Goal: Task Accomplishment & Management: Manage account settings

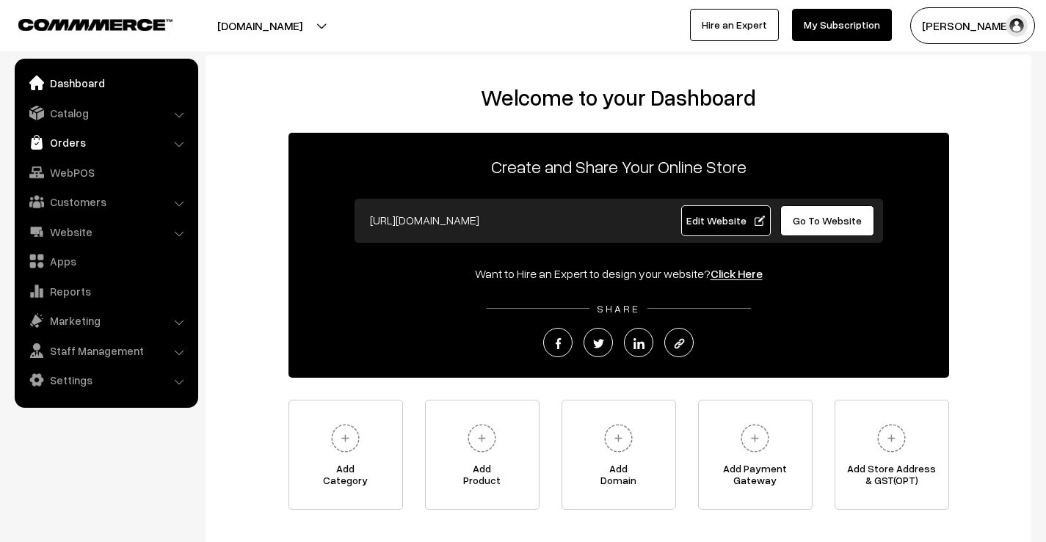
click at [82, 144] on link "Orders" at bounding box center [105, 142] width 175 height 26
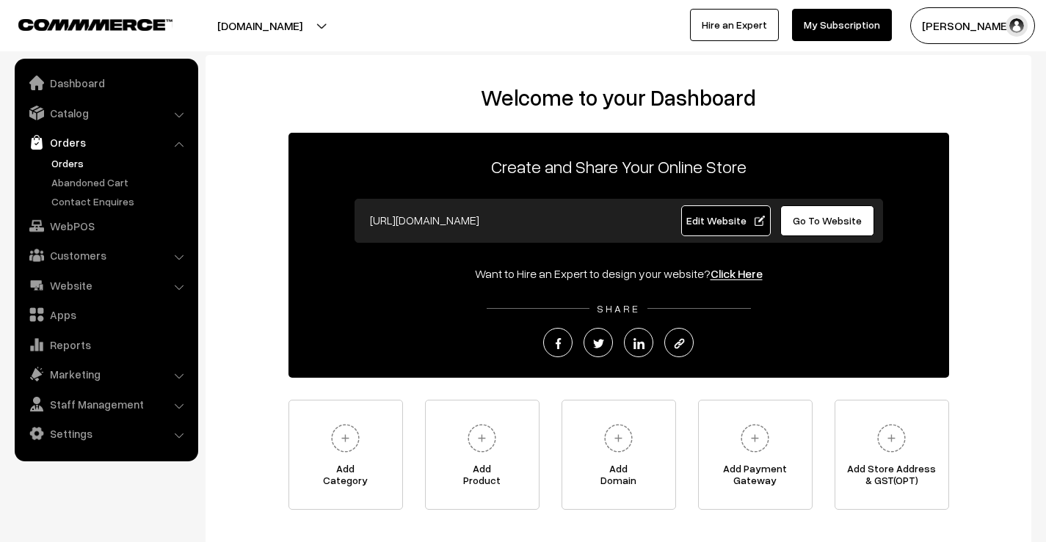
click at [75, 167] on link "Orders" at bounding box center [120, 163] width 145 height 15
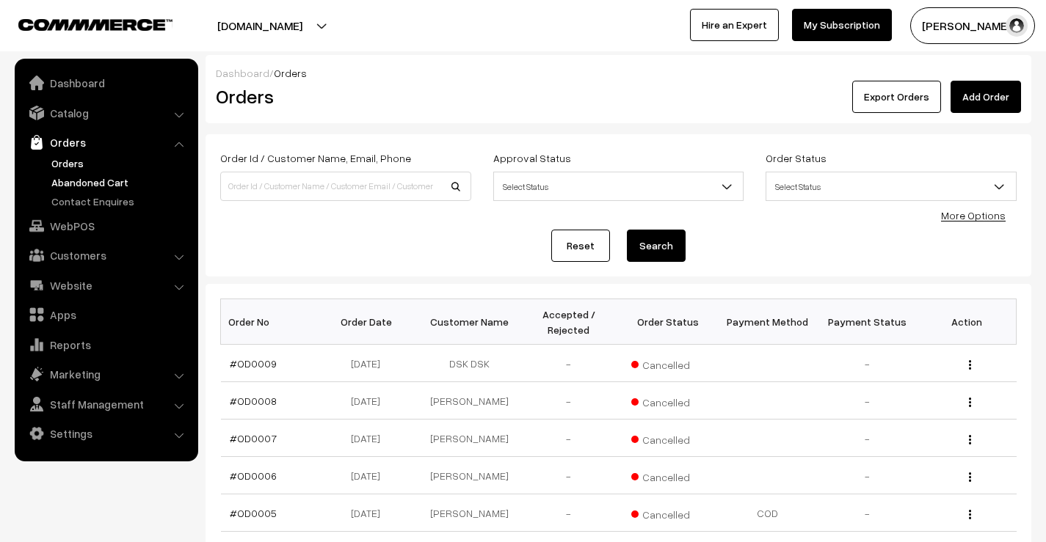
click at [90, 181] on link "Abandoned Cart" at bounding box center [120, 182] width 145 height 15
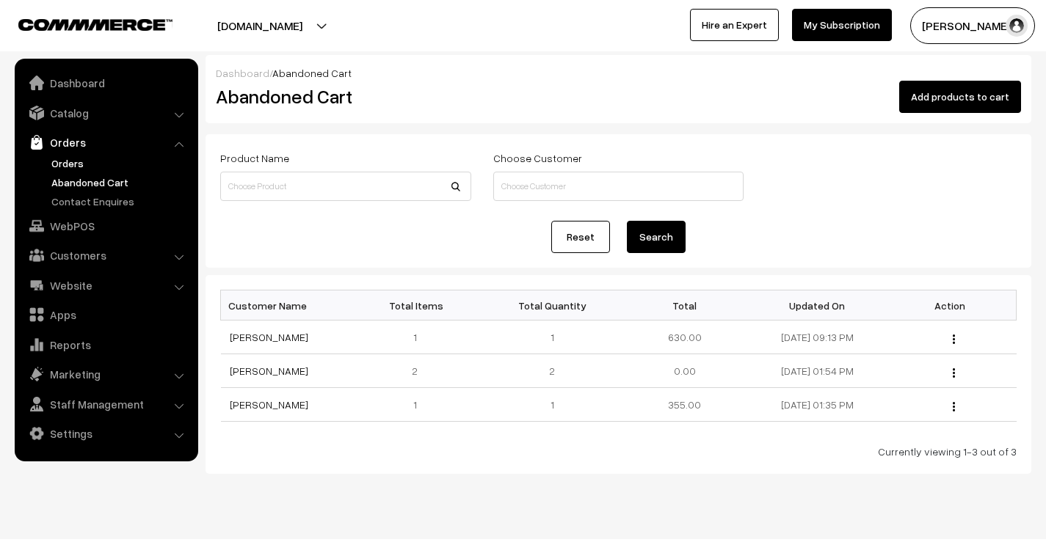
click at [72, 164] on link "Orders" at bounding box center [120, 163] width 145 height 15
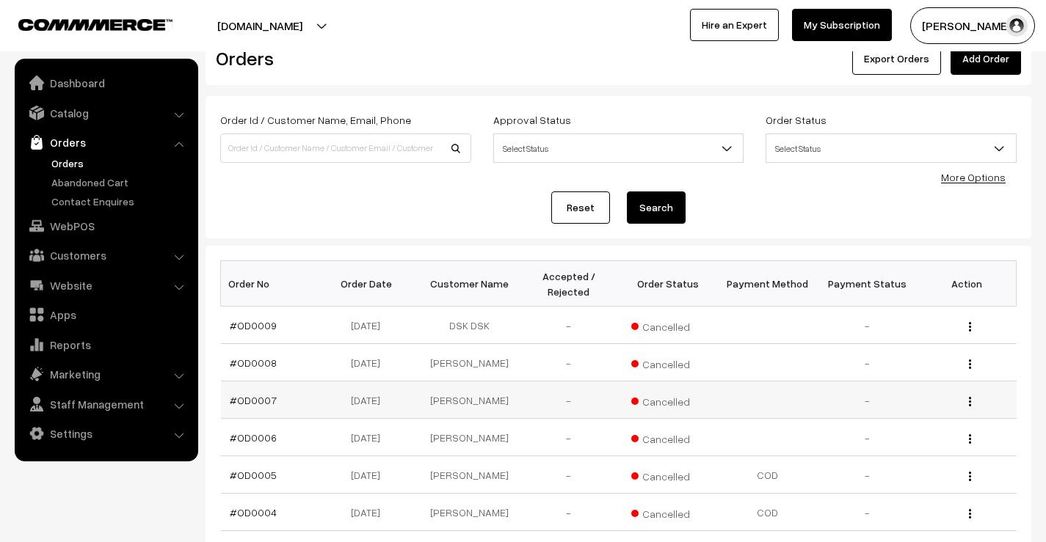
scroll to position [73, 0]
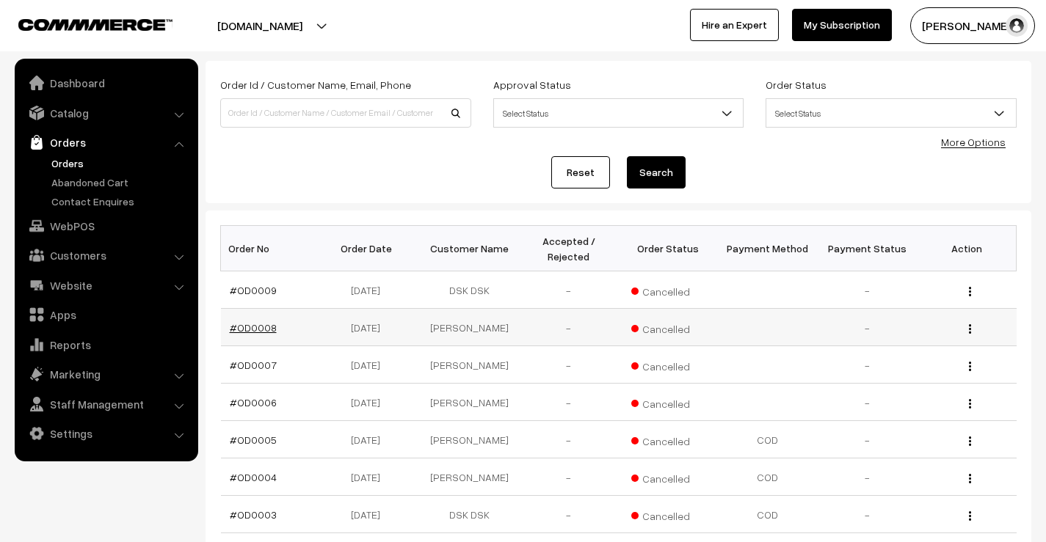
click at [254, 328] on link "#OD0008" at bounding box center [253, 328] width 47 height 12
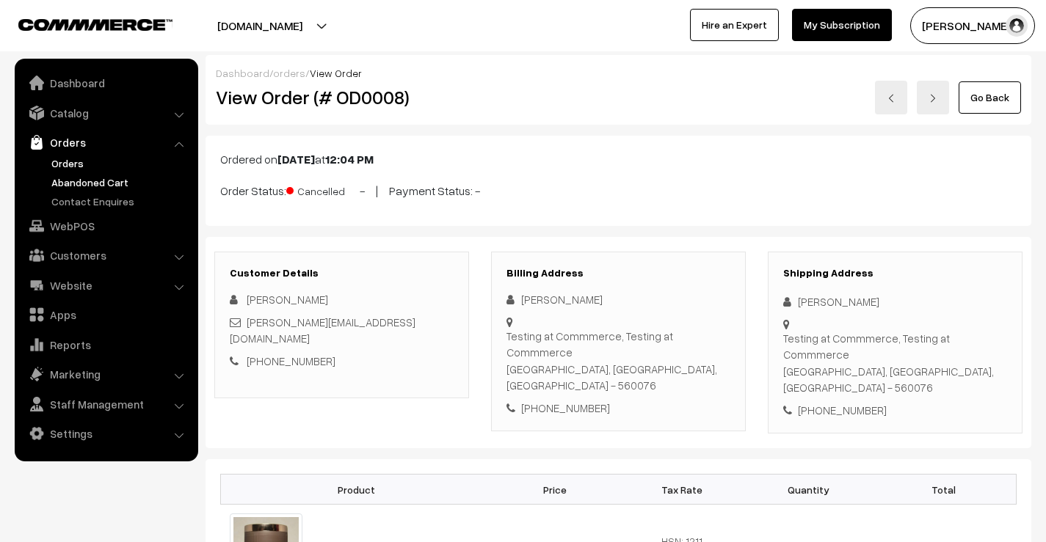
click at [77, 176] on link "Abandoned Cart" at bounding box center [120, 182] width 145 height 15
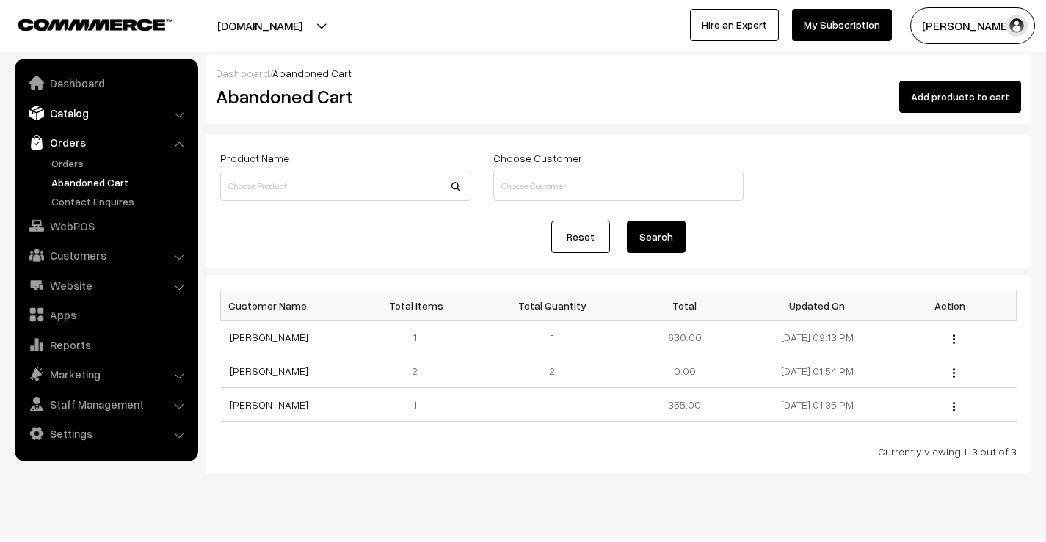
click at [68, 111] on link "Catalog" at bounding box center [105, 113] width 175 height 26
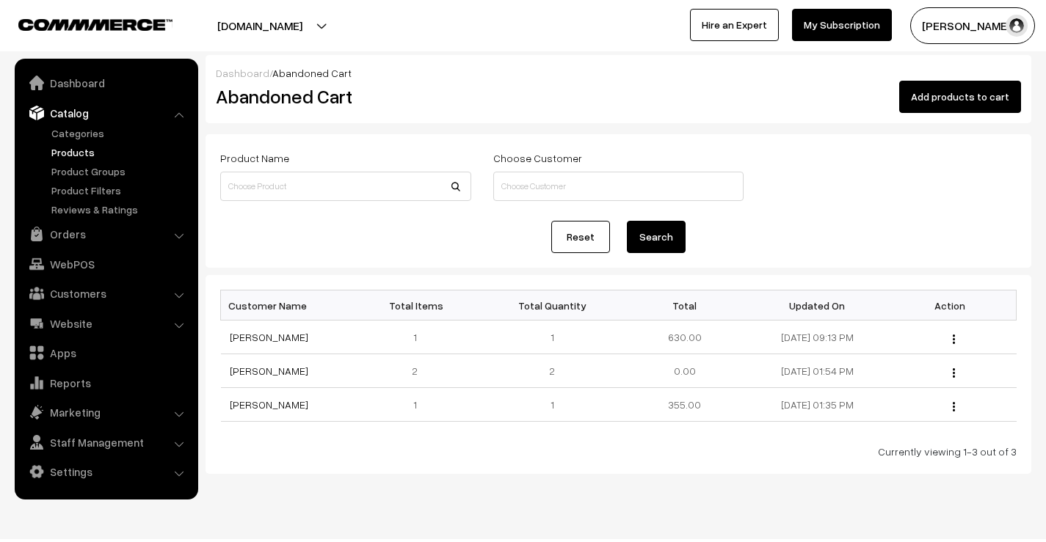
click at [76, 145] on link "Products" at bounding box center [120, 152] width 145 height 15
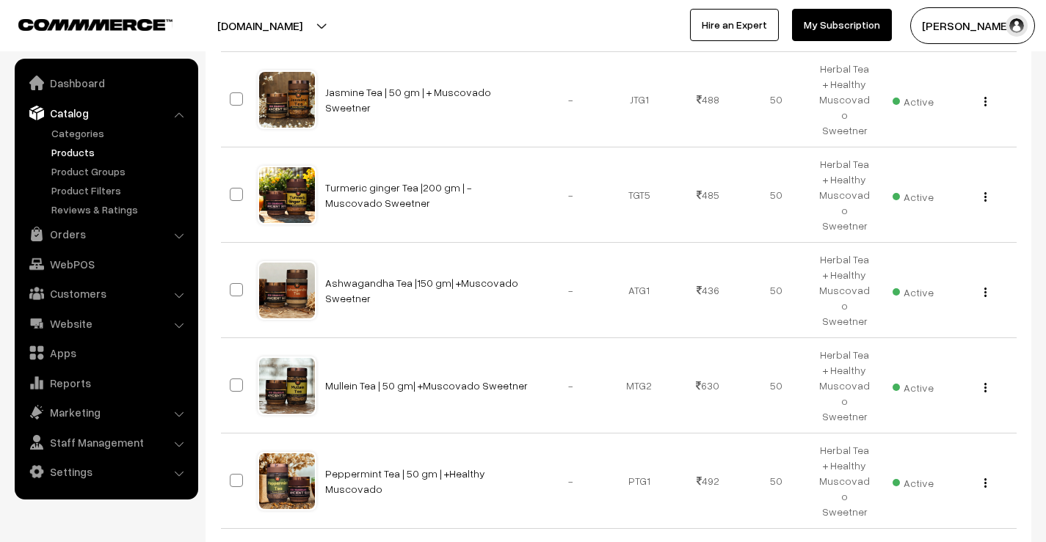
scroll to position [772, 0]
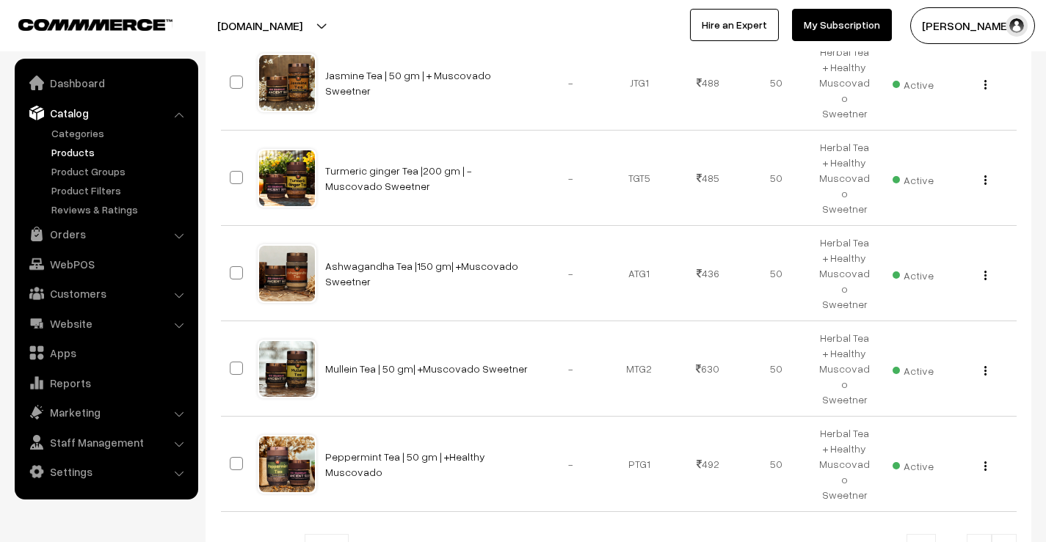
click at [1010, 542] on img at bounding box center [1004, 550] width 13 height 9
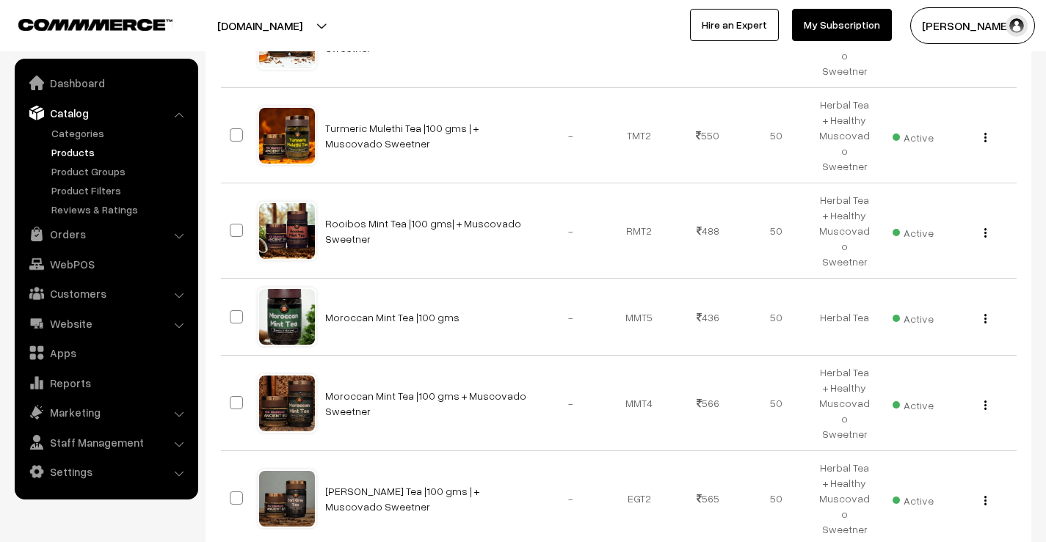
scroll to position [769, 0]
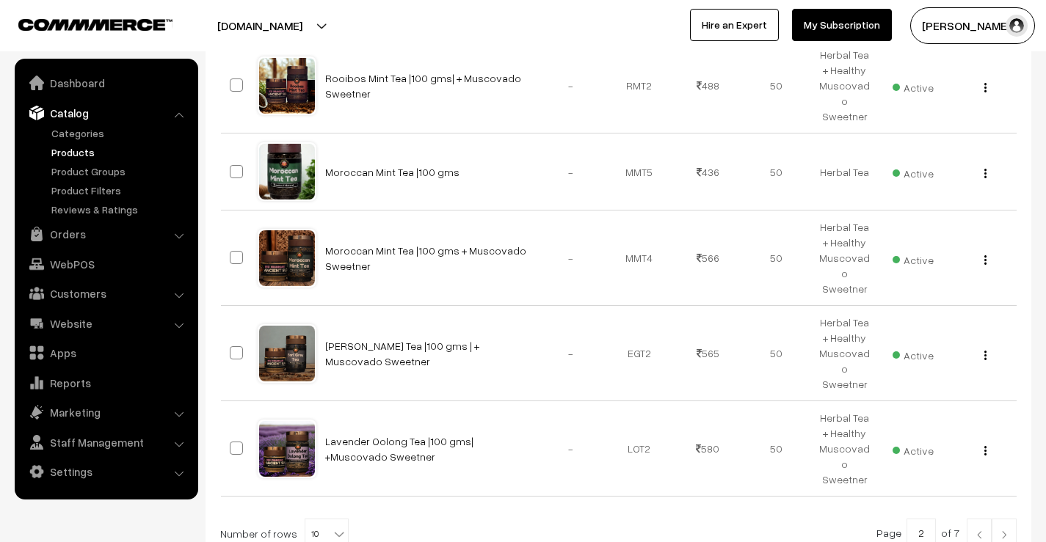
click at [1008, 531] on img at bounding box center [1004, 535] width 13 height 9
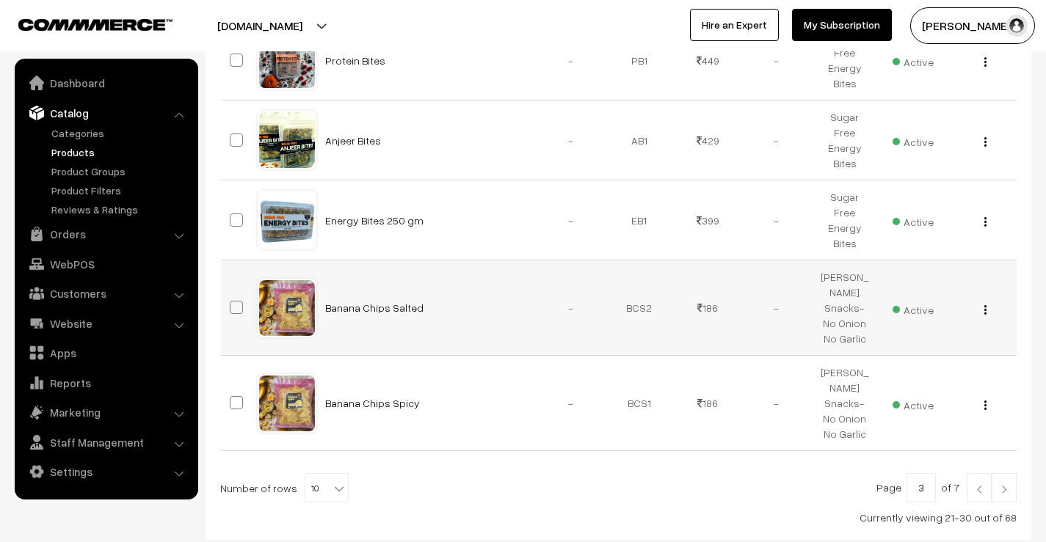
scroll to position [757, 0]
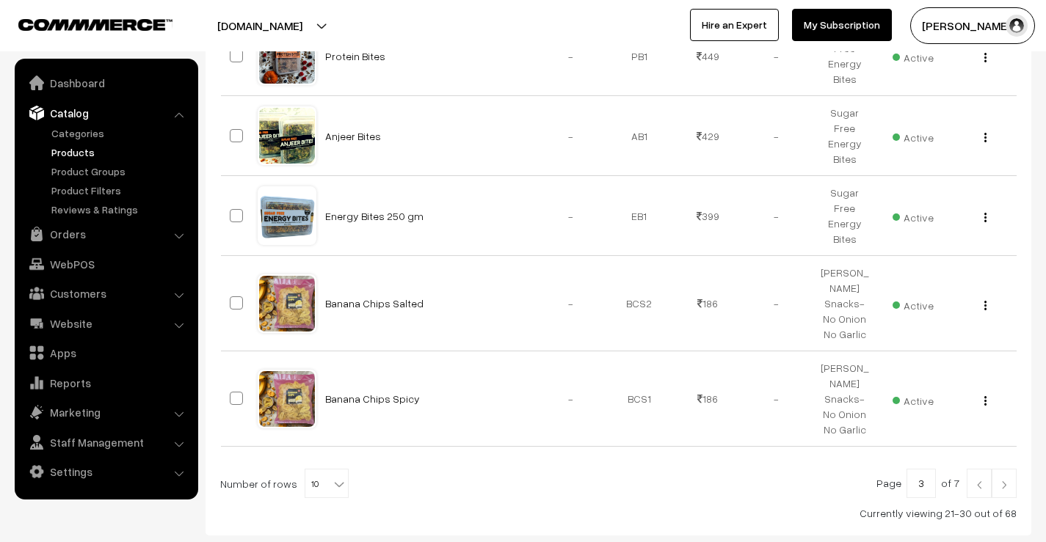
click at [1002, 469] on link at bounding box center [1004, 483] width 25 height 29
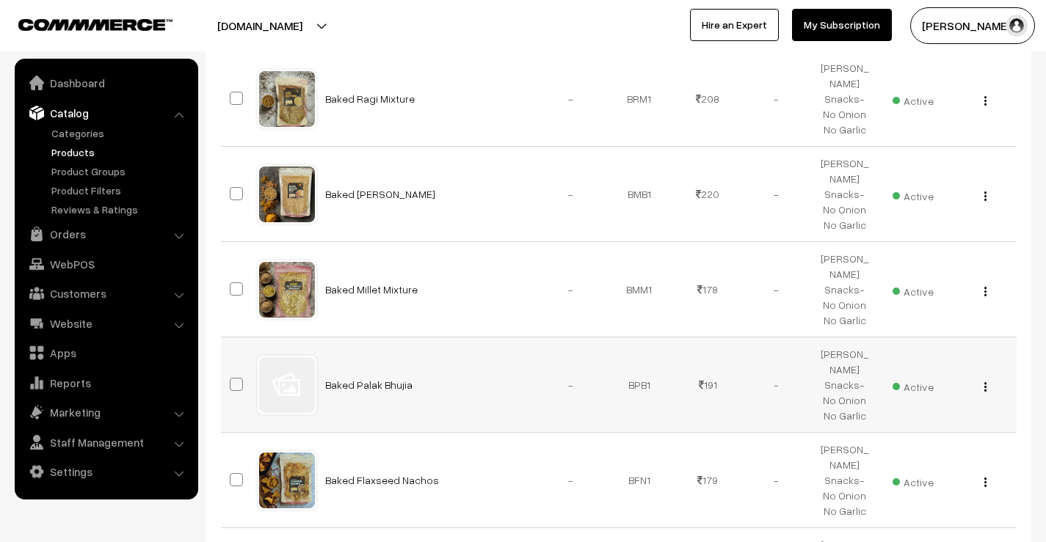
scroll to position [440, 0]
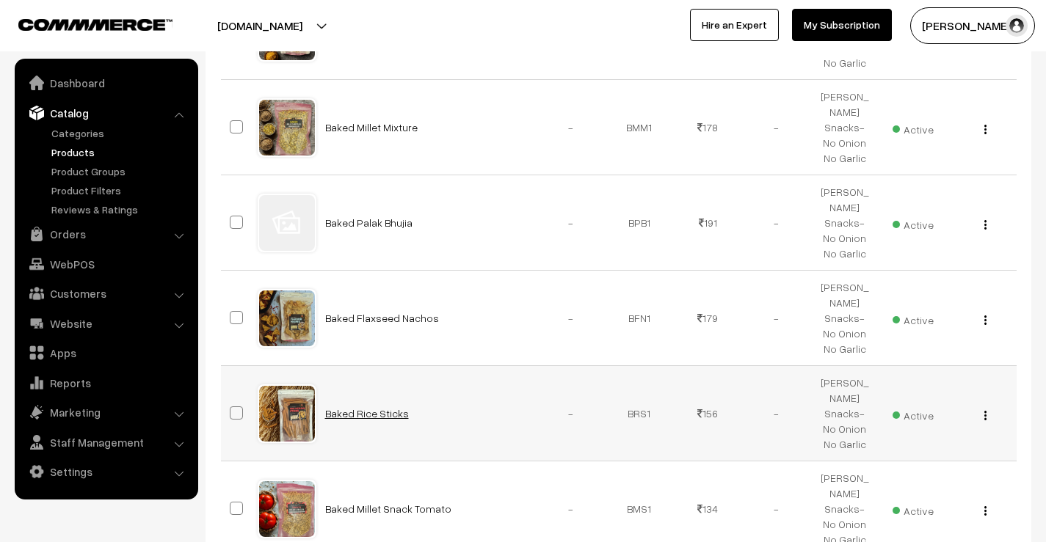
click at [394, 407] on link "Baked Rice Sticks" at bounding box center [367, 413] width 84 height 12
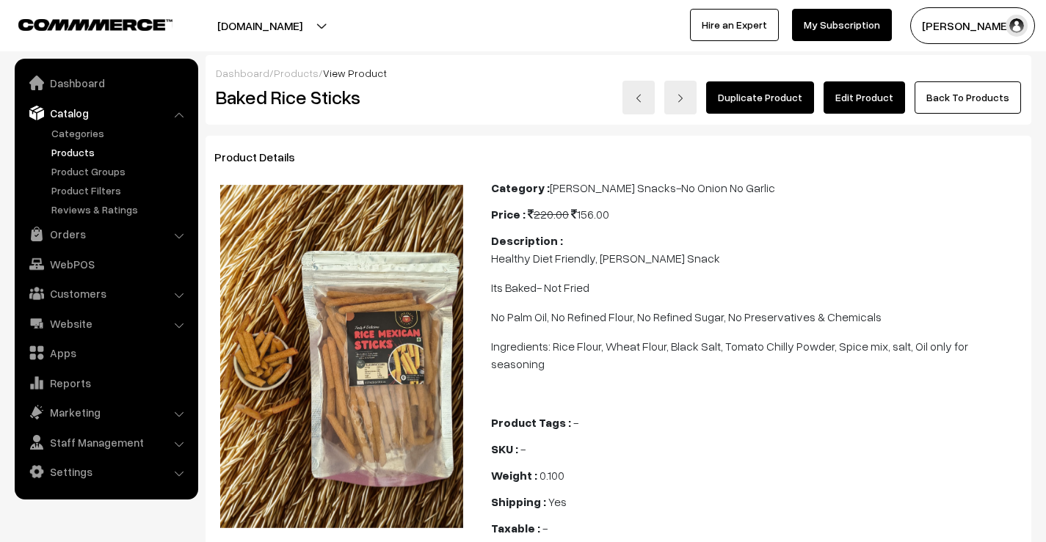
click at [876, 102] on link "Edit Product" at bounding box center [864, 97] width 81 height 32
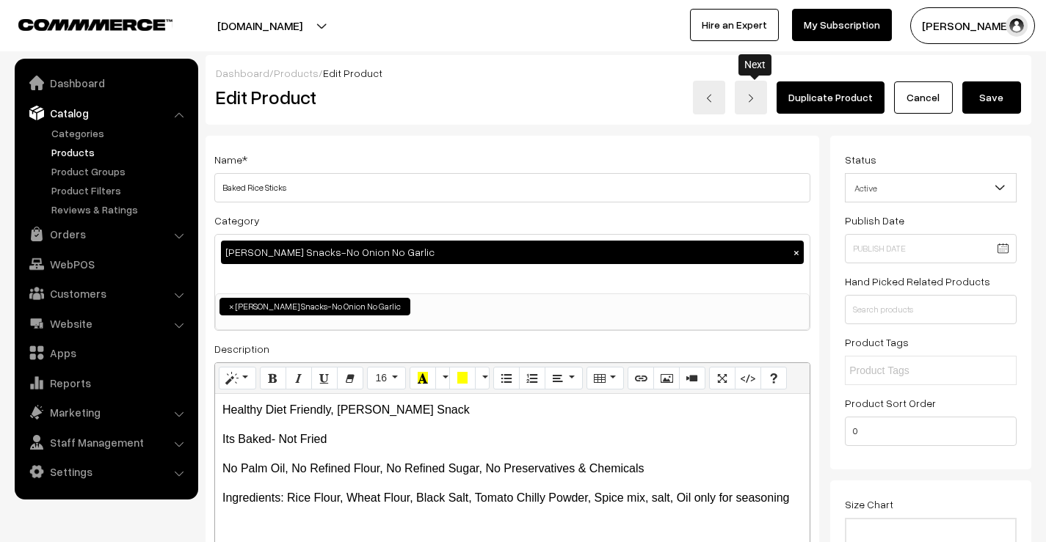
click at [755, 102] on img at bounding box center [751, 98] width 9 height 9
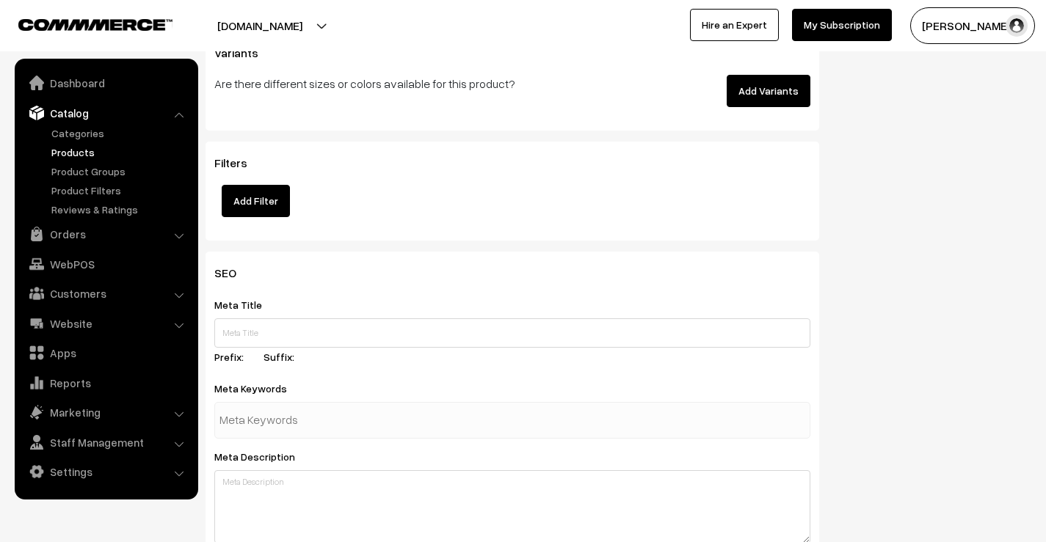
scroll to position [1835, 0]
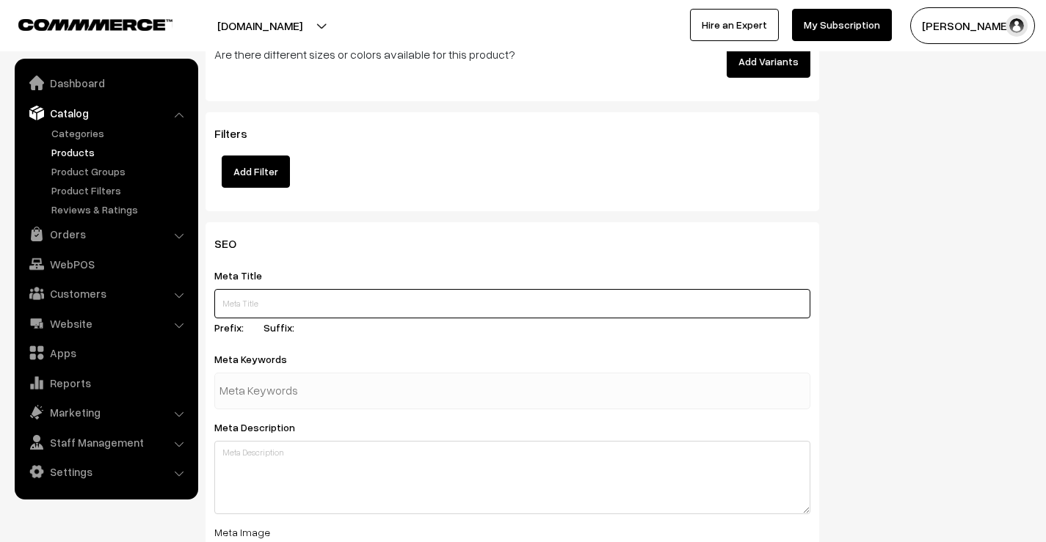
click at [303, 291] on input "text" at bounding box center [512, 303] width 596 height 29
paste input "Baked Tomato Jowar Snack | Wholesome Millet Treat"
type input "Baked Tomato Jowar Snack | Wholesome Millet Treat"
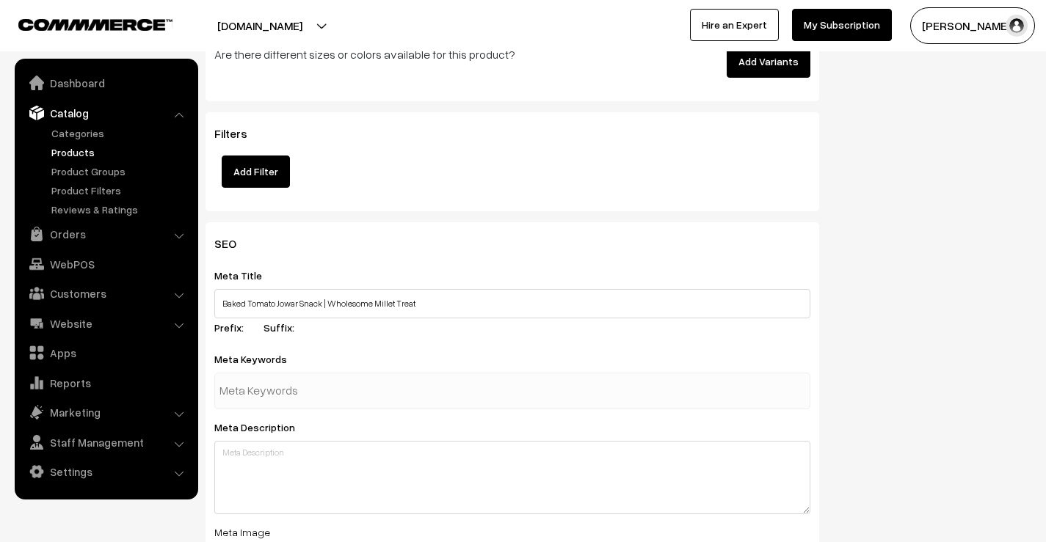
click at [319, 377] on input "text" at bounding box center [295, 391] width 153 height 29
click at [334, 377] on input "text" at bounding box center [295, 391] width 153 height 29
paste input "tomato jowar snack baked jowar snack healthy millet snacks tomato millet bites …"
type input "tomato jowar snack baked jowar snack healthy millet snacks tomato millet bites …"
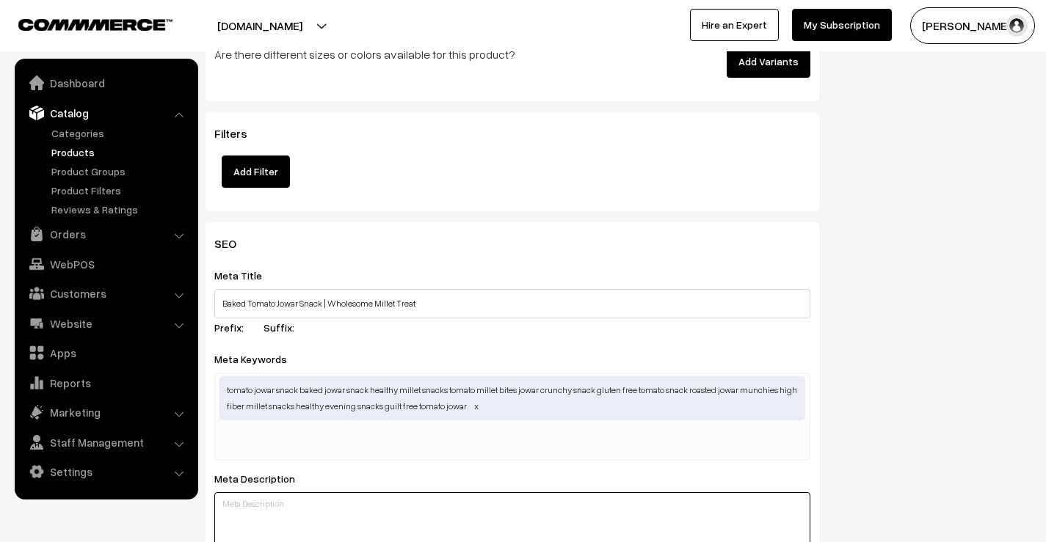
click at [417, 470] on div "Meta Description" at bounding box center [512, 518] width 596 height 96
click at [298, 377] on span "tomato jowar snack baked jowar snack healthy millet snacks tomato millet bites …" at bounding box center [512, 399] width 586 height 44
click at [300, 377] on span "tomato jowar snack baked jowar snack healthy millet snacks tomato millet bites …" at bounding box center [512, 399] width 586 height 44
click at [385, 431] on div "tomato jowar snack baked jowar snack healthy millet snacks tomato millet bites …" at bounding box center [512, 417] width 596 height 88
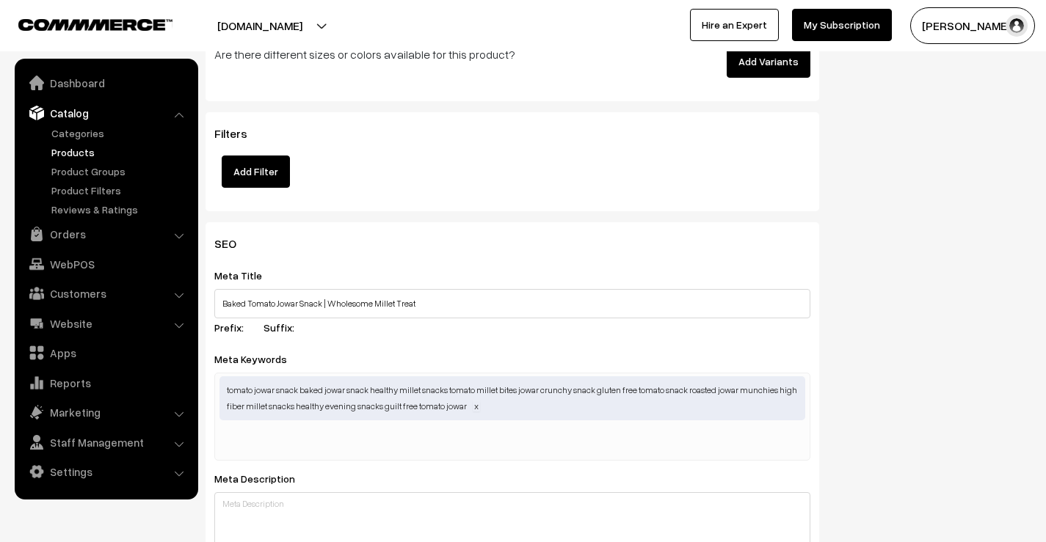
click at [473, 401] on span at bounding box center [476, 406] width 7 height 11
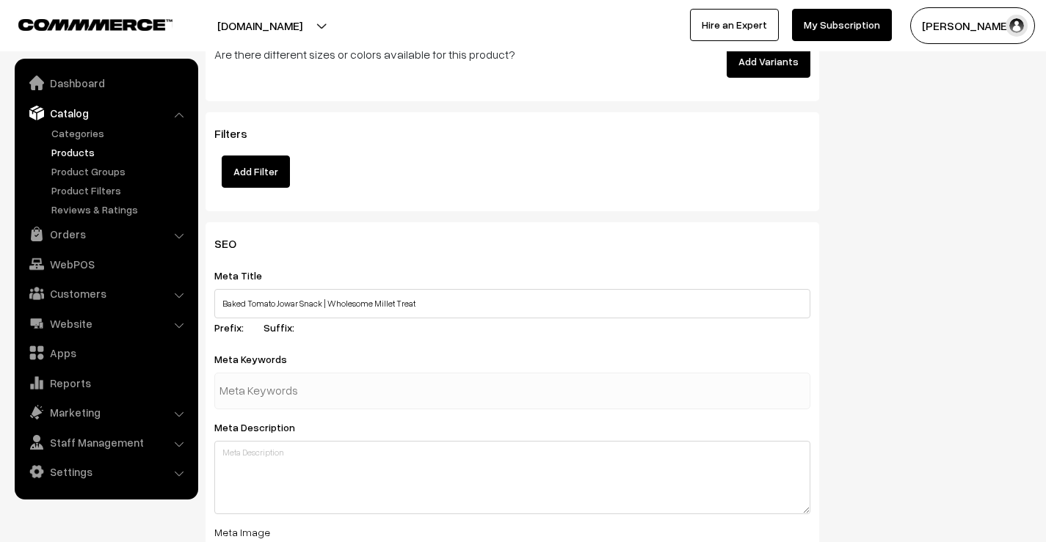
click at [325, 377] on input "text" at bounding box center [295, 391] width 153 height 29
paste input "tomato jowar snack"
type input "tomato jowar snack"
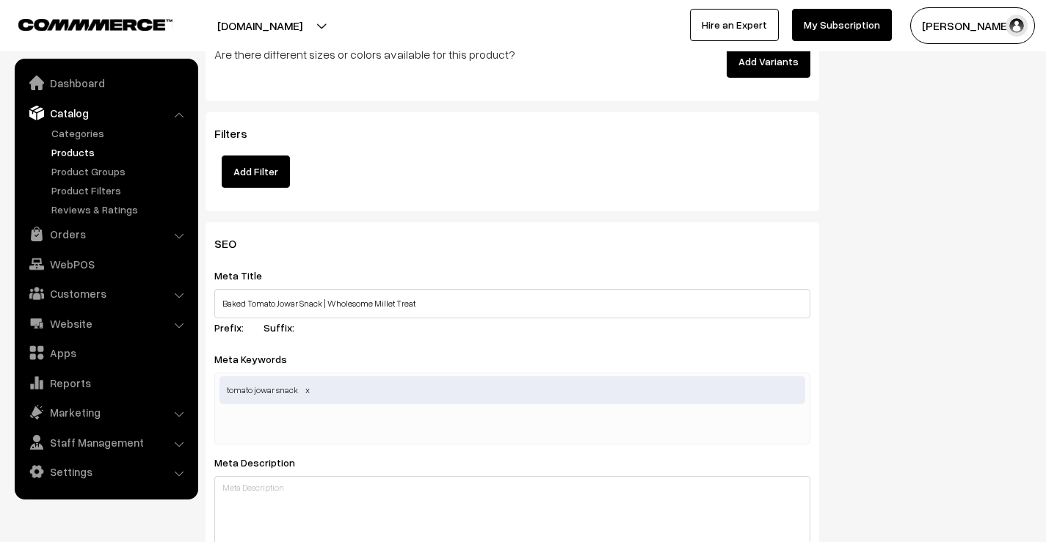
click at [264, 412] on input "text" at bounding box center [295, 426] width 153 height 29
paste input "baked jowar snack"
type input "baked jowar snack"
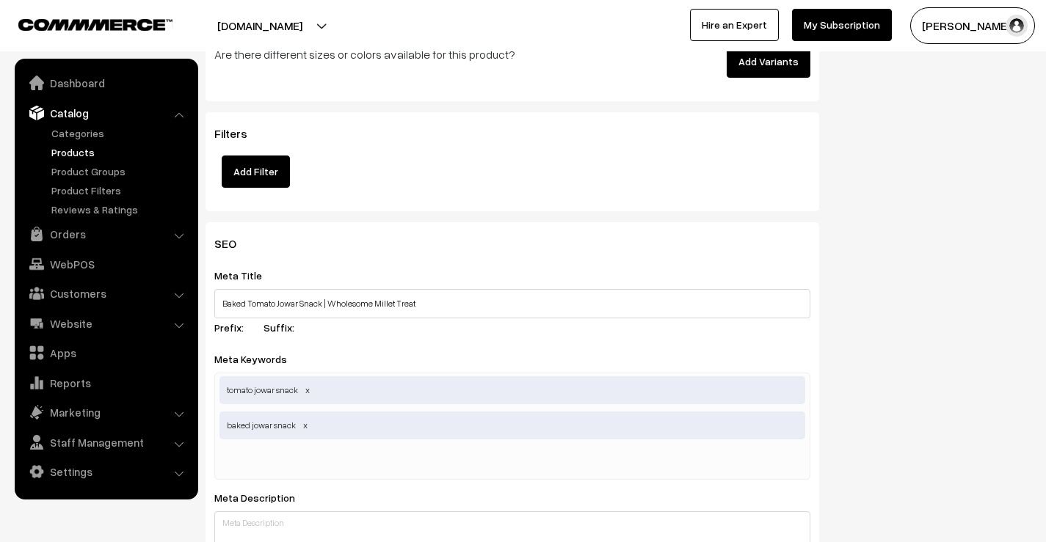
paste input "jowar crunchy snack"
type input "jowar crunchy snack"
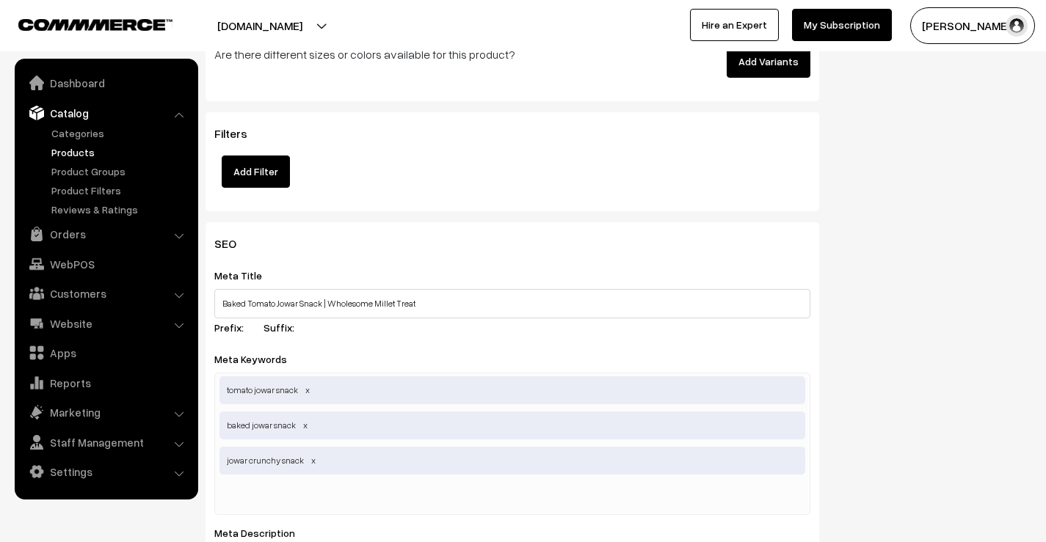
paste input "gluten free tomato snack"
type input "gluten free tomato snack"
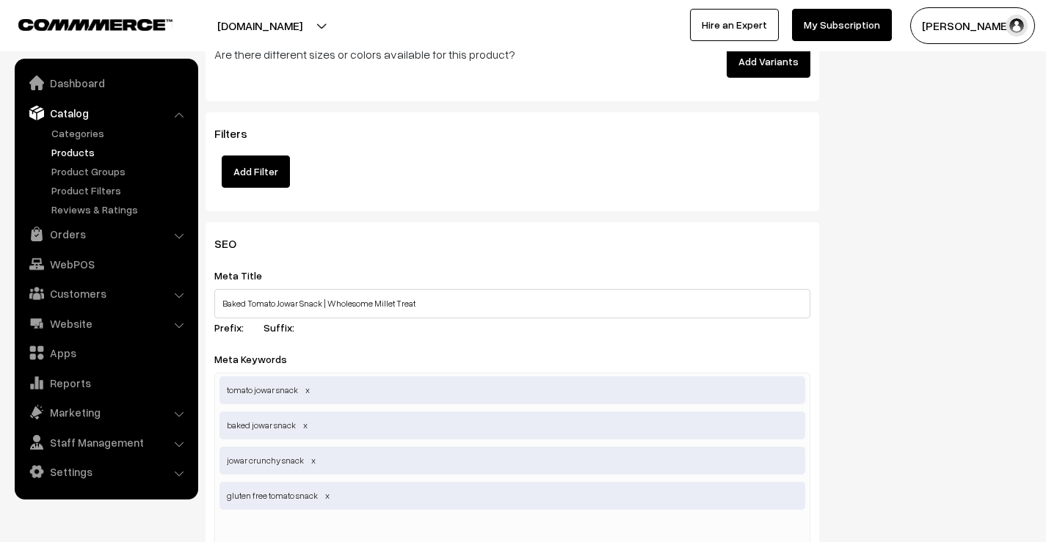
click at [245, 518] on input "text" at bounding box center [295, 532] width 153 height 29
paste input "high fiber millet snacks"
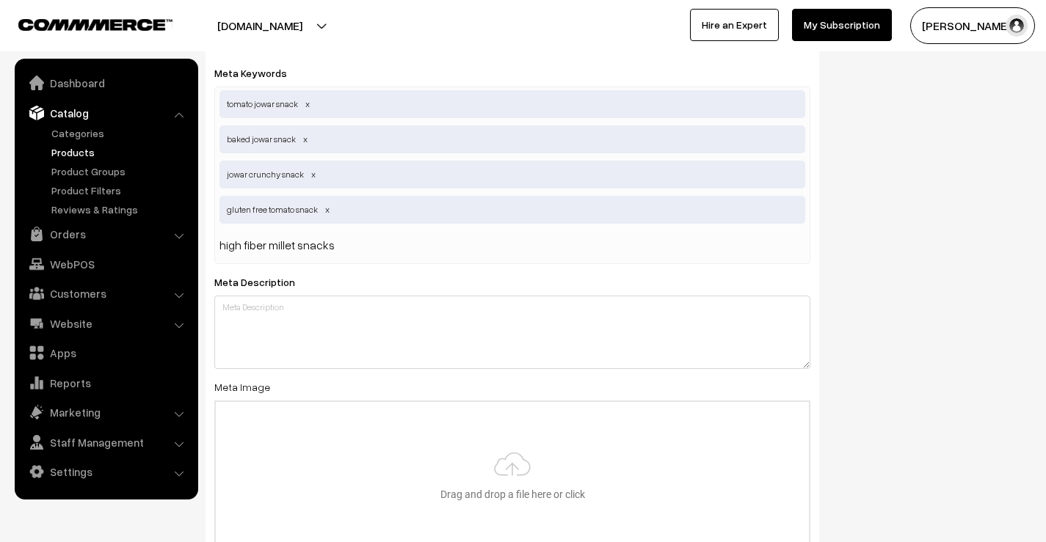
scroll to position [2129, 0]
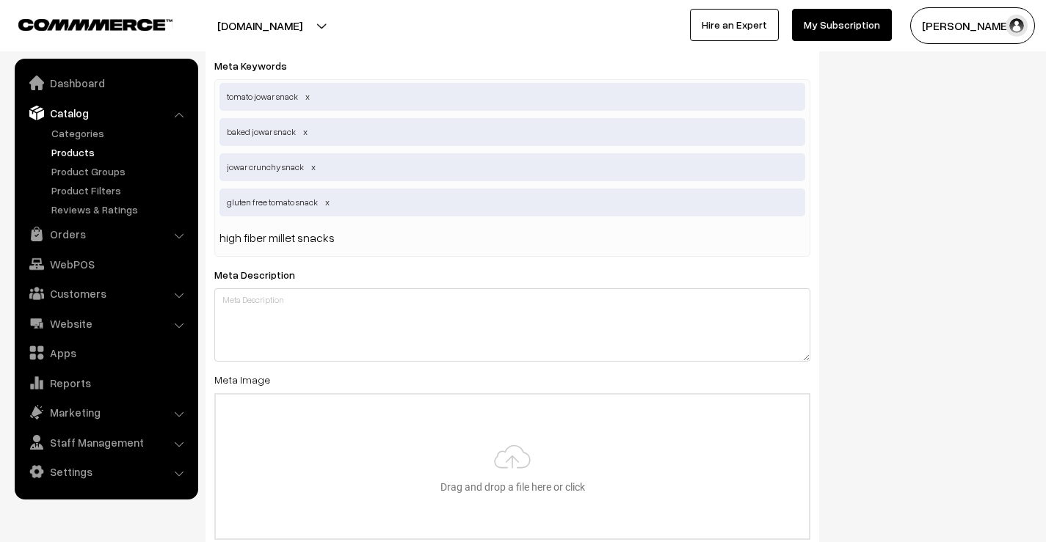
type input "high fiber millet snacks"
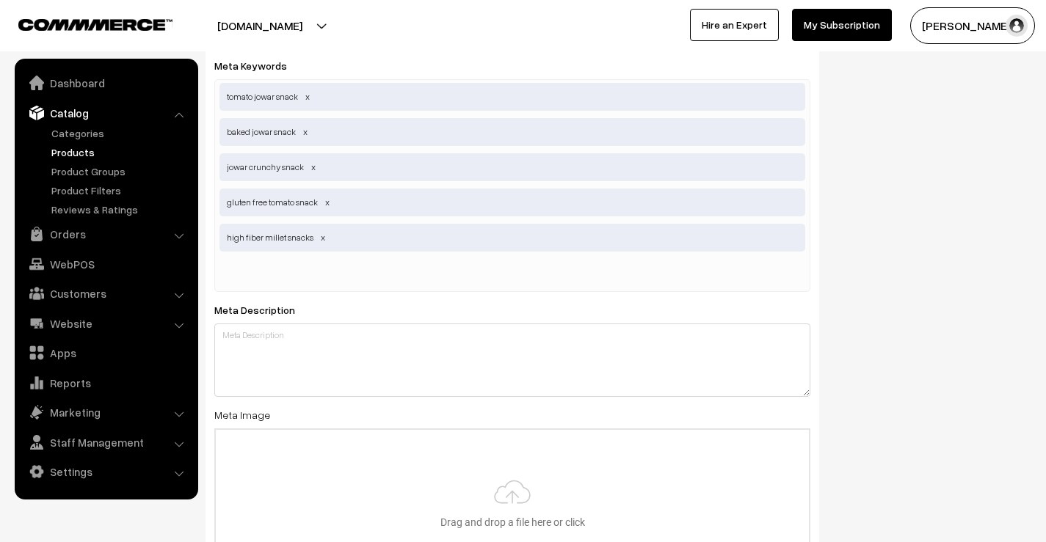
click at [348, 259] on input "text" at bounding box center [295, 273] width 153 height 29
paste input "guilt free tomato jowar"
type input "guilt free tomato jowar"
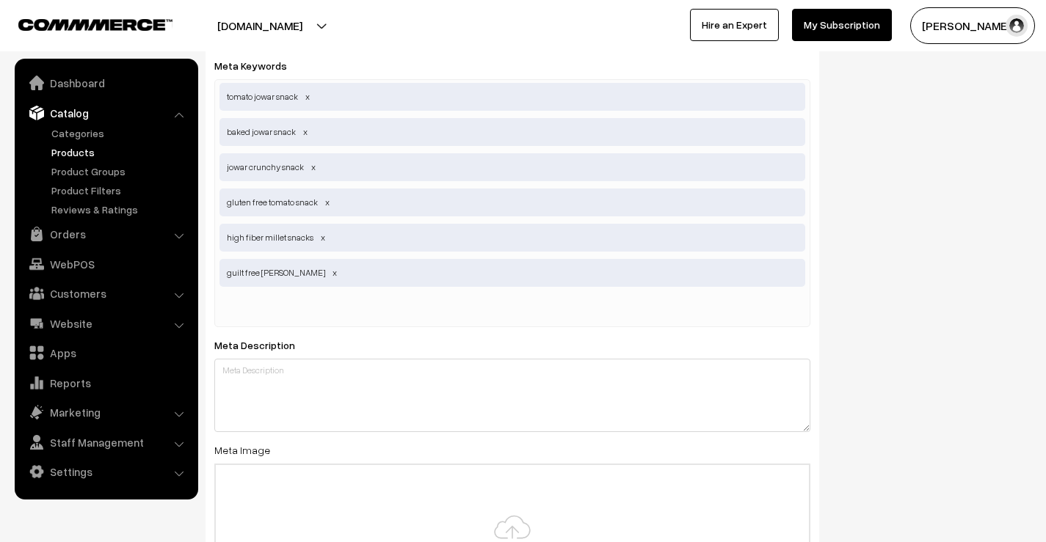
click at [304, 294] on input "text" at bounding box center [295, 308] width 153 height 29
paste input "healthy evening snacks"
type input "healthy evening snacks"
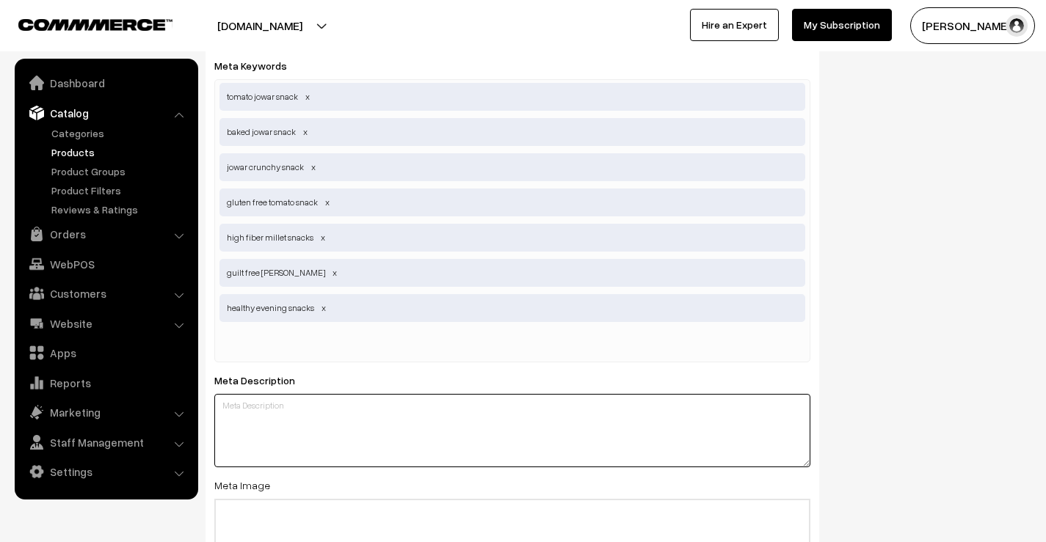
click at [333, 428] on textarea at bounding box center [512, 430] width 596 height 73
paste textarea "Healthy snacking made delicious with our Tomato Jowar Snack – baked, crispy, an…"
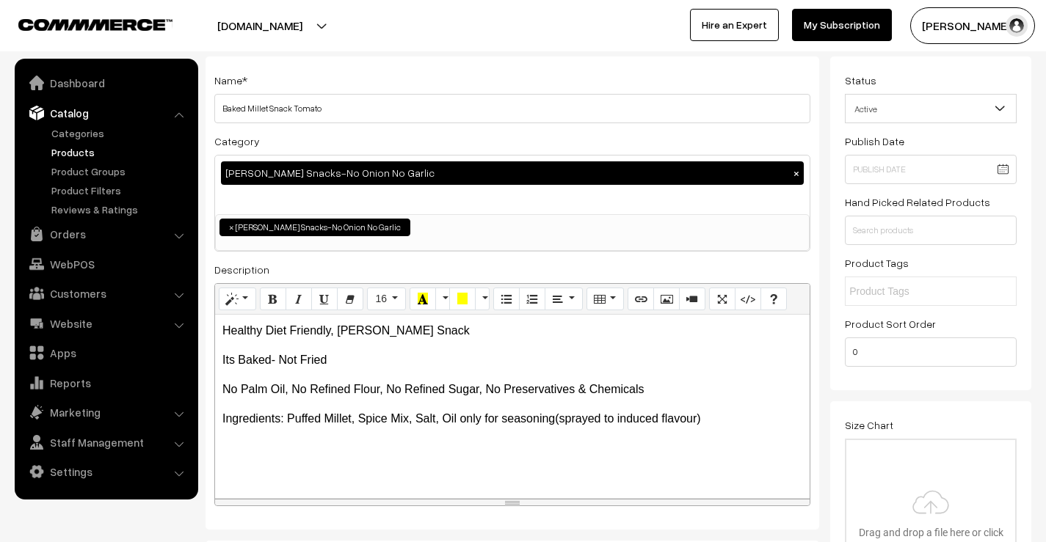
scroll to position [0, 0]
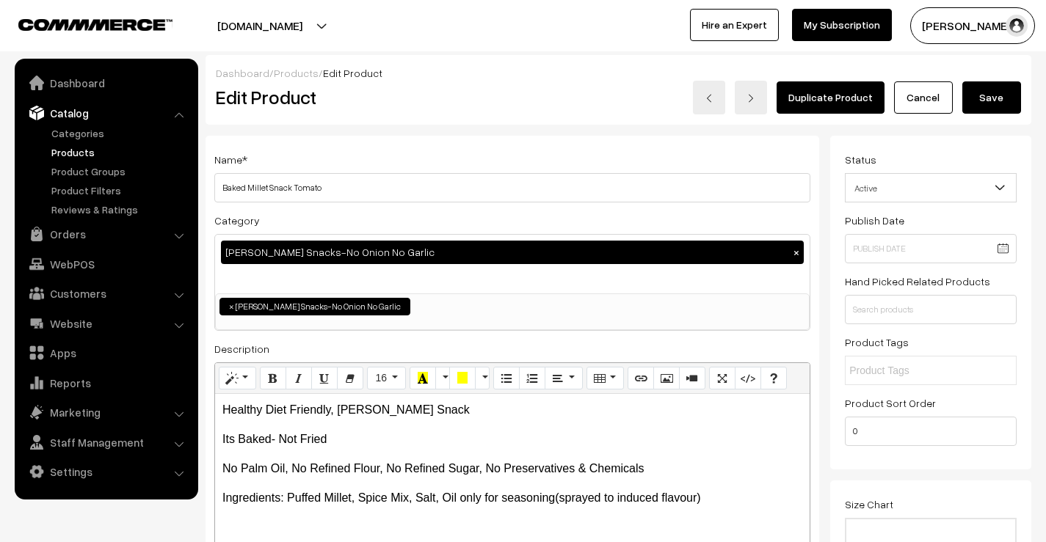
type textarea "Healthy snacking made delicious with our Tomato Jowar Snack – baked, crispy, an…"
click at [986, 92] on button "Save" at bounding box center [991, 97] width 59 height 32
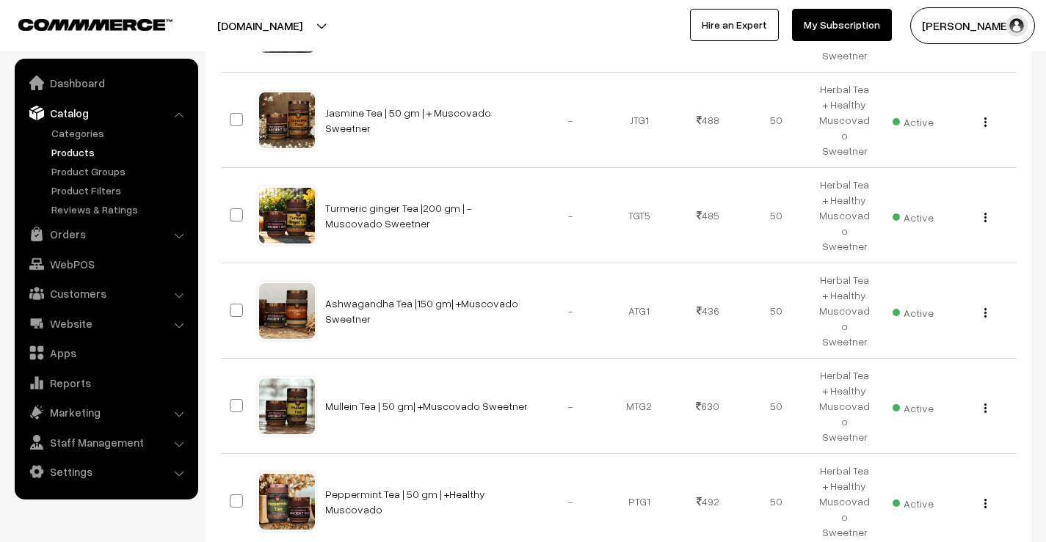
scroll to position [772, 0]
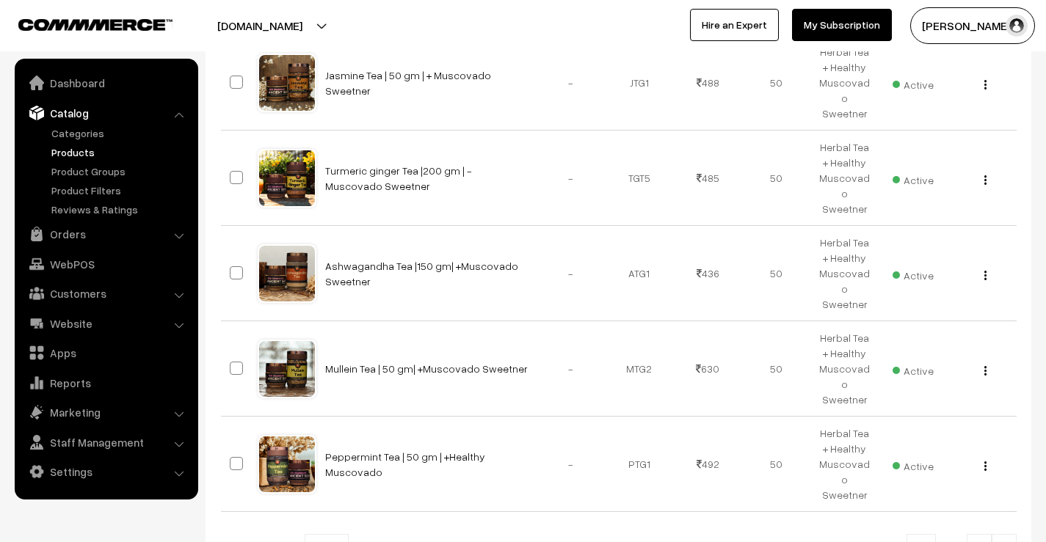
click at [1006, 542] on img at bounding box center [1004, 550] width 13 height 9
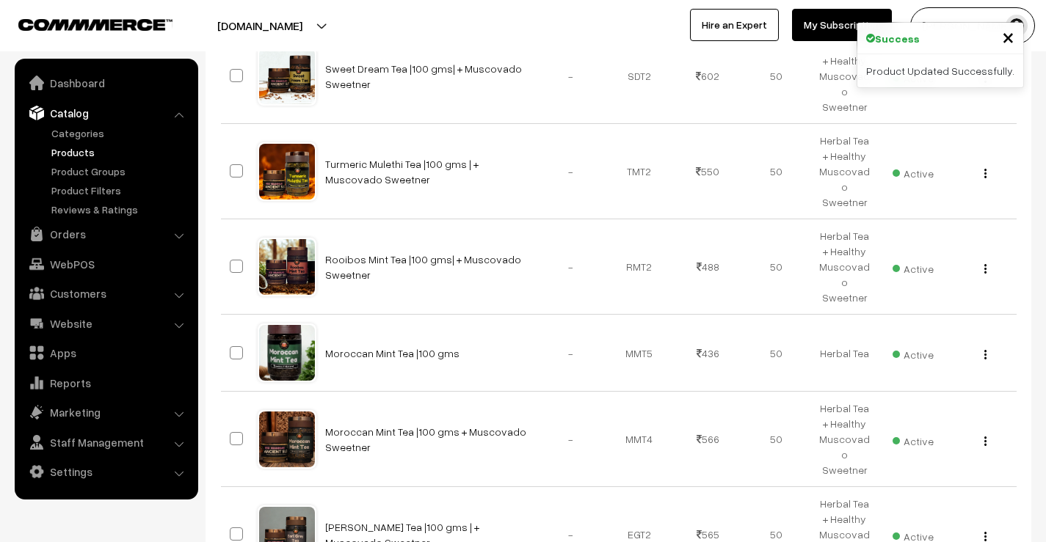
scroll to position [769, 0]
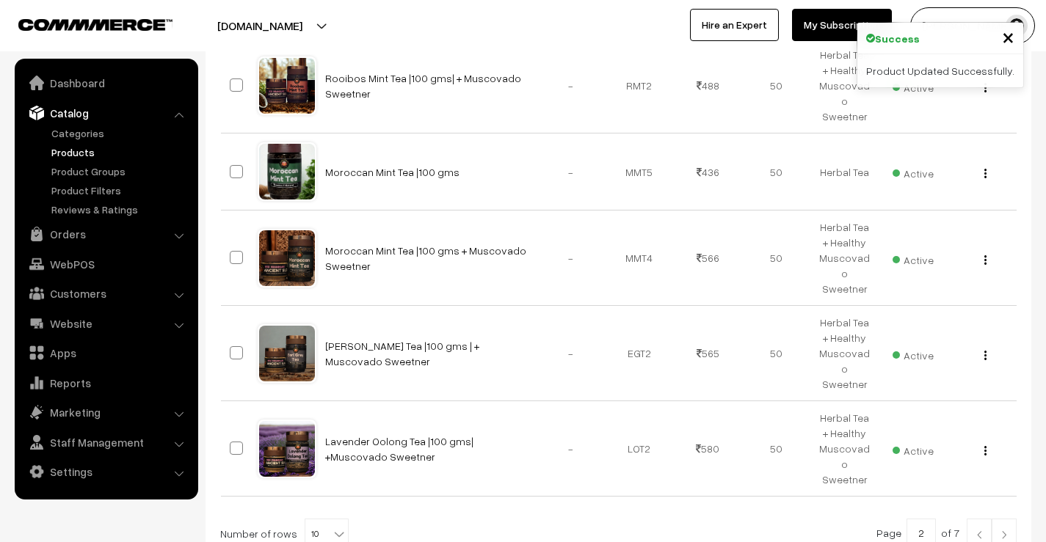
click at [1006, 531] on img at bounding box center [1004, 535] width 13 height 9
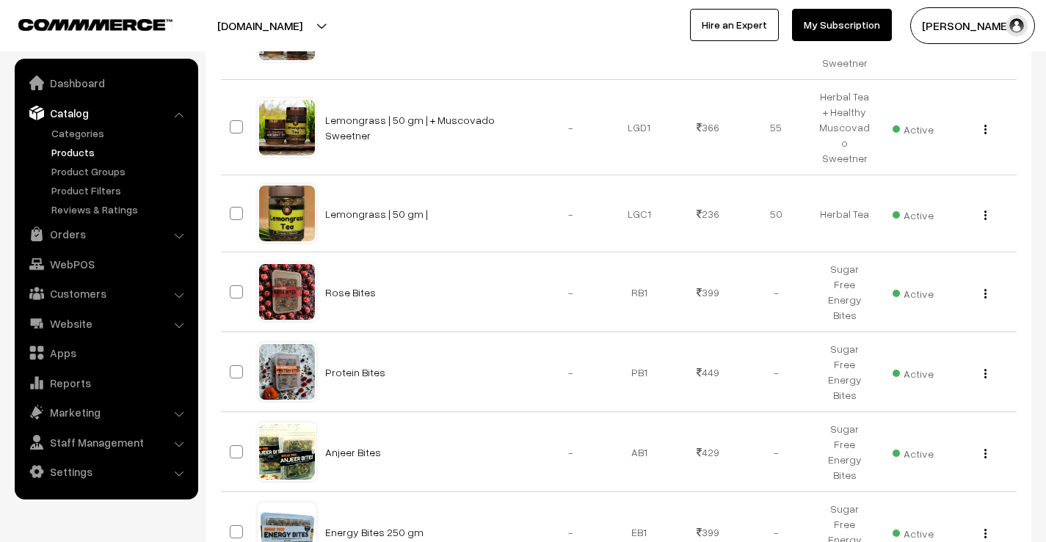
scroll to position [757, 0]
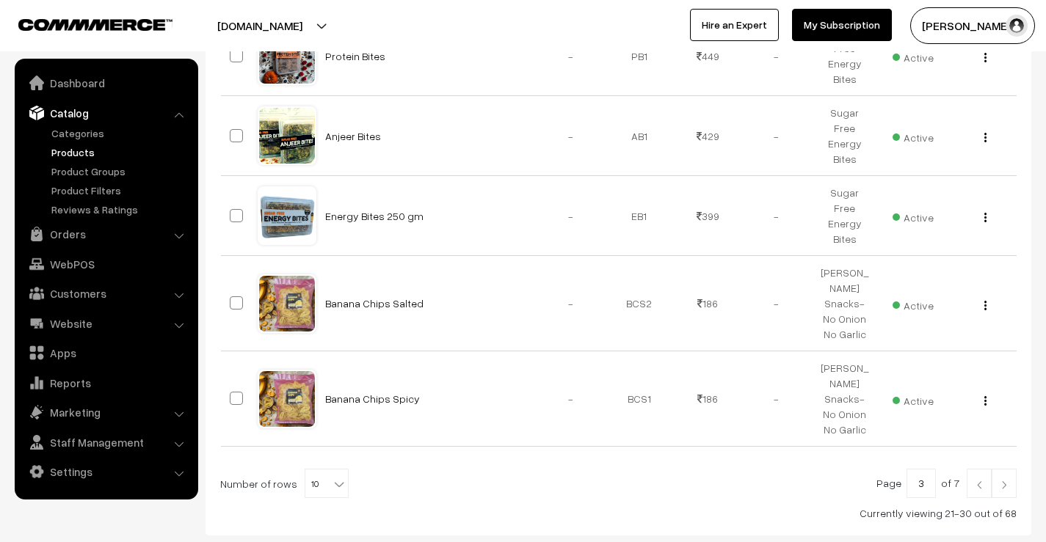
click at [1004, 481] on img at bounding box center [1004, 485] width 13 height 9
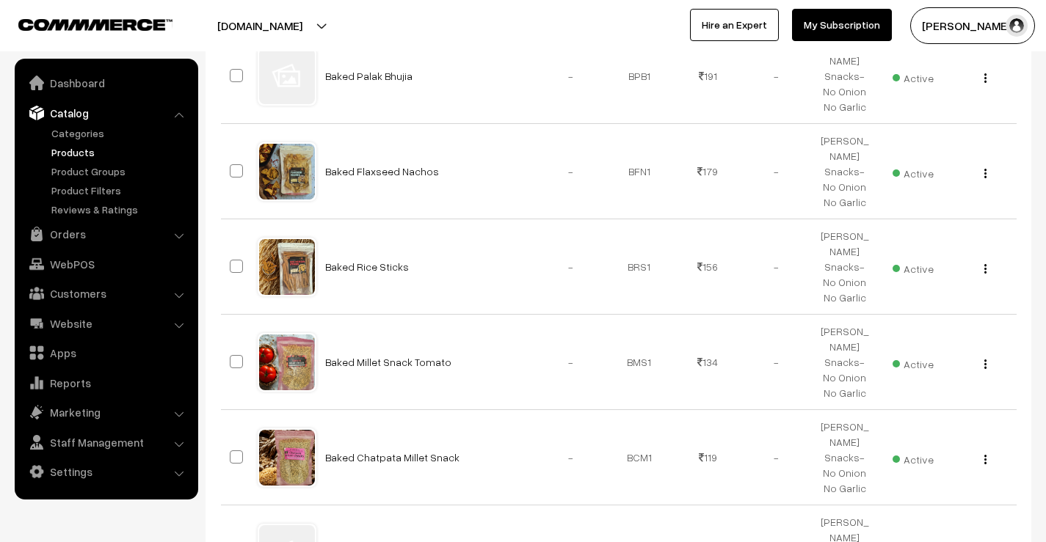
scroll to position [661, 0]
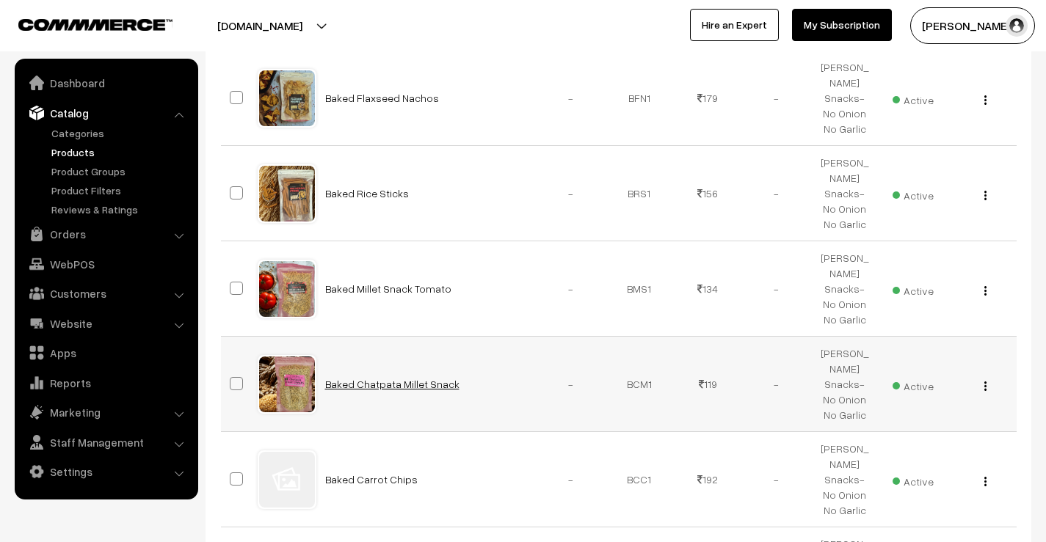
click at [408, 378] on link "Baked Chatpata Millet Snack" at bounding box center [392, 384] width 134 height 12
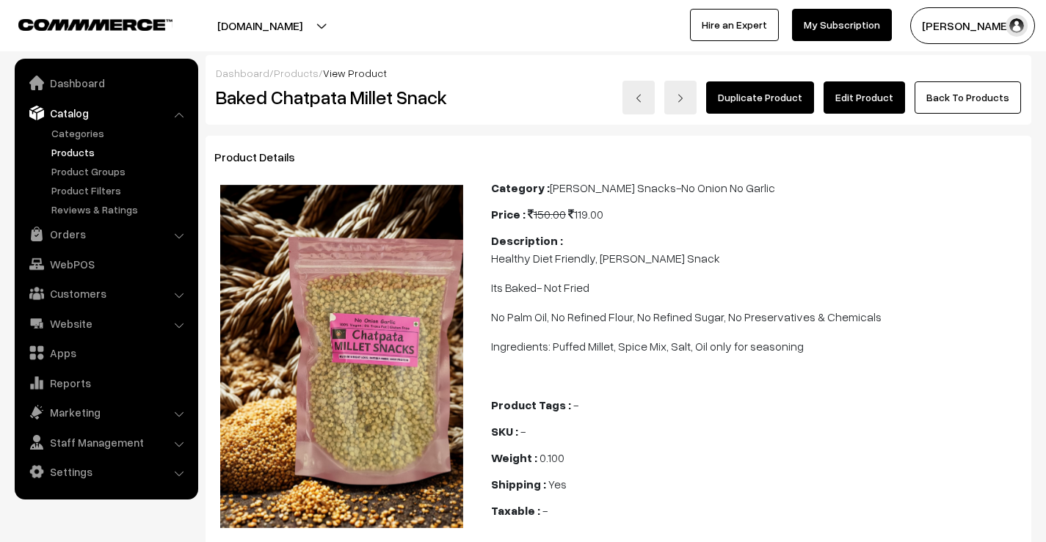
click at [871, 89] on link "Edit Product" at bounding box center [864, 97] width 81 height 32
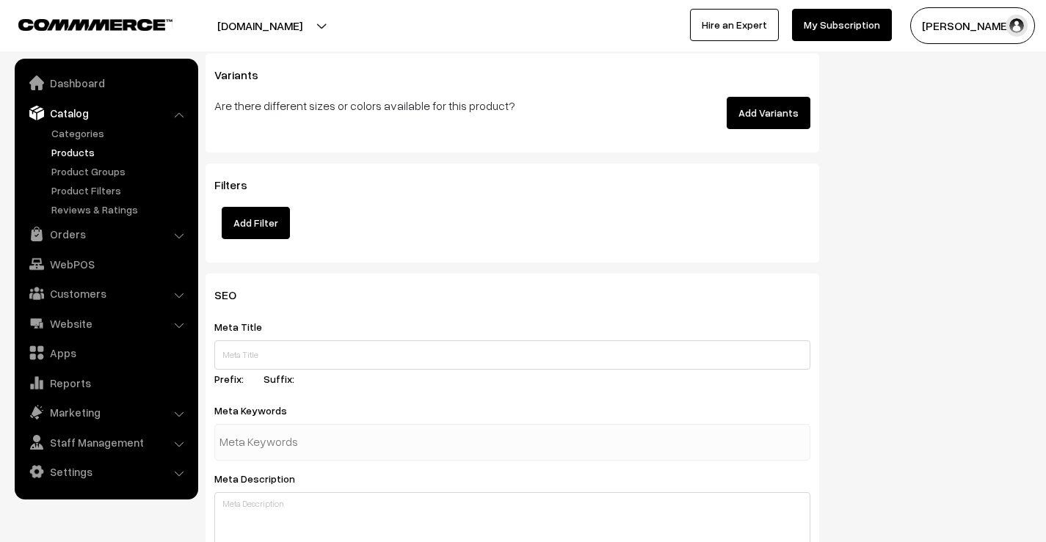
scroll to position [1835, 0]
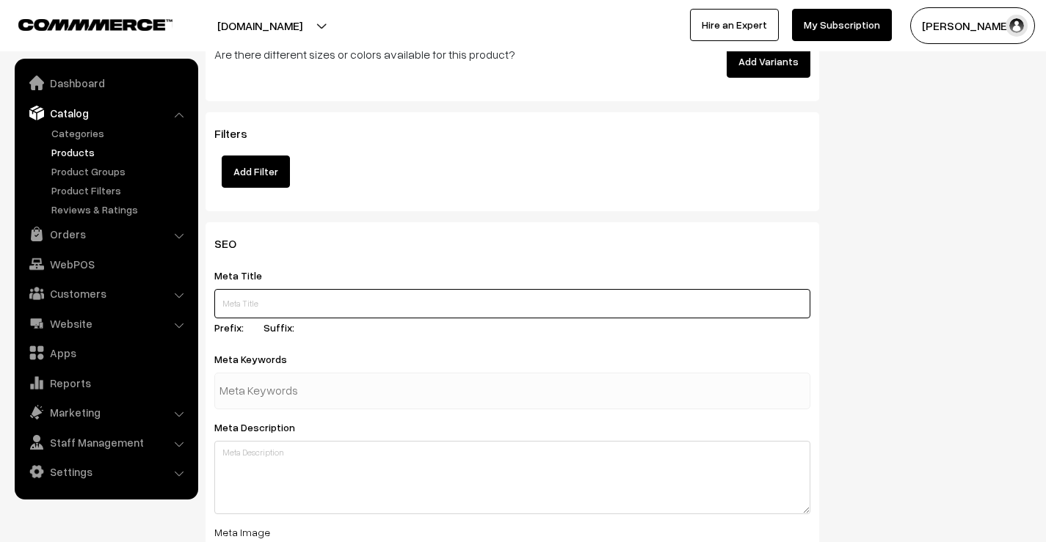
click at [300, 291] on input "text" at bounding box center [512, 303] width 596 height 29
paste input "Chatpata Jowar Snack | Crispy, Spicy & Wholesome"
type input "Chatpata Jowar Snack | Crispy, Spicy & Wholesome"
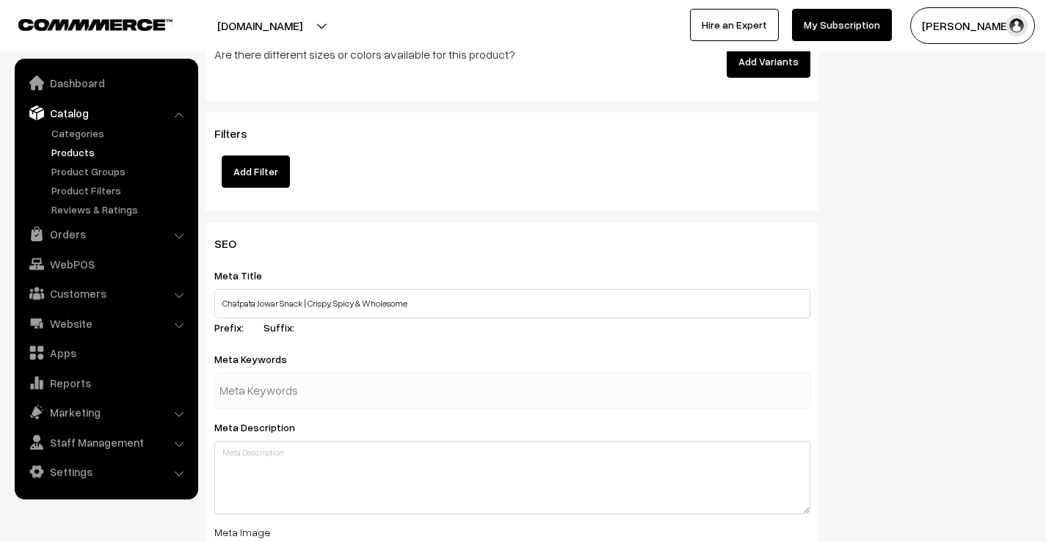
click at [291, 385] on input "text" at bounding box center [295, 391] width 153 height 29
click at [283, 385] on input "text" at bounding box center [295, 391] width 153 height 29
paste input "[PERSON_NAME]"
type input "[PERSON_NAME]"
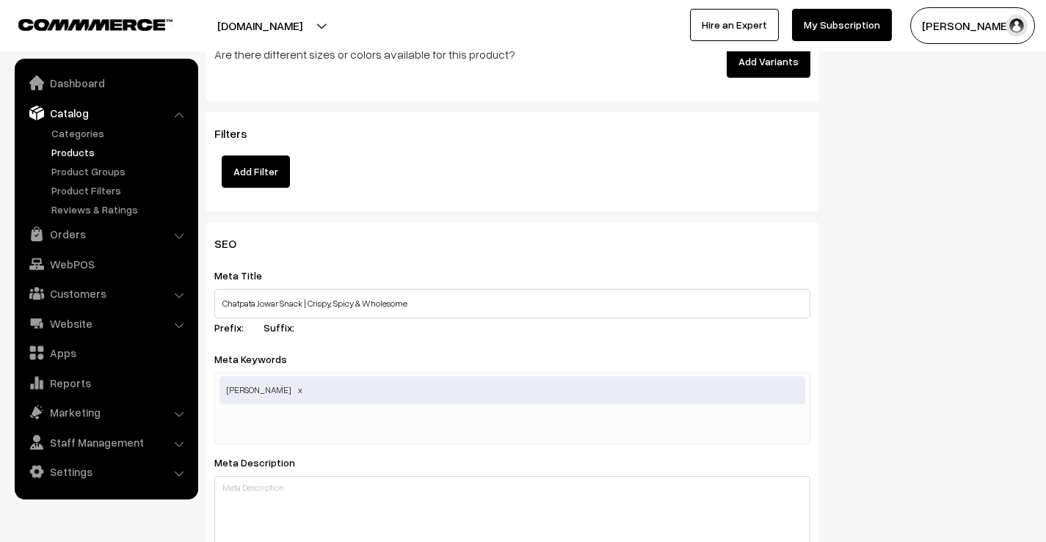
click at [301, 412] on input "text" at bounding box center [295, 426] width 153 height 29
paste input "chatpata millet snack"
type input "chatpata millet snack"
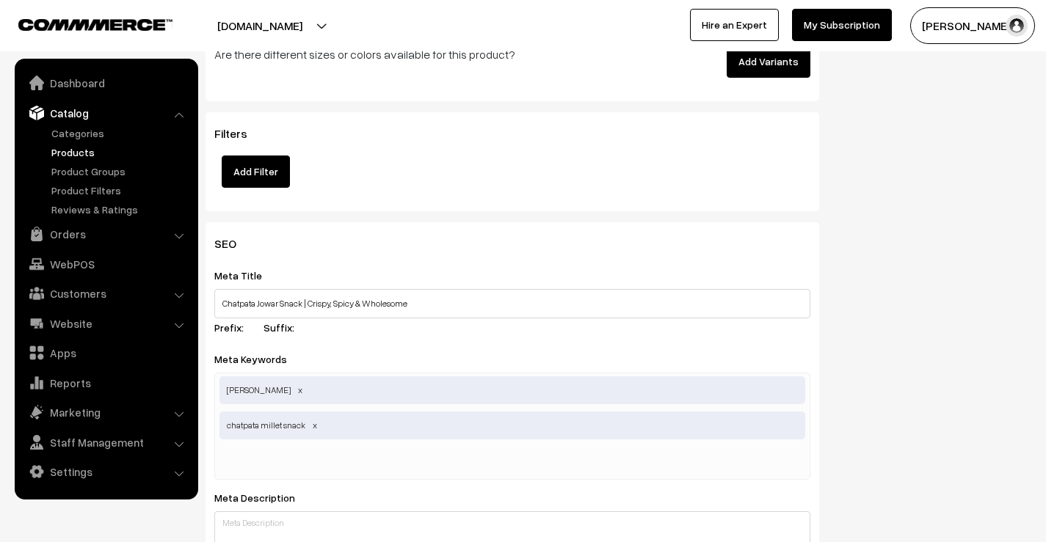
click at [267, 449] on input "text" at bounding box center [295, 461] width 153 height 29
paste input "baked jowar chatpata"
type input "baked jowar chatpata"
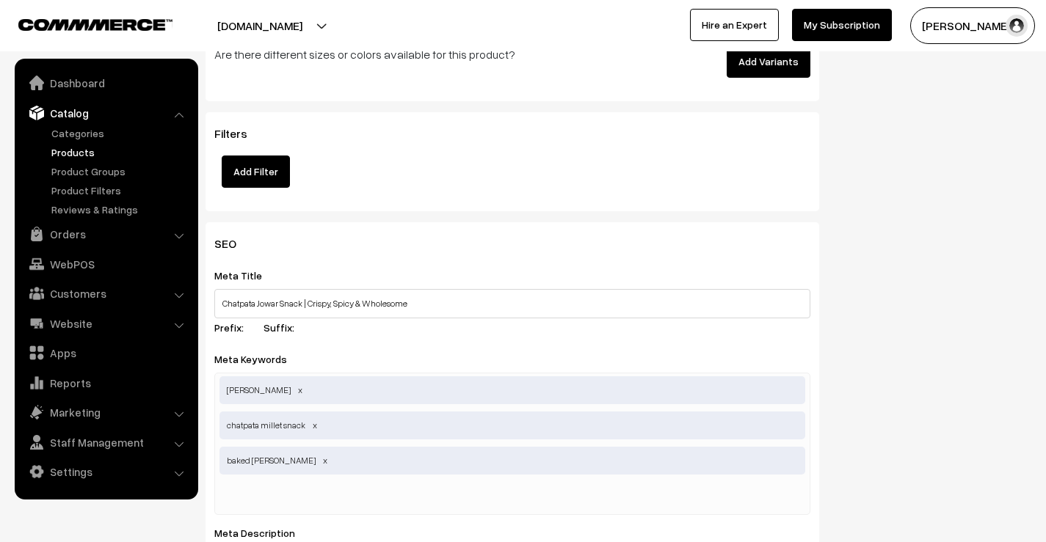
click at [236, 489] on input "text" at bounding box center [295, 496] width 153 height 29
paste input "jowar crunchy snack"
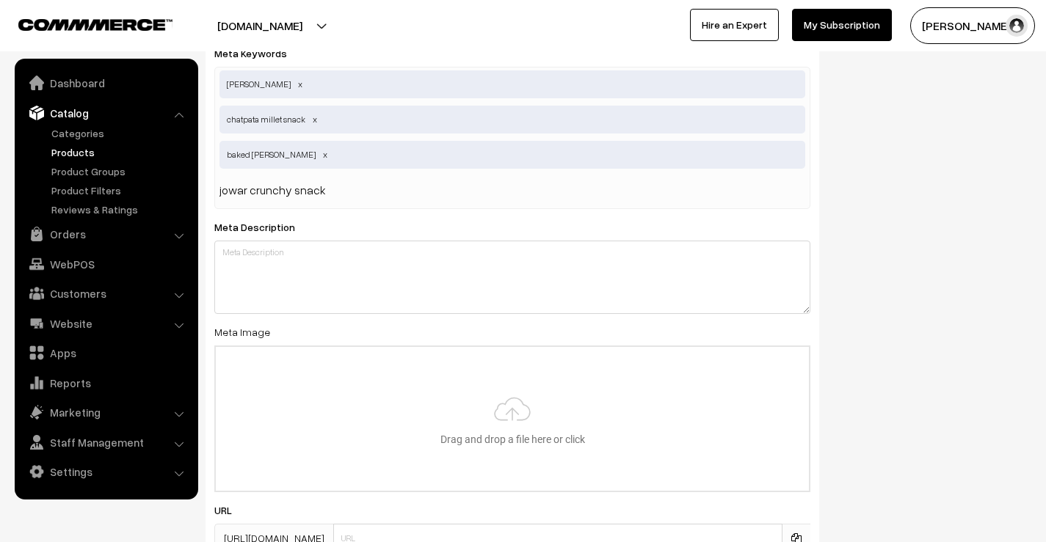
scroll to position [2202, 0]
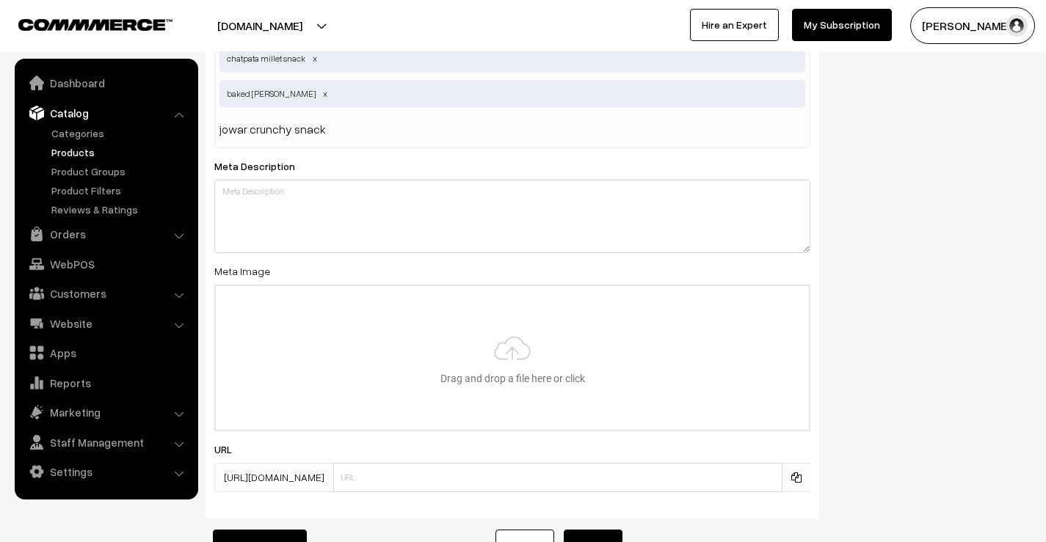
type input "jowar crunchy snack"
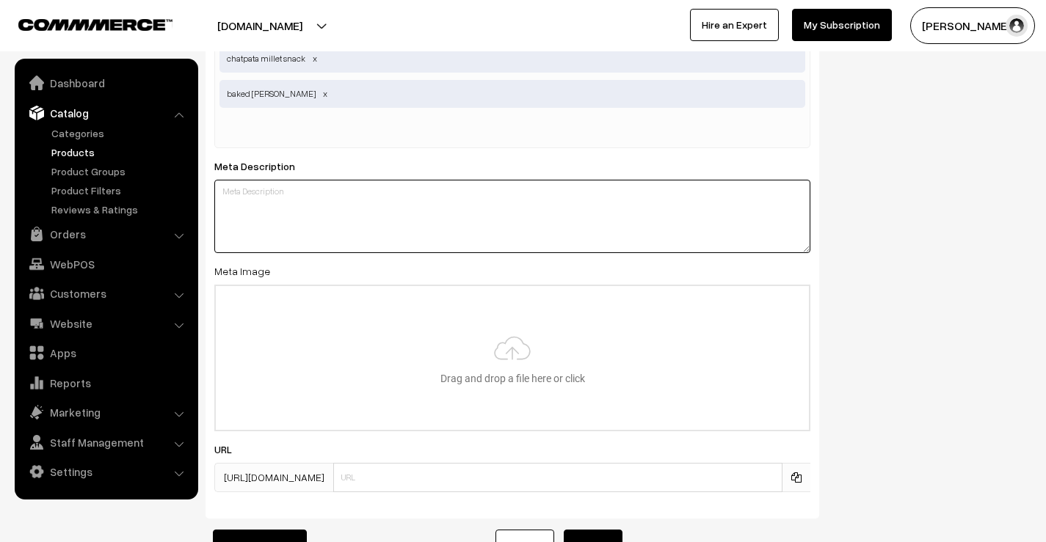
click at [304, 210] on textarea at bounding box center [512, 216] width 596 height 73
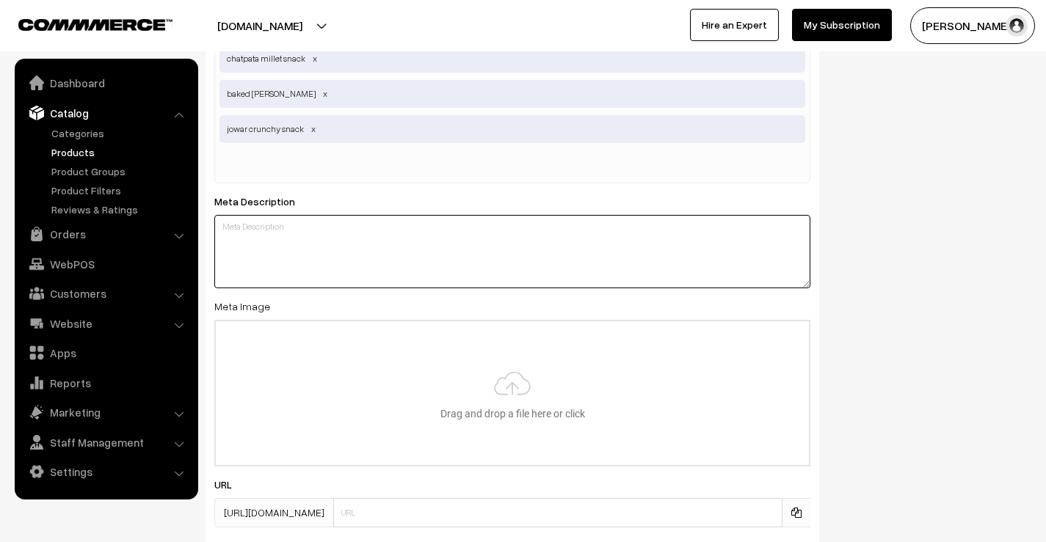
click at [341, 251] on textarea at bounding box center [512, 251] width 596 height 73
paste textarea "Spice up your snack time with Jowar Chatpata – a crunchy, tangy millet treat th…"
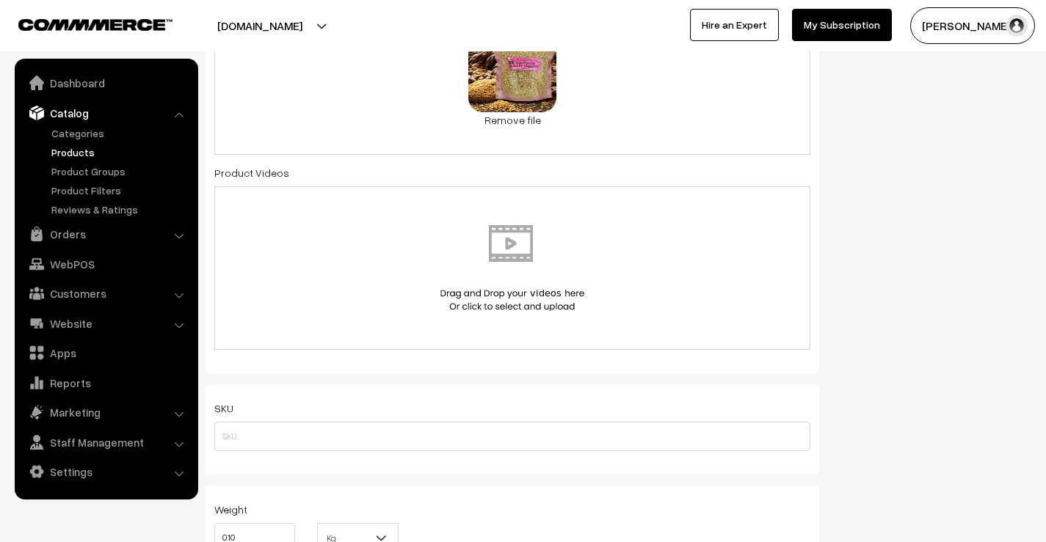
scroll to position [0, 0]
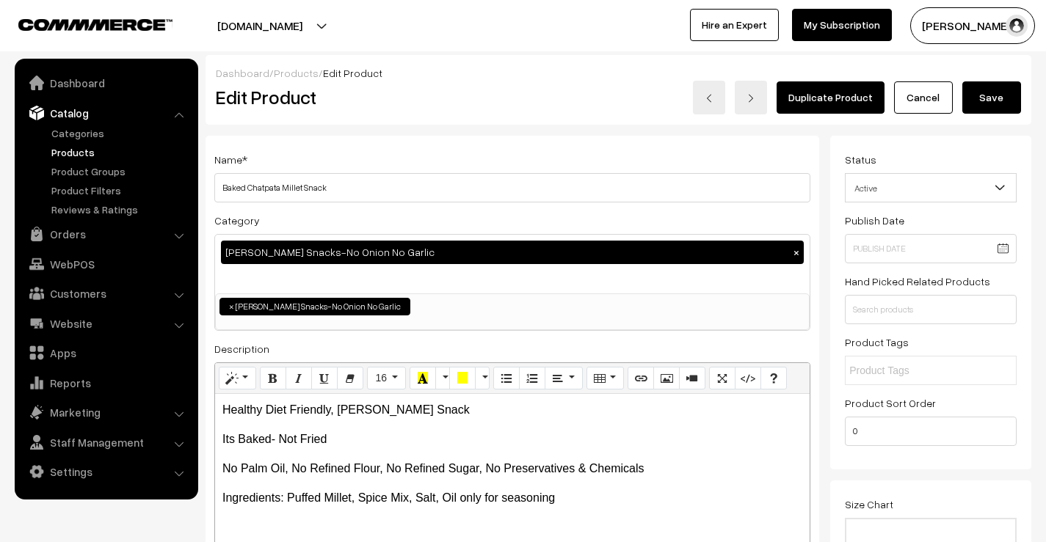
type textarea "Spice up your snack time with Jowar Chatpata – a crunchy, tangy millet treat th…"
click at [982, 106] on button "Save" at bounding box center [991, 97] width 59 height 32
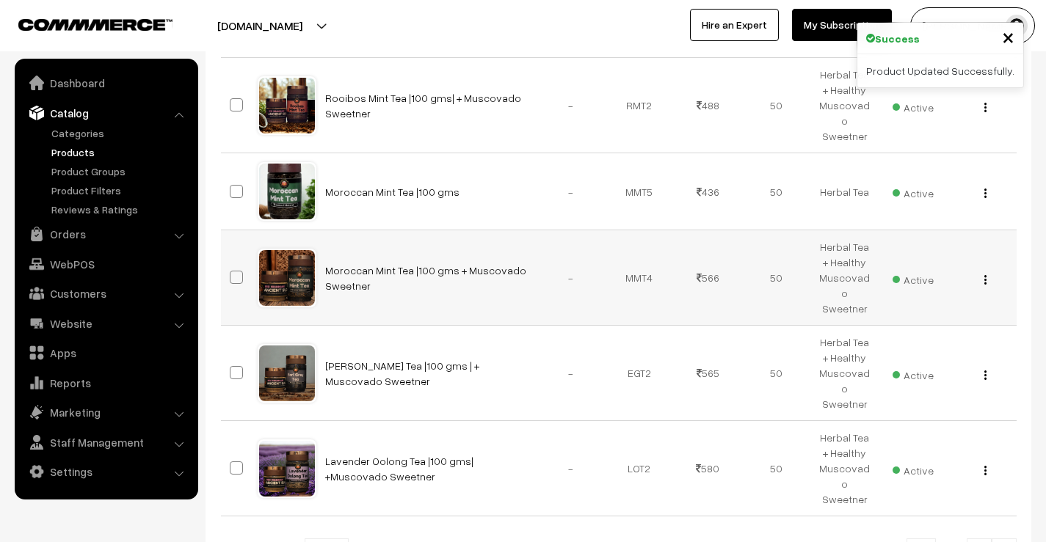
scroll to position [769, 0]
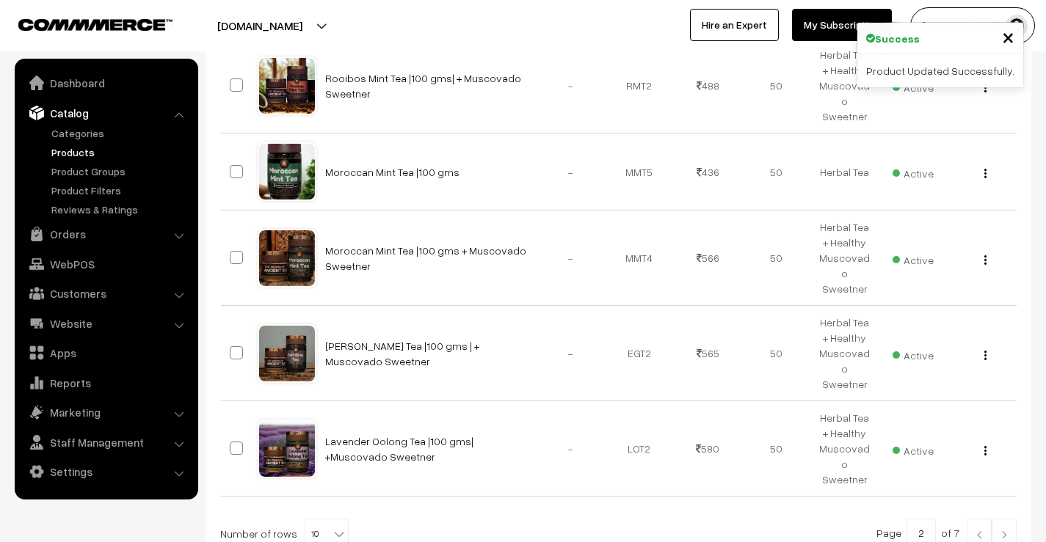
click at [1000, 519] on link at bounding box center [1004, 533] width 25 height 29
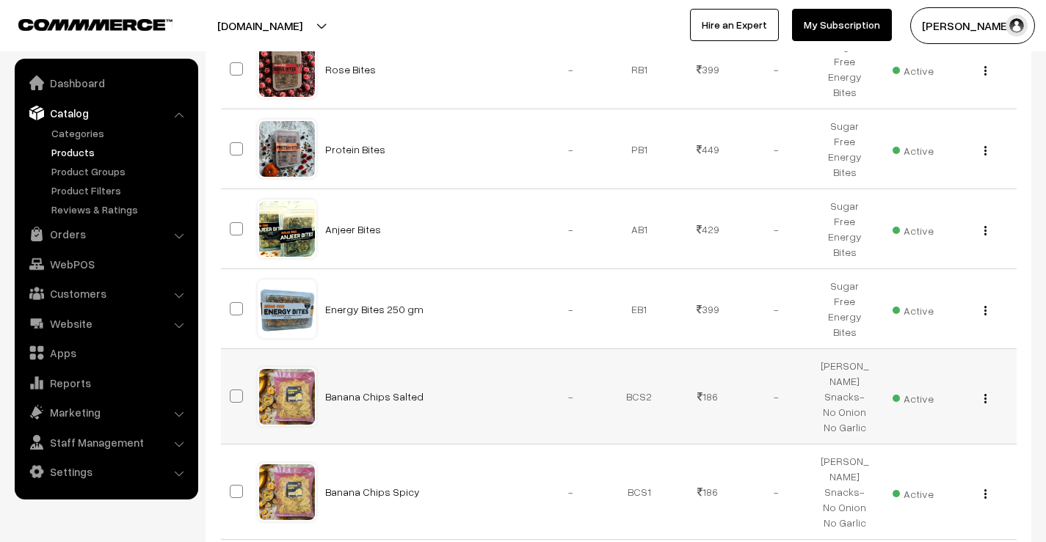
scroll to position [757, 0]
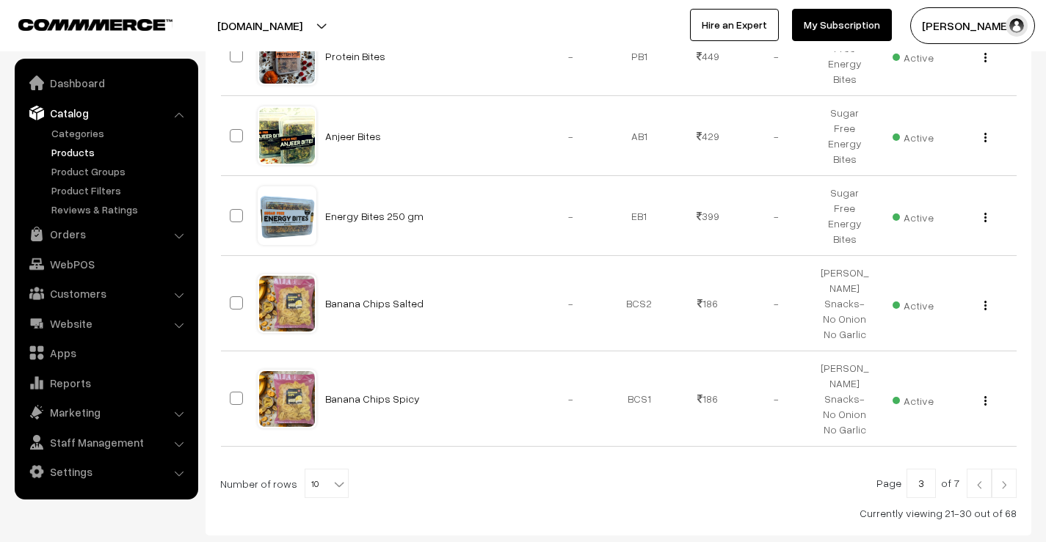
click at [997, 469] on link at bounding box center [1004, 483] width 25 height 29
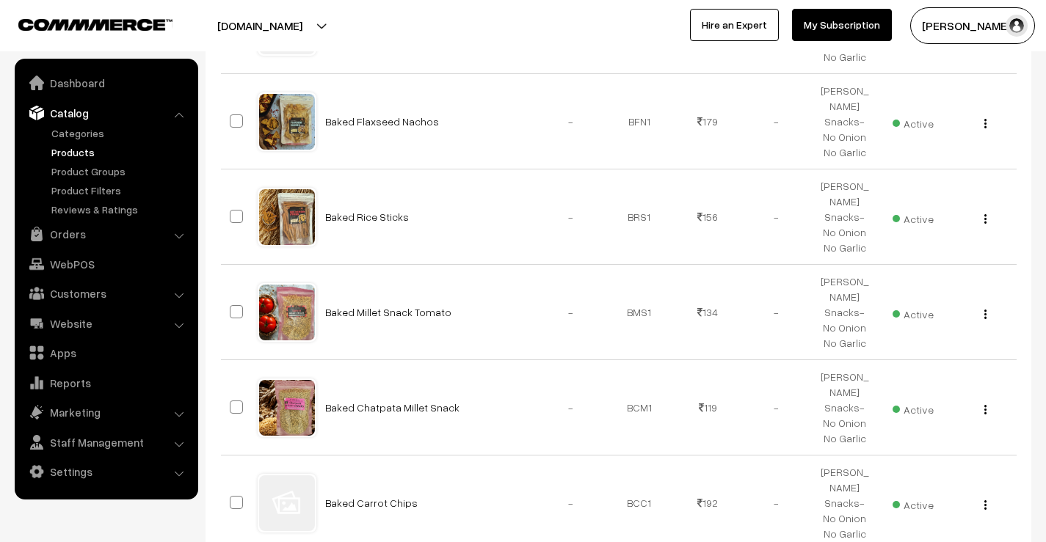
scroll to position [661, 0]
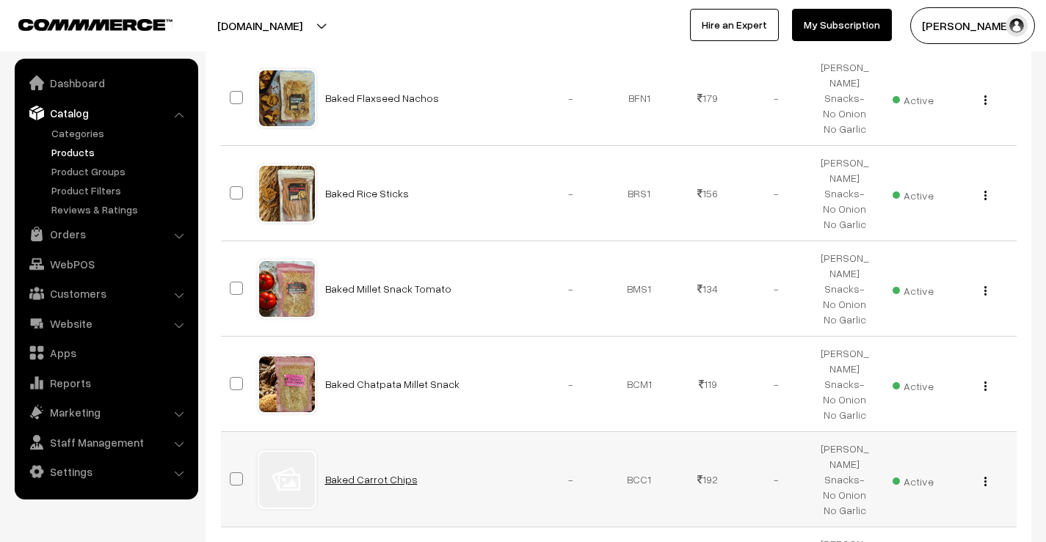
click at [381, 473] on link "Baked Carrot Chips" at bounding box center [371, 479] width 92 height 12
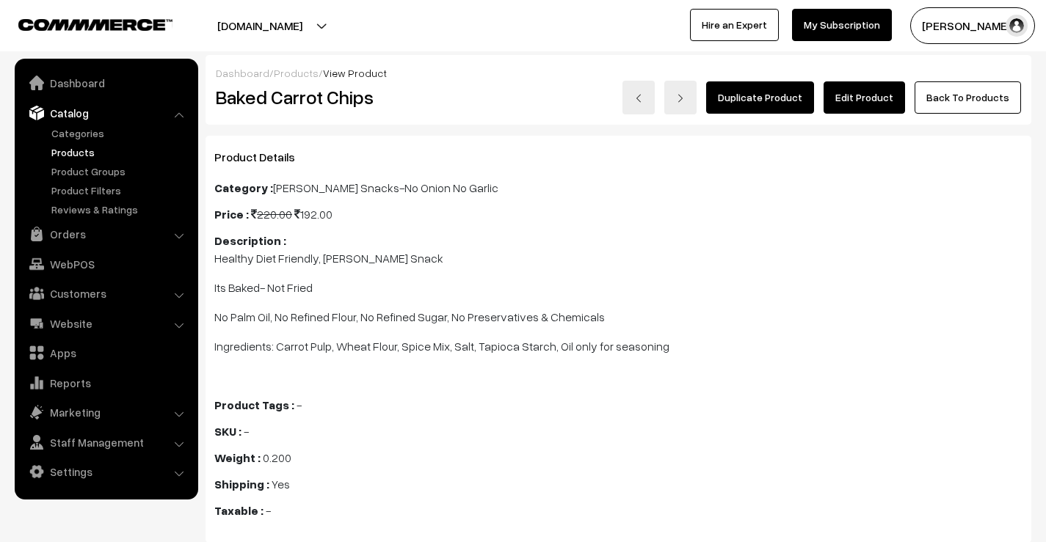
click at [872, 110] on link "Edit Product" at bounding box center [864, 97] width 81 height 32
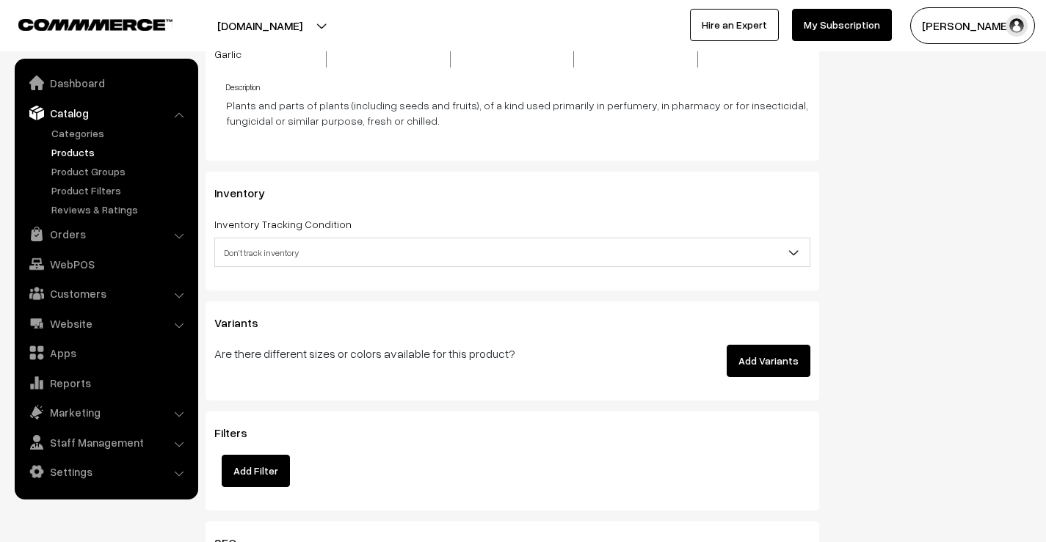
scroll to position [1982, 0]
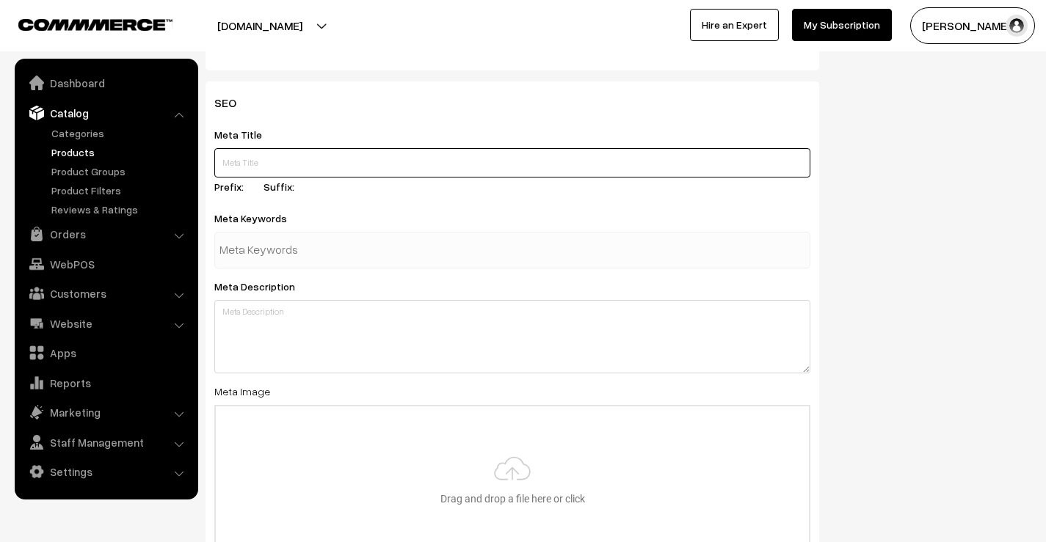
click at [409, 148] on input "text" at bounding box center [512, 162] width 596 height 29
paste input "Healthy Baked Carrot Chips | Perfect Anytime Snack"
type input "Healthy Baked Carrot Chips | Perfect Anytime Snack"
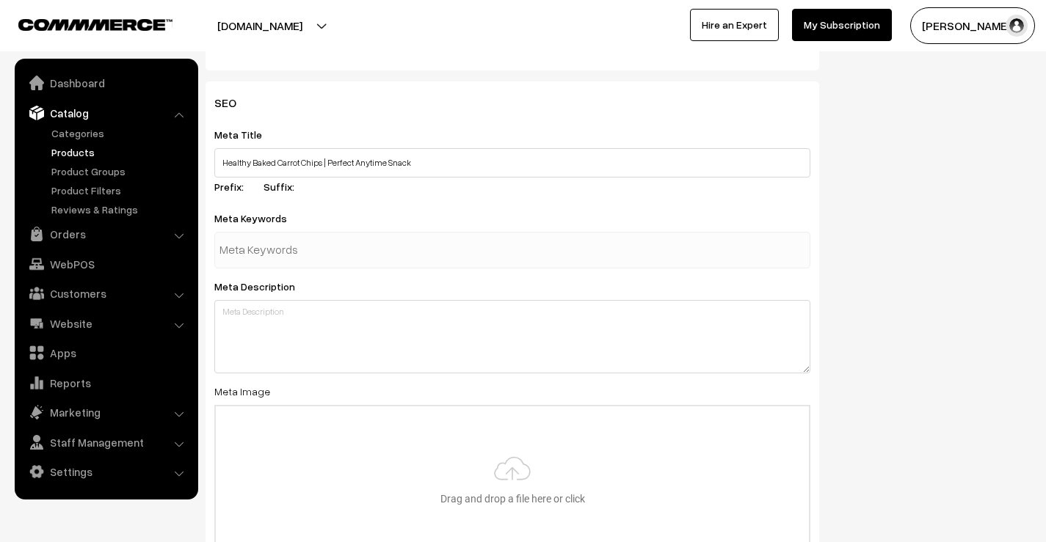
click at [367, 238] on input "text" at bounding box center [295, 250] width 153 height 29
click at [307, 236] on input "text" at bounding box center [295, 250] width 153 height 29
paste input "Healthy Baked Carrot Chips | Perfect Anytime Snack"
type input "Healthy Baked Carrot Chips | Perfect Anytime Snack"
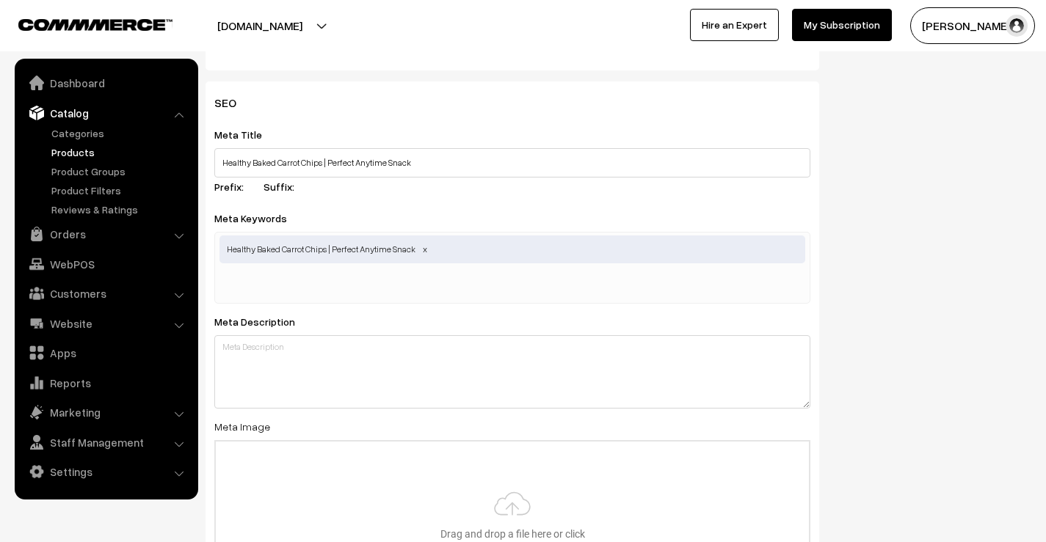
scroll to position [0, 0]
click at [303, 273] on input "text" at bounding box center [295, 285] width 153 height 29
paste input "healthy carrot chips"
type input "healthy carrot chips"
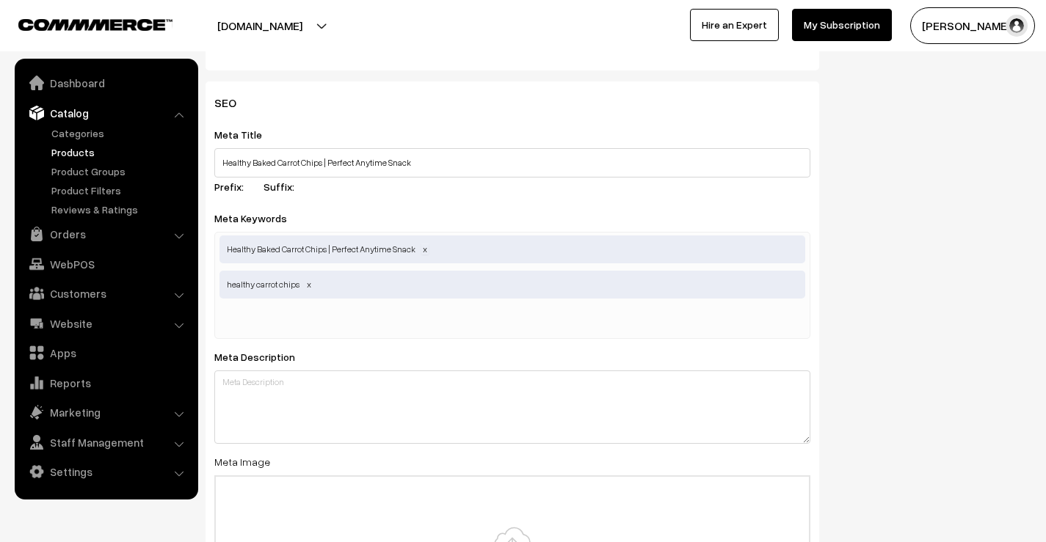
click at [424, 244] on span at bounding box center [424, 249] width 7 height 11
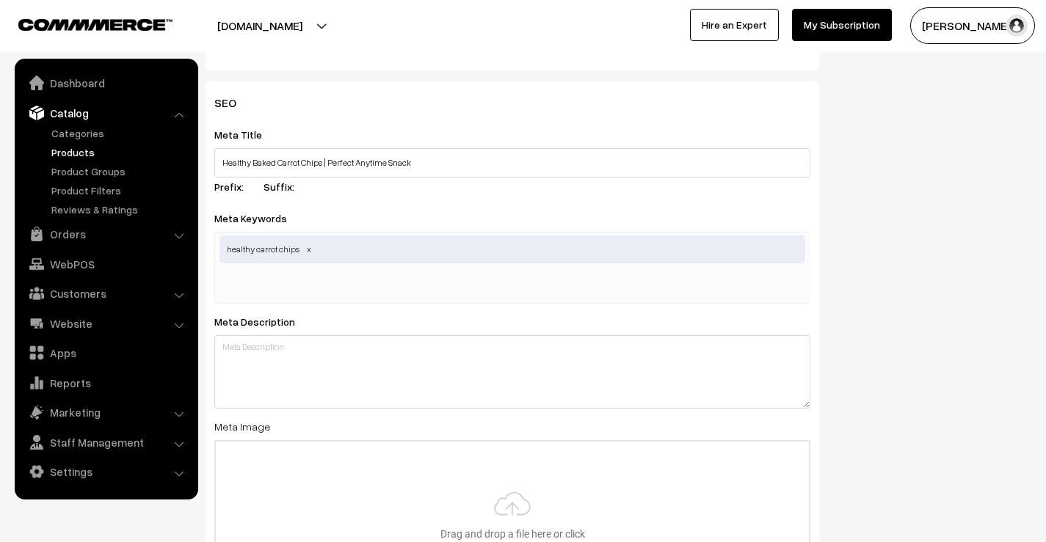
click at [308, 271] on input "text" at bounding box center [295, 285] width 153 height 29
paste input "baked carrot chips"
type input "baked carrot chips"
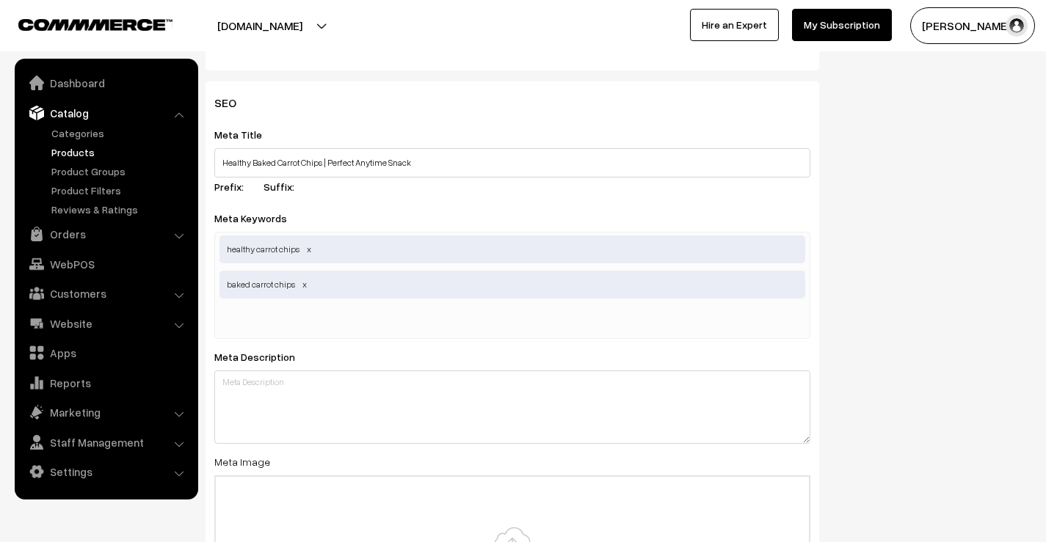
click at [293, 308] on input "text" at bounding box center [295, 320] width 153 height 29
paste input "crispy vegetable chips"
type input "crispy vegetable chips"
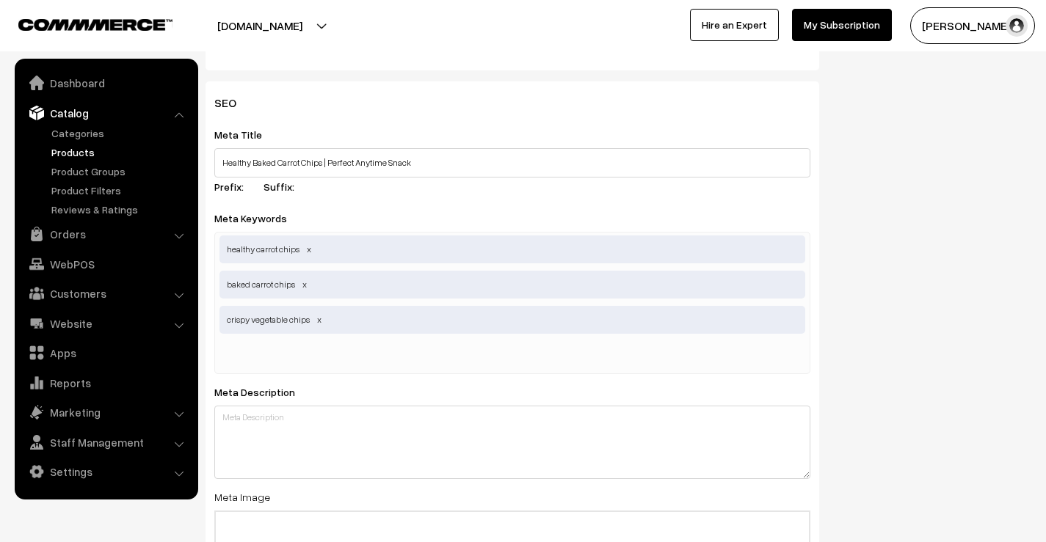
click at [278, 341] on input "text" at bounding box center [295, 355] width 153 height 29
paste input "nutritious baked snacks"
type input "nutritious baked snacks"
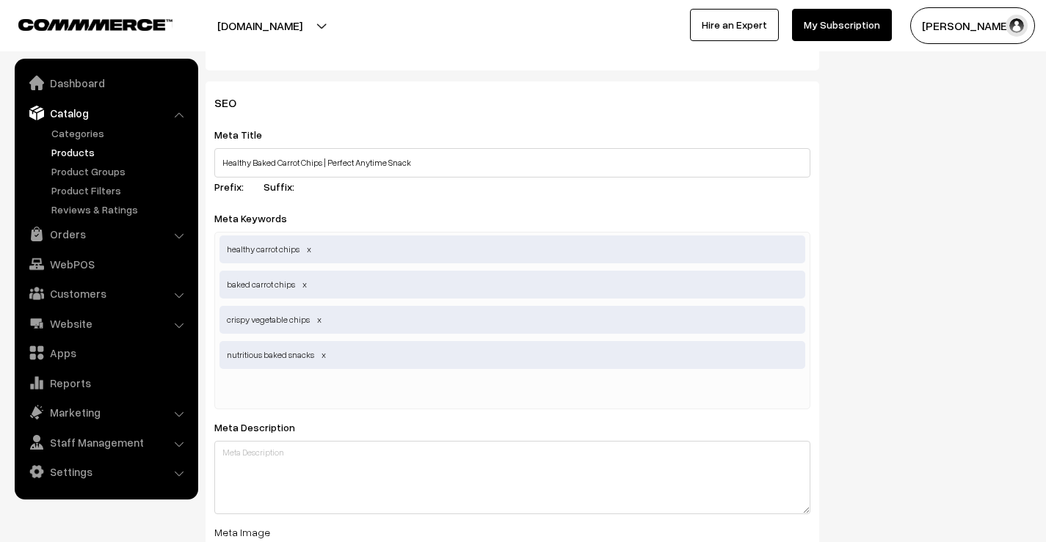
click at [348, 379] on input "text" at bounding box center [295, 391] width 153 height 29
paste input "carrot crunchy snack"
type input "carrot crunchy snack"
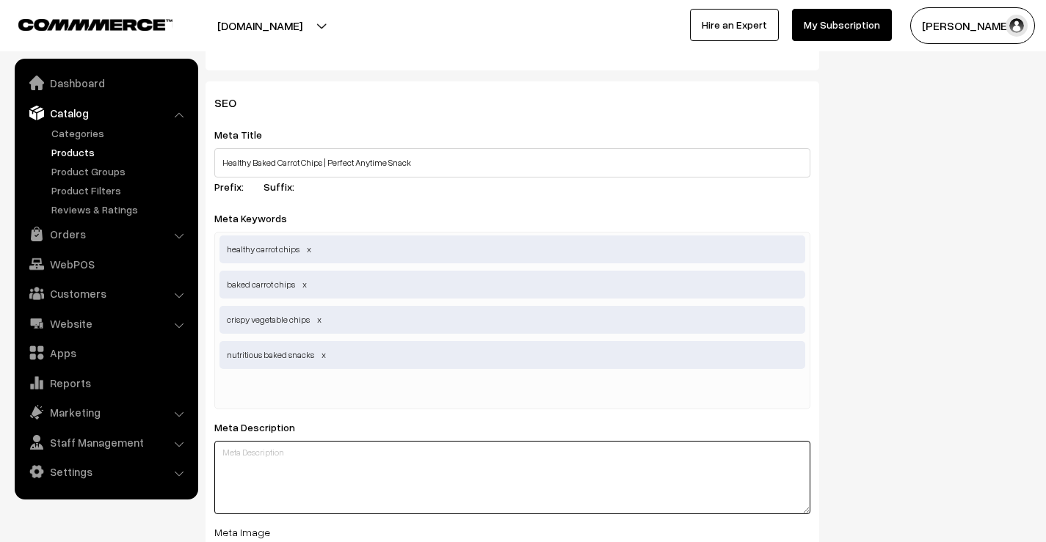
click at [324, 443] on div "Meta Description" at bounding box center [512, 466] width 596 height 96
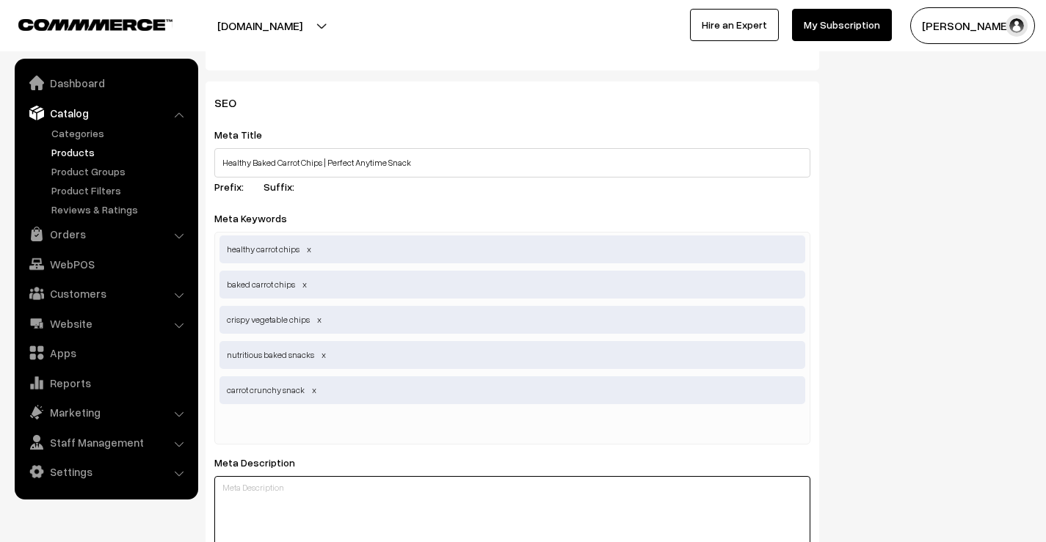
click at [347, 482] on textarea at bounding box center [512, 512] width 596 height 73
paste textarea "Crispy, light, and wholesome – Baked Carrot Chips are the perfect healthy alter…"
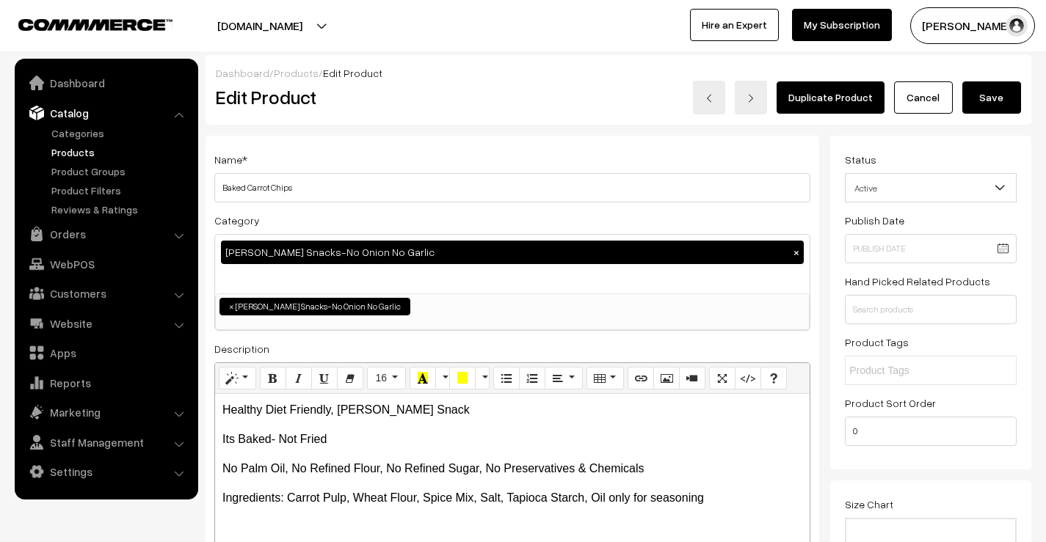
type textarea "Crispy, light, and wholesome – Baked Carrot Chips are the perfect healthy alter…"
click at [993, 106] on button "Save" at bounding box center [991, 97] width 59 height 32
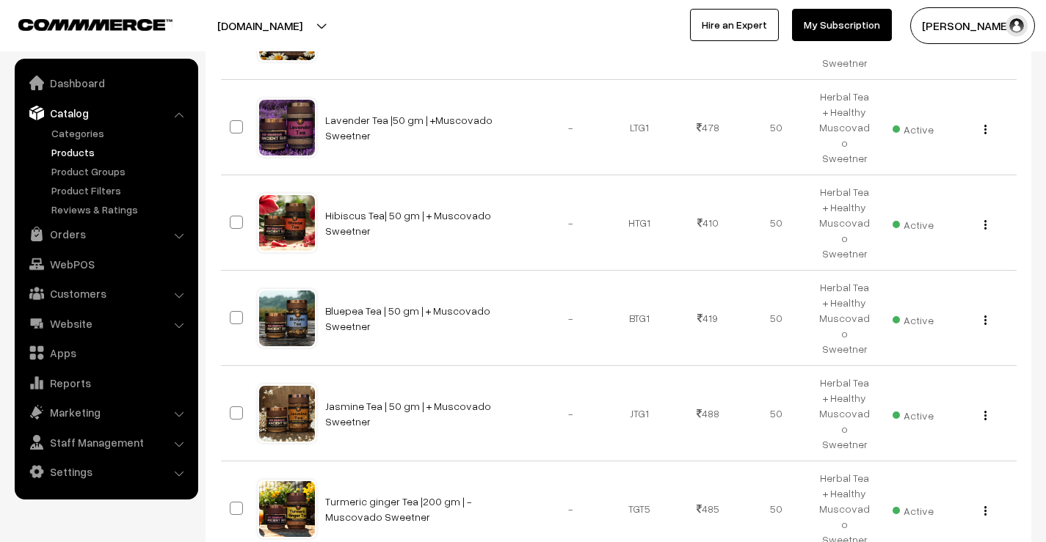
scroll to position [772, 0]
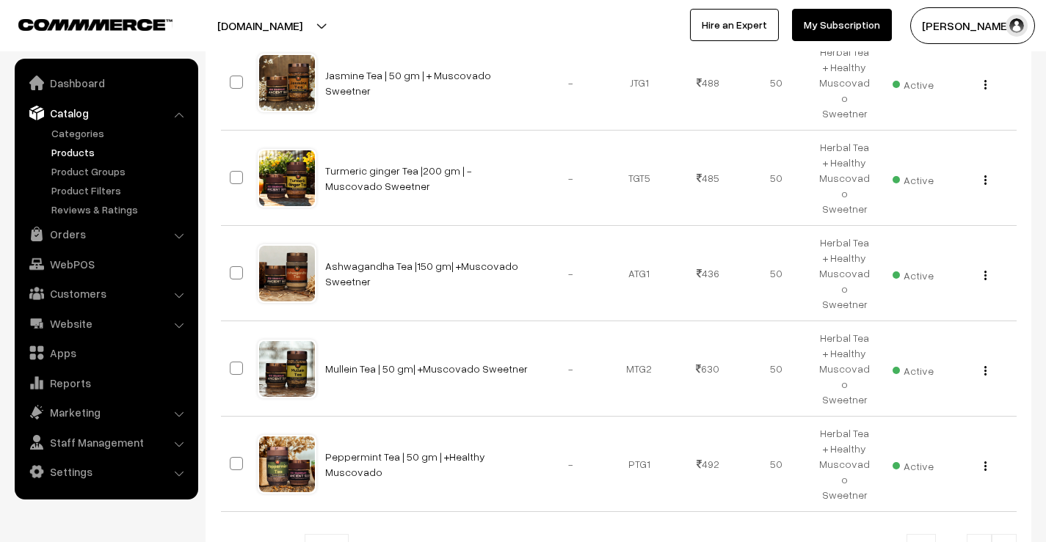
click at [1009, 534] on link at bounding box center [1004, 548] width 25 height 29
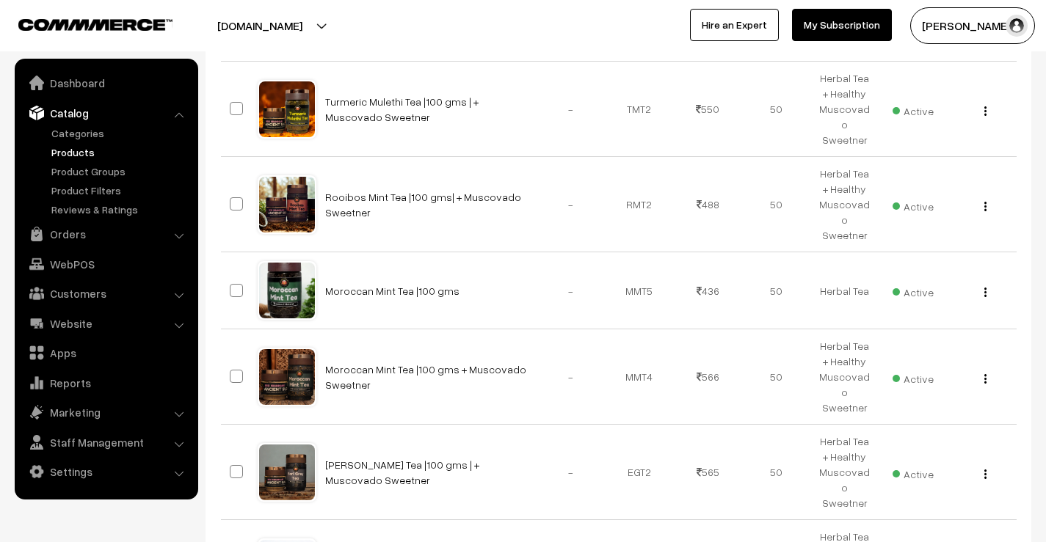
scroll to position [769, 0]
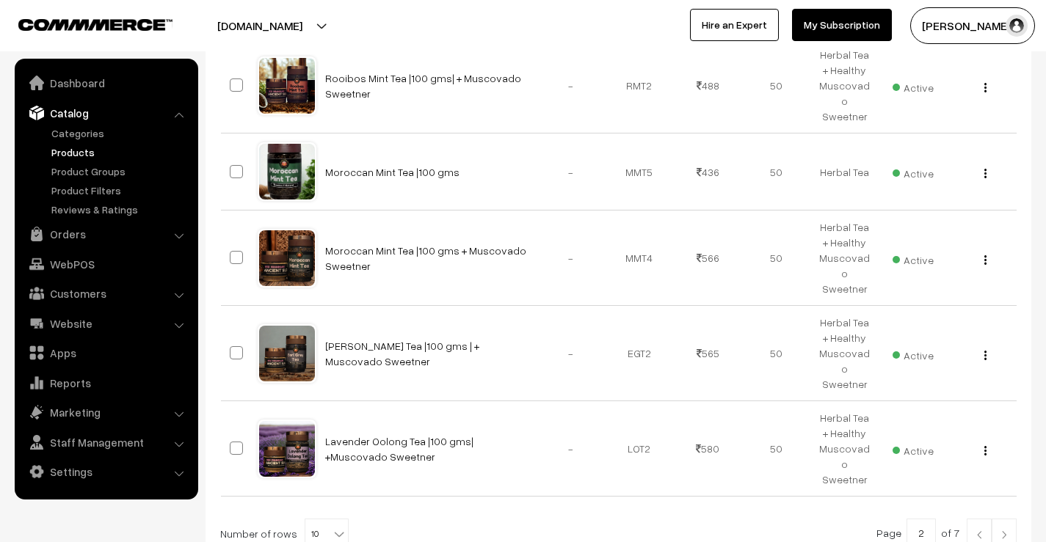
click at [1011, 519] on link at bounding box center [1004, 533] width 25 height 29
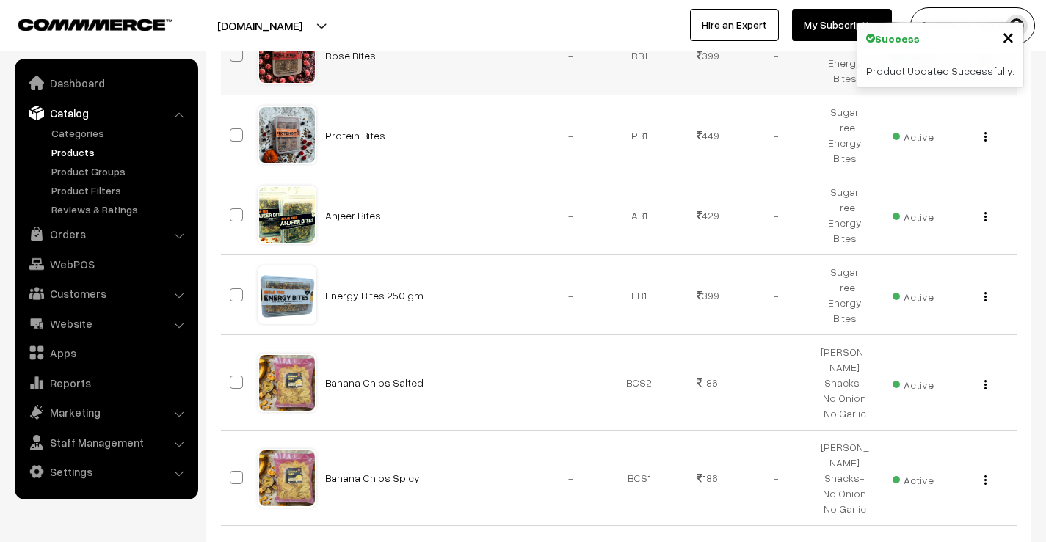
scroll to position [757, 0]
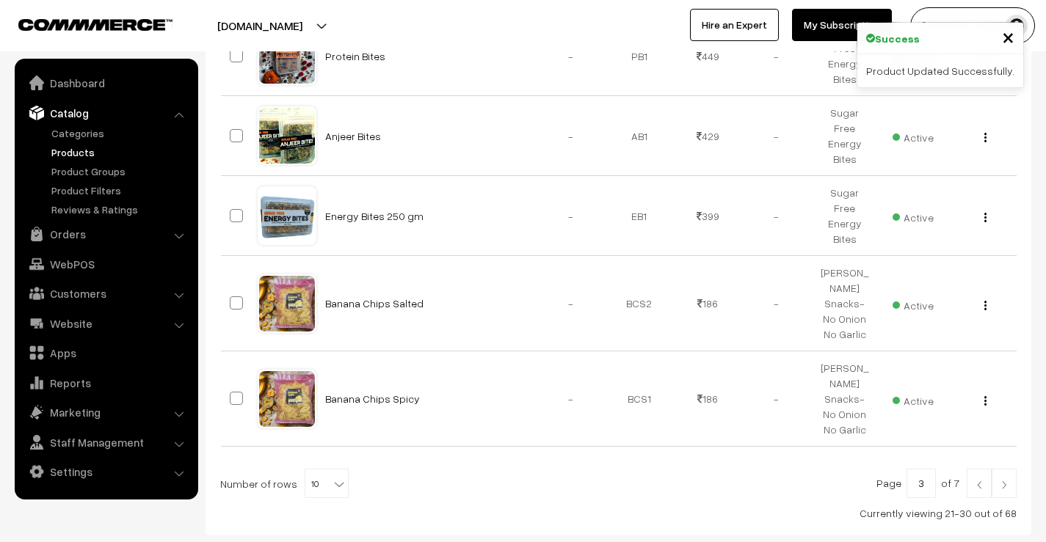
click at [1008, 481] on img at bounding box center [1004, 485] width 13 height 9
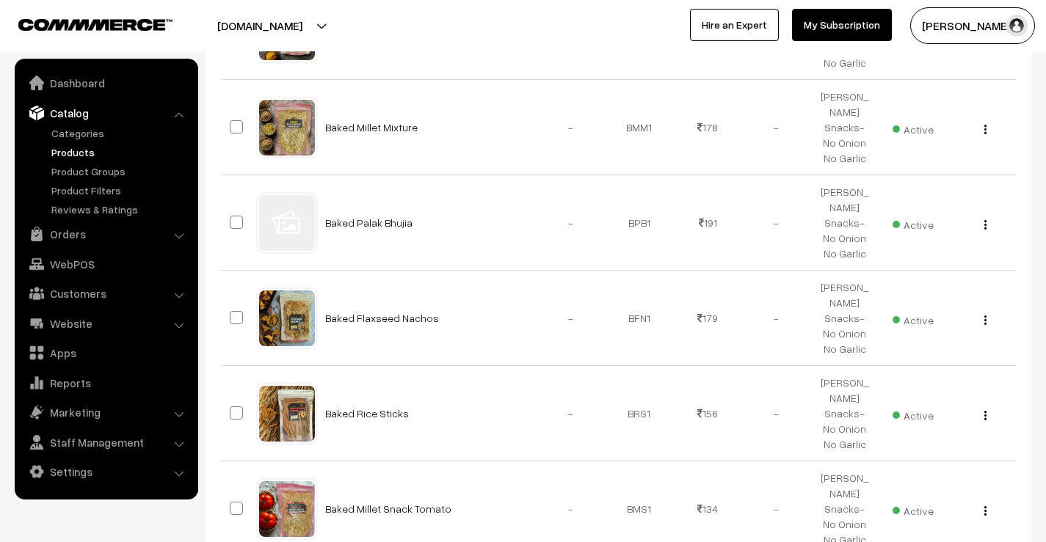
scroll to position [734, 0]
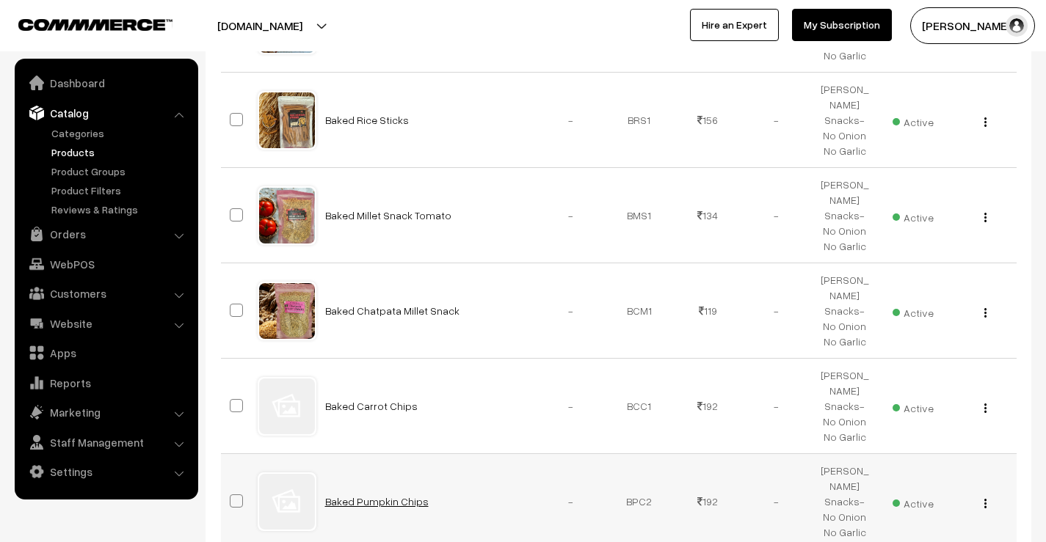
click at [370, 496] on link "Baked Pumpkin Chips" at bounding box center [377, 502] width 104 height 12
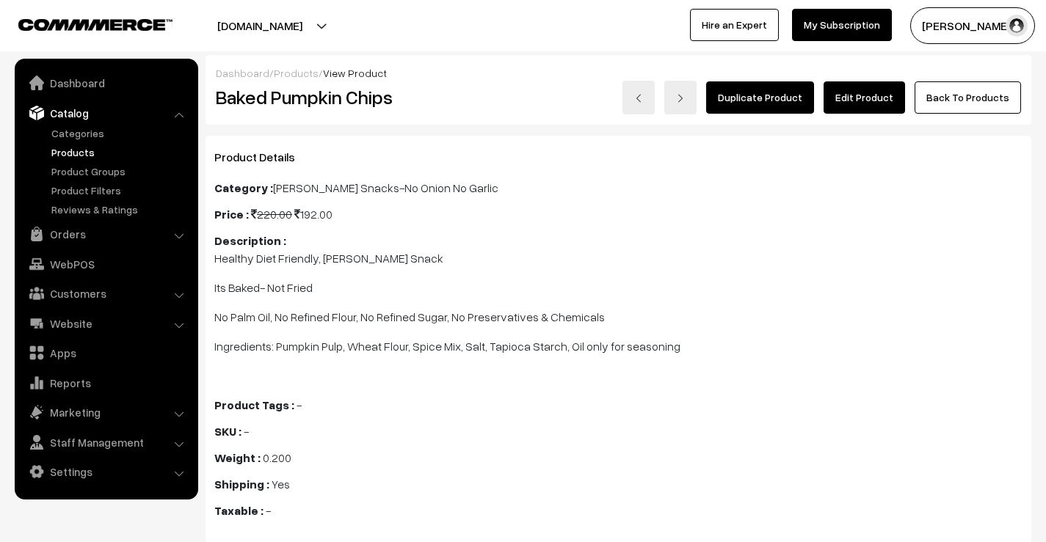
click at [840, 93] on link "Edit Product" at bounding box center [864, 97] width 81 height 32
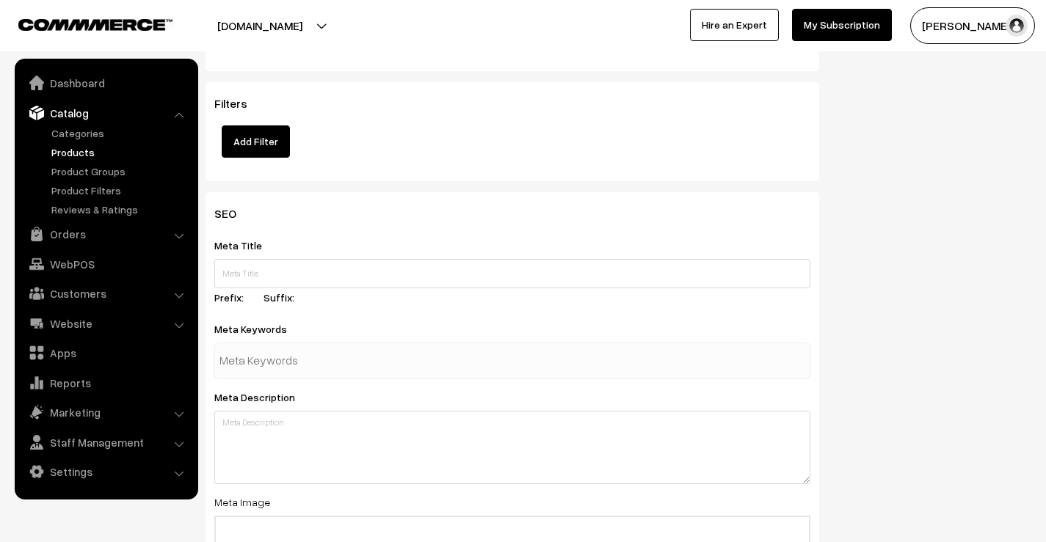
scroll to position [1909, 0]
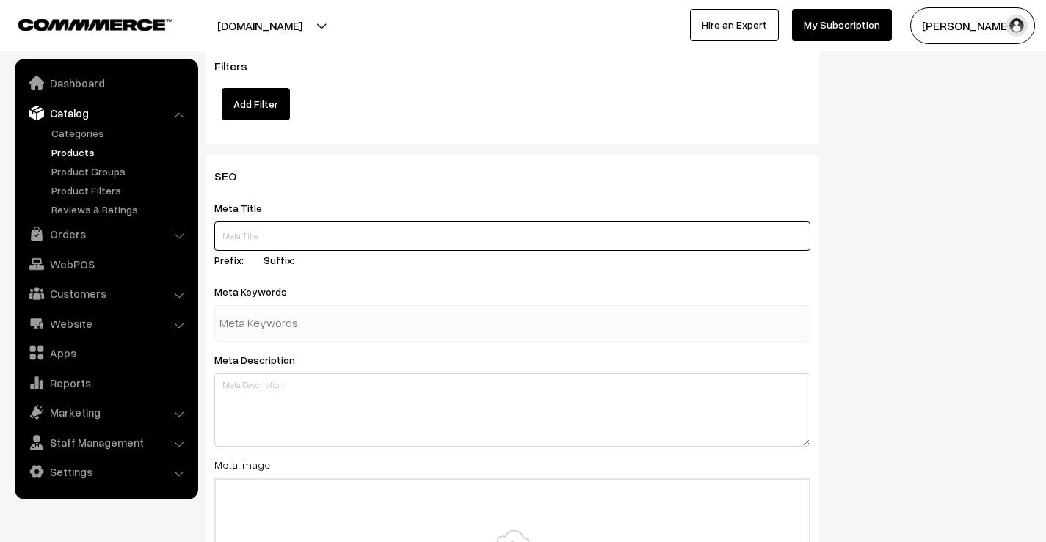
click at [288, 222] on input "text" at bounding box center [512, 236] width 596 height 29
paste input "Baked Pumpkin Chips – Wholesome Crunch with Natural Flavors"
type input "Baked Pumpkin Chips – Wholesome Crunch with Natural Flavors"
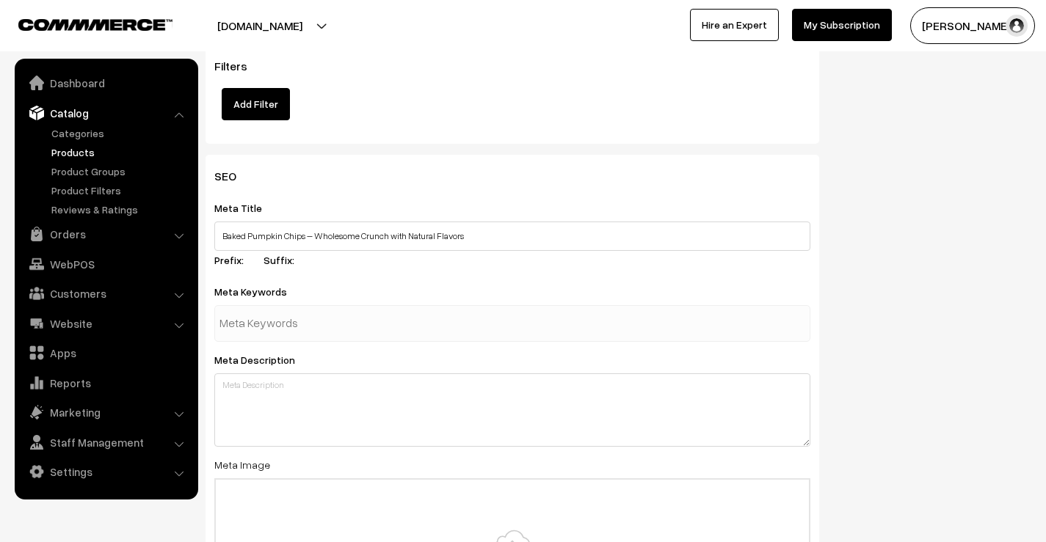
click at [259, 309] on input "text" at bounding box center [295, 323] width 153 height 29
click at [323, 314] on input "text" at bounding box center [295, 323] width 153 height 29
paste input "baked pumpkin chips"
type input "baked pumpkin chips"
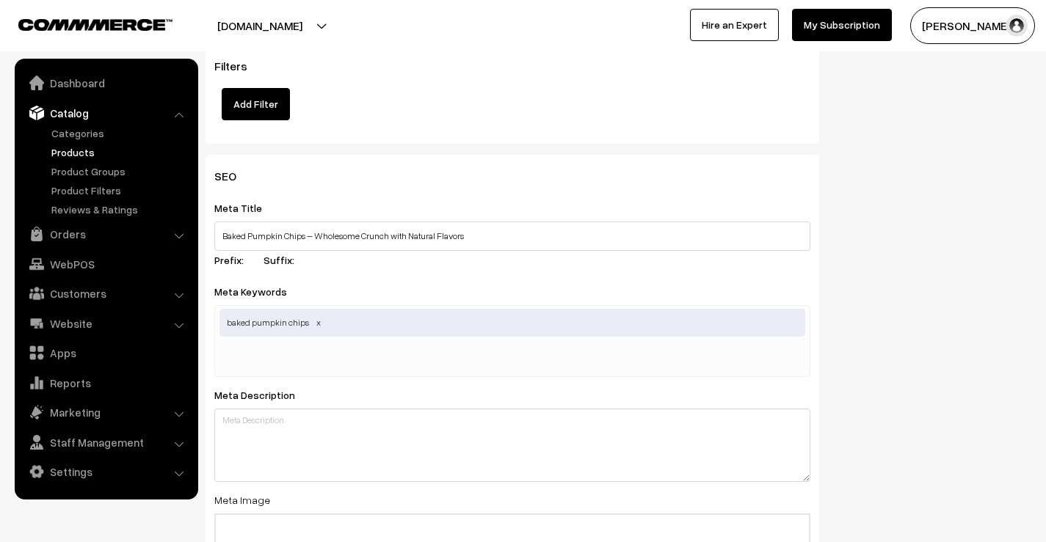
paste input "healthy pumpkin snack"
type input "healthy pumpkin snack"
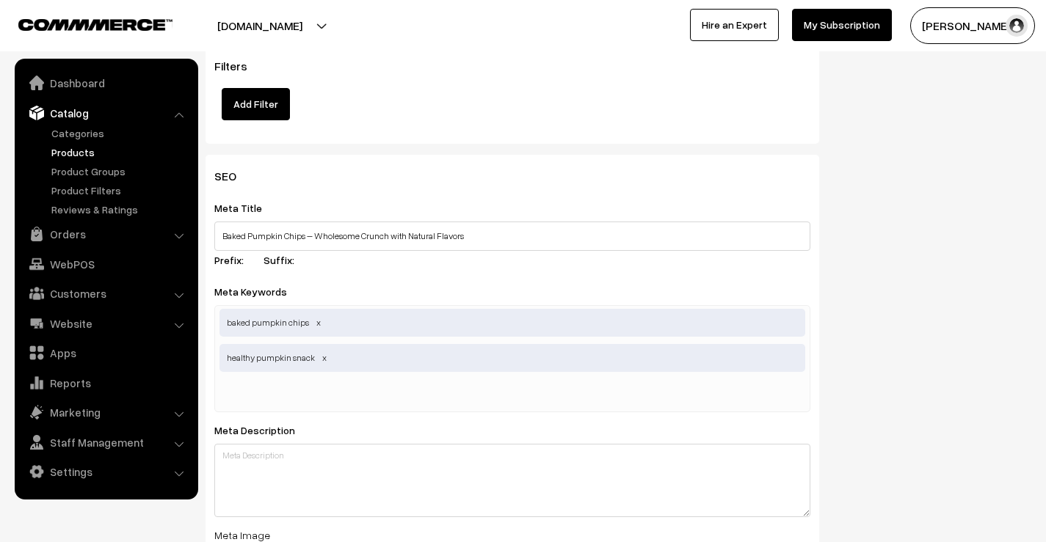
click at [236, 380] on input "text" at bounding box center [295, 394] width 153 height 29
paste input "nutritious vegetable chips"
type input "nutritious vegetable chips"
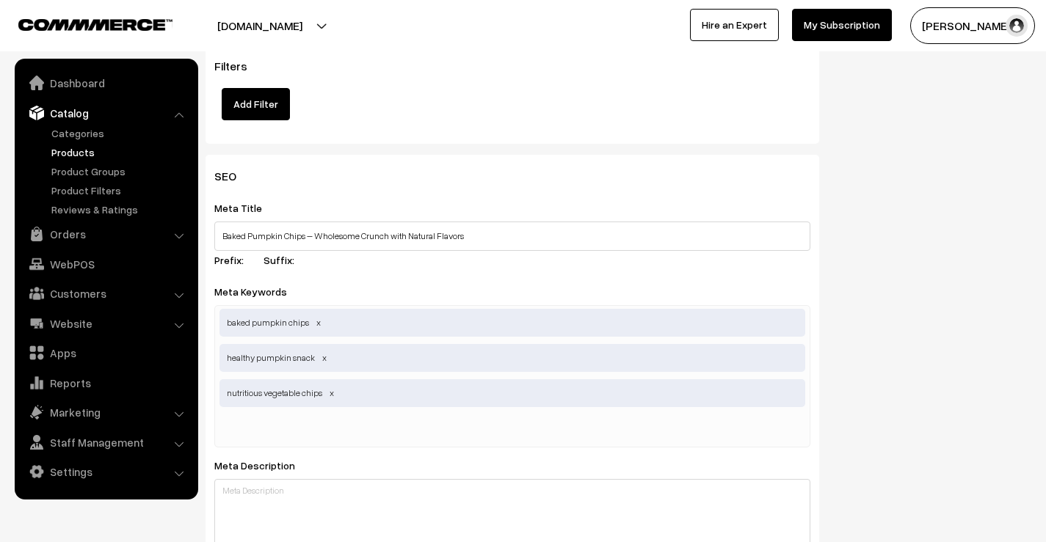
paste input "healthy baked snacks"
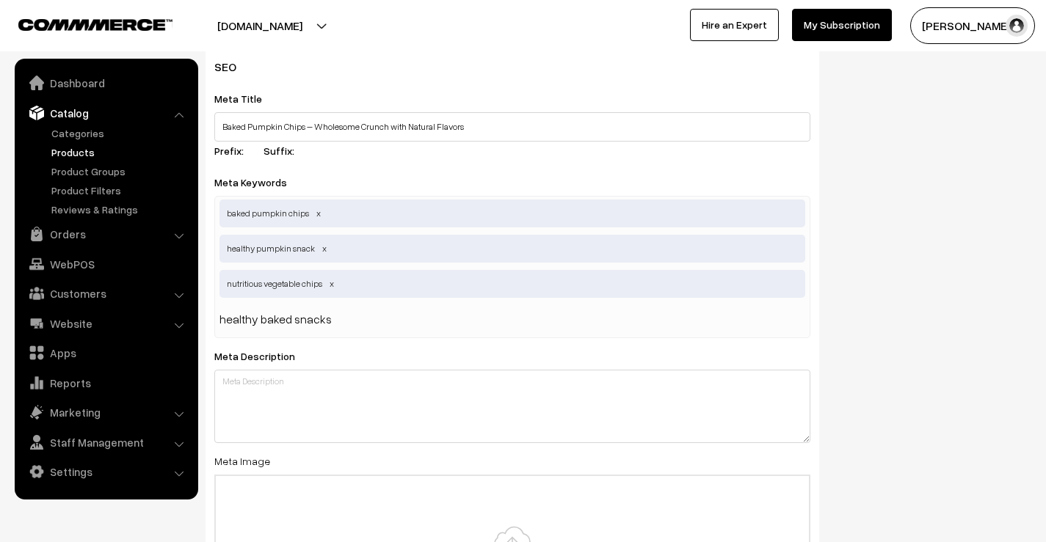
scroll to position [2055, 0]
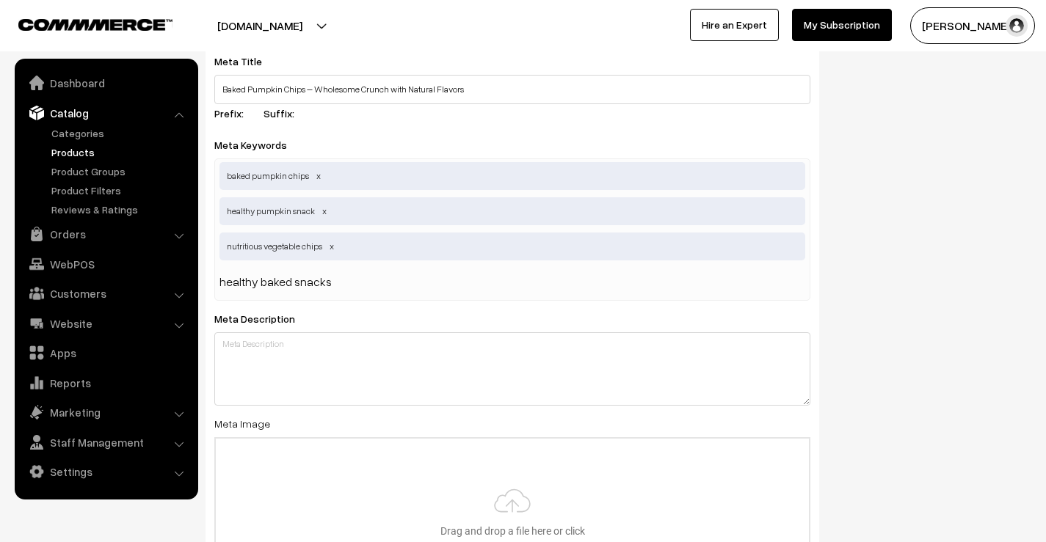
type input "healthy baked snacks"
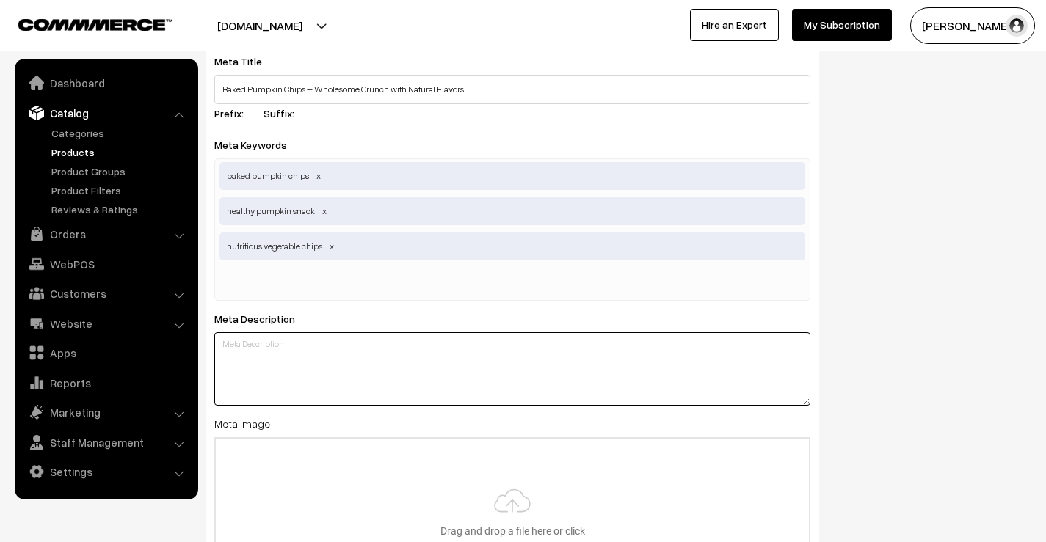
click at [525, 371] on textarea at bounding box center [512, 369] width 596 height 73
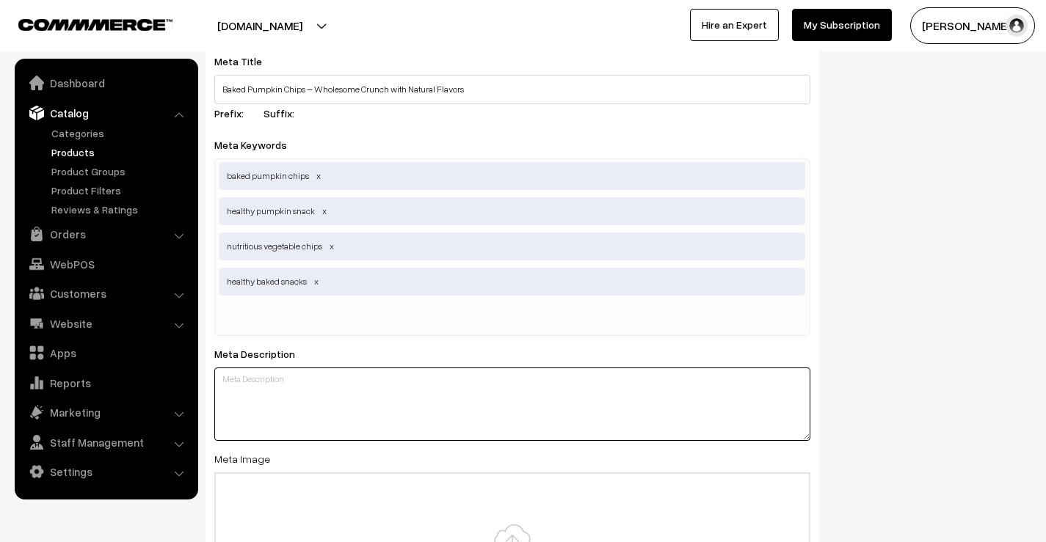
click at [310, 368] on textarea at bounding box center [512, 404] width 596 height 73
paste textarea "Fuel your day with crunchy Baked Pumpkin Chips – a nutritious, baked veggie sna…"
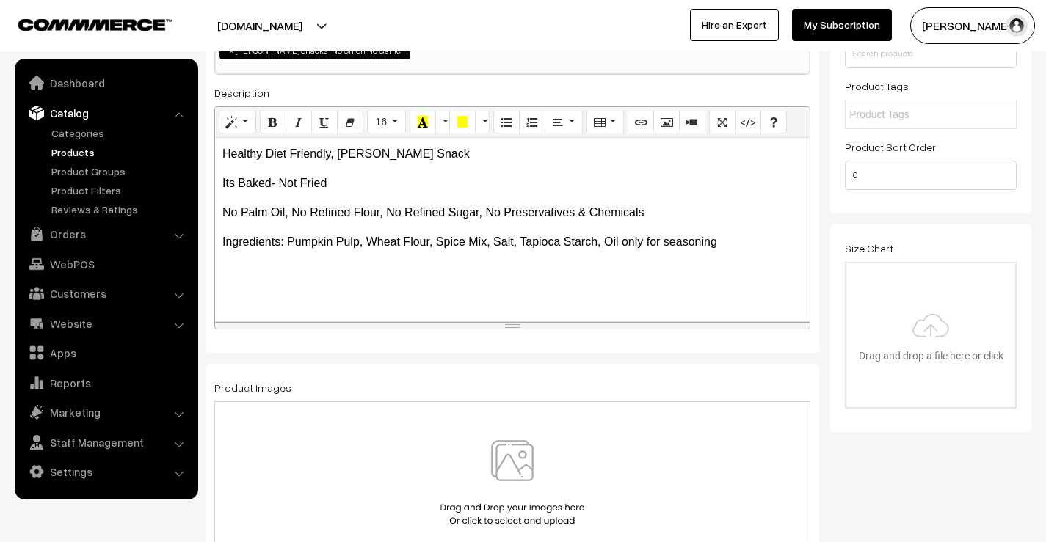
scroll to position [0, 0]
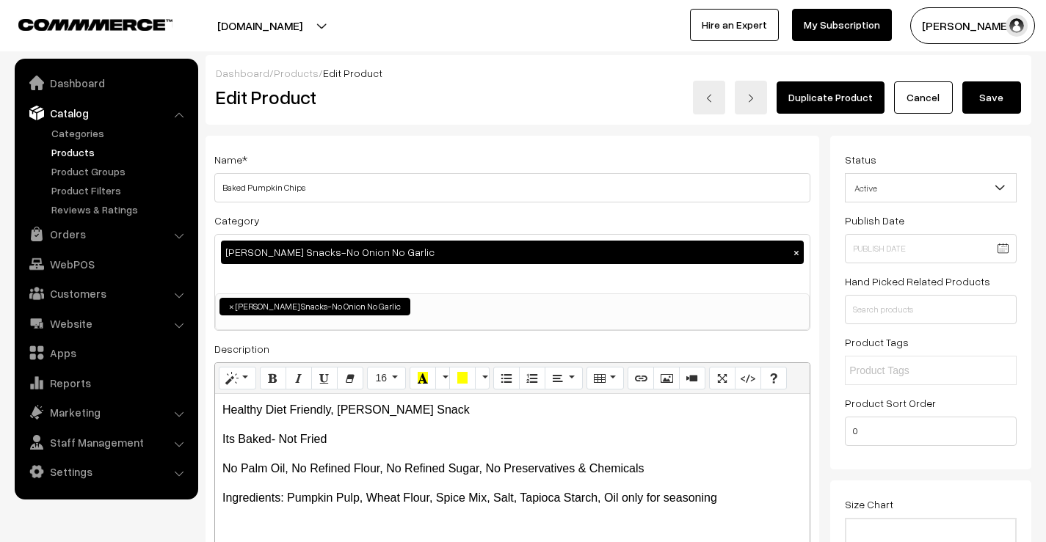
type textarea "Fuel your day with crunchy Baked Pumpkin Chips – a nutritious, baked veggie sna…"
click at [981, 97] on button "Save" at bounding box center [991, 97] width 59 height 32
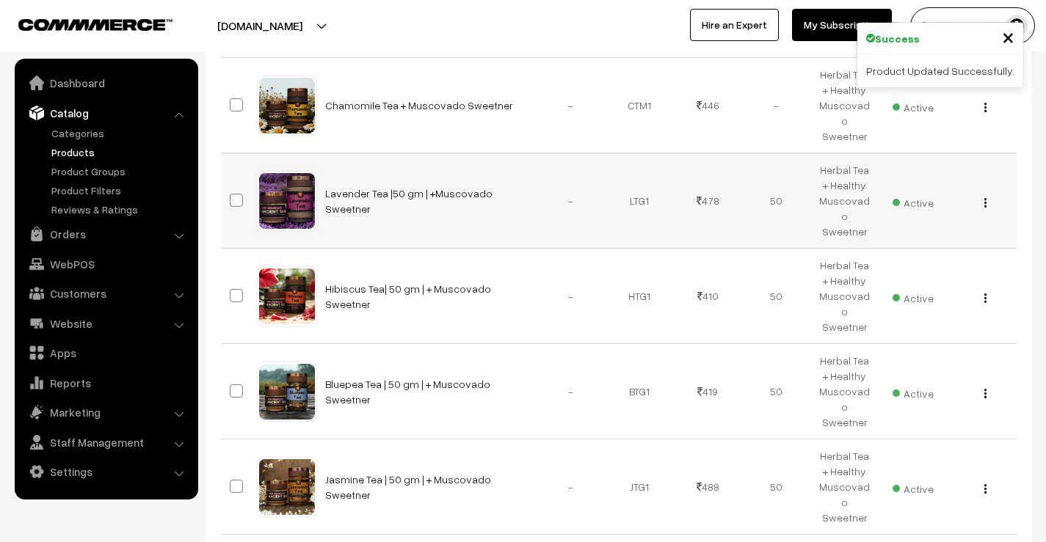
scroll to position [772, 0]
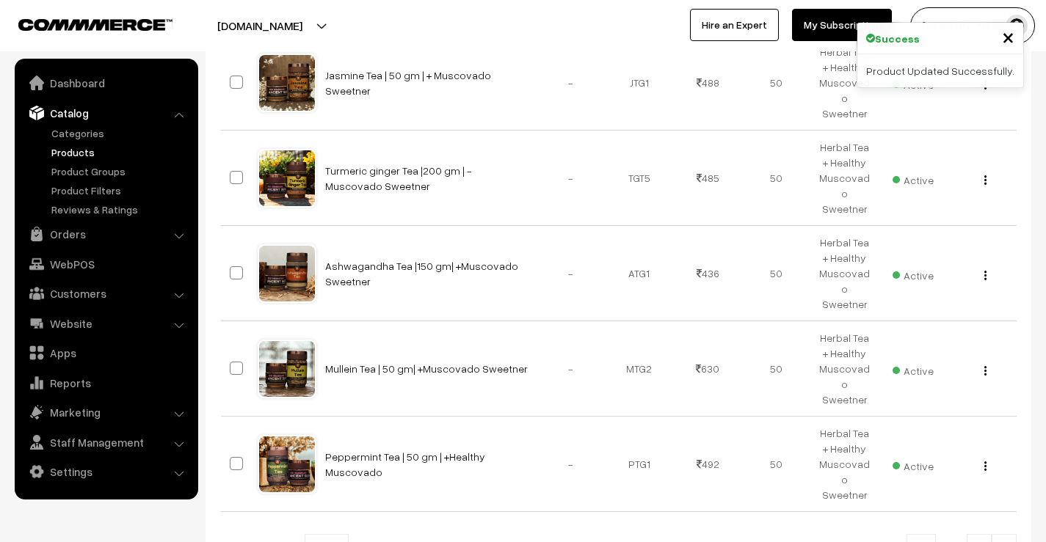
click at [1008, 534] on link at bounding box center [1004, 548] width 25 height 29
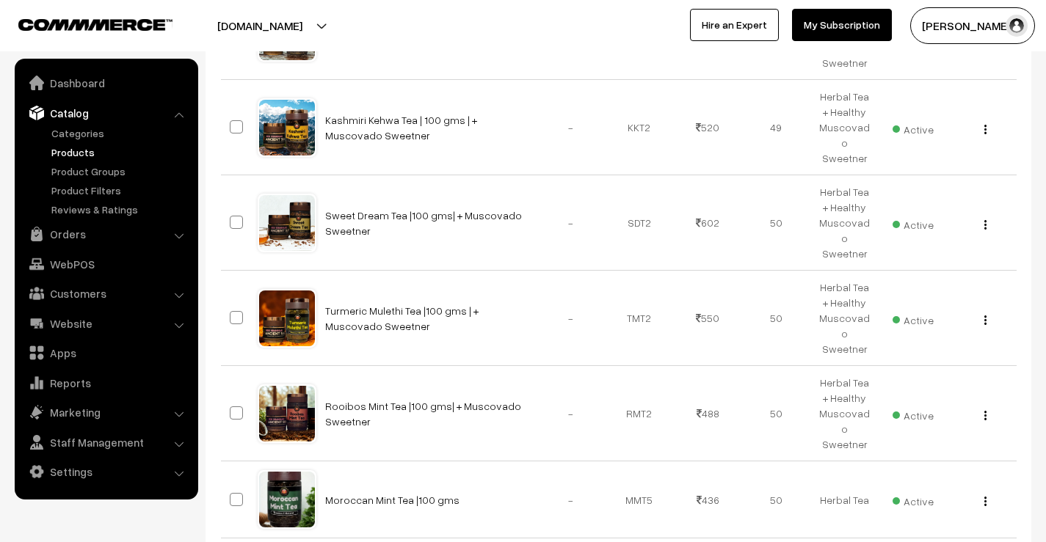
scroll to position [769, 0]
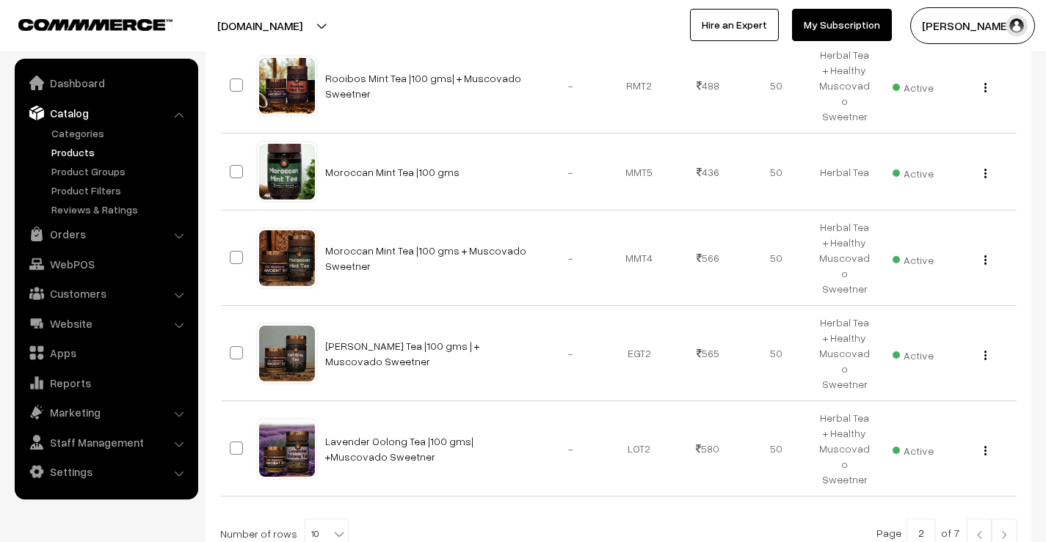
click at [997, 519] on link at bounding box center [1004, 533] width 25 height 29
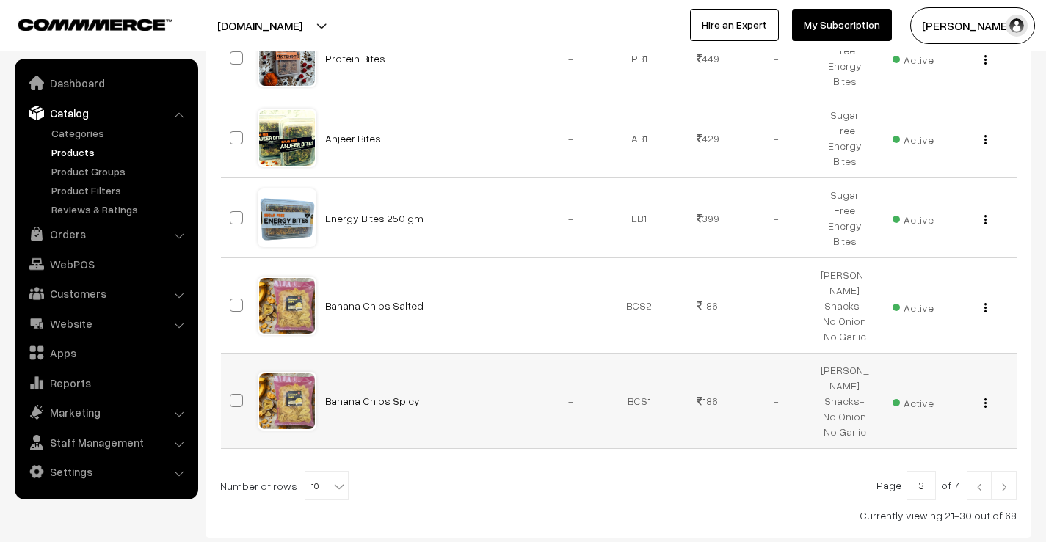
scroll to position [757, 0]
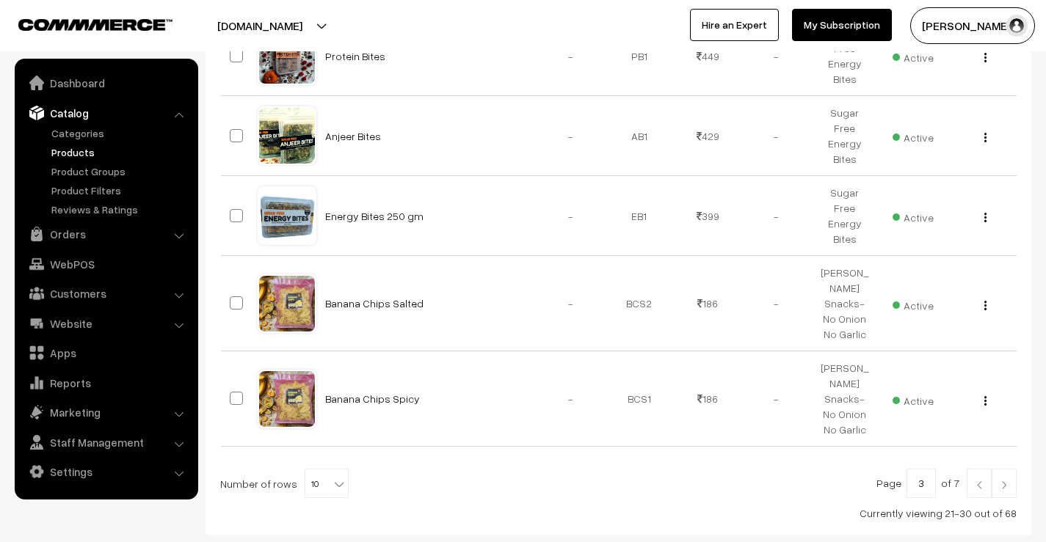
click at [1006, 481] on img at bounding box center [1004, 485] width 13 height 9
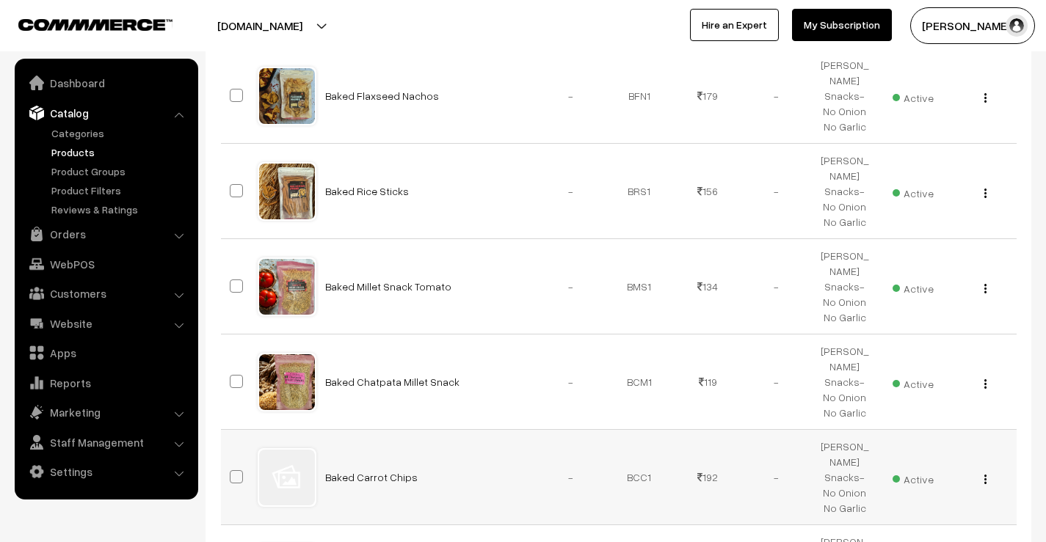
scroll to position [772, 0]
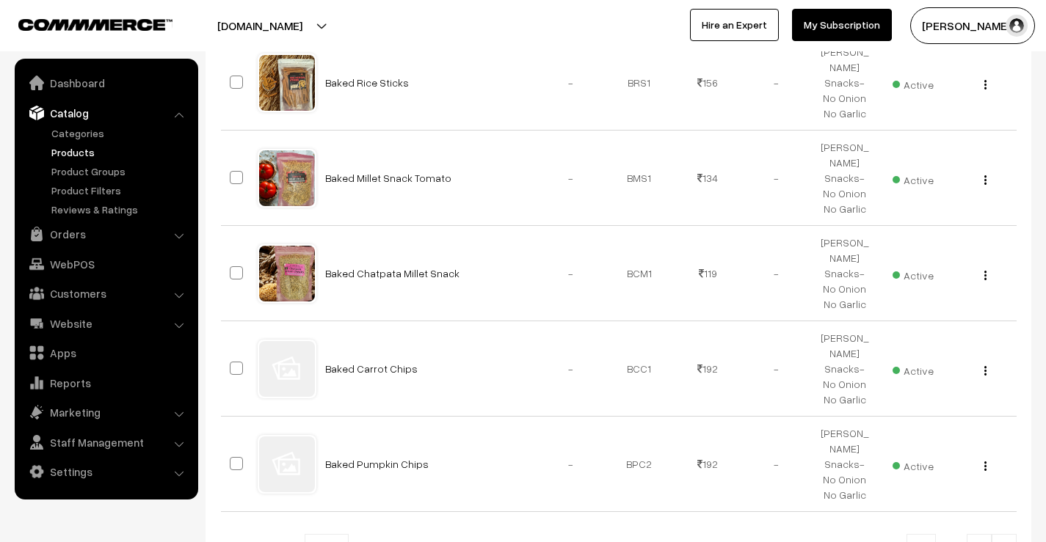
click at [1006, 542] on img at bounding box center [1004, 550] width 13 height 9
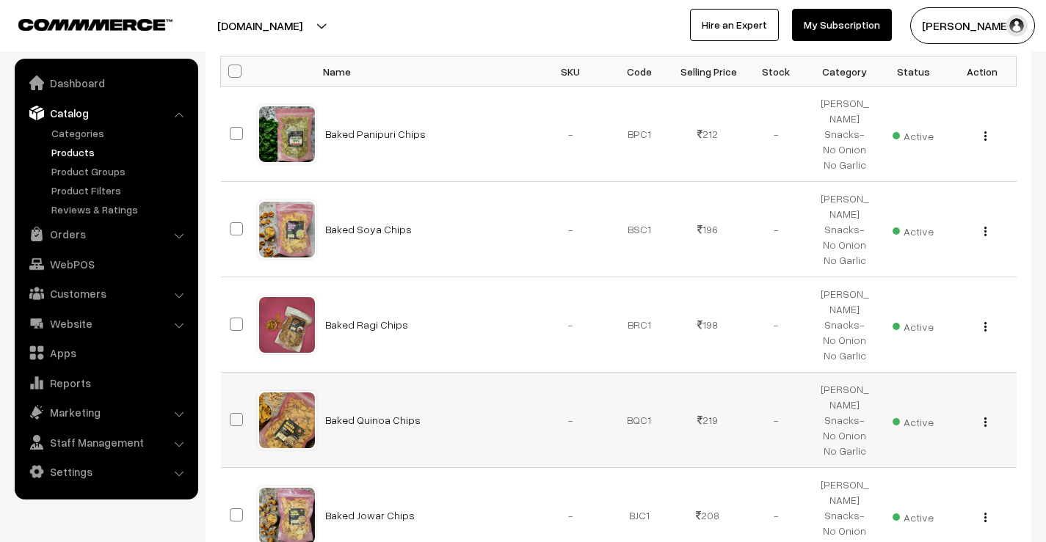
scroll to position [220, 0]
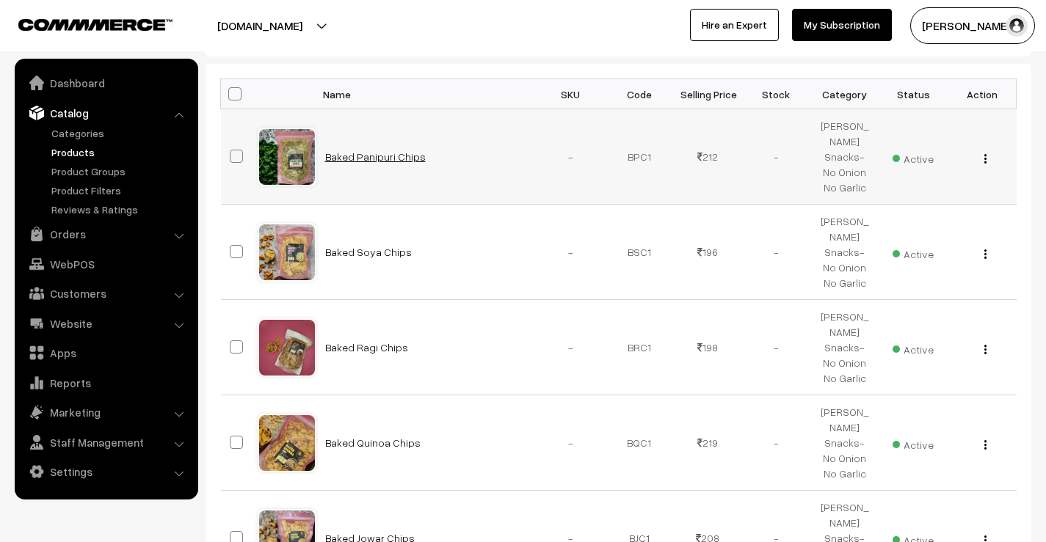
click at [397, 150] on link "Baked Panipuri Chips" at bounding box center [375, 156] width 101 height 12
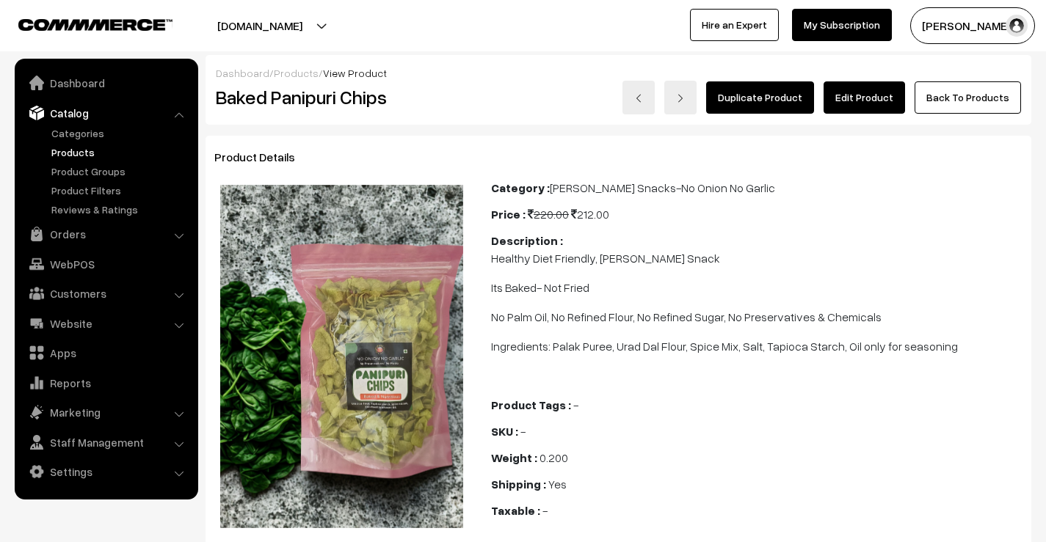
click at [866, 98] on link "Edit Product" at bounding box center [864, 97] width 81 height 32
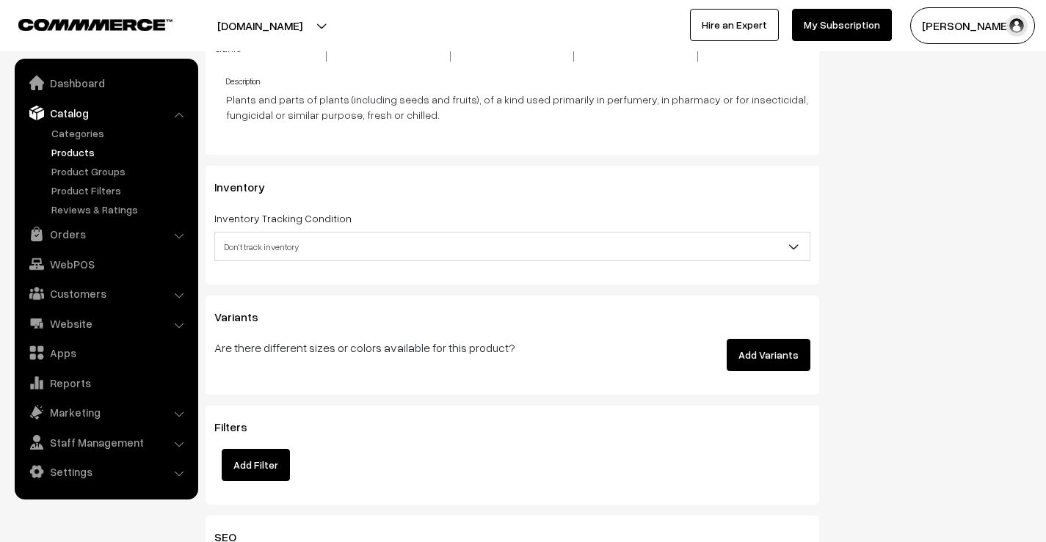
scroll to position [1688, 0]
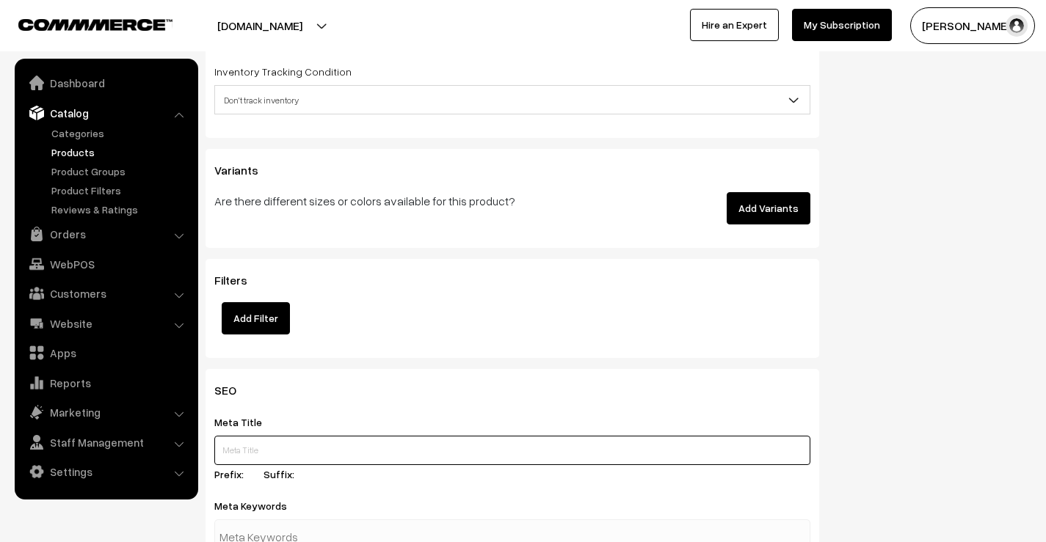
click at [358, 442] on input "text" at bounding box center [512, 450] width 596 height 29
paste input "Baked Panipuri Chips – Healthy & Crunchy Snack"
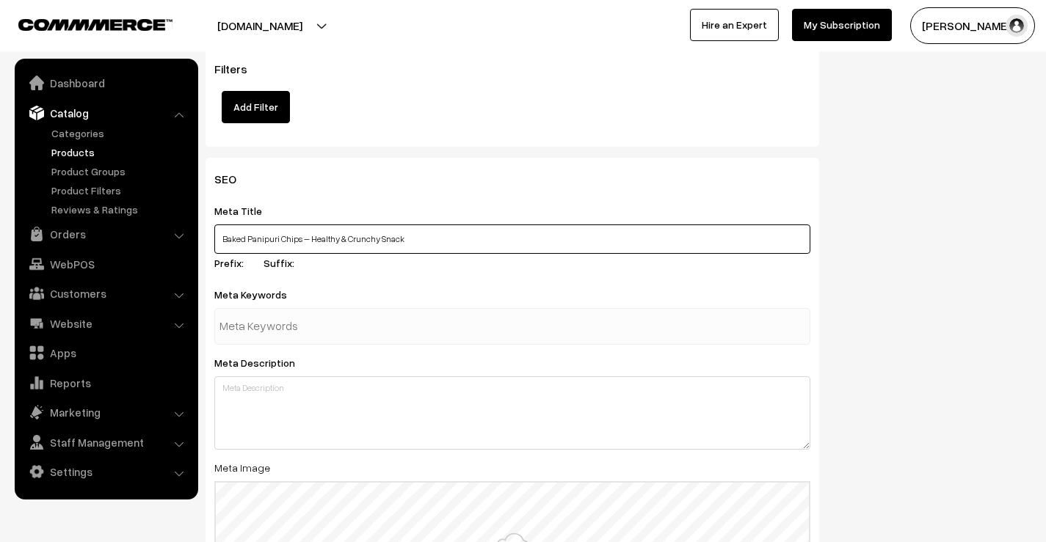
scroll to position [1909, 0]
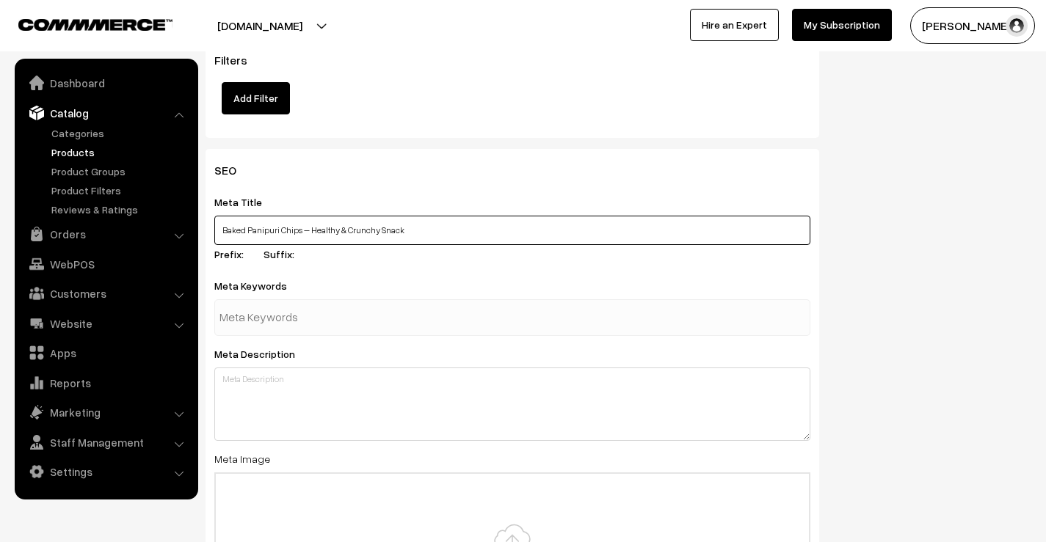
type input "Baked Panipuri Chips – Healthy & Crunchy Snack"
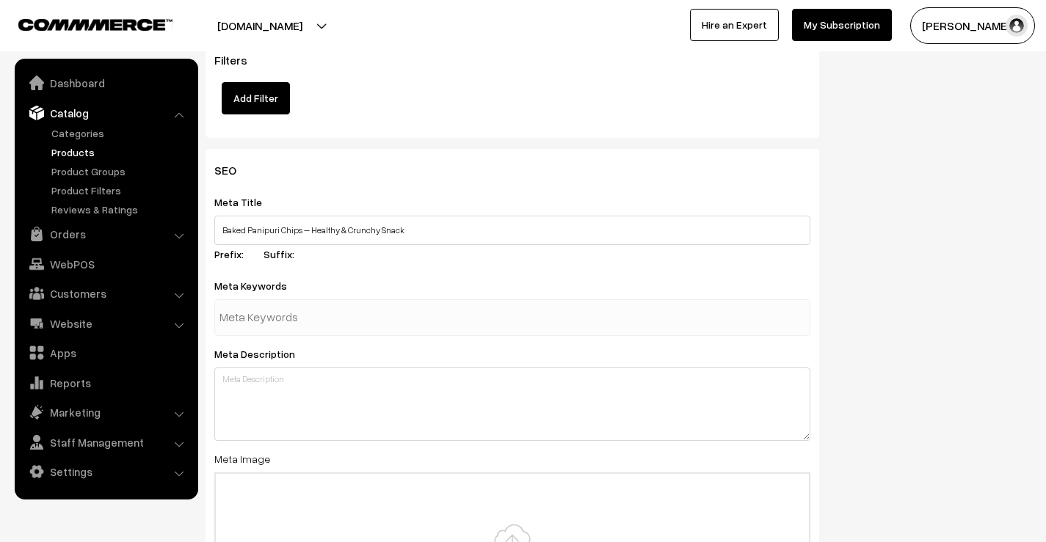
click at [340, 303] on input "text" at bounding box center [295, 317] width 153 height 29
click at [271, 305] on input "text" at bounding box center [295, 317] width 153 height 29
paste input "baked panipuri chips"
type input "baked panipuri chips"
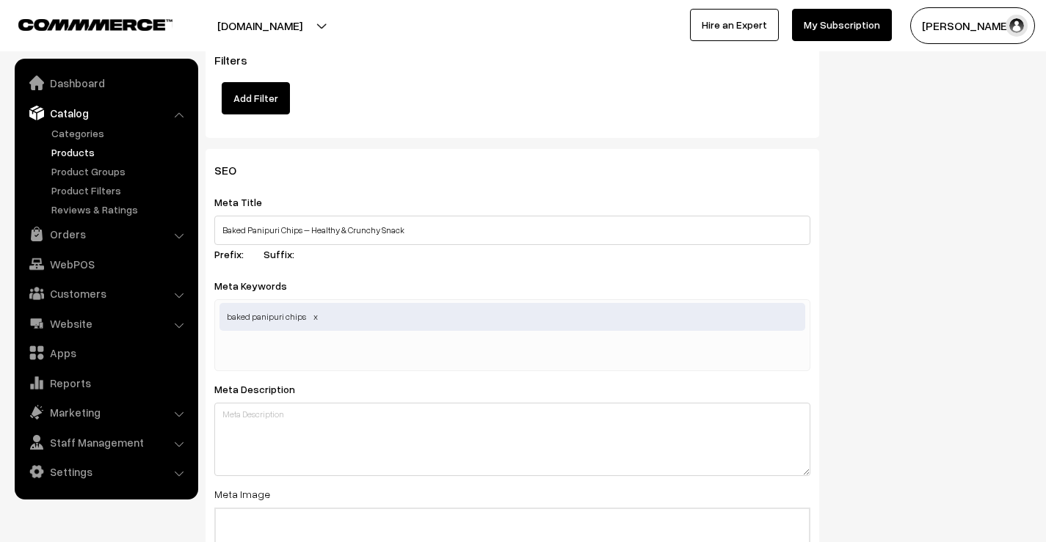
click at [275, 341] on input "text" at bounding box center [295, 352] width 153 height 29
paste input "healthy panipuri chips"
type input "healthy panipuri chips"
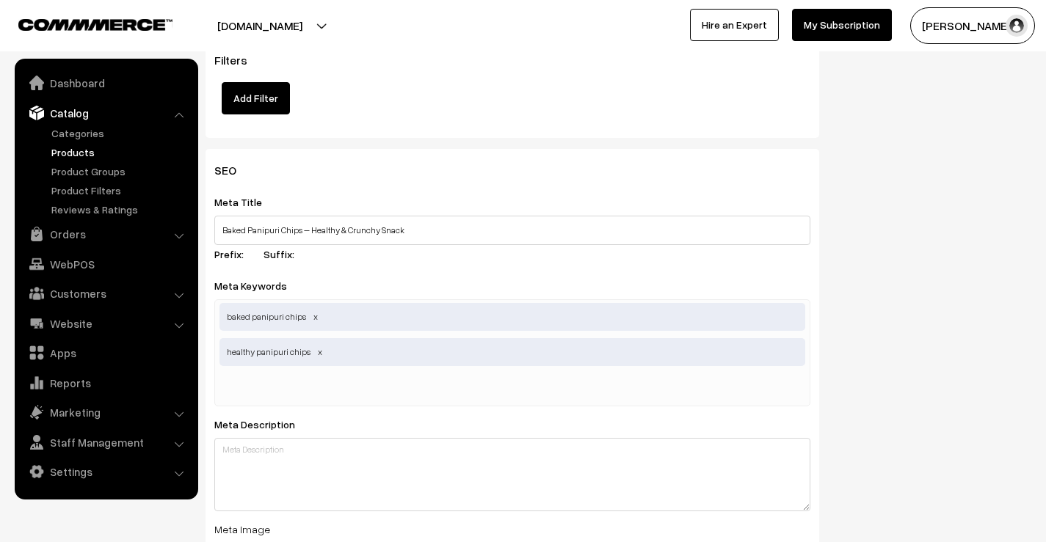
paste input "healthy panipuri chips"
type input "healthy panipuri chips"
click at [279, 374] on input "text" at bounding box center [295, 388] width 153 height 29
paste input "nutritious baked snacks"
type input "nutritious baked snacks"
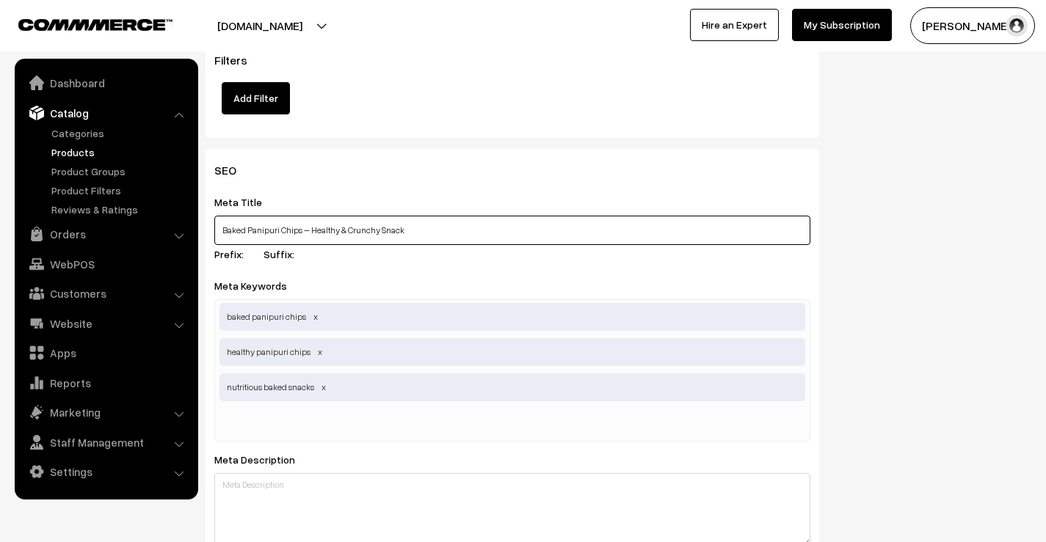
click at [245, 216] on input "Baked Panipuri Chips – Healthy & Crunchy Snack" at bounding box center [512, 230] width 596 height 29
type input "Baked Palak Panipuri Chips – Healthy & Crunchy Snack"
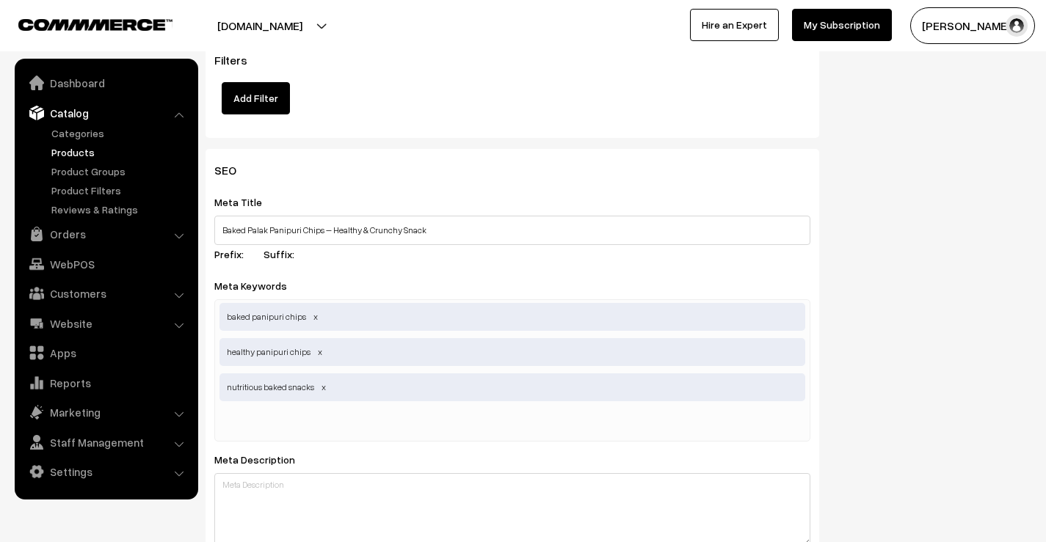
click at [382, 405] on div "baked panipuri chips healthy panipuri chips nutritious baked snacks" at bounding box center [512, 371] width 596 height 142
click at [311, 307] on span "baked panipuri chips" at bounding box center [512, 317] width 586 height 28
click at [312, 311] on span at bounding box center [315, 316] width 7 height 11
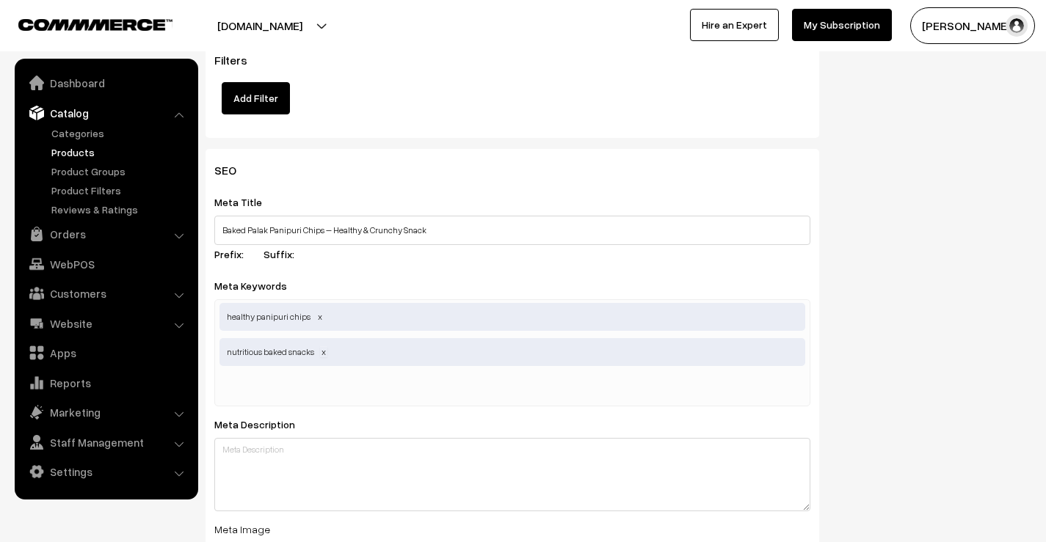
click at [322, 346] on span at bounding box center [323, 351] width 7 height 11
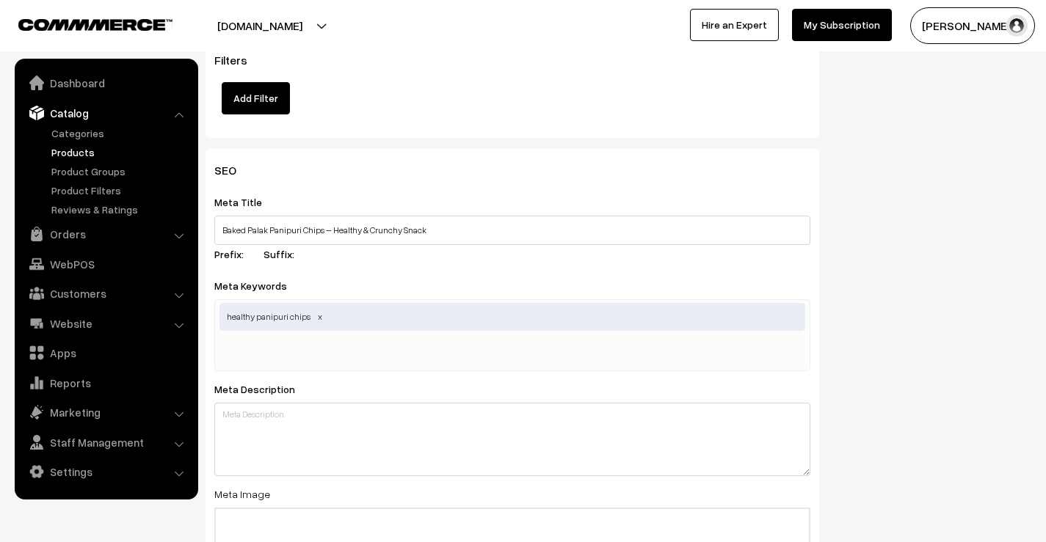
click at [316, 311] on span at bounding box center [319, 316] width 7 height 11
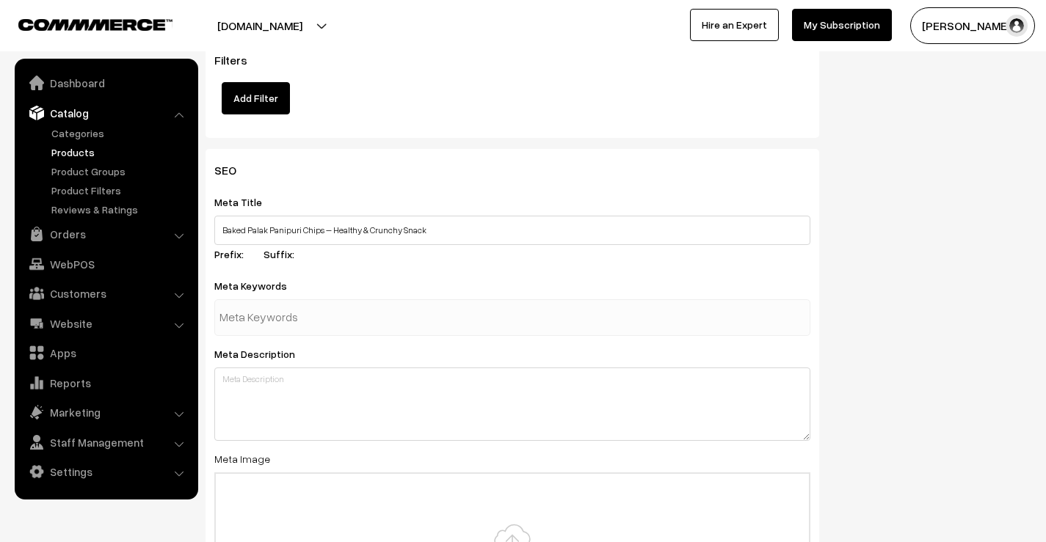
click at [317, 312] on input "text" at bounding box center [295, 317] width 153 height 29
paste input "baked palak panipuri chips"
type input "baked palak panipuri chips"
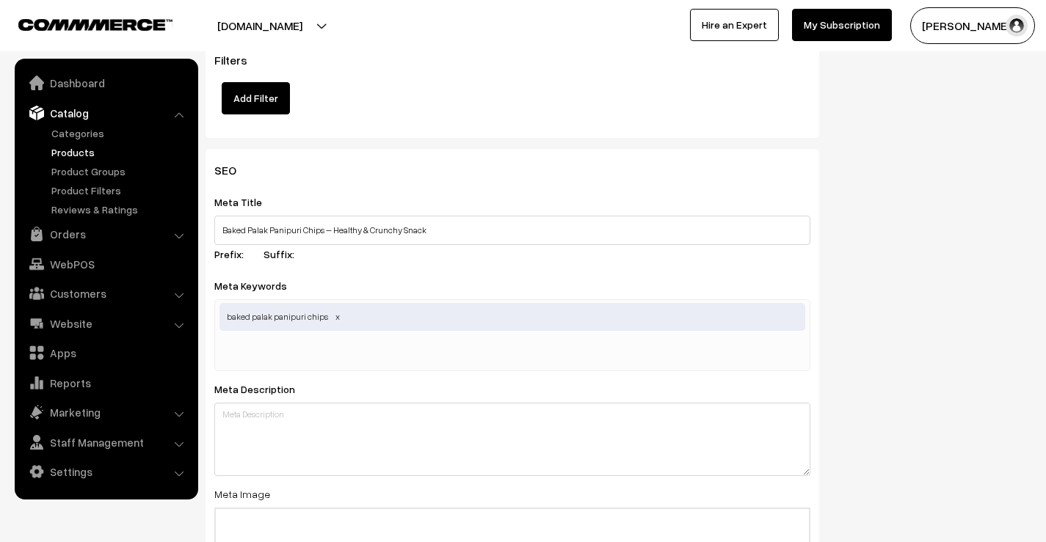
click at [358, 338] on input "text" at bounding box center [295, 352] width 153 height 29
paste input "healthy palak panipuri"
type input "healthy palak panipuri"
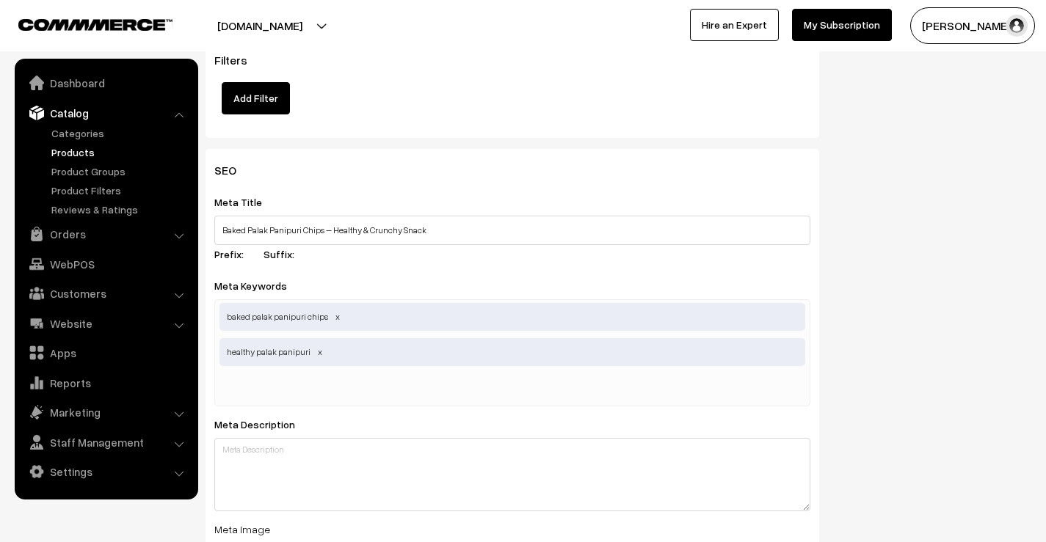
paste input "nutritious baked snacks"
type input "nutritious baked snacks"
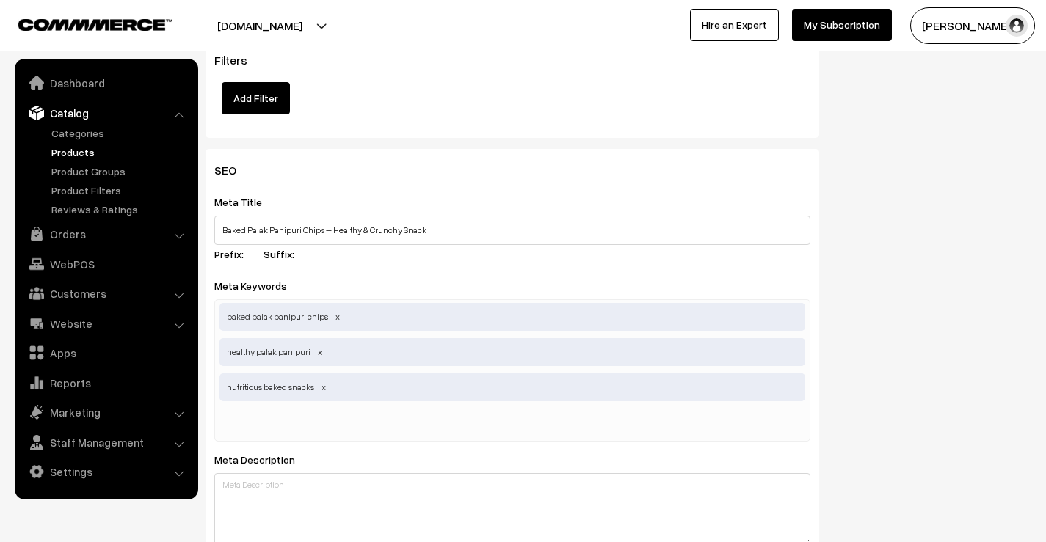
paste input "guilt free panipuri chips"
type input "guilt free panipuri chips"
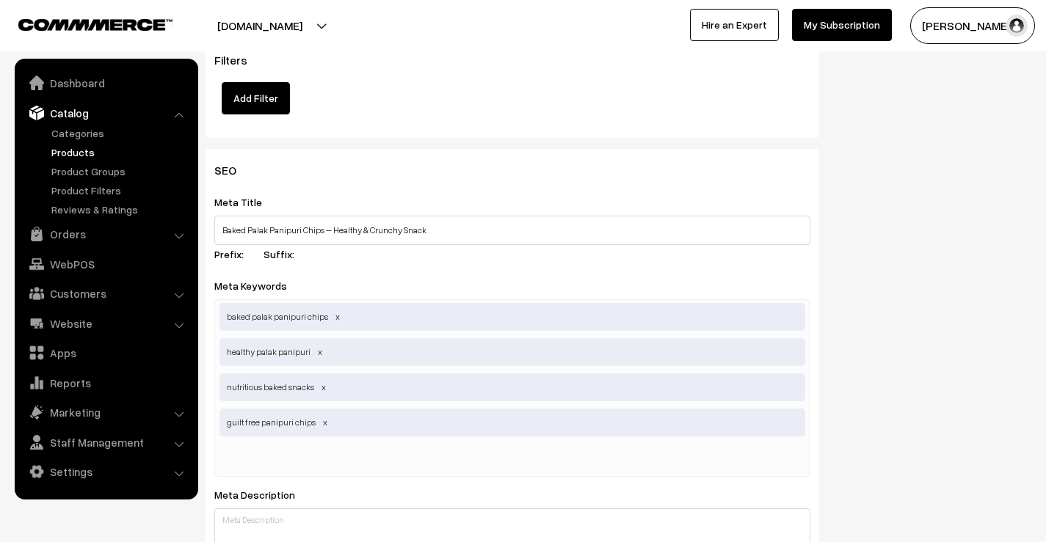
click at [306, 444] on input "text" at bounding box center [295, 458] width 153 height 29
paste input "spinach panipuri chips"
type input "spinach panipuri chips"
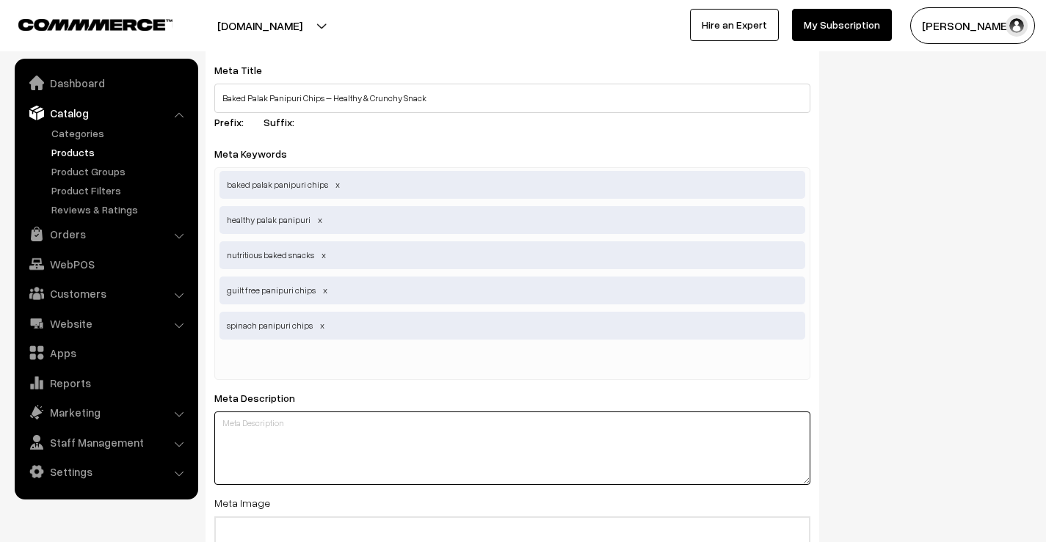
scroll to position [2055, 0]
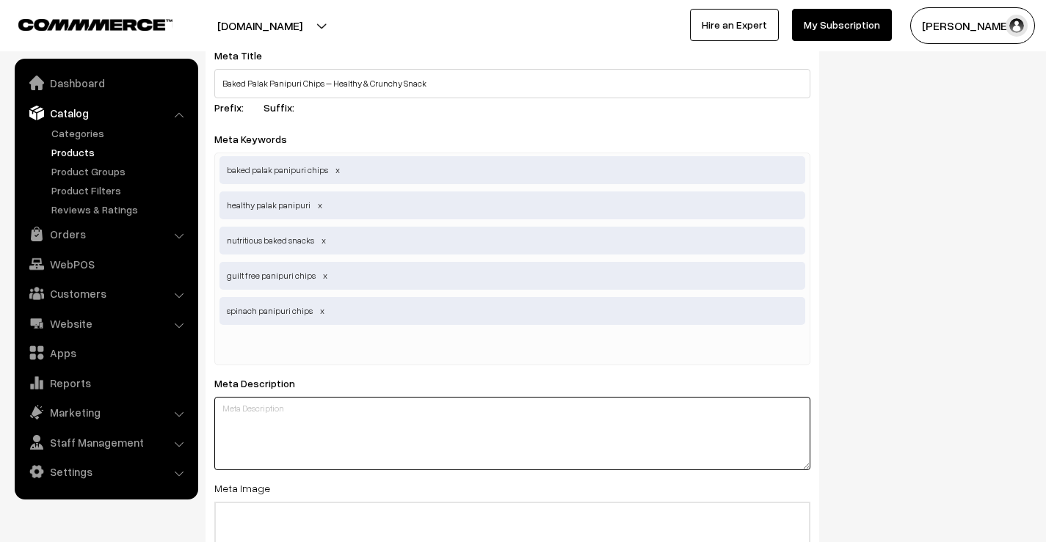
click at [319, 415] on textarea at bounding box center [512, 433] width 596 height 73
paste textarea "Relish the crunch of Baked Palak Panipuri Chips – a healthy, spinach-infused tw…"
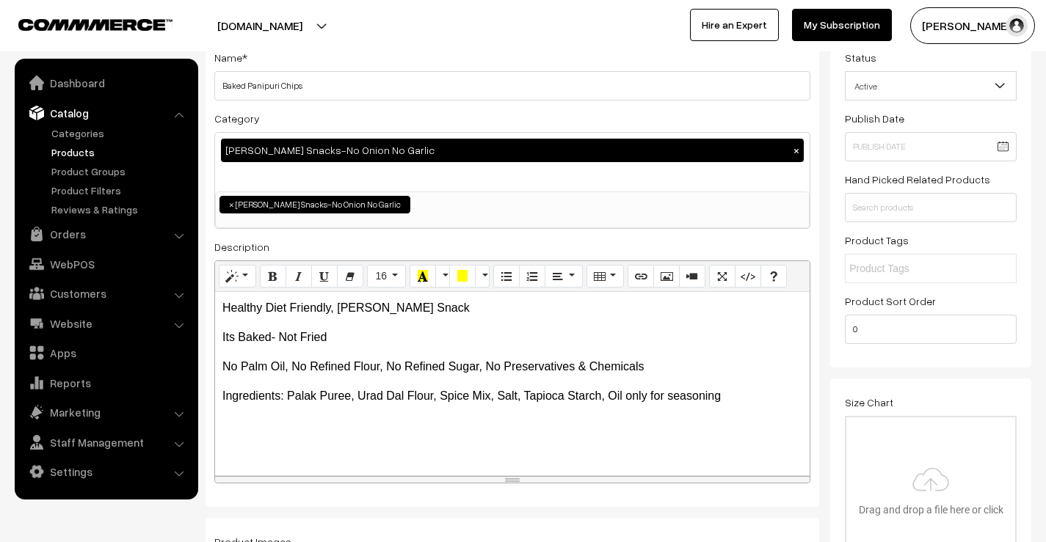
scroll to position [0, 0]
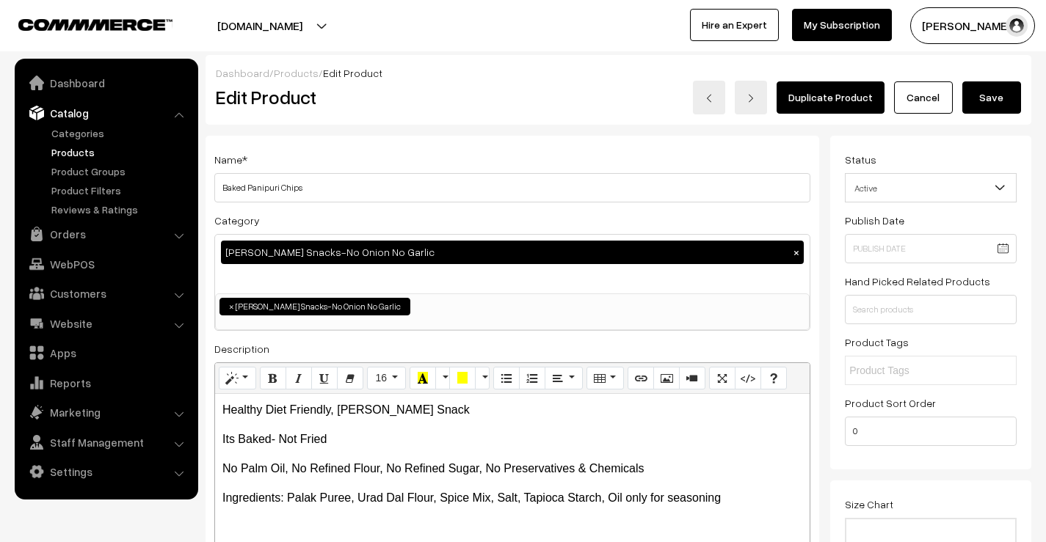
type textarea "Relish the crunch of Baked Palak Panipuri Chips – a healthy, spinach-infused tw…"
click at [998, 95] on button "Save" at bounding box center [991, 97] width 59 height 32
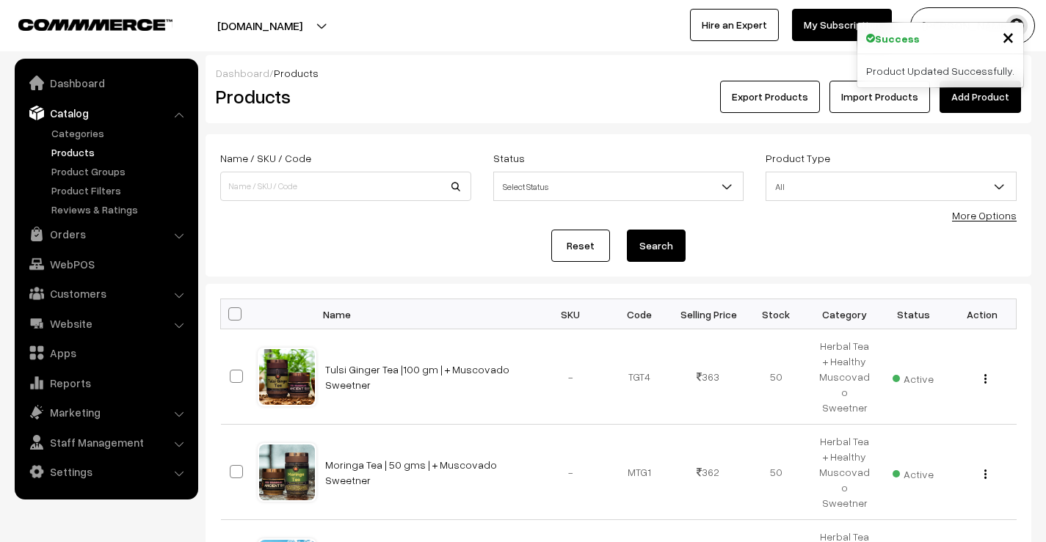
scroll to position [661, 0]
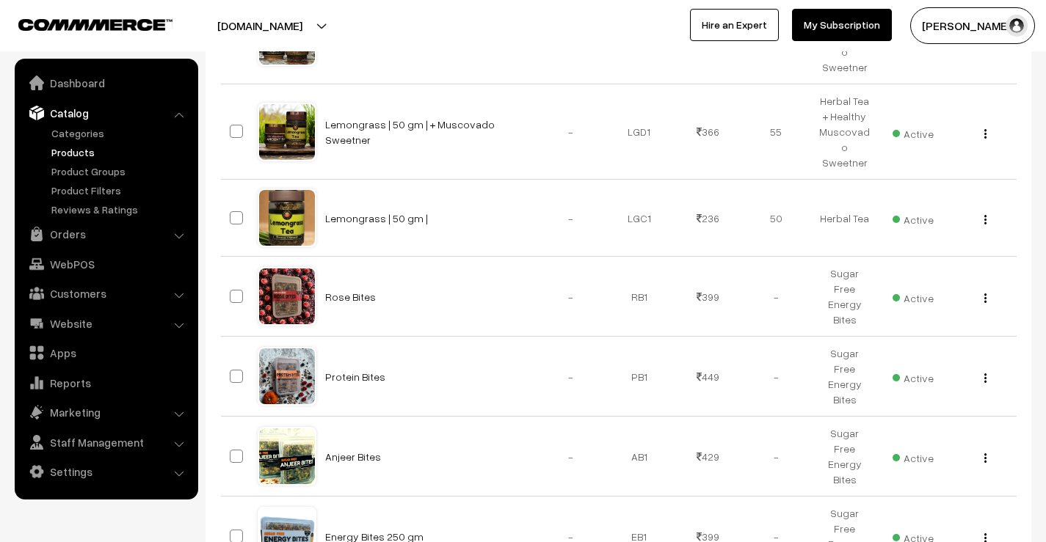
scroll to position [734, 0]
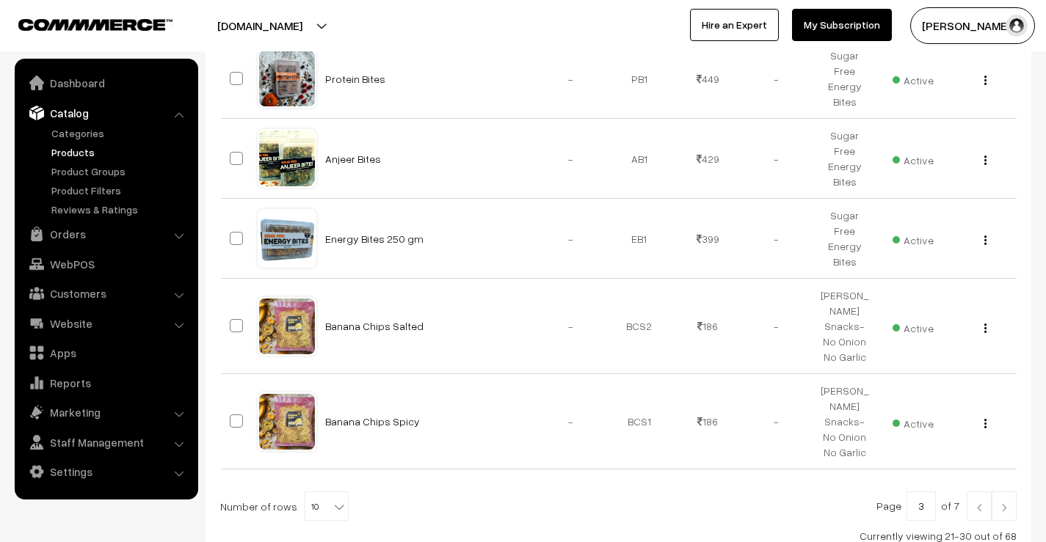
click at [1008, 504] on img at bounding box center [1004, 508] width 13 height 9
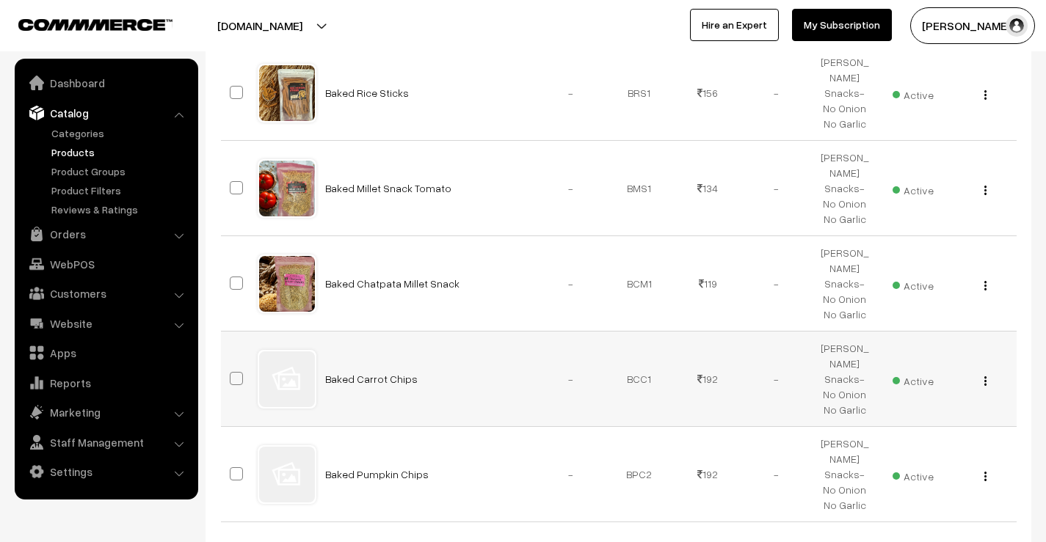
scroll to position [772, 0]
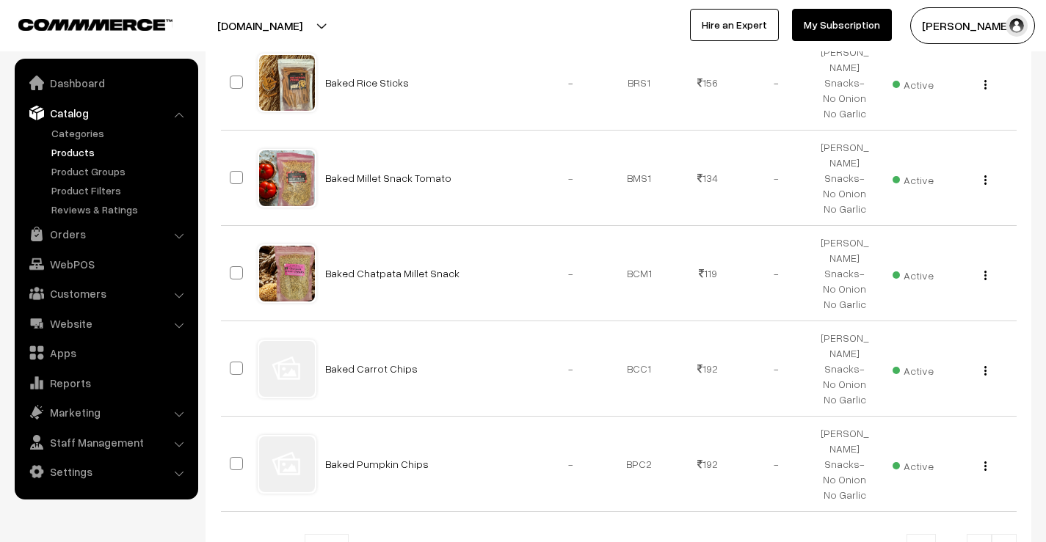
click at [1002, 542] on img at bounding box center [1004, 550] width 13 height 9
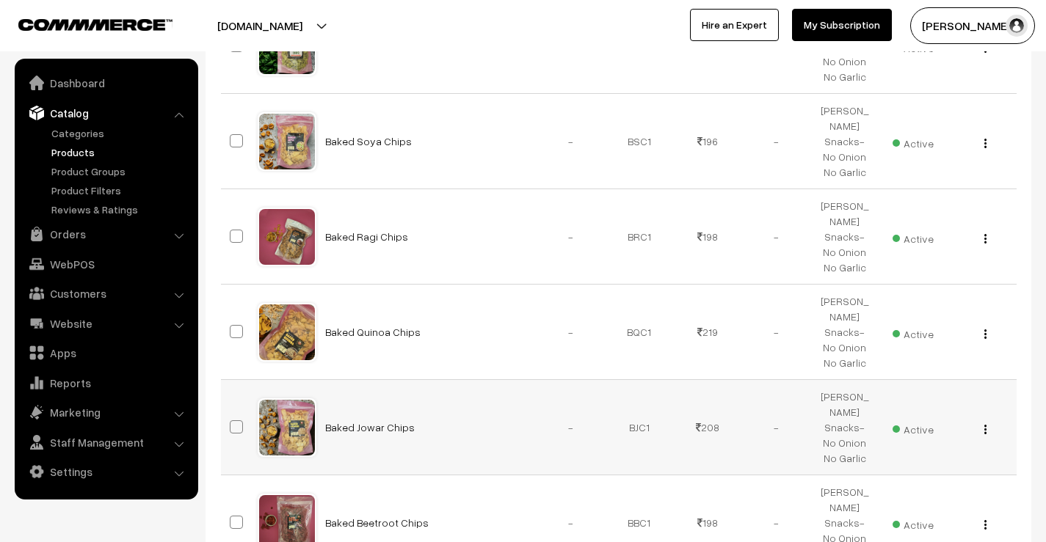
scroll to position [367, 0]
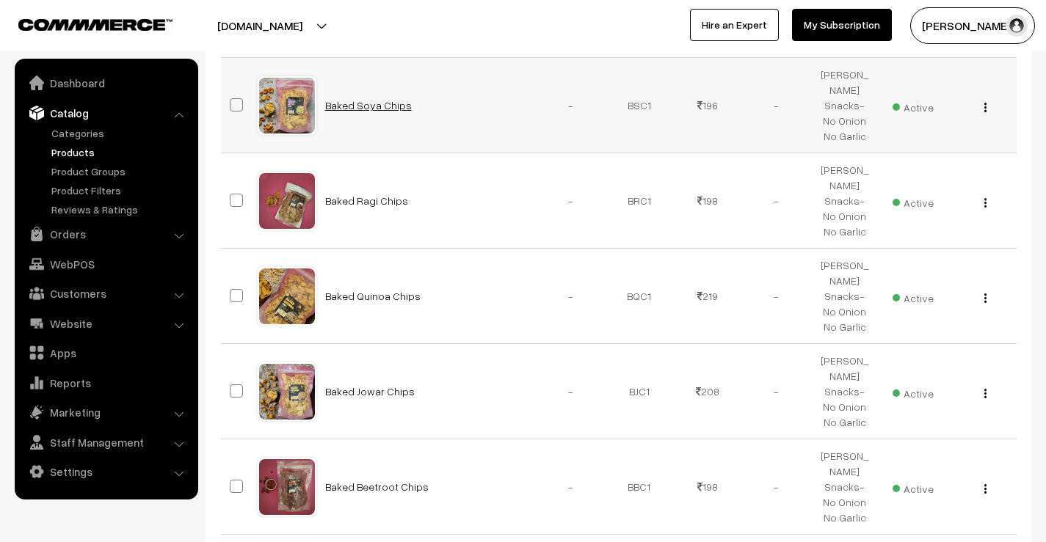
click at [378, 99] on link "Baked Soya Chips" at bounding box center [368, 105] width 87 height 12
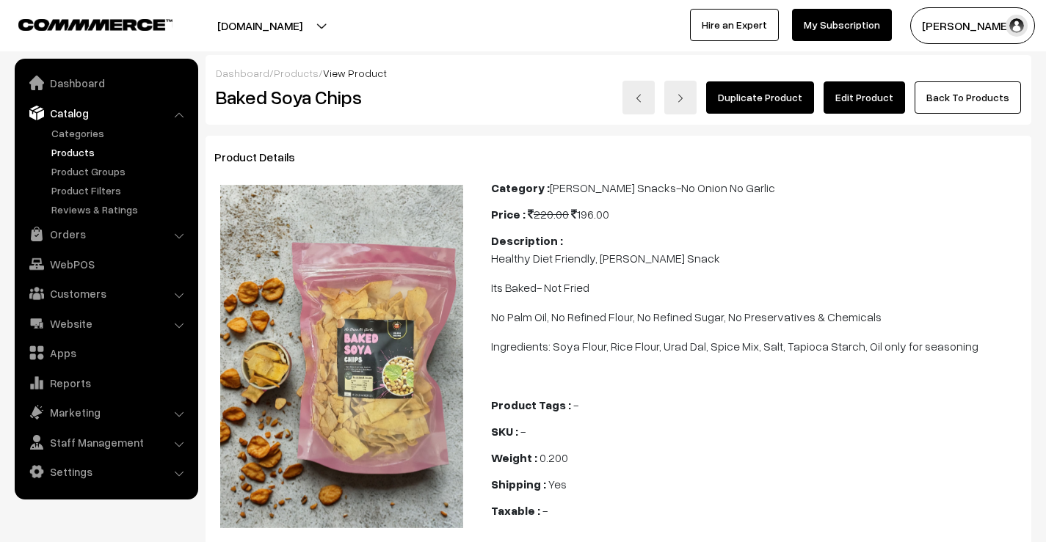
click at [843, 95] on link "Edit Product" at bounding box center [864, 97] width 81 height 32
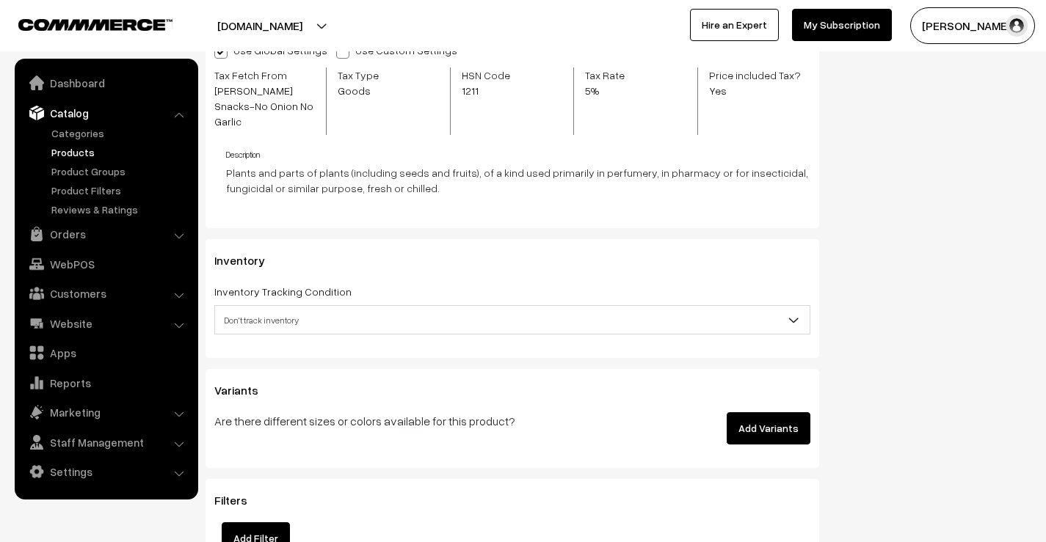
scroll to position [1909, 0]
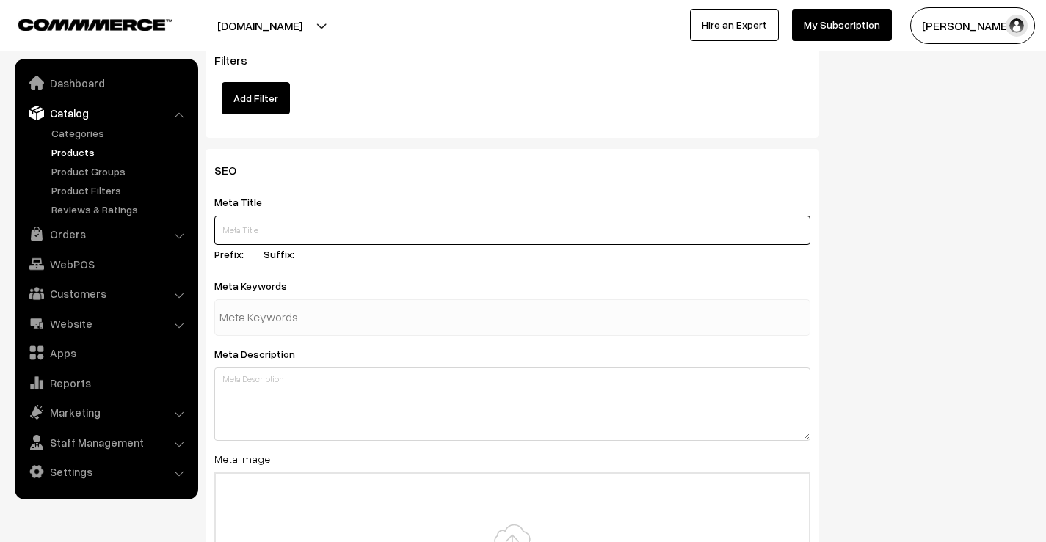
click at [284, 217] on input "text" at bounding box center [512, 230] width 596 height 29
paste input "Baked Soya Chips – Crunchy, Protein-Packed Snack"
type input "Baked Soya Chips – Crunchy, Protein-Packed Snack"
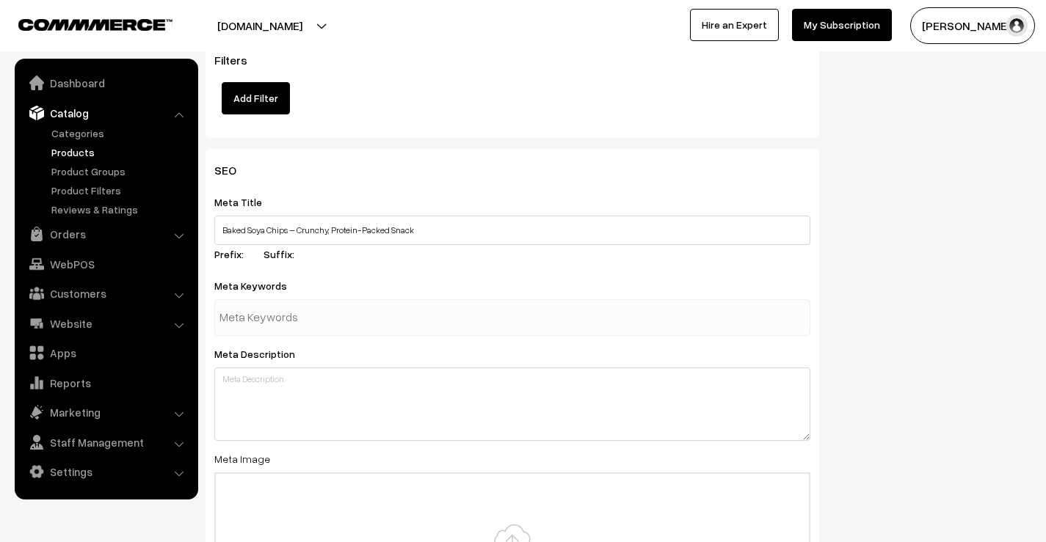
click at [314, 305] on input "text" at bounding box center [295, 317] width 153 height 29
click at [316, 311] on input "text" at bounding box center [295, 317] width 153 height 29
paste input "baked soya chips"
type input "baked soya chips"
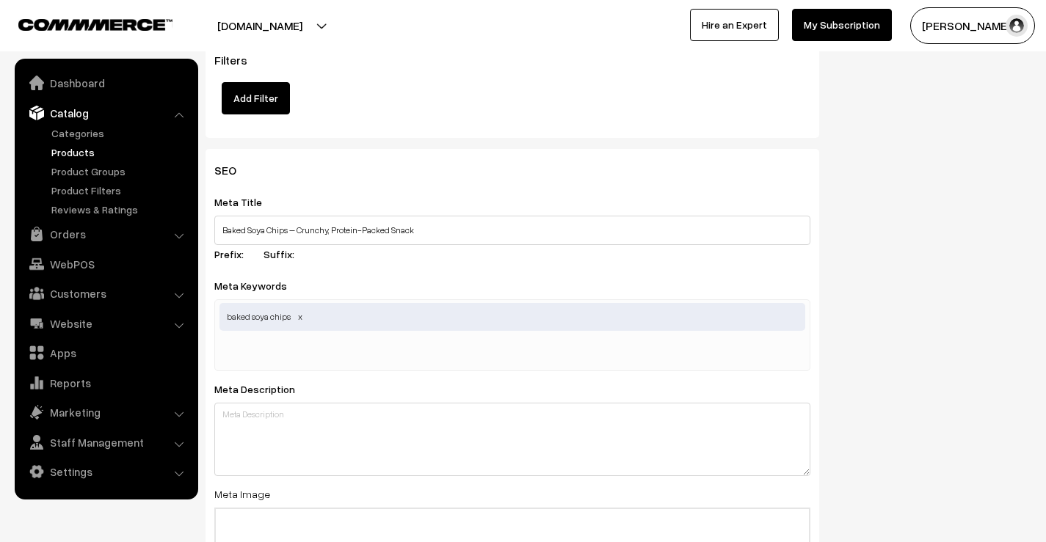
click at [322, 338] on input "text" at bounding box center [295, 352] width 153 height 29
paste input "healthy soya chips"
type input "healthy soya chips"
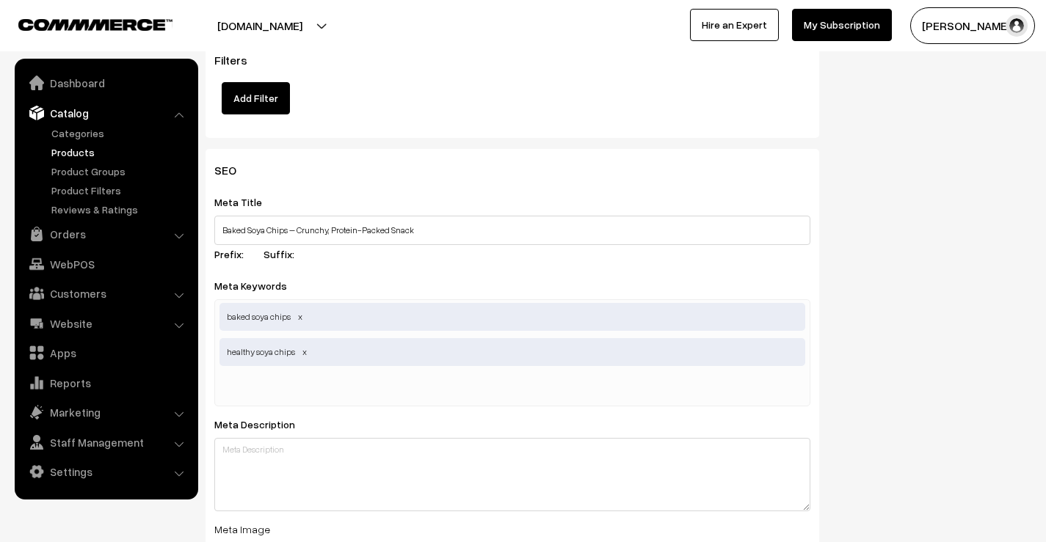
paste input "high protein snacks"
type input "high protein snacks"
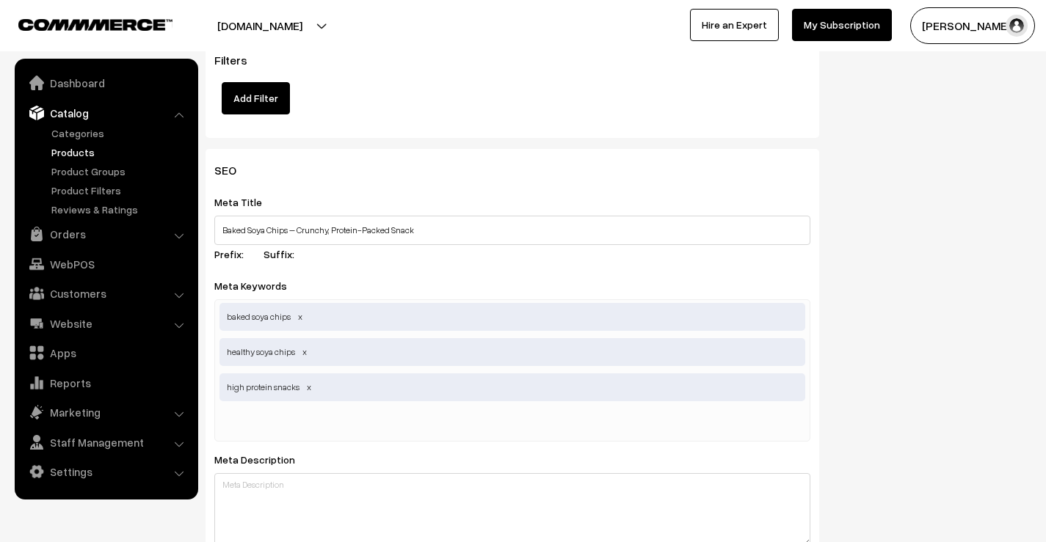
click at [274, 392] on div "baked soya chips healthy soya chips high protein snacks" at bounding box center [512, 371] width 596 height 142
paste input "nutritious baked snacks"
type input "nutritious baked snacks"
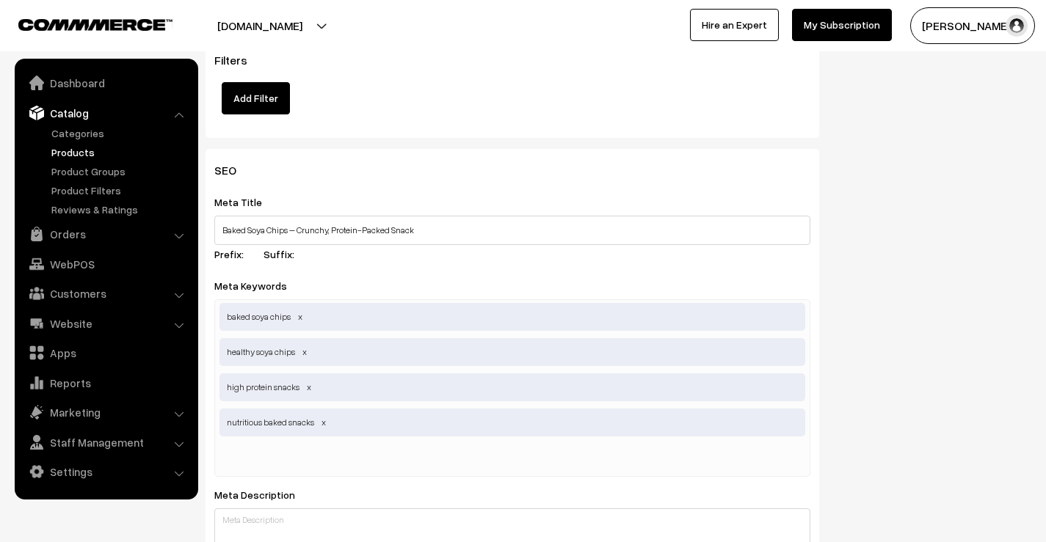
click at [280, 427] on div "baked soya chips healthy soya chips high protein snacks nutritious baked snacks" at bounding box center [512, 389] width 596 height 178
paste input "protein rich chips"
type input "protein rich chips"
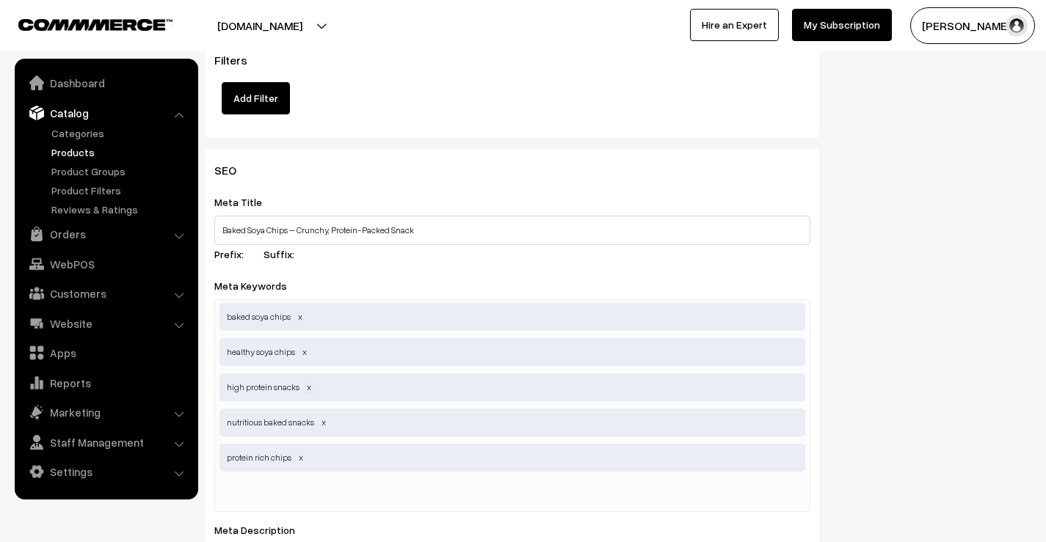
click at [305, 382] on span at bounding box center [308, 387] width 7 height 11
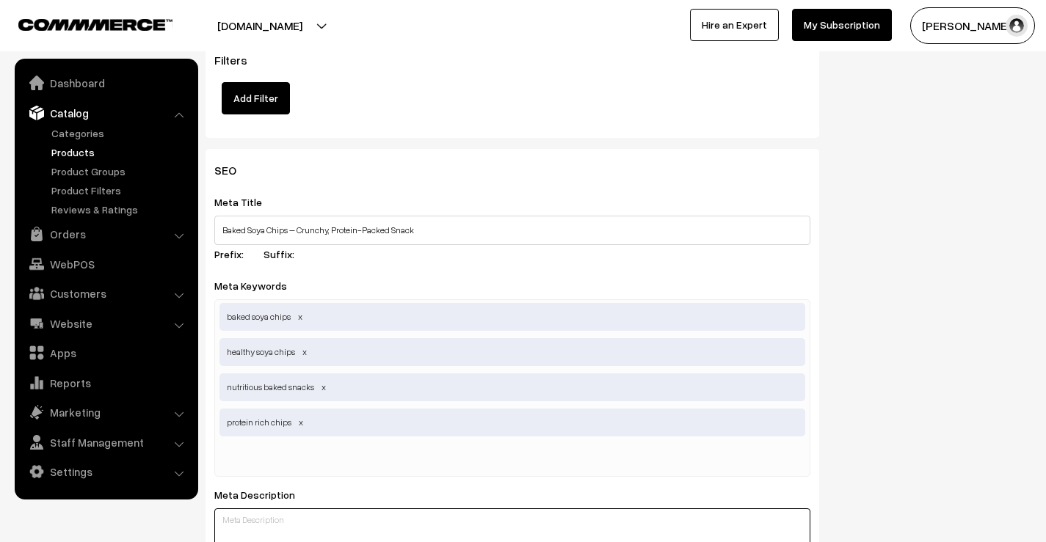
click at [392, 511] on textarea at bounding box center [512, 545] width 596 height 73
paste textarea "Enjoy the crunch of Baked Soya Chips – a protein-rich, gluten-free snack that’s…"
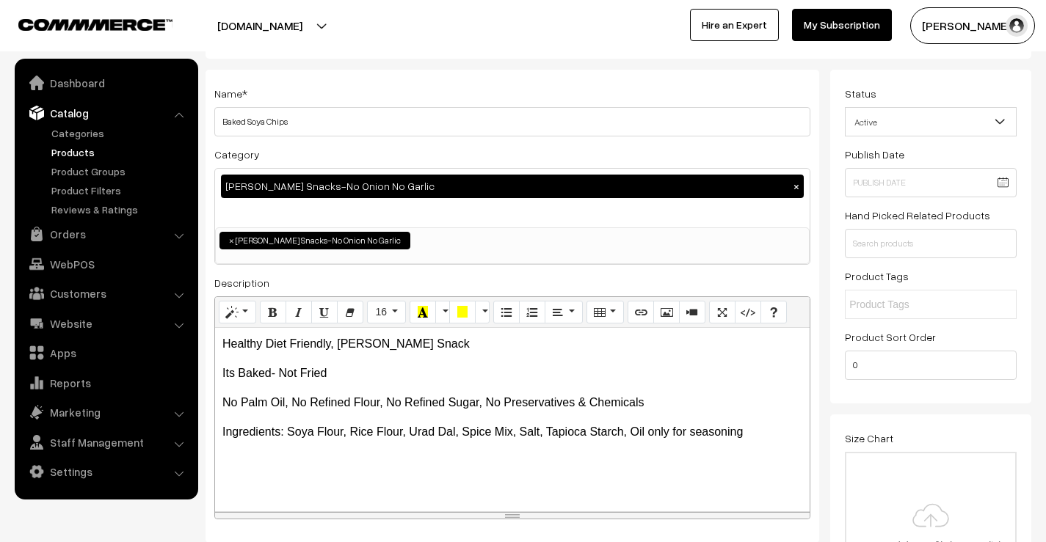
scroll to position [0, 0]
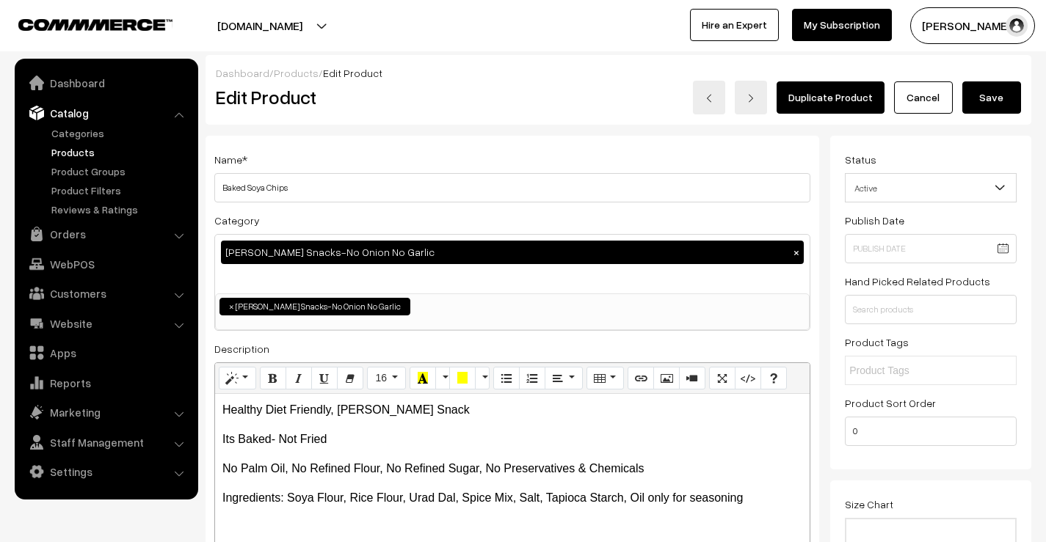
type textarea "Enjoy the crunch of Baked Soya Chips – a protein-rich, gluten-free snack that’s…"
click at [973, 93] on button "Save" at bounding box center [991, 97] width 59 height 32
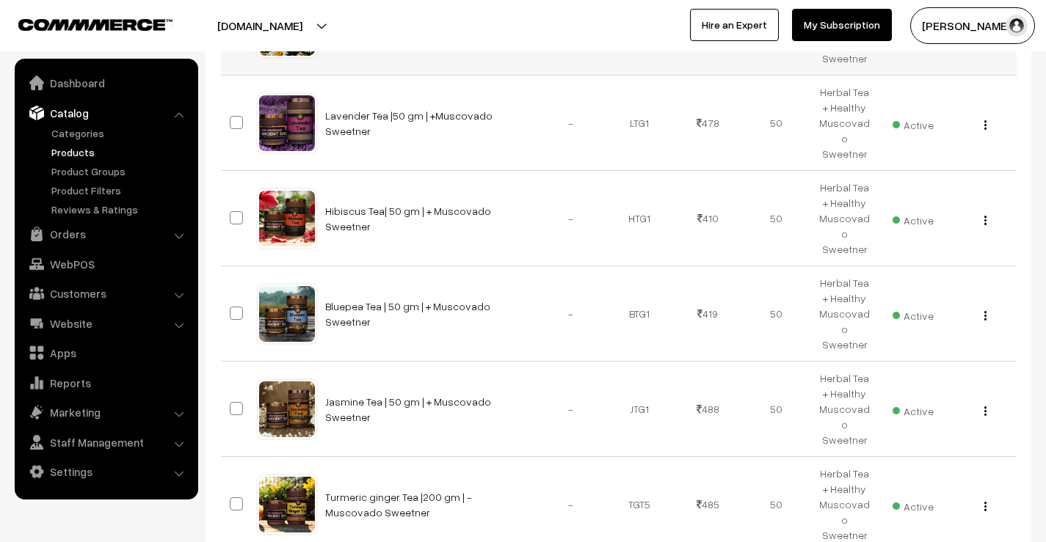
scroll to position [772, 0]
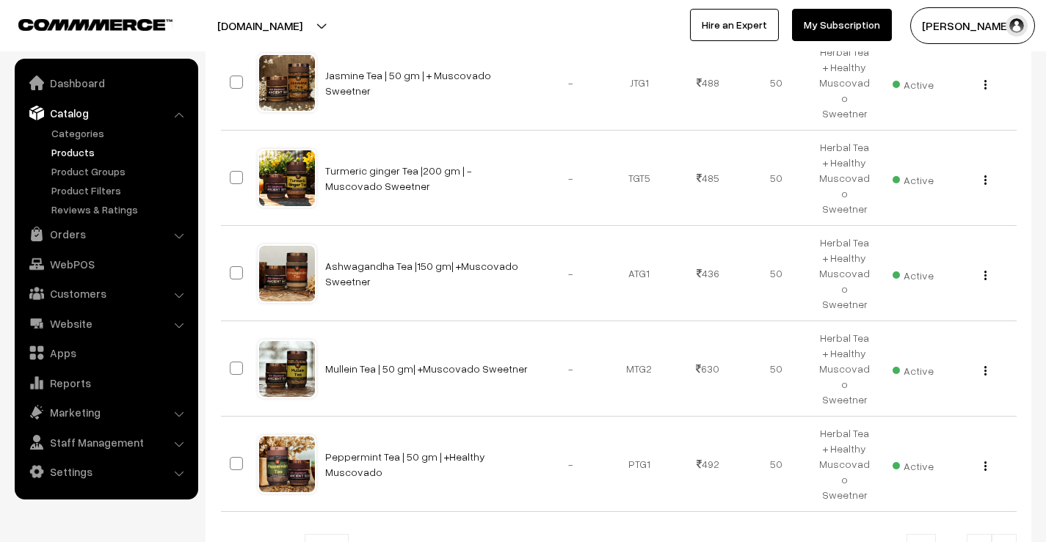
click at [1006, 534] on link at bounding box center [1004, 548] width 25 height 29
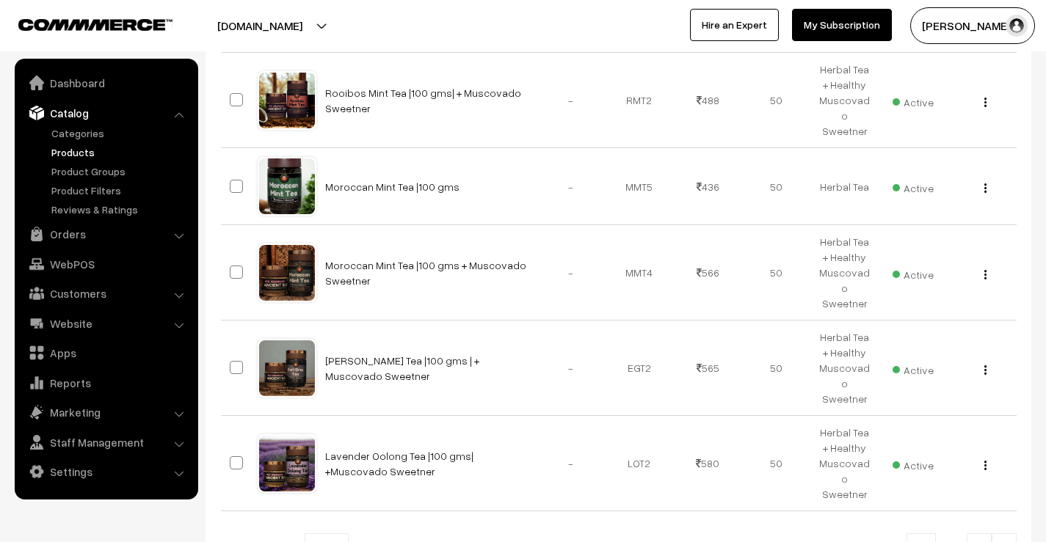
scroll to position [769, 0]
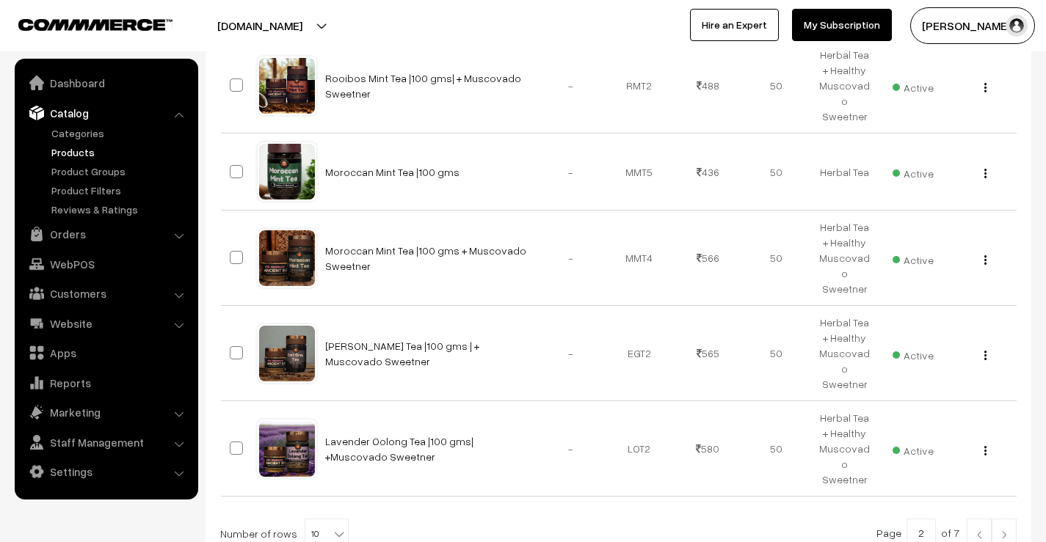
click at [1006, 519] on link at bounding box center [1004, 533] width 25 height 29
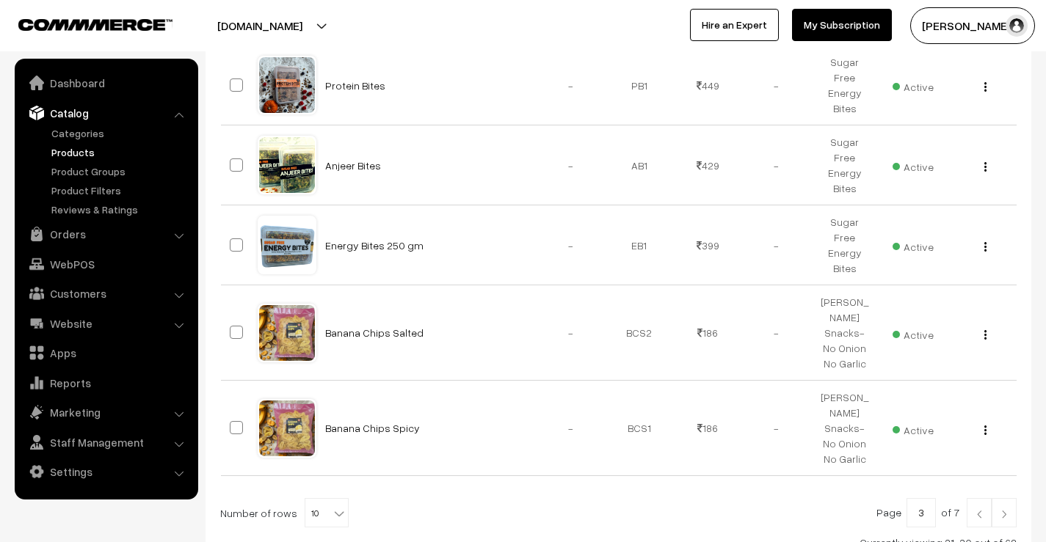
scroll to position [757, 0]
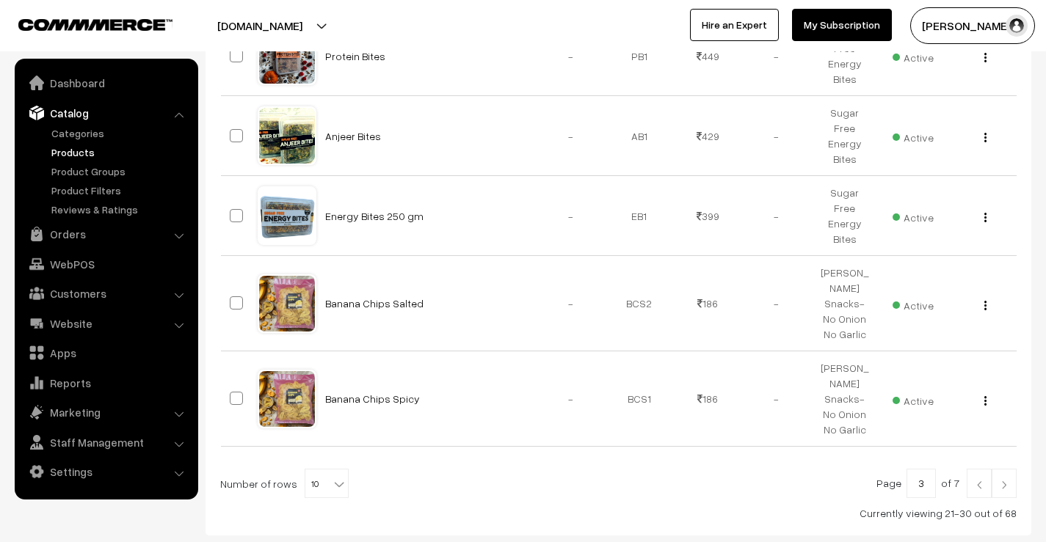
click at [1006, 469] on link at bounding box center [1004, 483] width 25 height 29
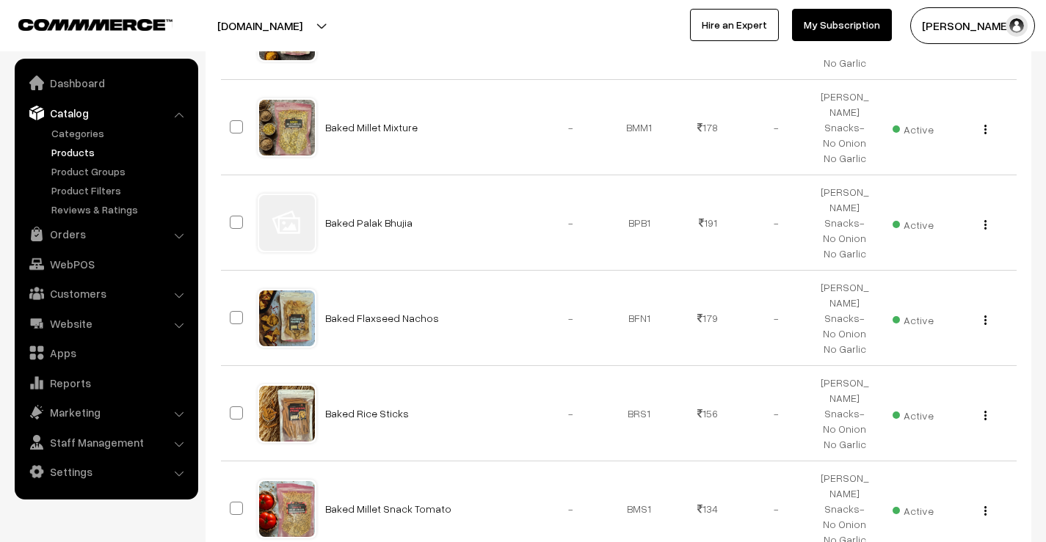
scroll to position [772, 0]
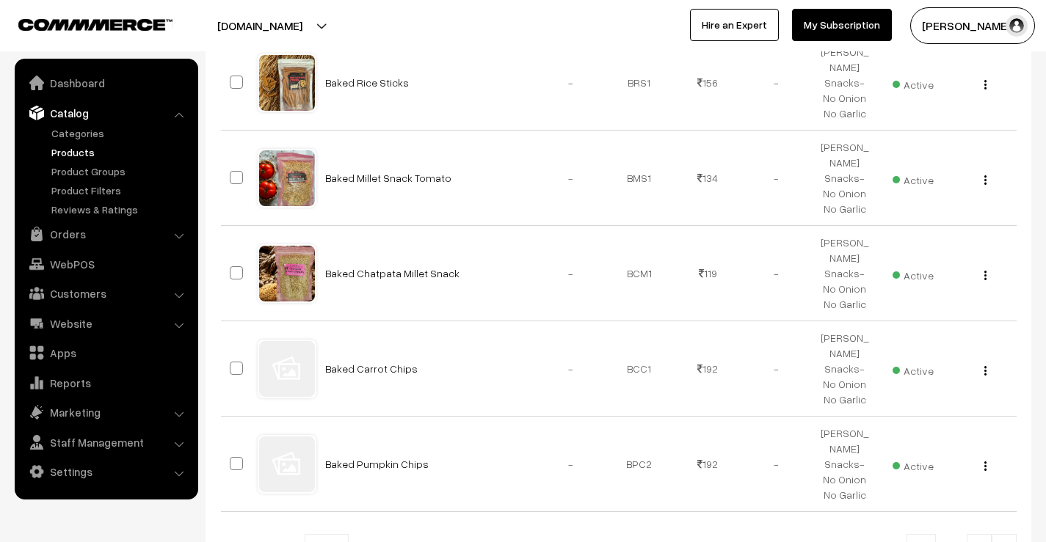
click at [1006, 534] on link at bounding box center [1004, 548] width 25 height 29
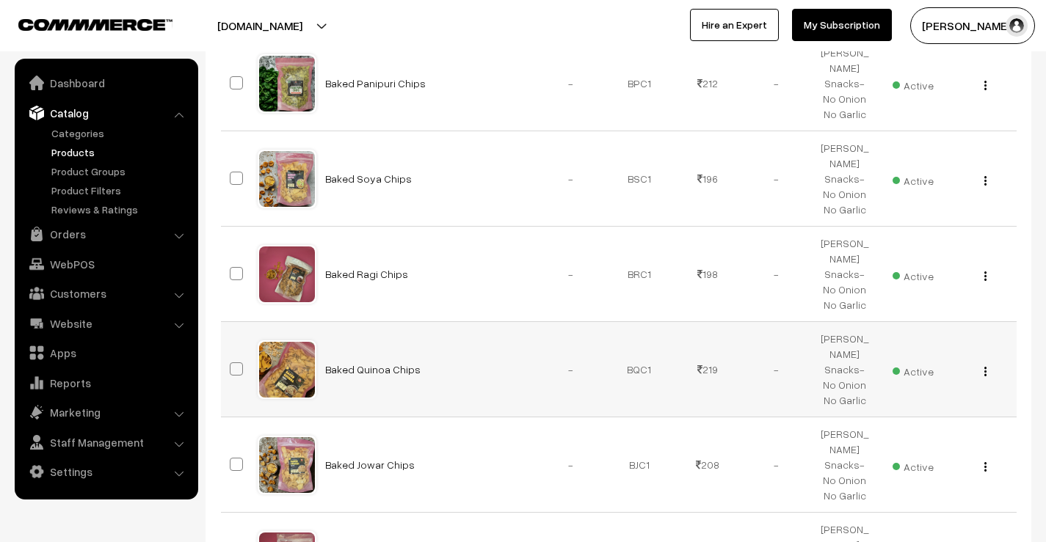
scroll to position [367, 0]
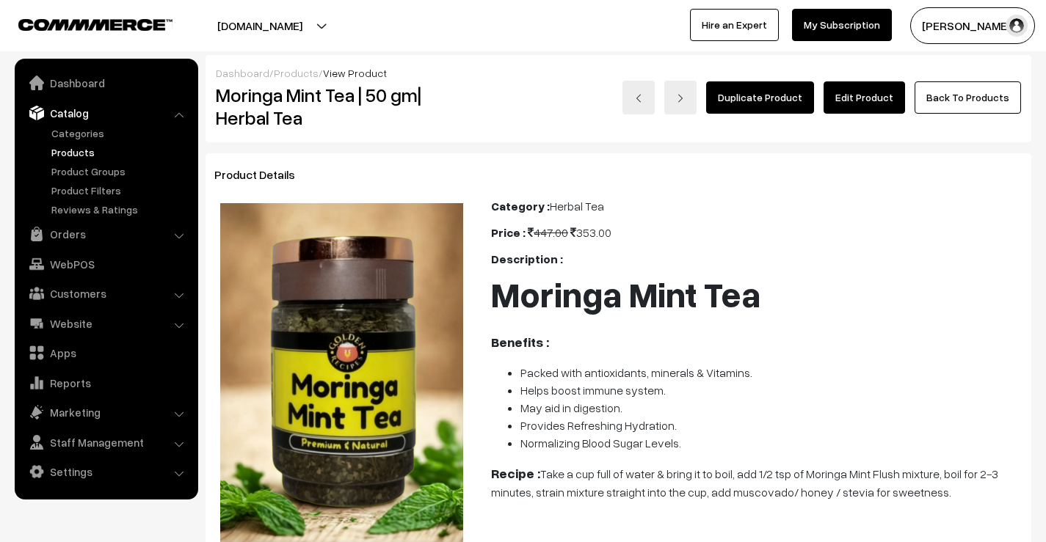
click at [857, 88] on link "Edit Product" at bounding box center [864, 97] width 81 height 32
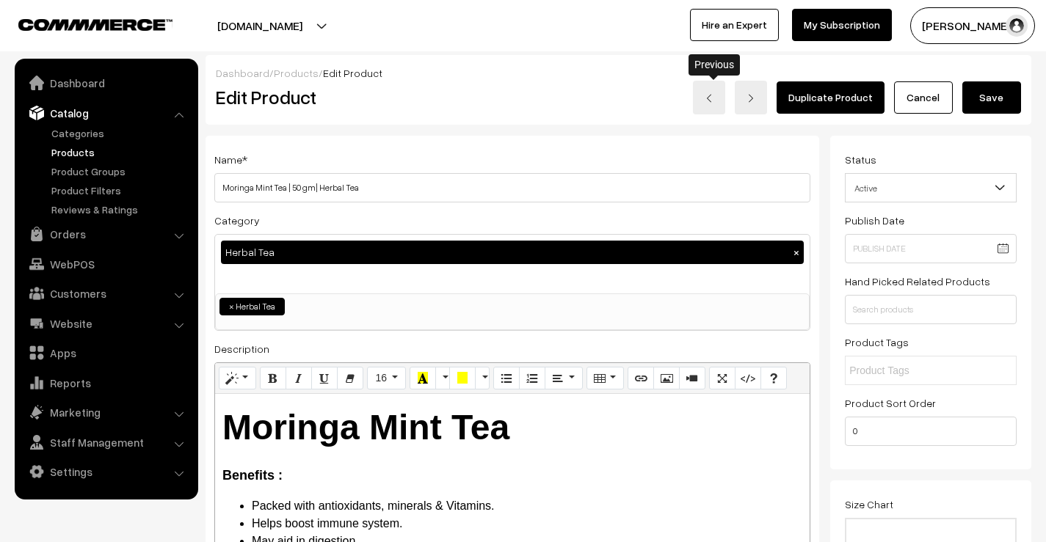
click at [709, 105] on link at bounding box center [709, 98] width 32 height 34
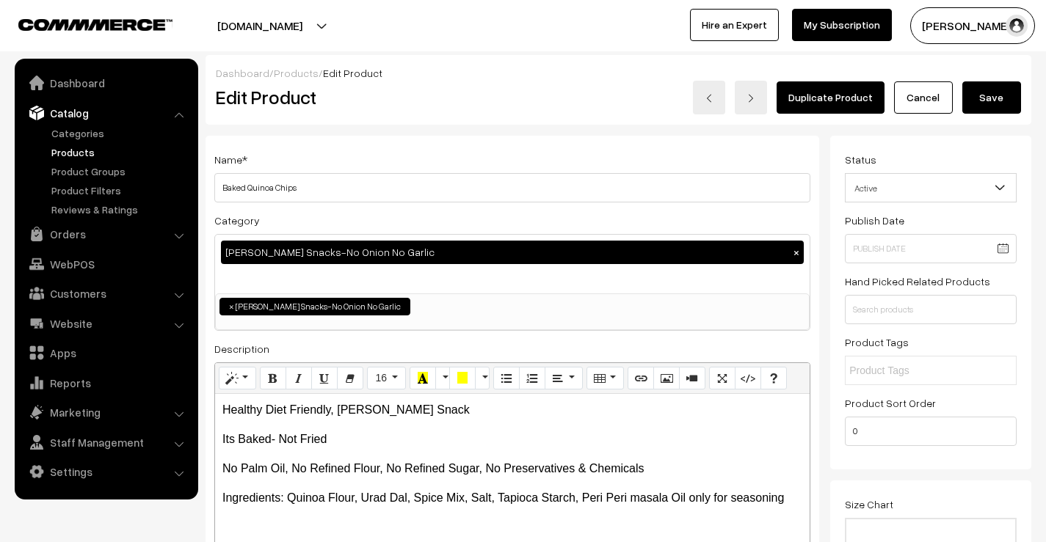
click at [709, 105] on link at bounding box center [709, 98] width 32 height 34
click at [763, 99] on link at bounding box center [751, 98] width 32 height 34
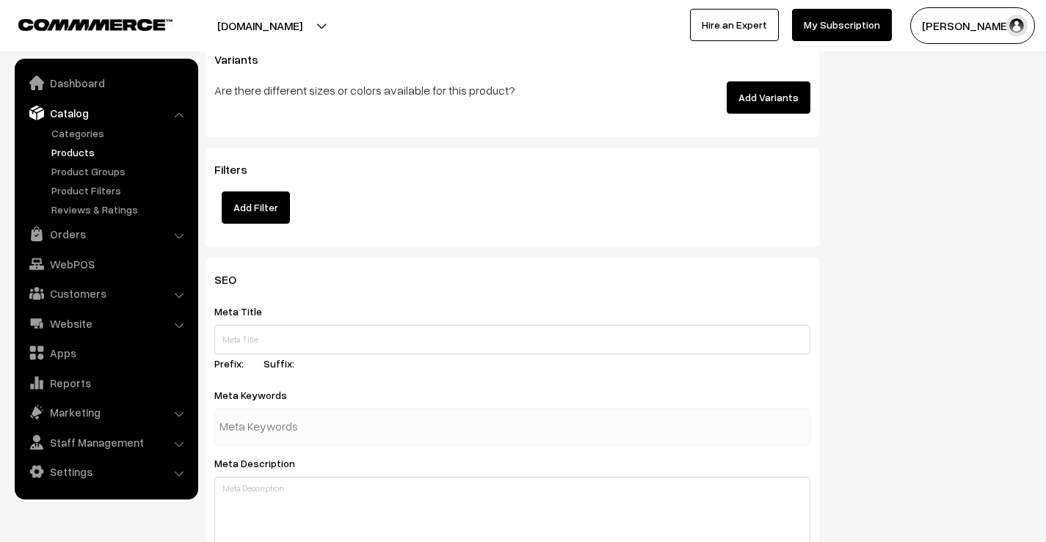
scroll to position [1909, 0]
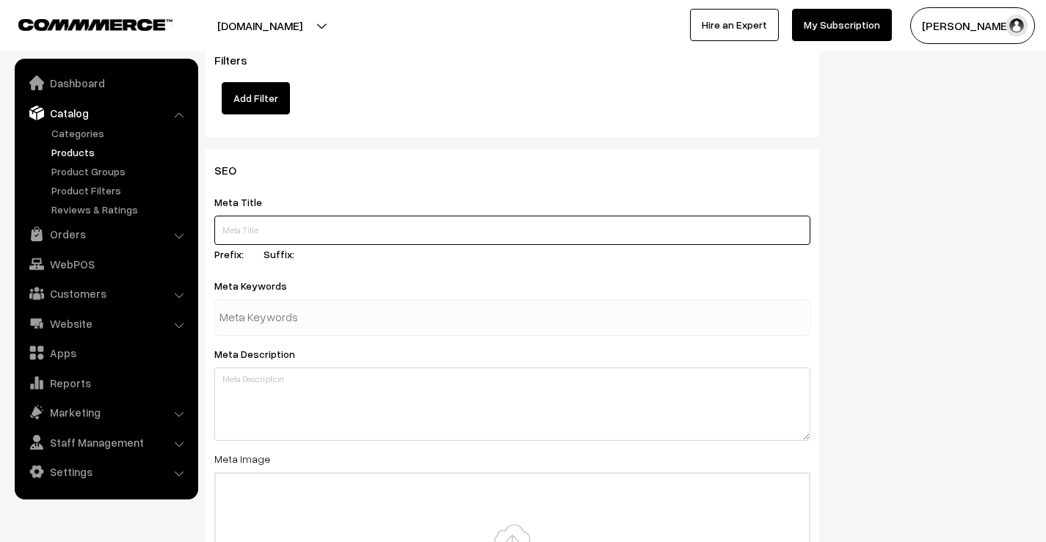
click at [294, 216] on input "text" at bounding box center [512, 230] width 596 height 29
paste input "Baked Ragi Chips – Power of Millets in Every Bite"
type input "Baked Ragi Chips – Power of Millets in Every Bite"
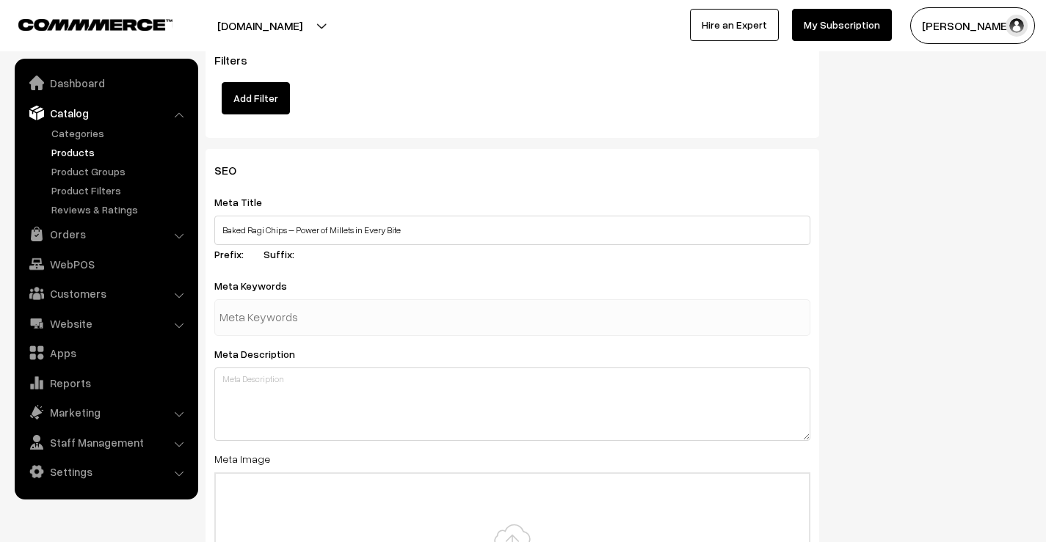
click at [305, 308] on input "text" at bounding box center [295, 317] width 153 height 29
paste input "baked ragi chips"
type input "baked ragi chips"
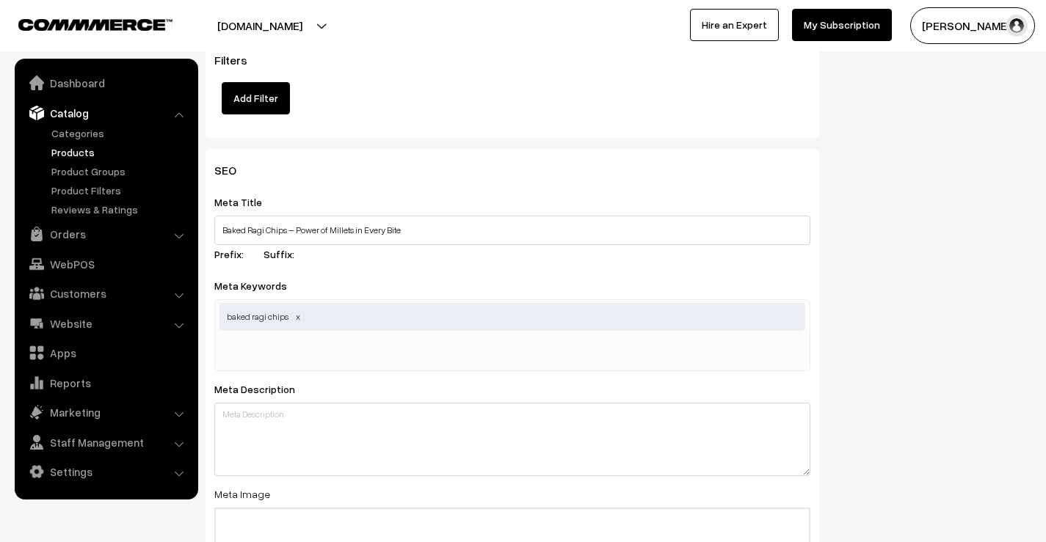
click at [301, 338] on input "text" at bounding box center [295, 352] width 153 height 29
paste input "healthy ragi chips"
type input "healthy ragi chips"
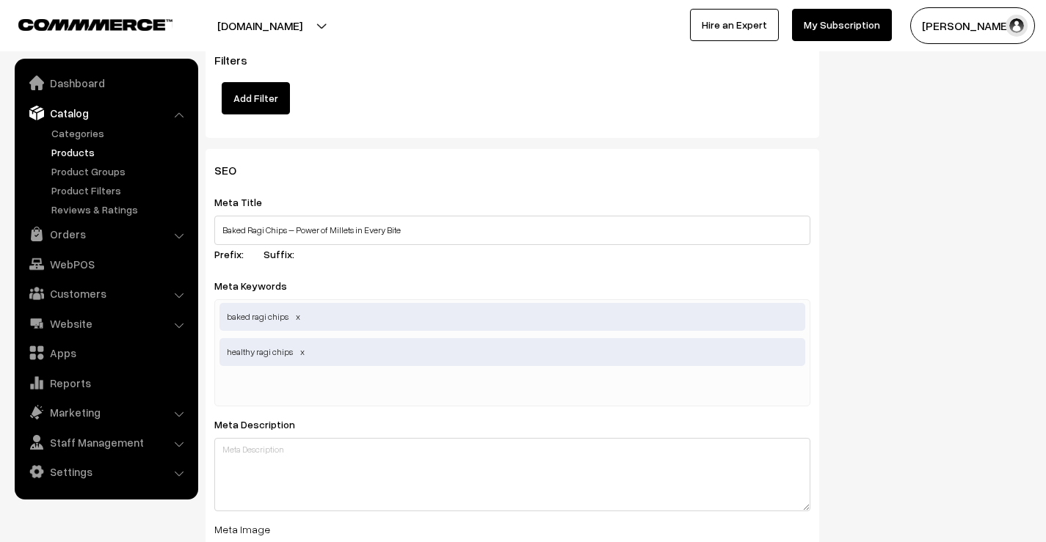
click at [291, 374] on input "text" at bounding box center [295, 388] width 153 height 29
paste input "gluten free ragi chips"
type input "gluten free ragi chips"
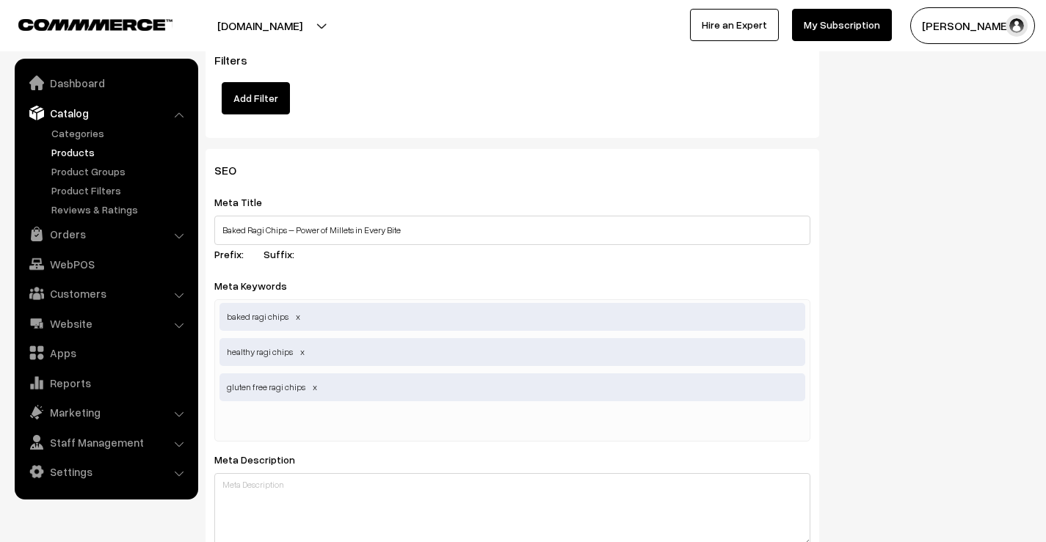
click at [307, 409] on input "text" at bounding box center [295, 423] width 153 height 29
paste input "nutritious millet snacks"
type input "nutritious millet snacks"
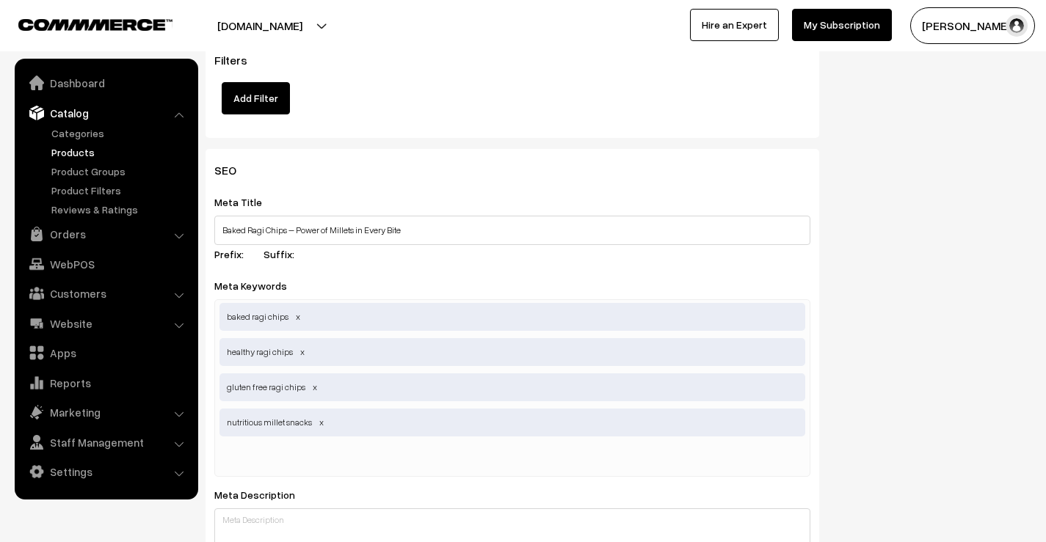
paste input "finger millet chips"
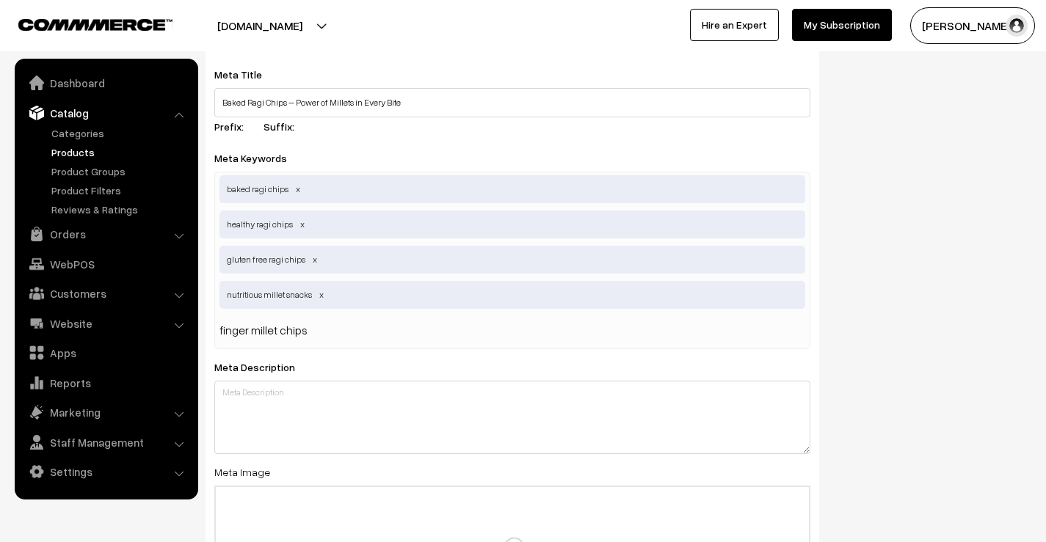
scroll to position [2202, 0]
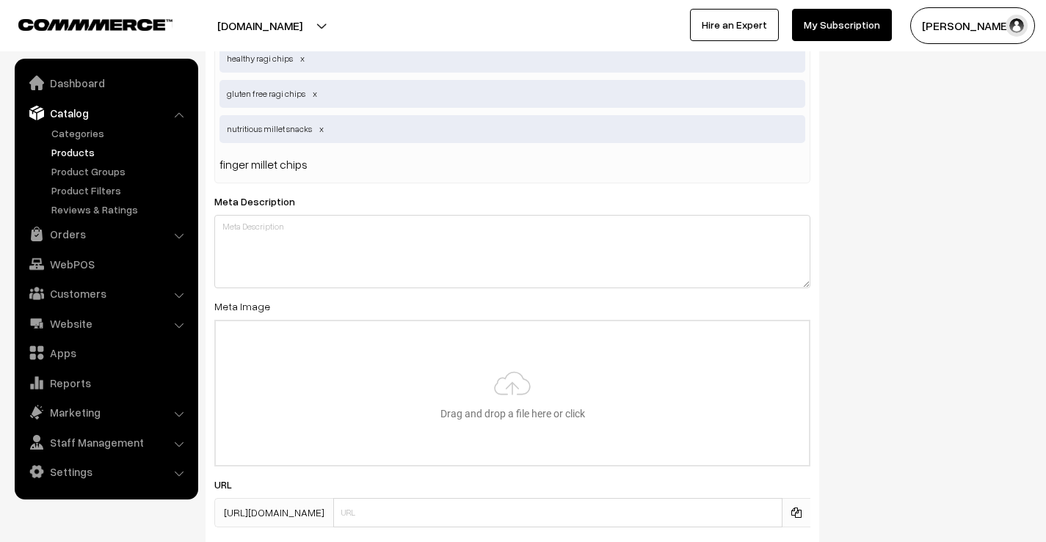
type input "finger millet chips"
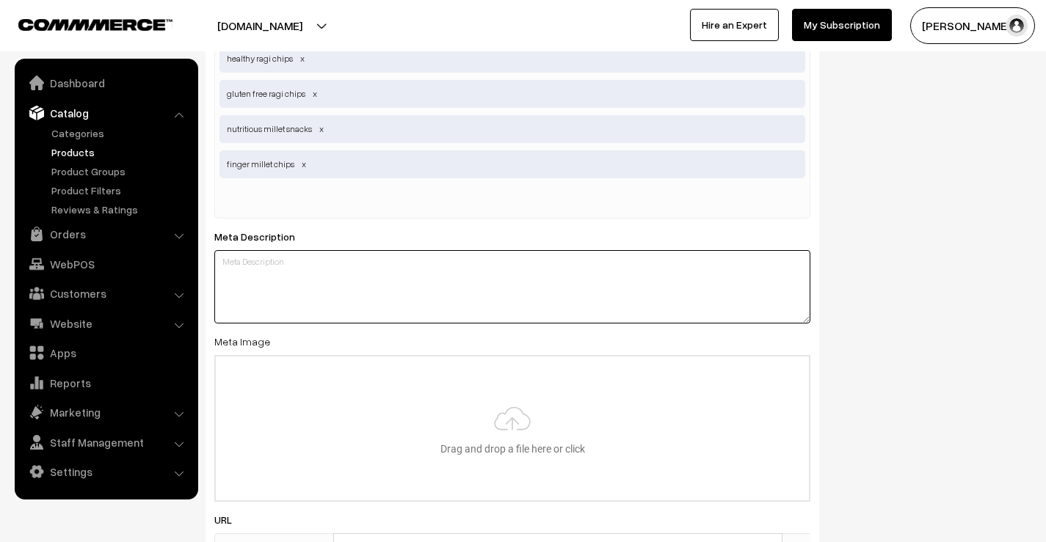
click at [330, 228] on div "Meta Description" at bounding box center [512, 276] width 596 height 96
click at [300, 281] on textarea at bounding box center [512, 286] width 596 height 73
paste textarea "Crunch on health with Baked Ragi Chips – a wholesome finger millet snack that’s…"
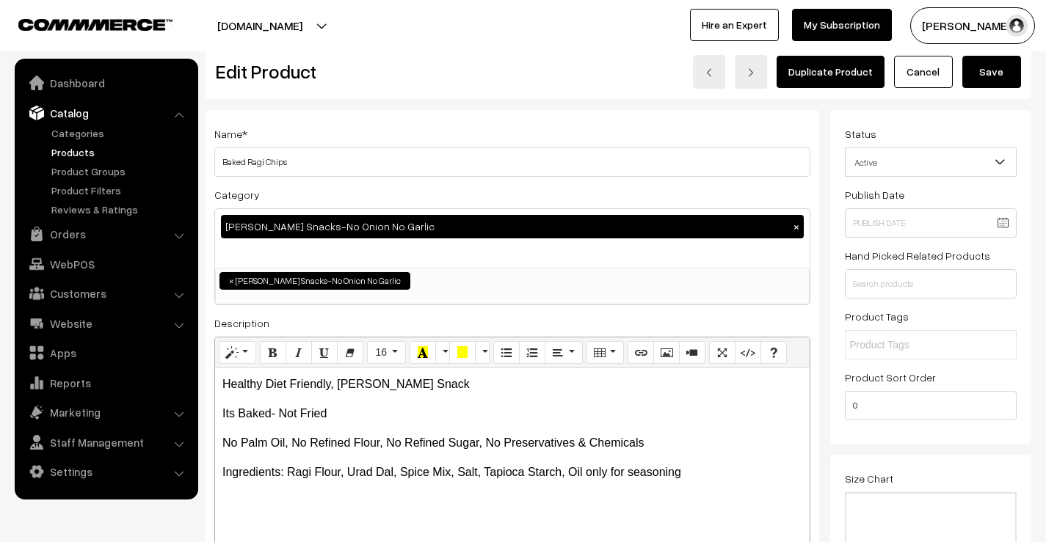
scroll to position [0, 0]
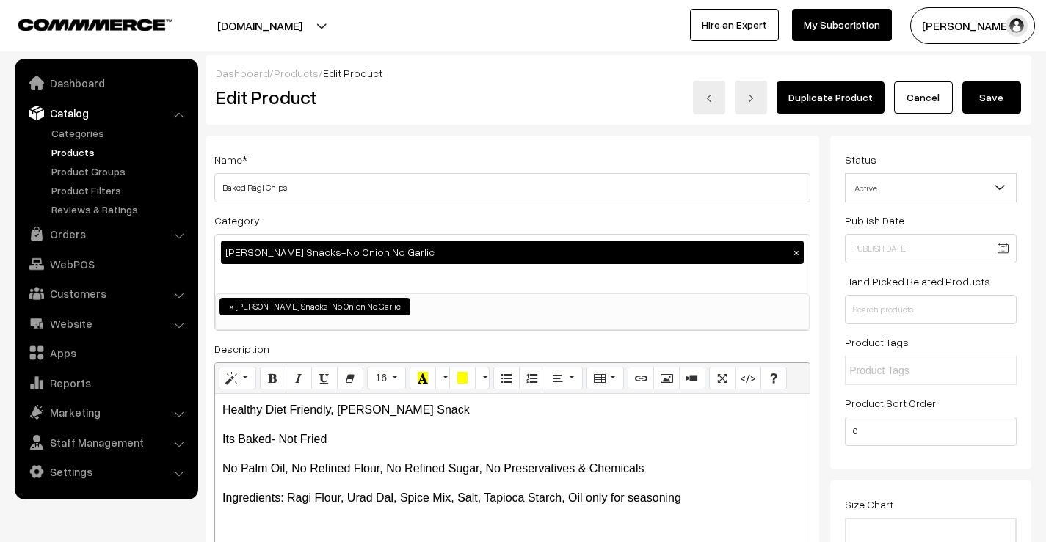
type textarea "Crunch on health with Baked Ragi Chips – a wholesome finger millet snack that’s…"
click at [973, 101] on button "Save" at bounding box center [991, 97] width 59 height 32
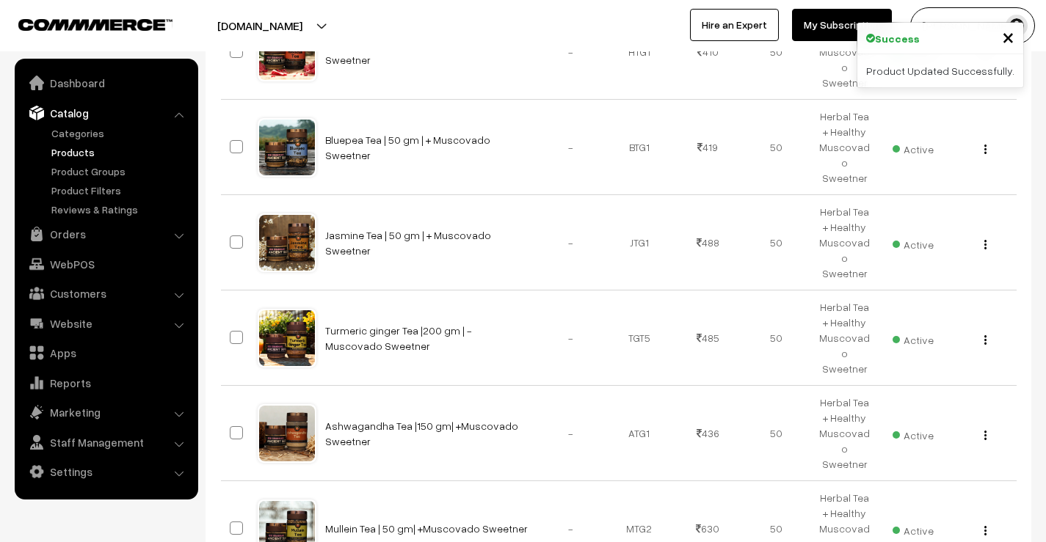
scroll to position [772, 0]
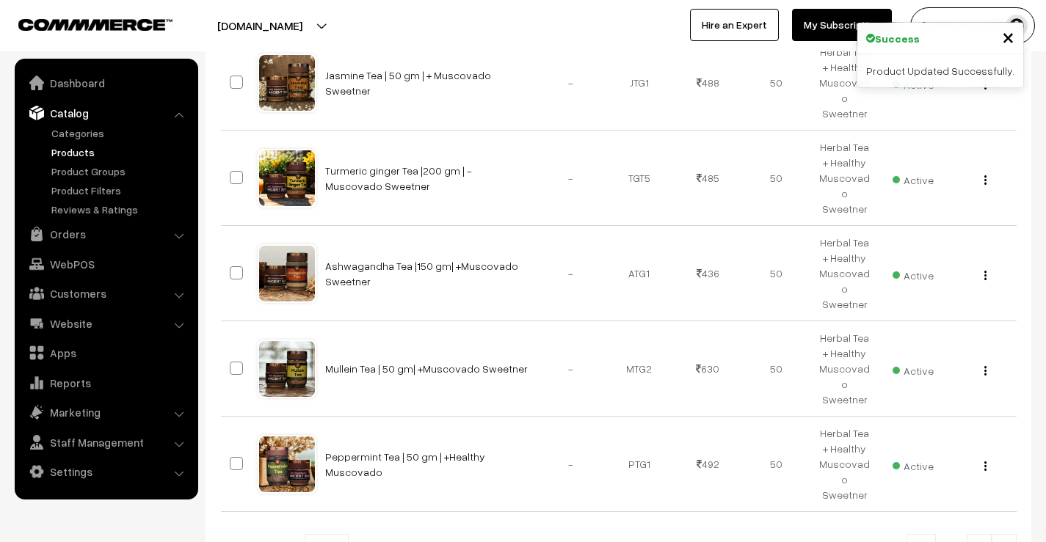
click at [1006, 542] on img at bounding box center [1004, 550] width 13 height 9
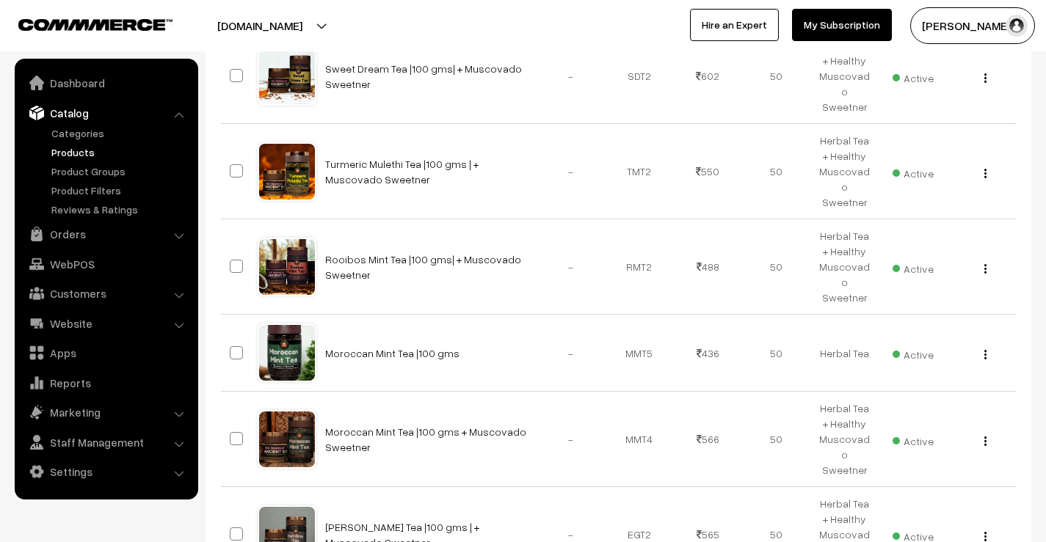
scroll to position [769, 0]
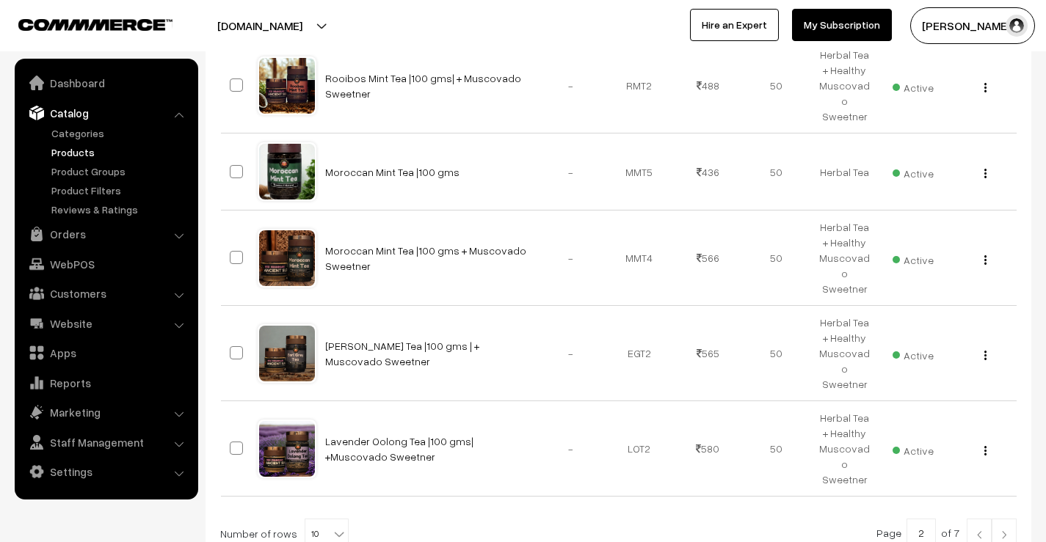
click at [1006, 531] on img at bounding box center [1004, 535] width 13 height 9
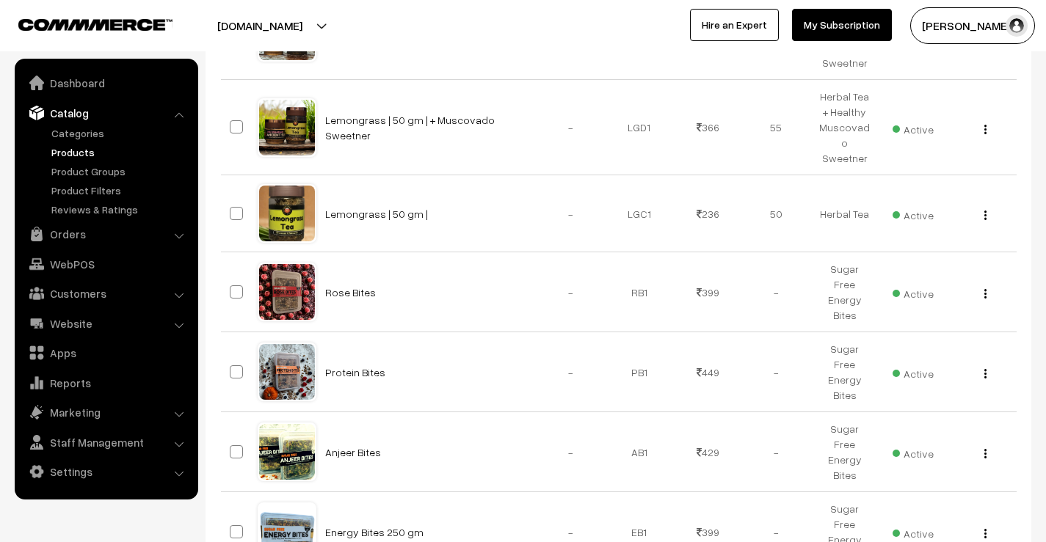
scroll to position [757, 0]
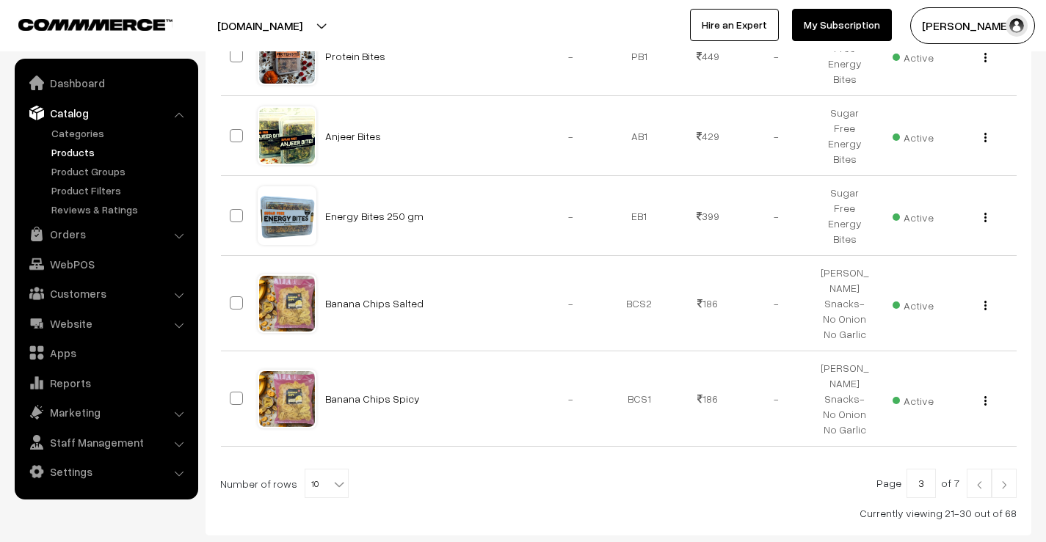
click at [1006, 481] on img at bounding box center [1004, 485] width 13 height 9
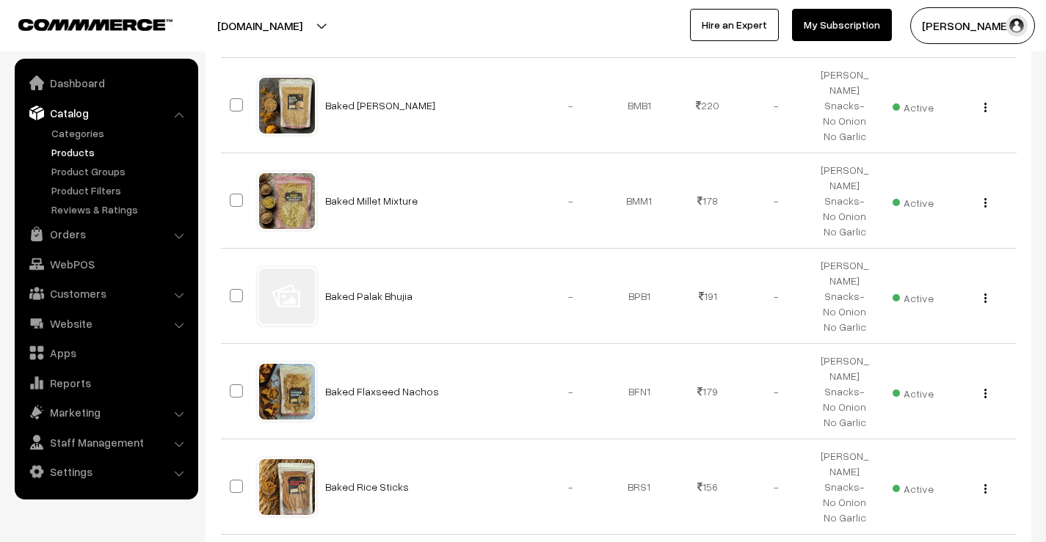
scroll to position [734, 0]
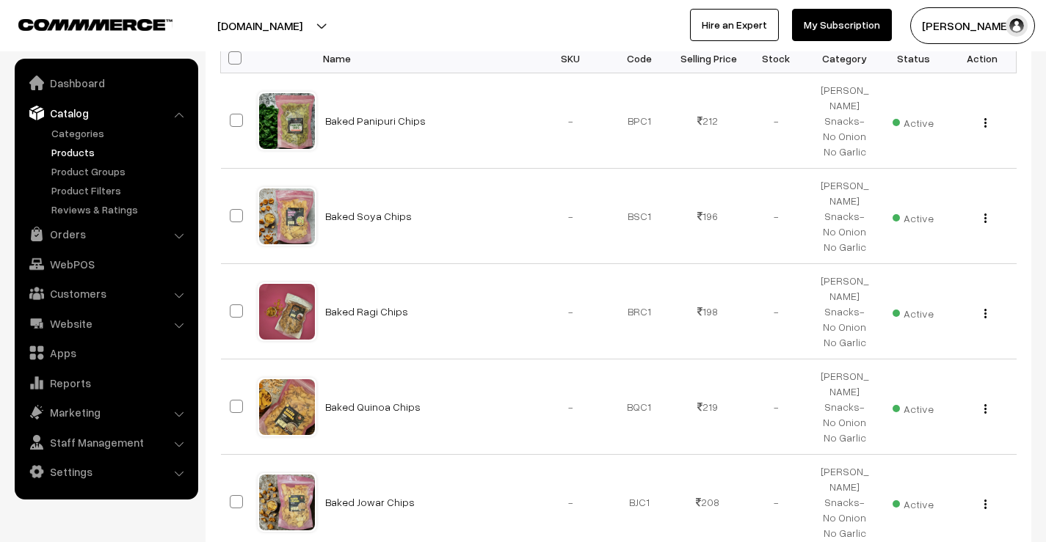
scroll to position [220, 0]
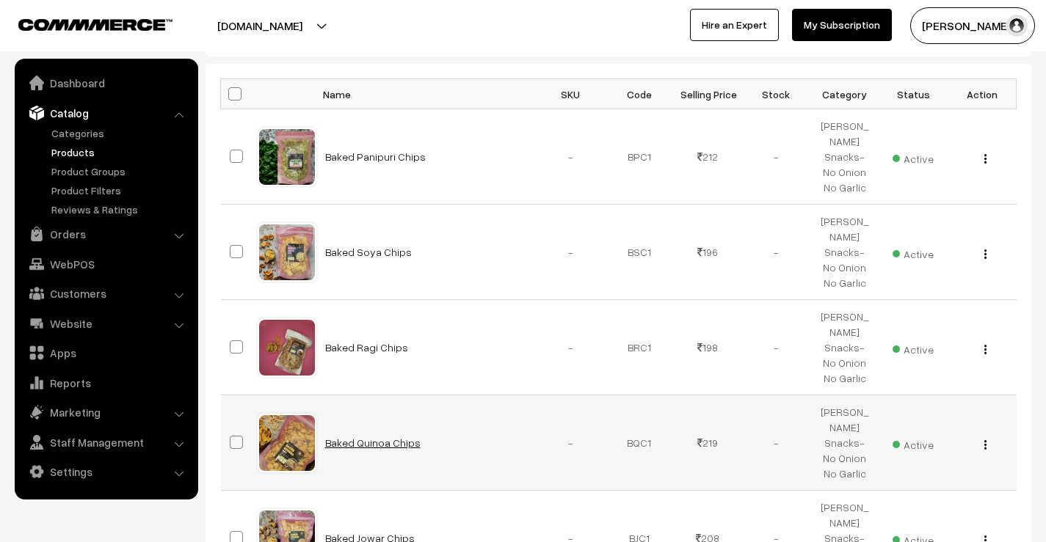
click at [382, 437] on link "Baked Quinoa Chips" at bounding box center [372, 443] width 95 height 12
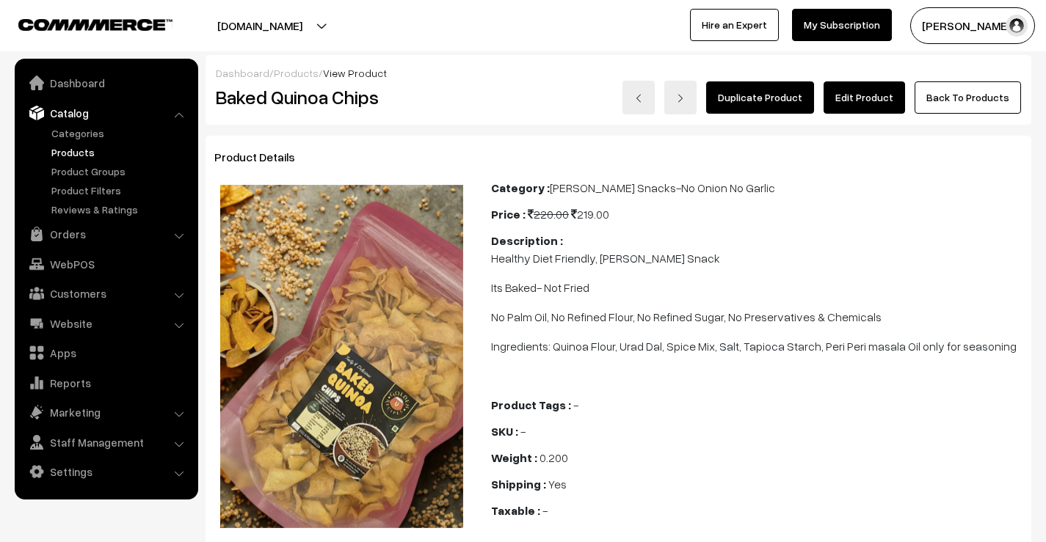
click at [872, 97] on link "Edit Product" at bounding box center [864, 97] width 81 height 32
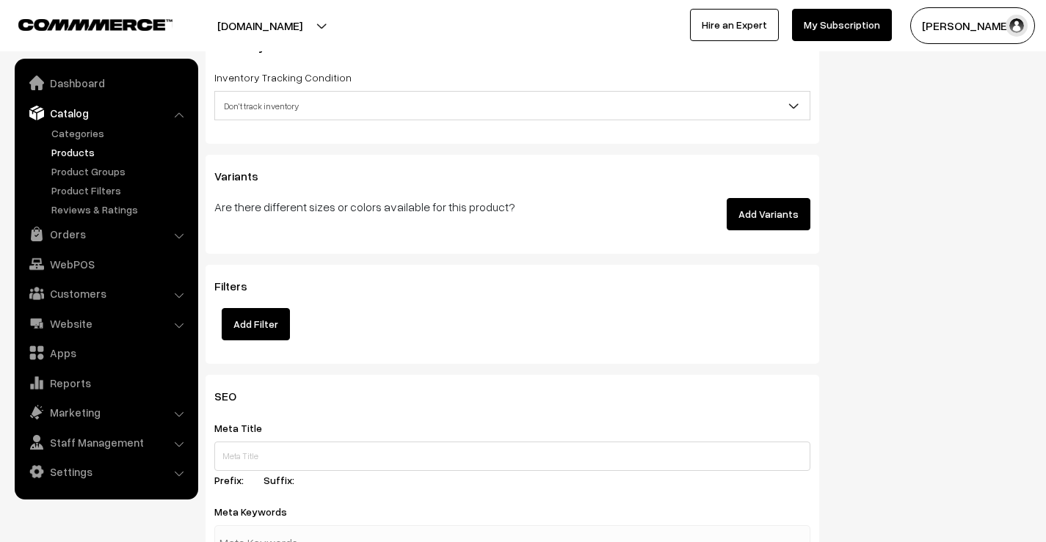
scroll to position [1835, 0]
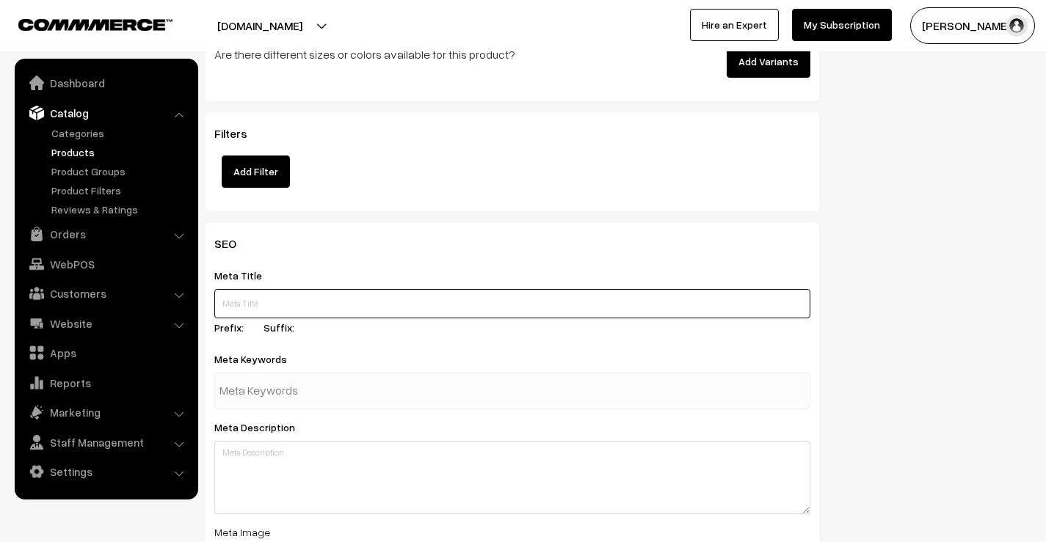
click at [262, 289] on input "text" at bounding box center [512, 303] width 596 height 29
paste input "Baked Quinoa Chips – Nutritious Snack Packed with Goodness"
type input "Baked Quinoa Chips – Nutritious Snack Packed with Goodness"
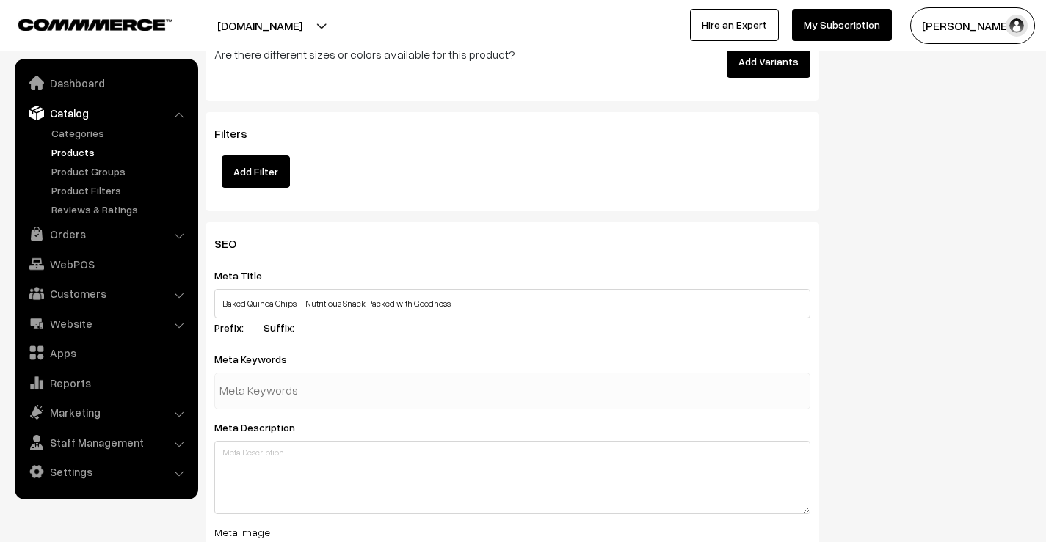
click at [377, 380] on div at bounding box center [512, 391] width 596 height 37
click at [279, 387] on input "text" at bounding box center [295, 391] width 153 height 29
paste input "baked quinoa chips"
type input "baked quinoa chips"
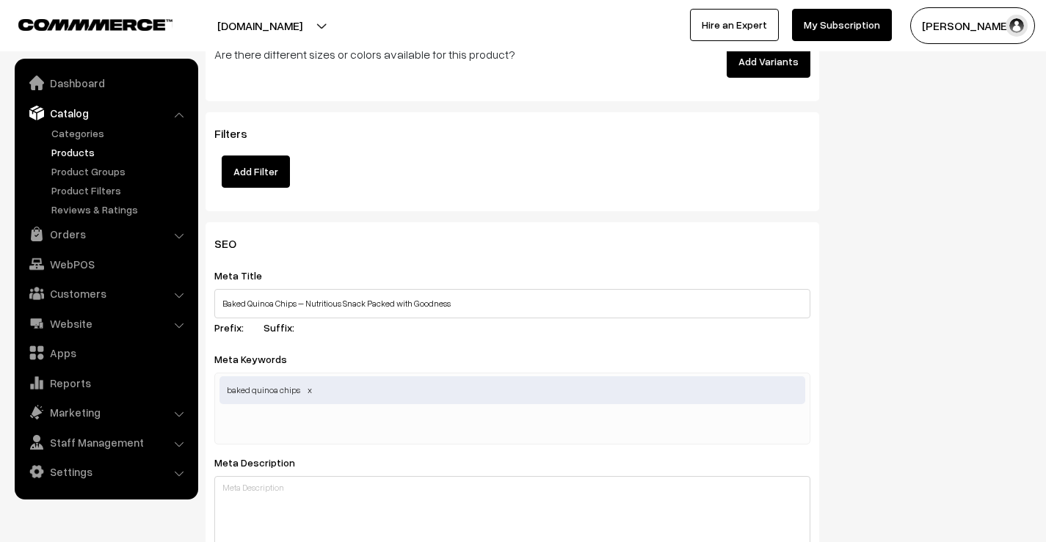
click at [276, 412] on input "text" at bounding box center [295, 426] width 153 height 29
paste input "healthy quinoa chips"
type input "healthy quinoa chips"
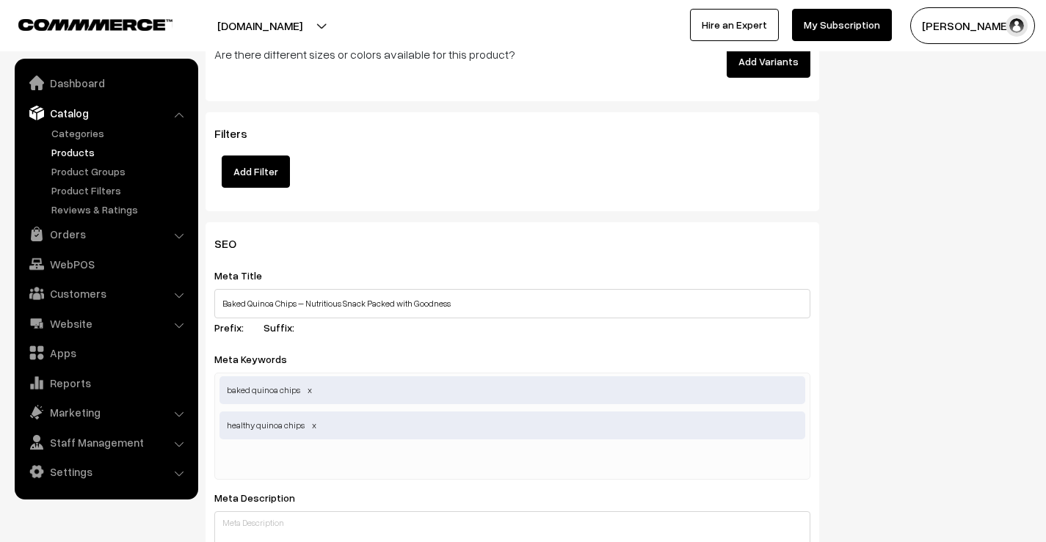
paste input "superfood quinoa chips"
type input "superfood quinoa chips"
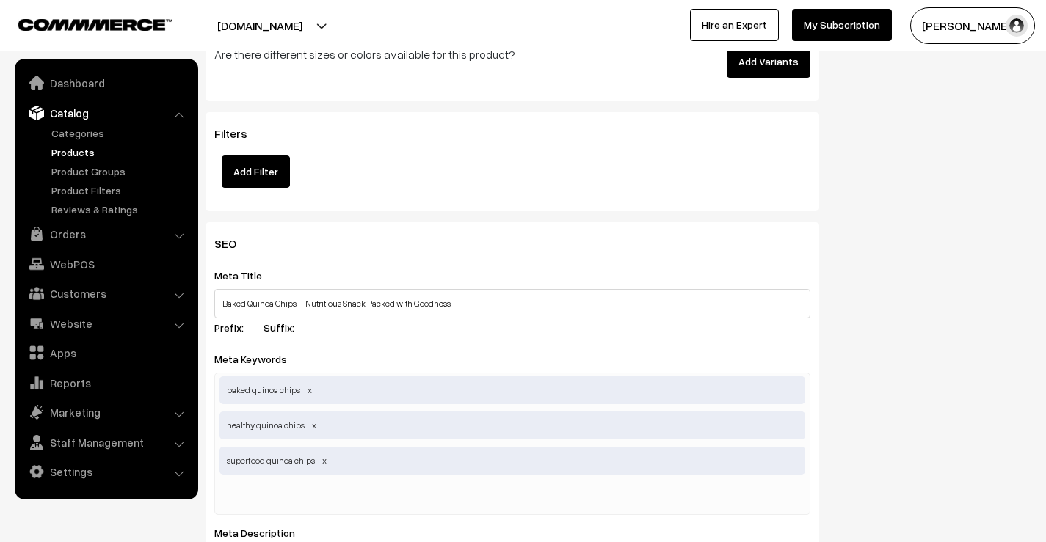
paste input "nutritious quinoa bites"
type input "nutritious quinoa bites"
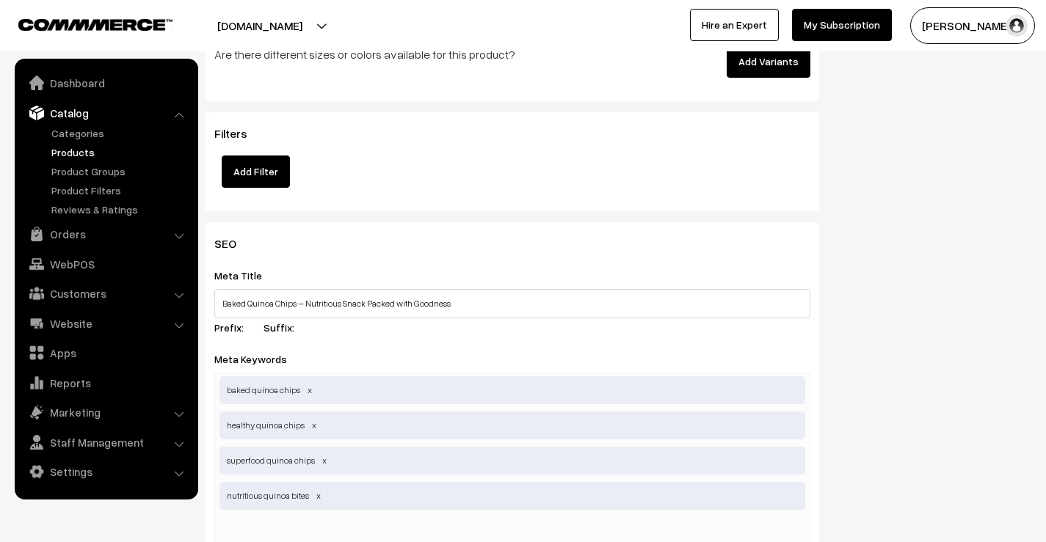
click at [287, 518] on input "text" at bounding box center [295, 532] width 153 height 29
paste input "crispy quinoa snack"
type input "crispy quinoa snack"
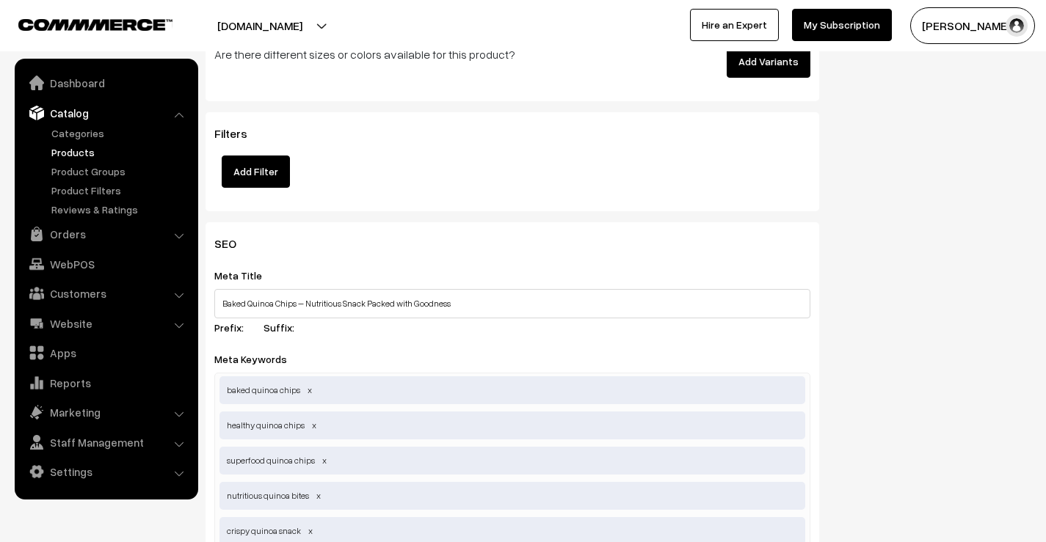
scroll to position [2202, 0]
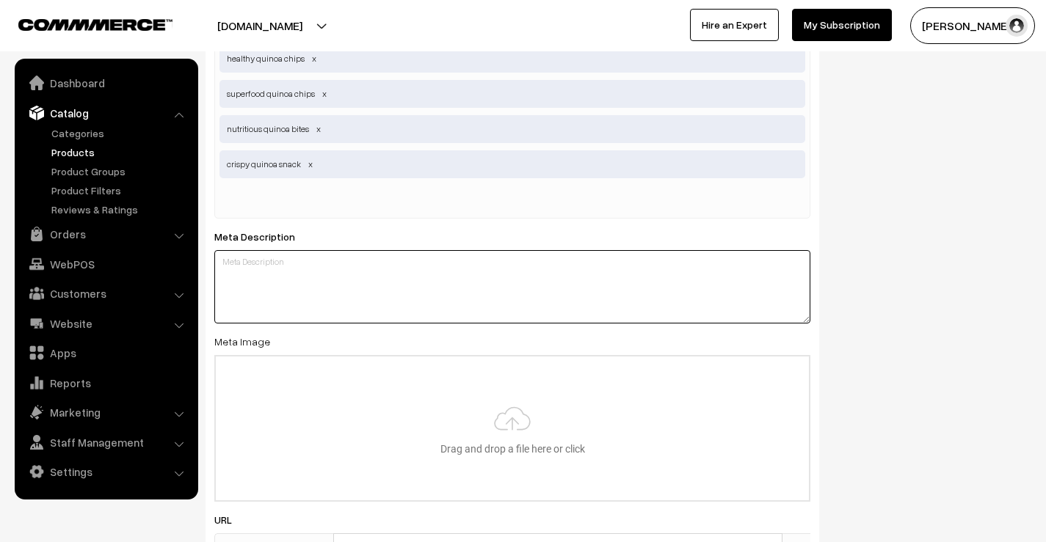
click at [250, 250] on textarea at bounding box center [512, 286] width 596 height 73
paste textarea "Crispy, wholesome, and packed with superfood benefits – Baked Quinoa Chips are …"
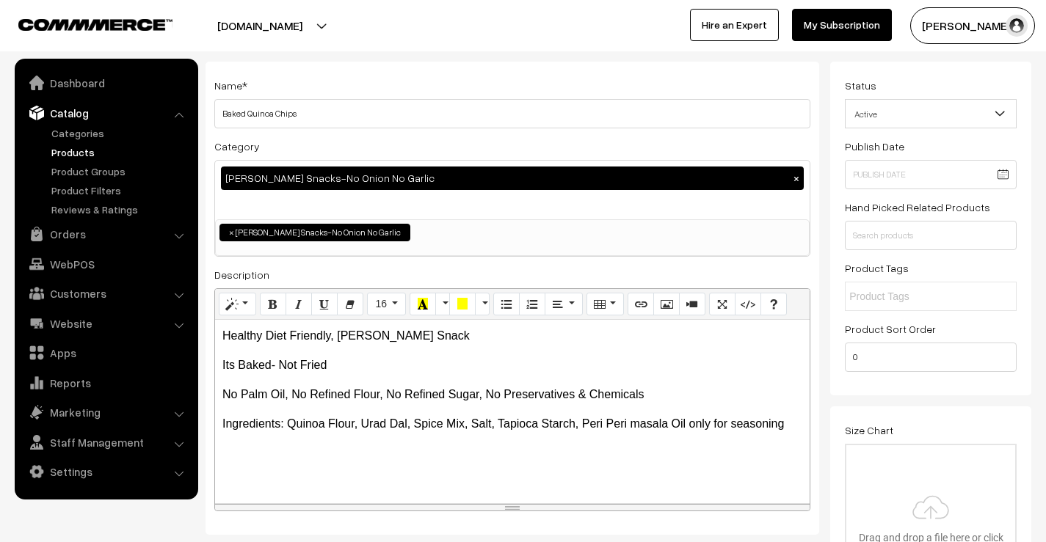
scroll to position [0, 0]
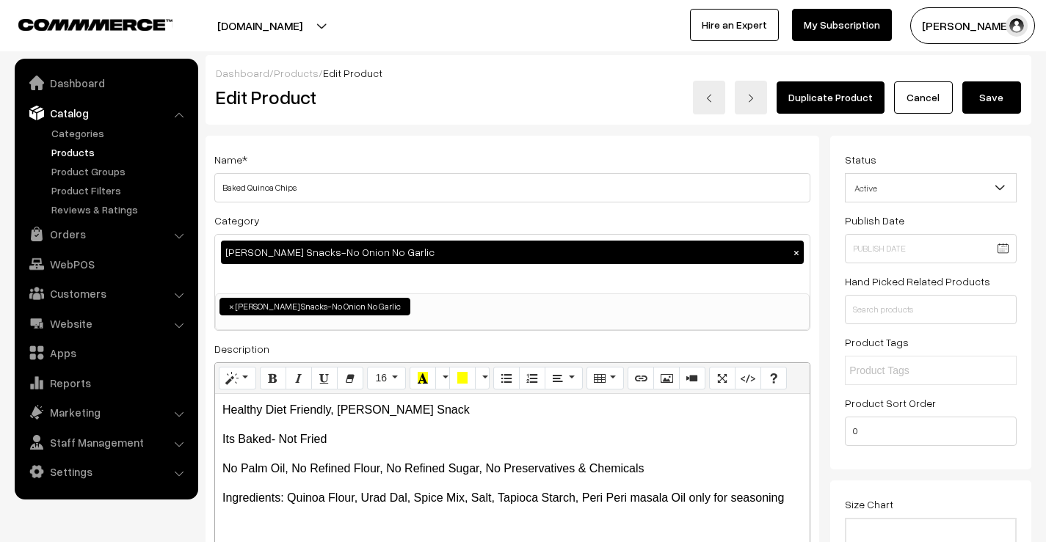
type textarea "Crispy, wholesome, and packed with superfood benefits – Baked Quinoa Chips are …"
click at [997, 95] on button "Save" at bounding box center [991, 97] width 59 height 32
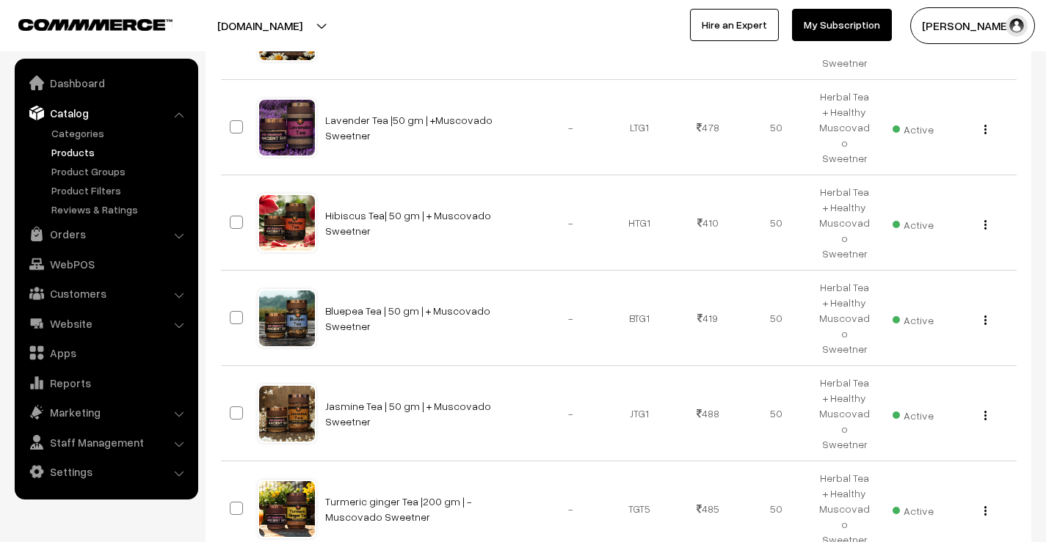
scroll to position [772, 0]
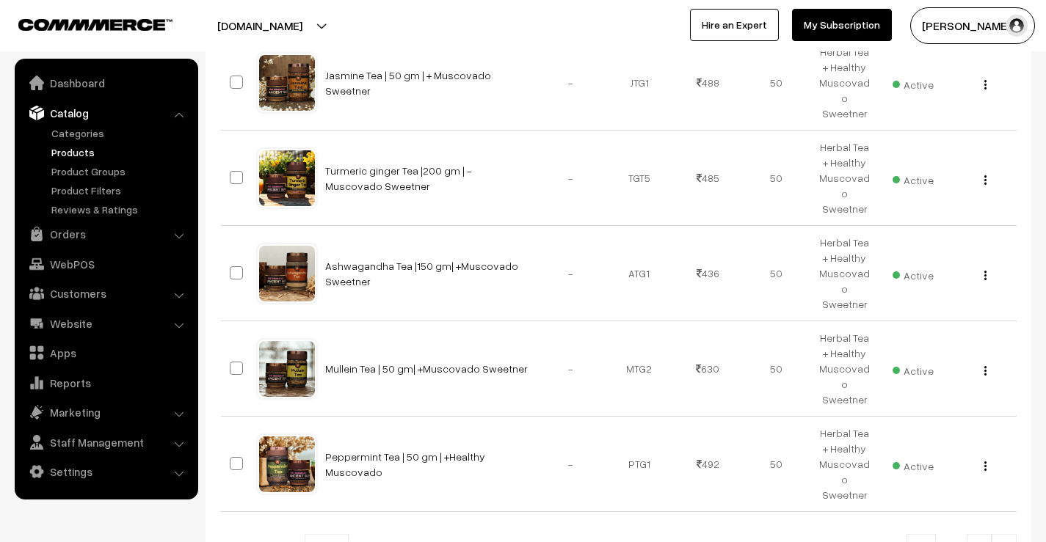
click at [1009, 534] on link at bounding box center [1004, 548] width 25 height 29
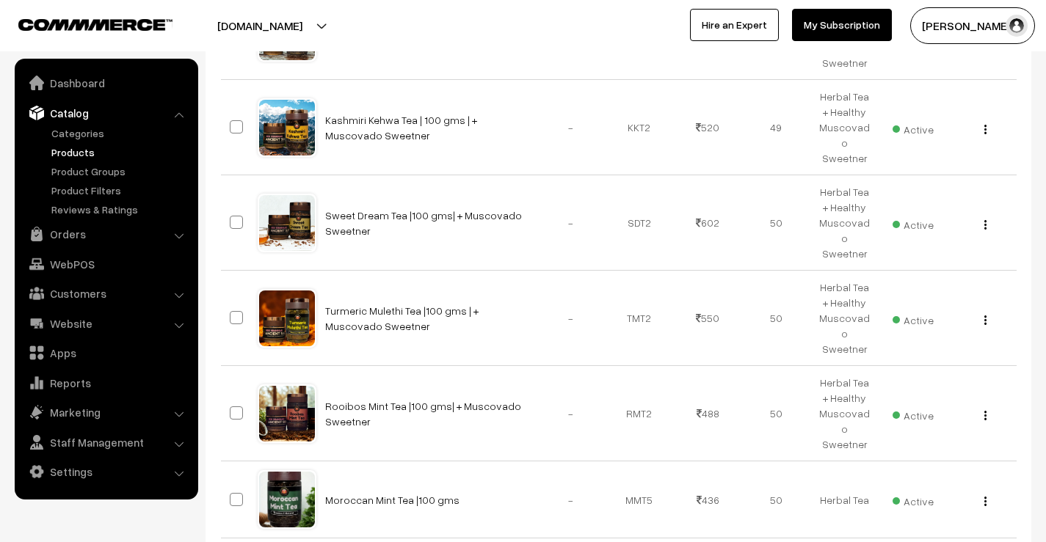
scroll to position [769, 0]
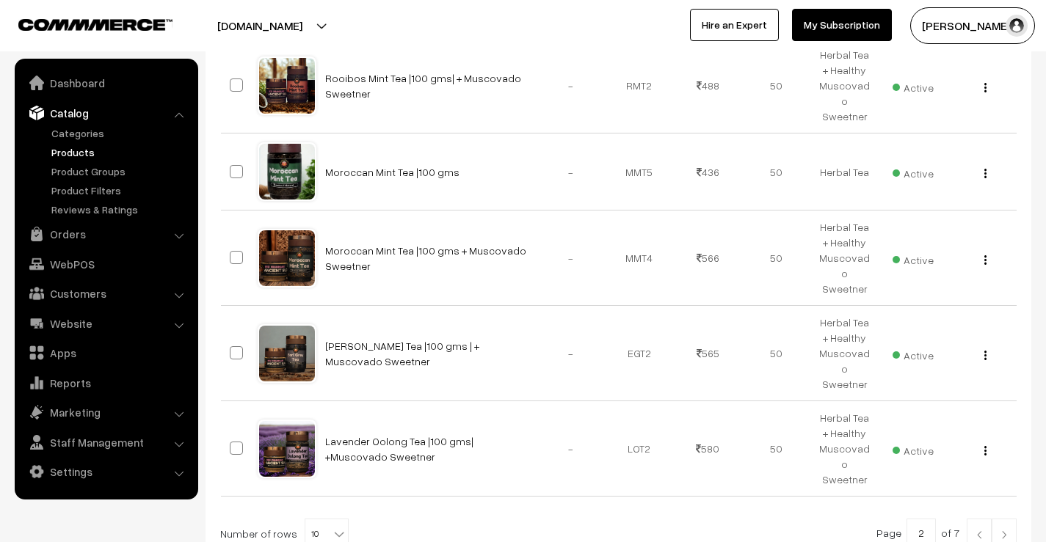
click at [998, 531] on img at bounding box center [1004, 535] width 13 height 9
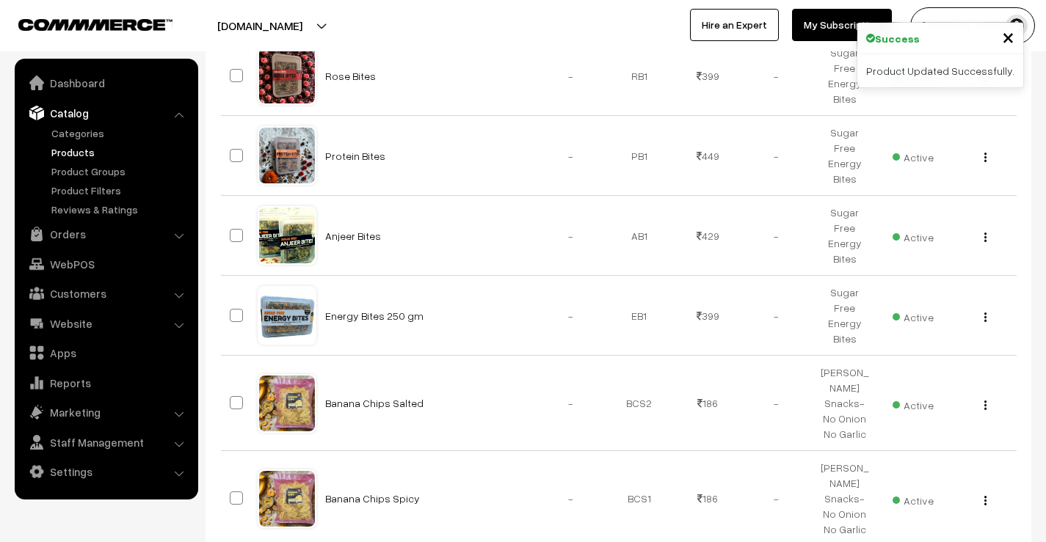
scroll to position [757, 0]
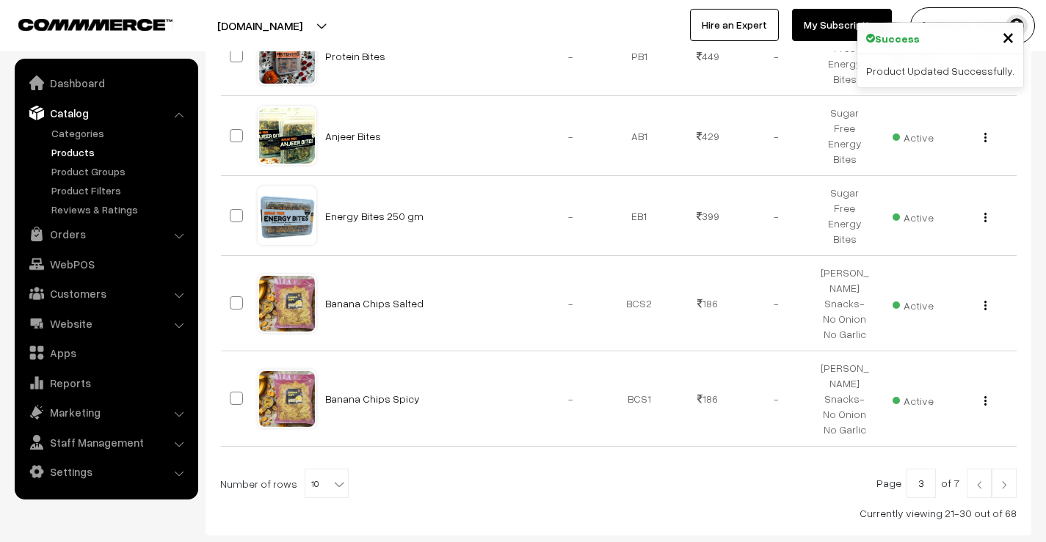
click at [1004, 469] on link at bounding box center [1004, 483] width 25 height 29
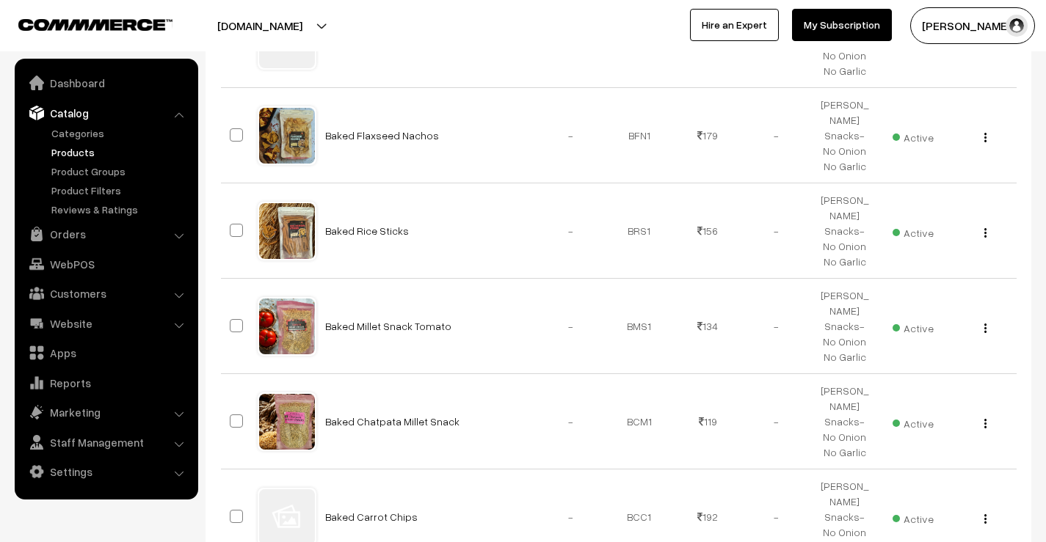
scroll to position [734, 0]
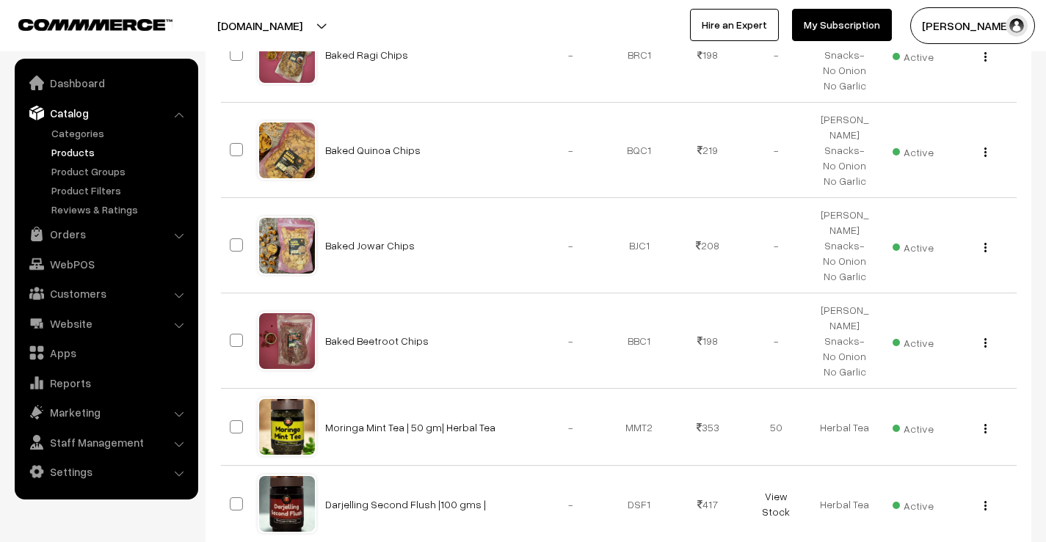
scroll to position [514, 0]
click at [351, 239] on link "Baked Jowar Chips" at bounding box center [370, 245] width 90 height 12
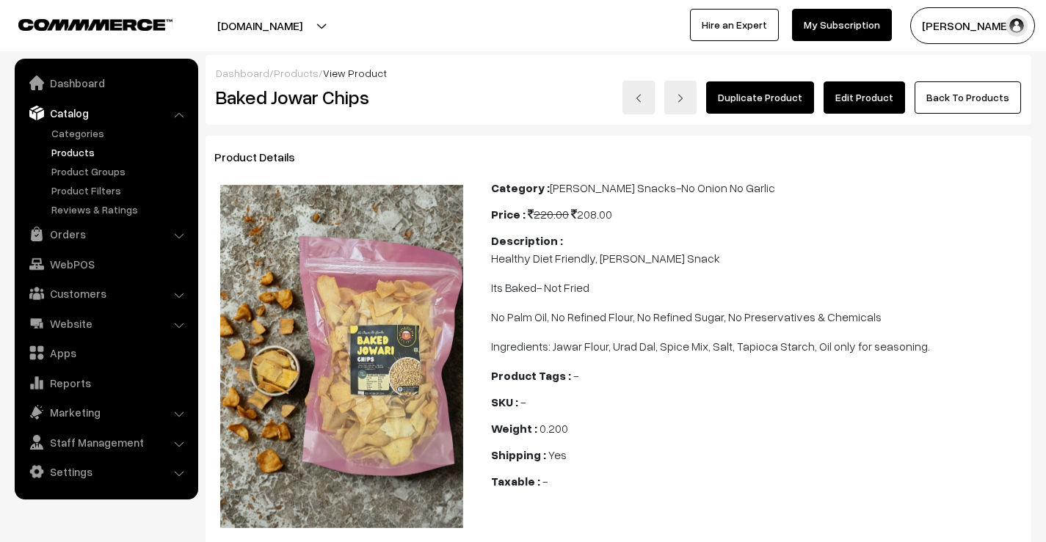
click at [875, 87] on link "Edit Product" at bounding box center [864, 97] width 81 height 32
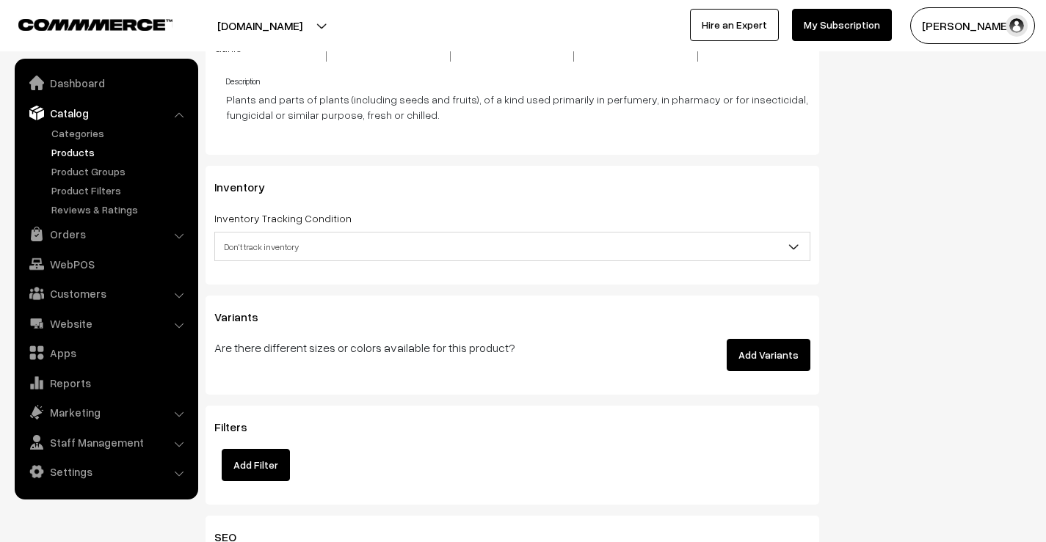
scroll to position [1909, 0]
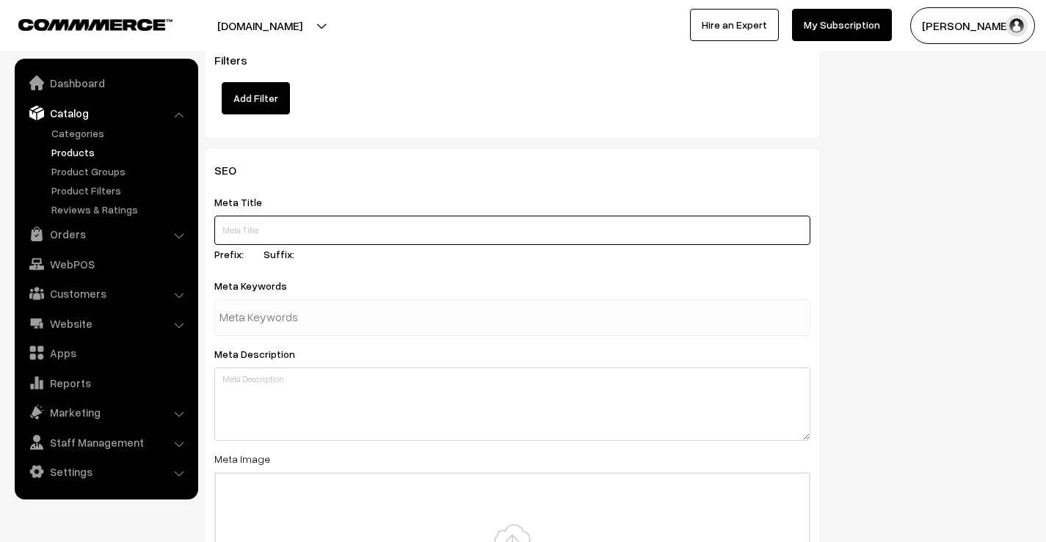
click at [357, 216] on input "text" at bounding box center [512, 230] width 596 height 29
paste input "Baked Jowar Chips – Crunchy Millet Snack Anytime"
type input "Baked Jowar Chips – Crunchy Millet Snack Anytime"
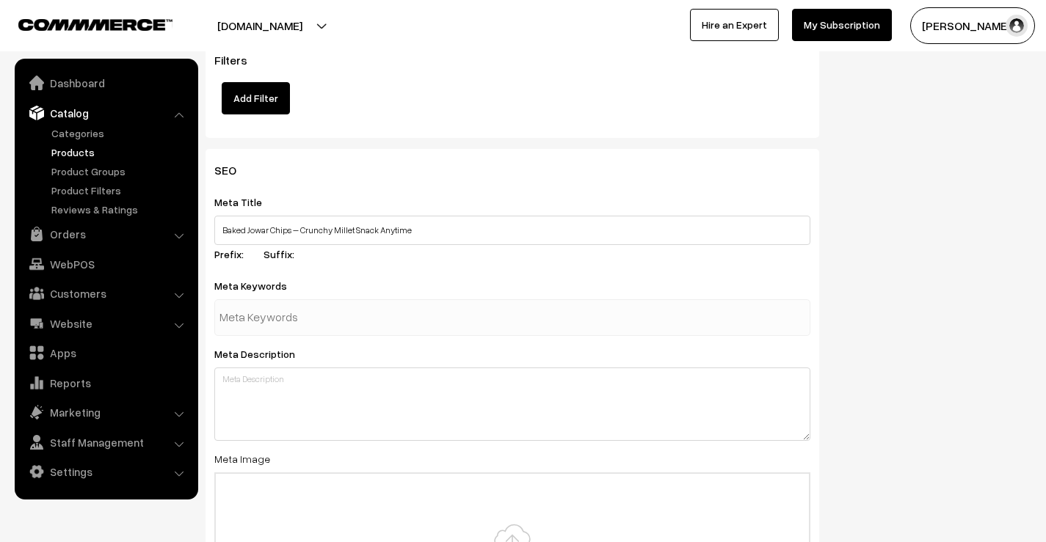
click at [324, 304] on input "text" at bounding box center [295, 317] width 153 height 29
click at [283, 303] on input "text" at bounding box center [295, 317] width 153 height 29
paste input "baked jowar chips"
type input "baked jowar chips"
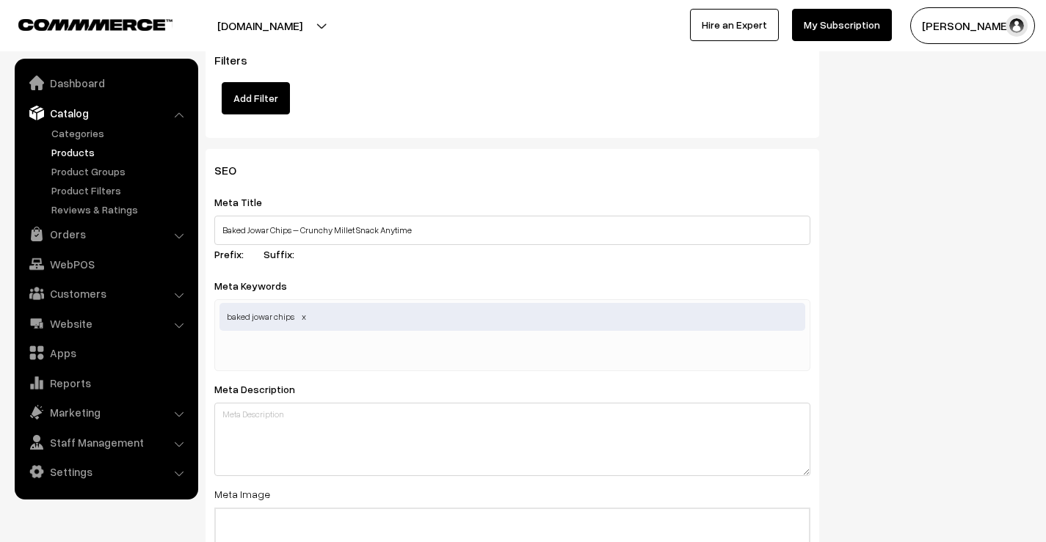
click at [250, 338] on input "text" at bounding box center [295, 352] width 153 height 29
paste input "healthy jowar chips"
type input "healthy jowar chips"
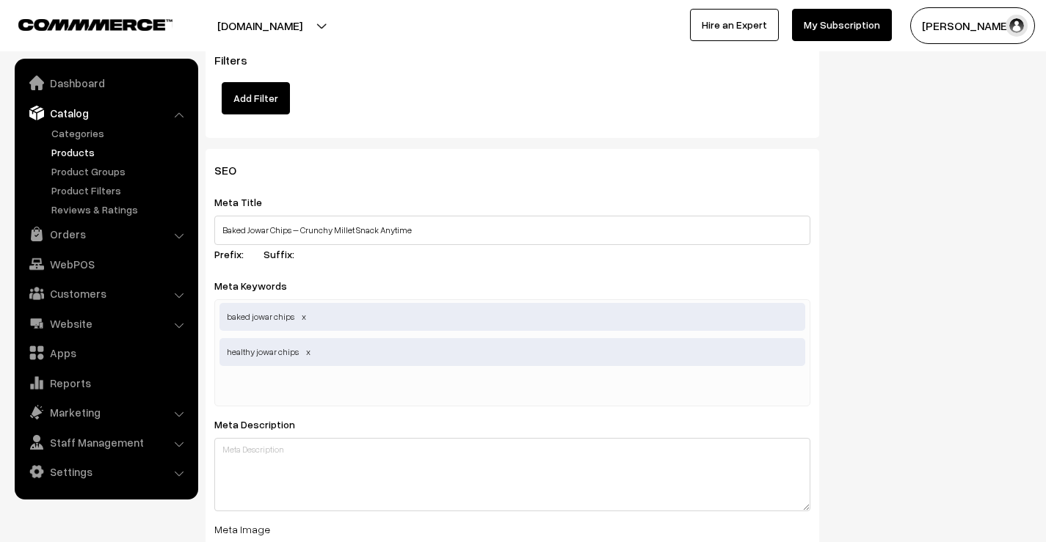
click at [358, 374] on input "text" at bounding box center [295, 388] width 153 height 29
paste input "gluten free jowar chips"
type input "gluten free jowar chips"
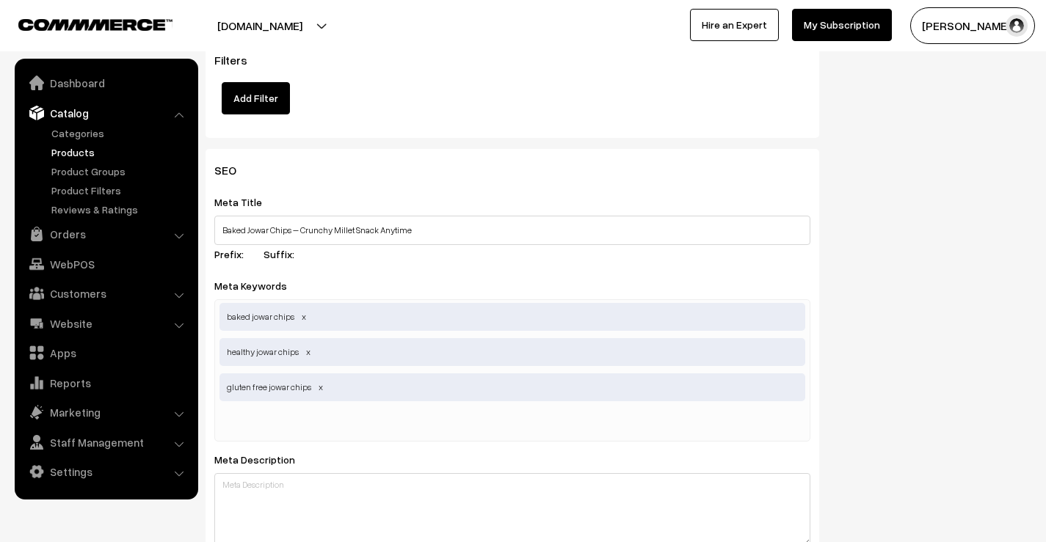
click at [303, 409] on input "text" at bounding box center [295, 423] width 153 height 29
paste input "nutritious jowar bites"
type input "nutritious jowar bites"
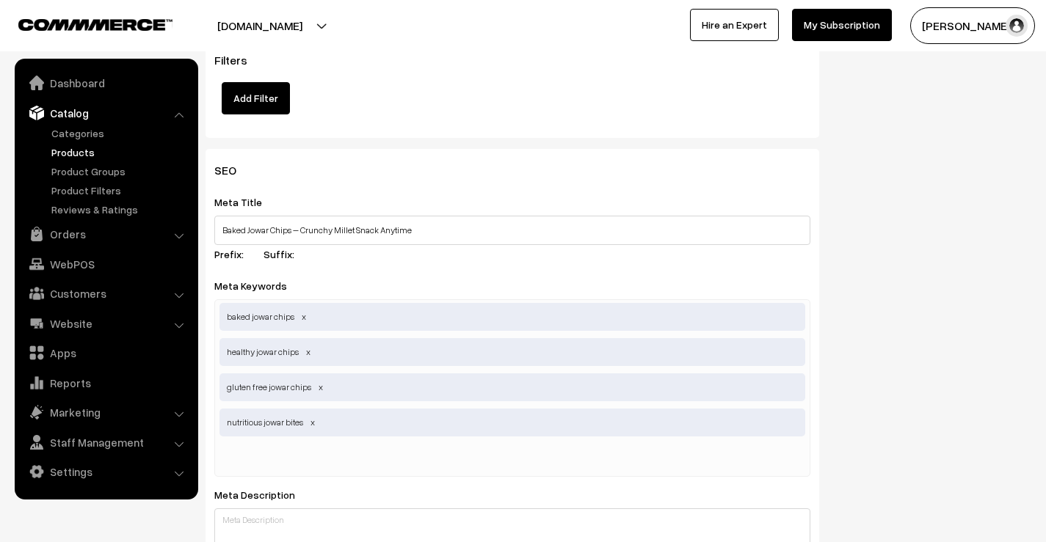
click at [293, 444] on input "text" at bounding box center [295, 458] width 153 height 29
paste input "guilt free millet snack"
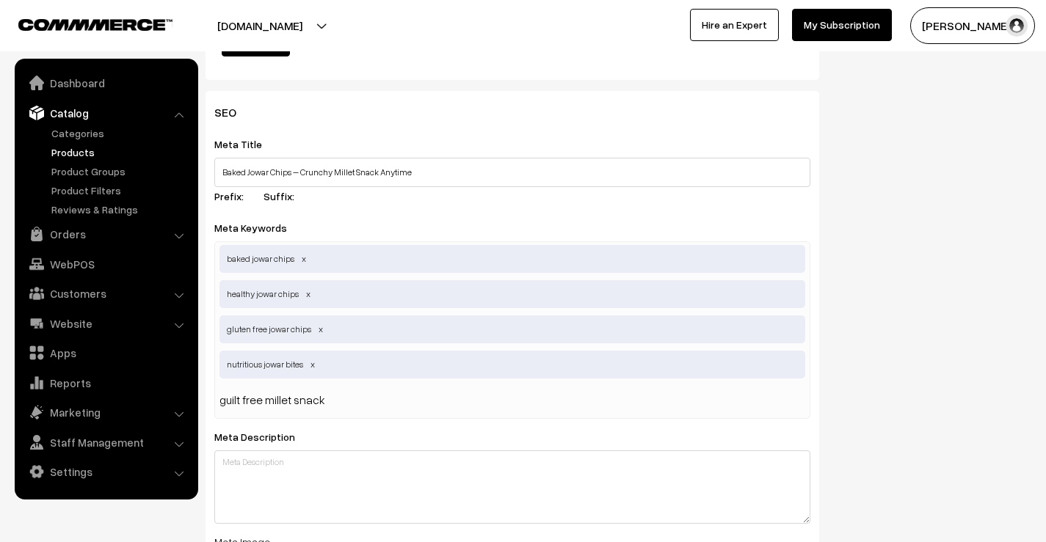
scroll to position [2055, 0]
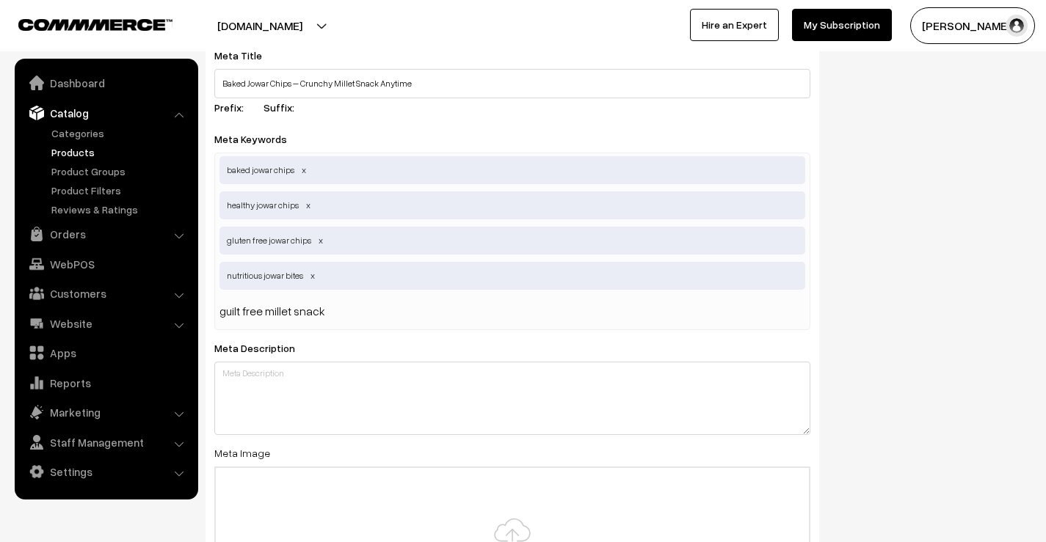
type input "guilt free millet snack"
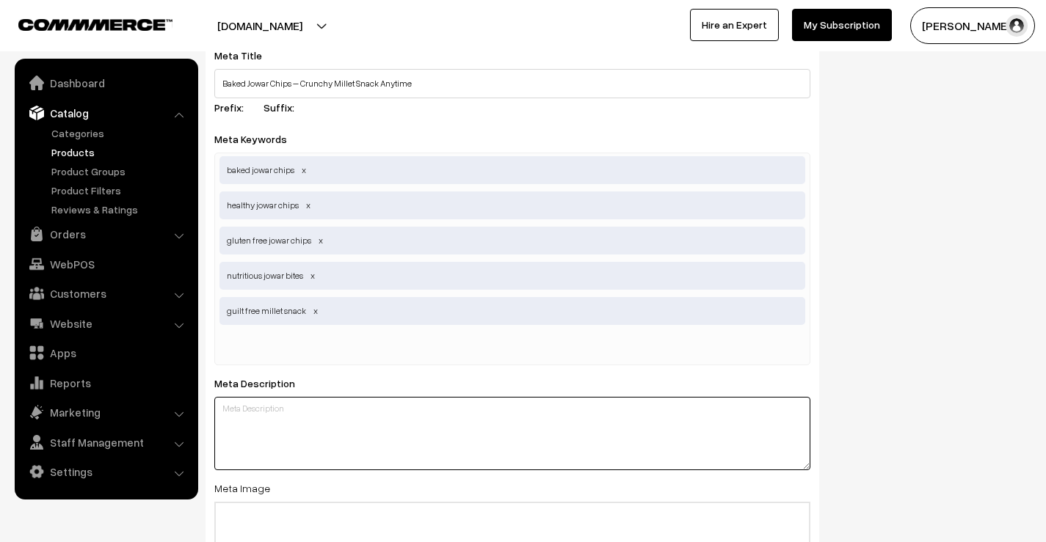
click at [335, 436] on textarea at bounding box center [512, 433] width 596 height 73
paste textarea "Made from nutrient-rich jowar and baked to perfection, these chips are tasty, h…"
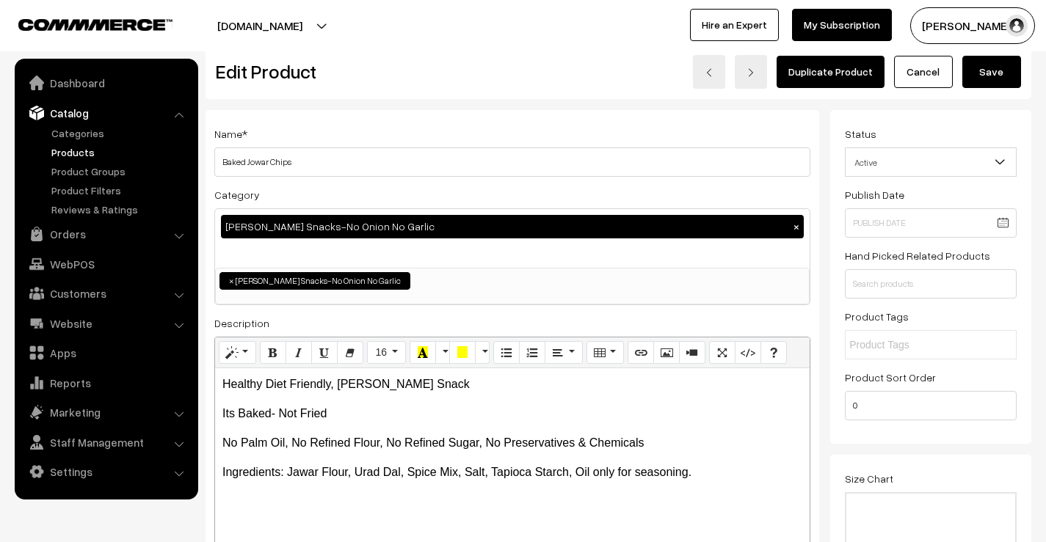
scroll to position [0, 0]
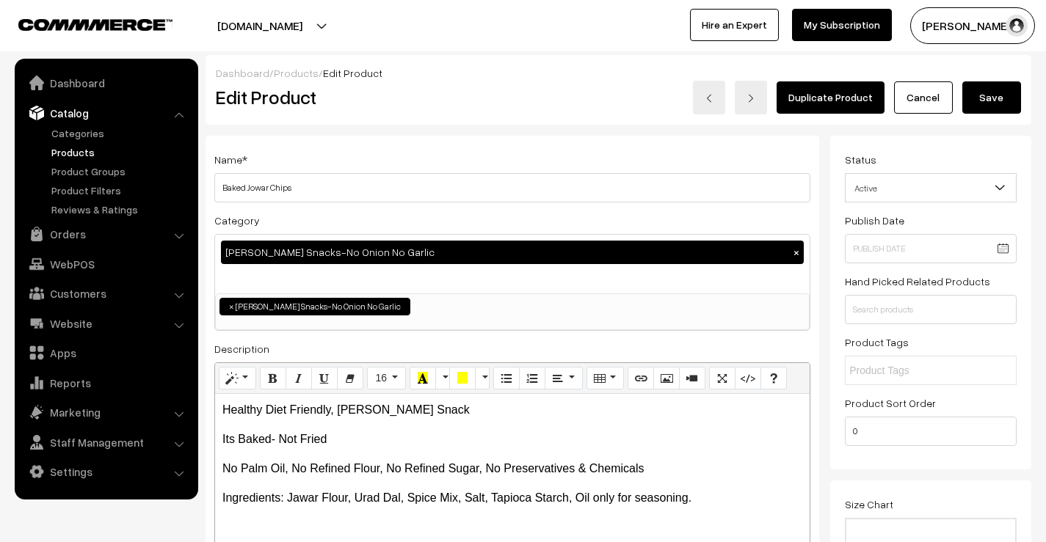
type textarea "Made from nutrient-rich jowar and baked to perfection, these chips are tasty, h…"
click at [978, 102] on button "Save" at bounding box center [991, 97] width 59 height 32
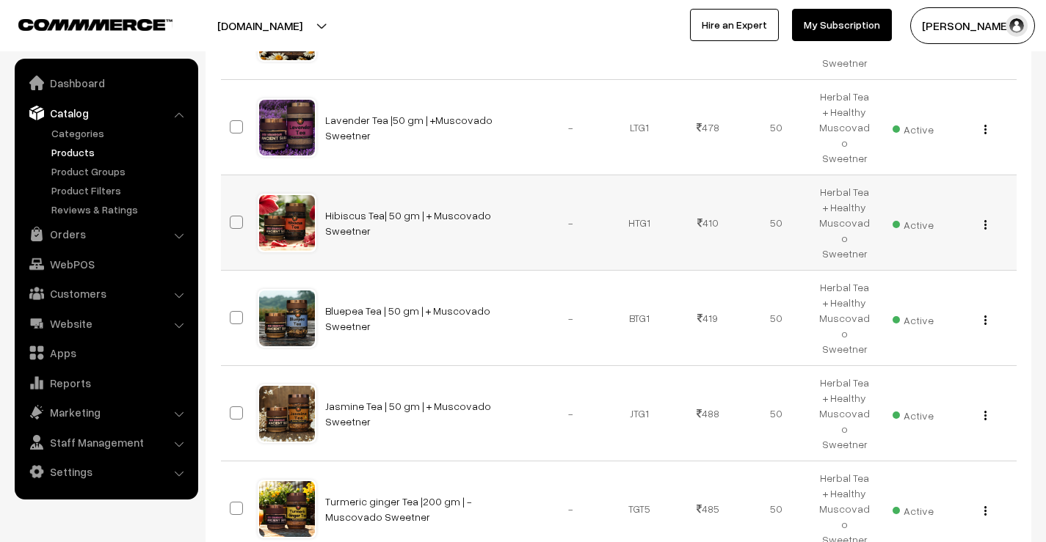
scroll to position [772, 0]
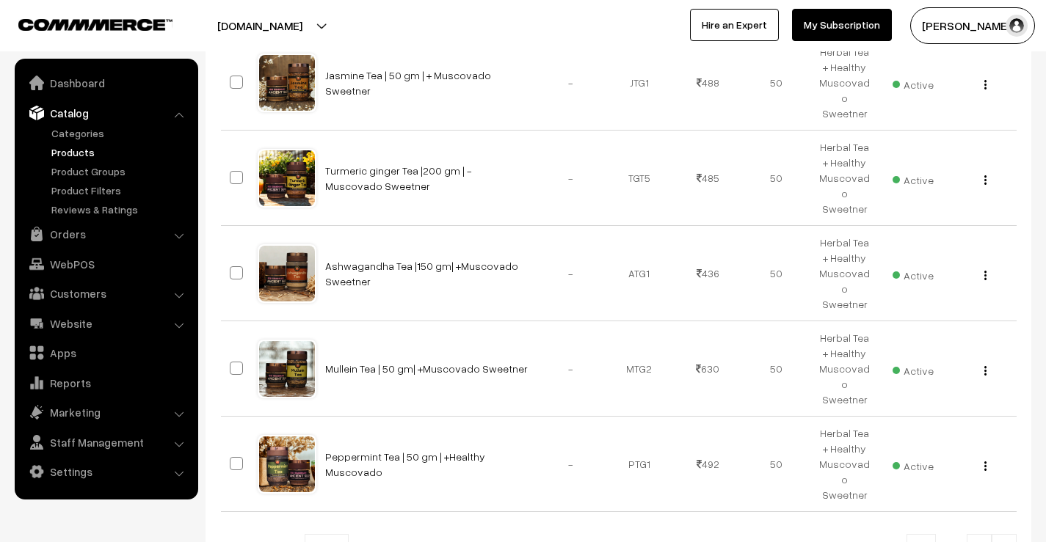
click at [1016, 534] on link at bounding box center [1004, 548] width 25 height 29
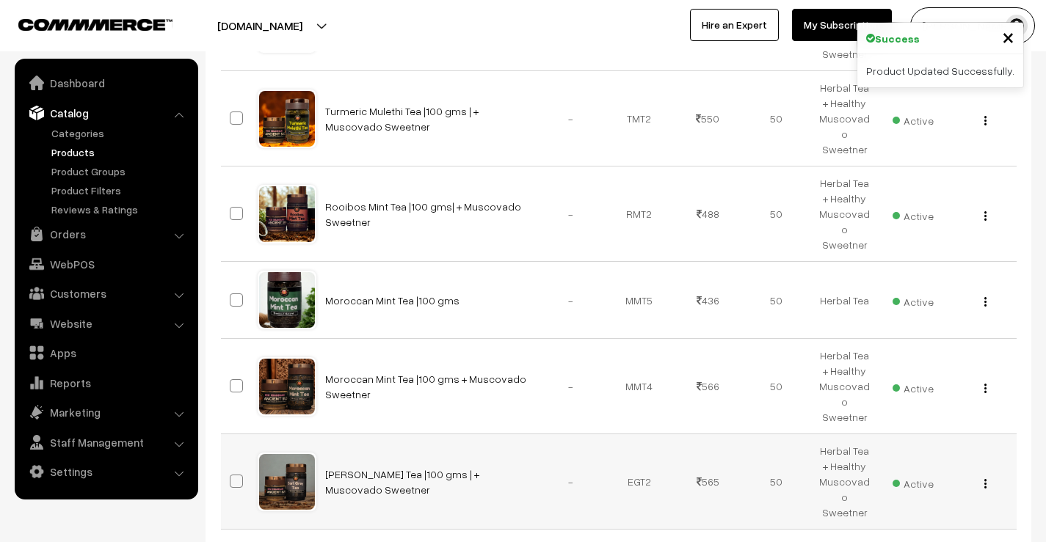
scroll to position [769, 0]
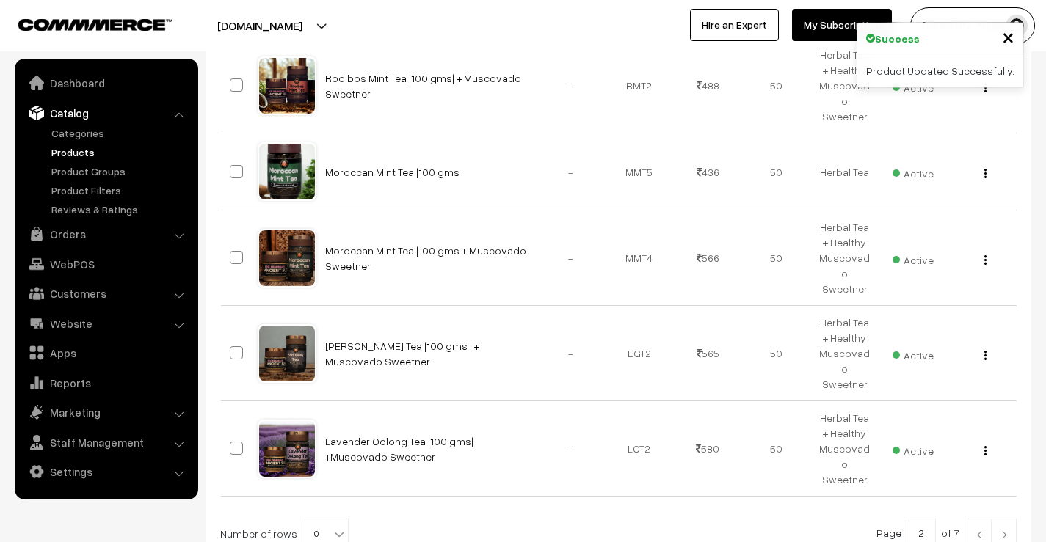
click at [1014, 519] on link at bounding box center [1004, 533] width 25 height 29
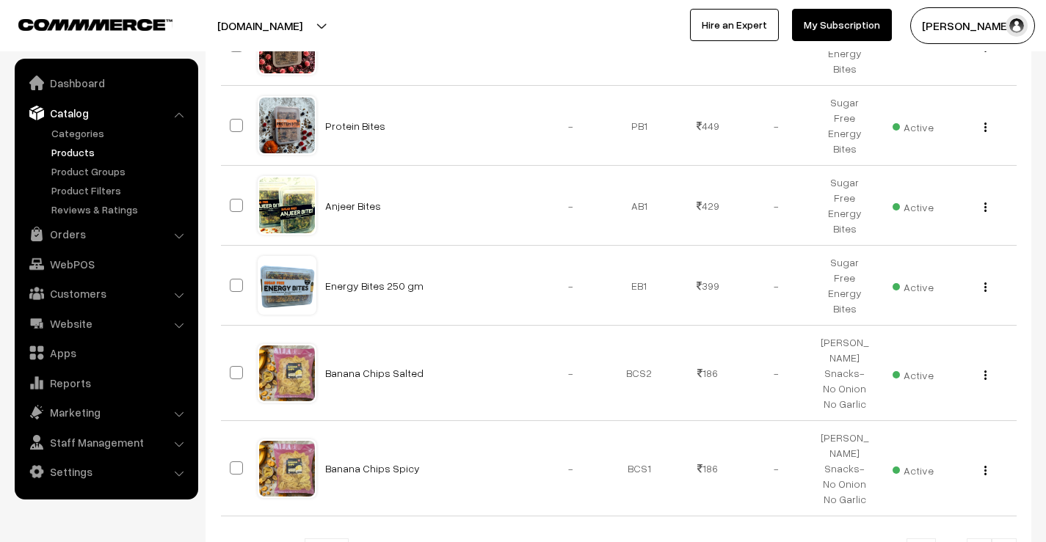
scroll to position [734, 0]
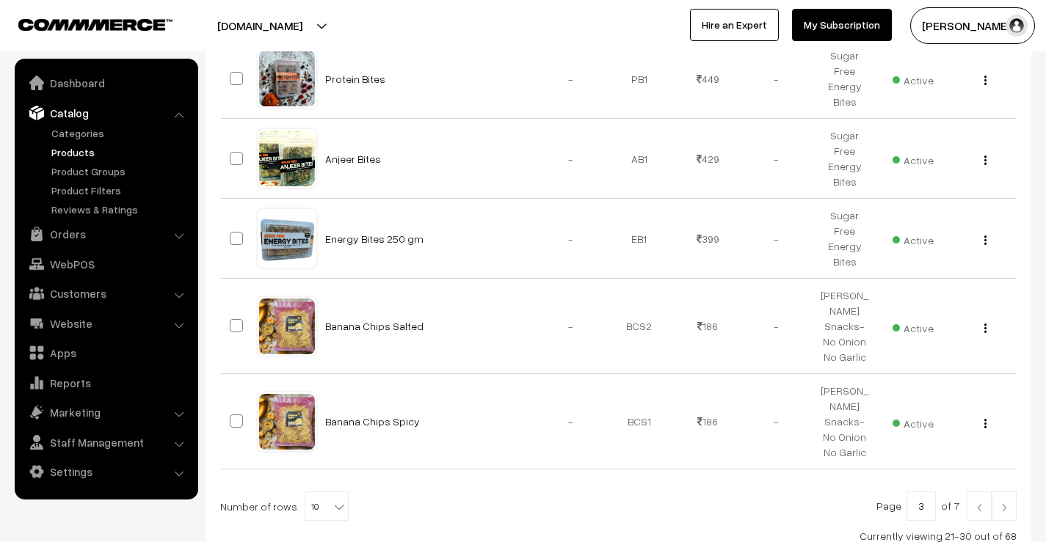
click at [1007, 492] on link at bounding box center [1004, 506] width 25 height 29
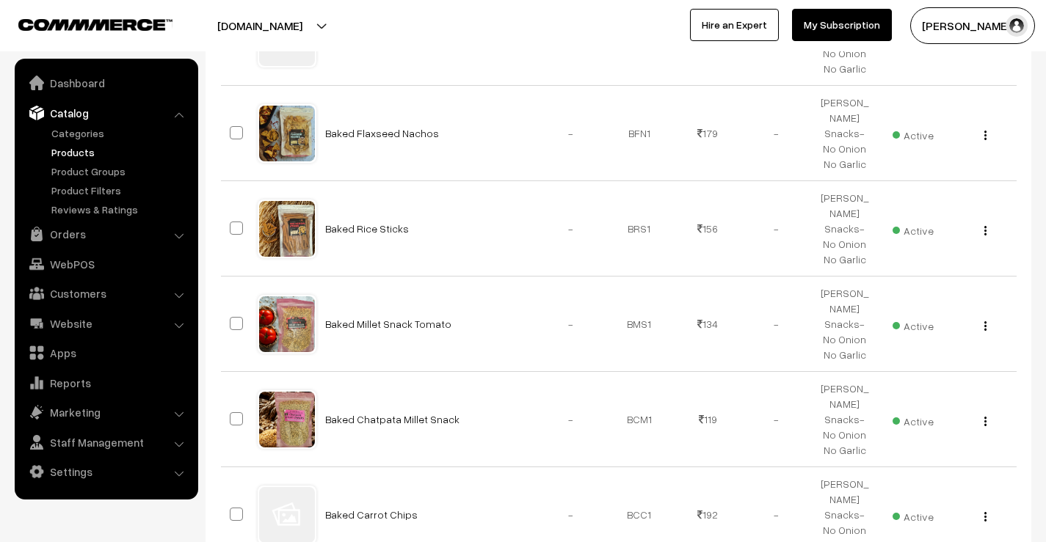
scroll to position [734, 0]
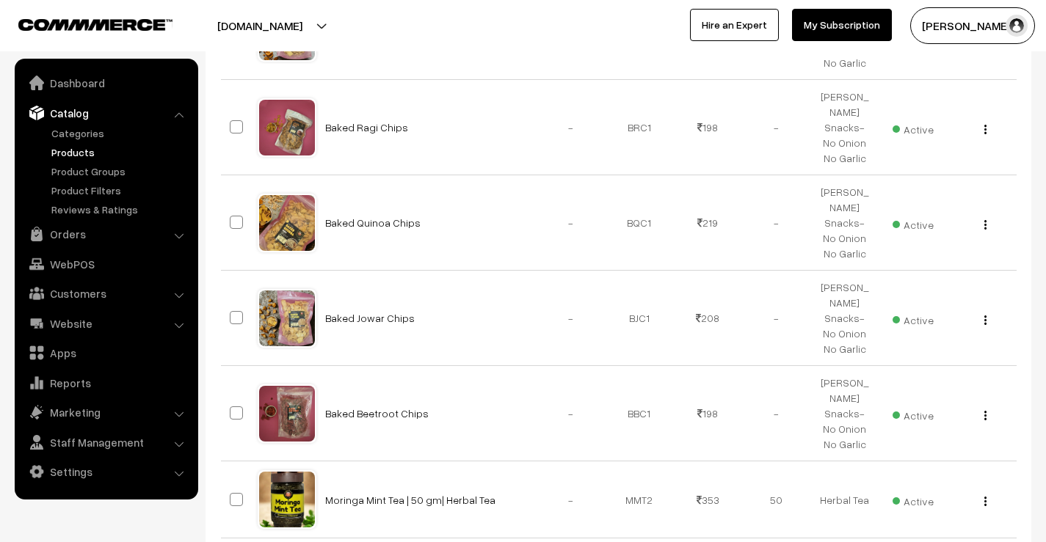
scroll to position [587, 0]
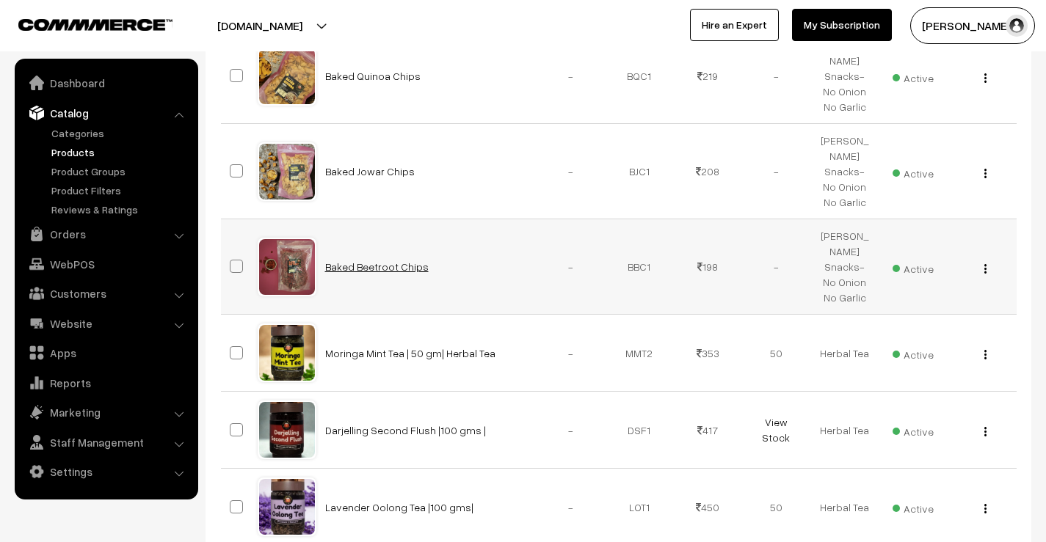
click at [396, 261] on link "Baked Beetroot Chips" at bounding box center [377, 267] width 104 height 12
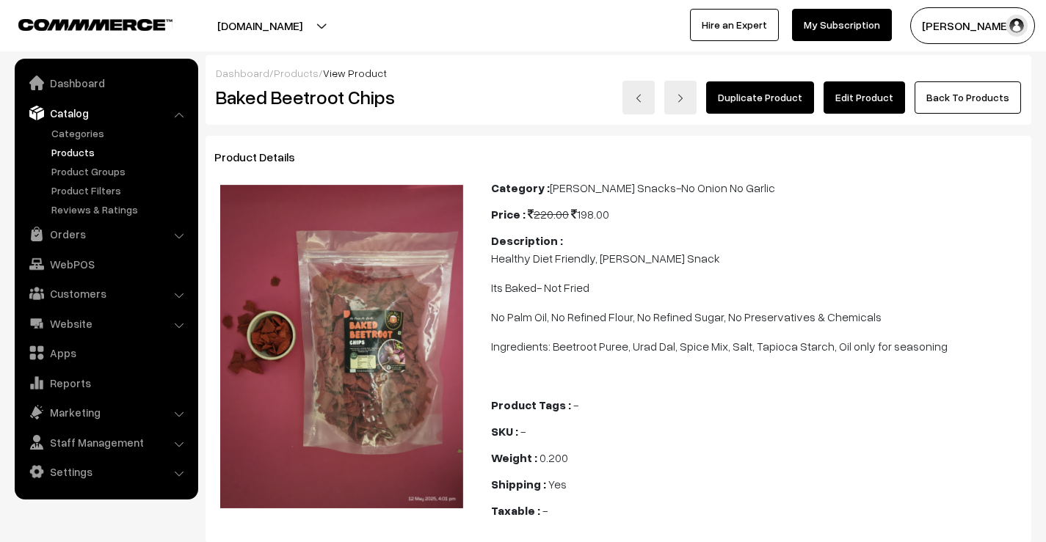
click at [847, 101] on link "Edit Product" at bounding box center [864, 97] width 81 height 32
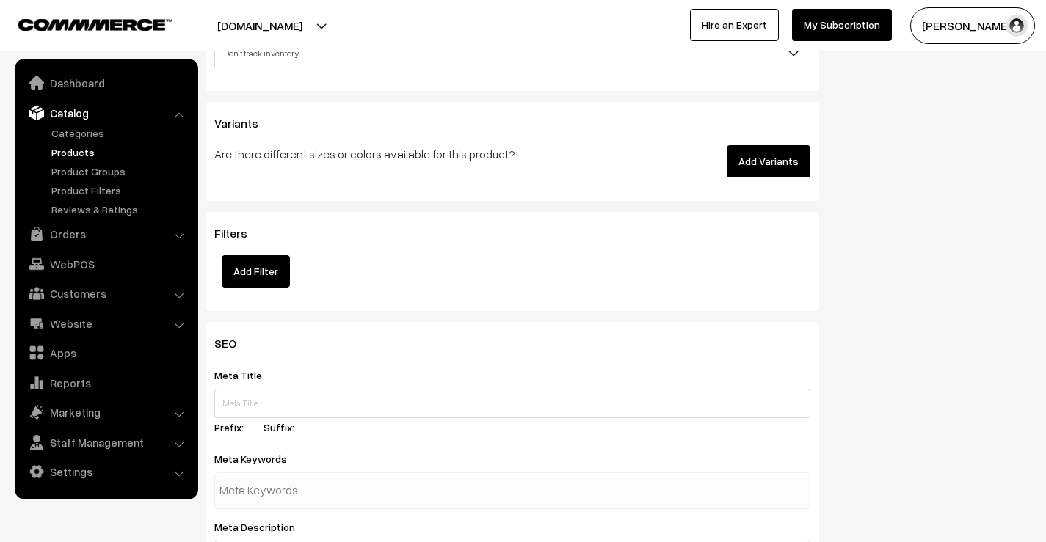
scroll to position [1762, 0]
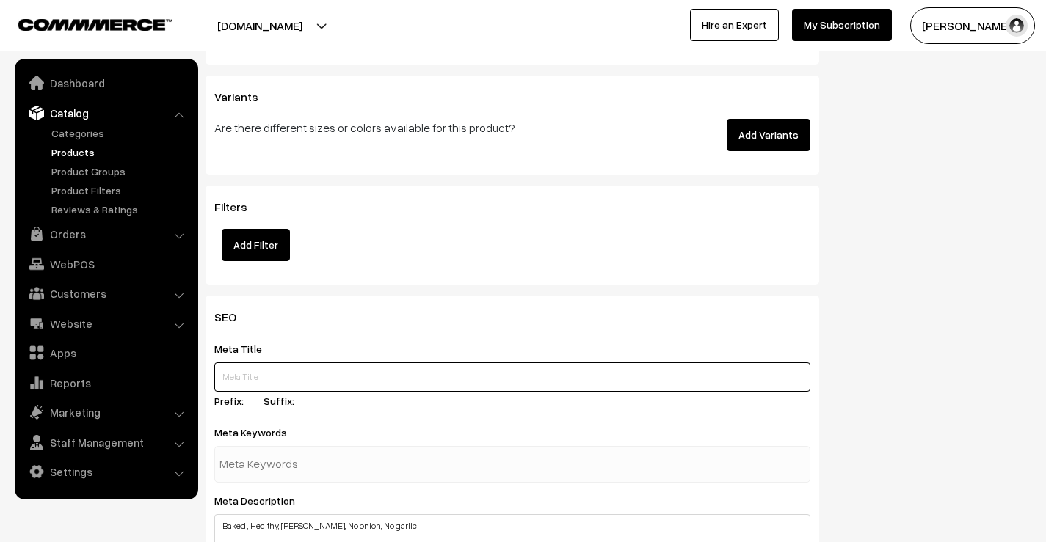
click at [311, 371] on input "text" at bounding box center [512, 377] width 596 height 29
paste input "Baked Beetroot Chips – Healthy & Crunchy Veggie Snack"
type input "Baked Beetroot Chips – Healthy & Crunchy Veggie Snack"
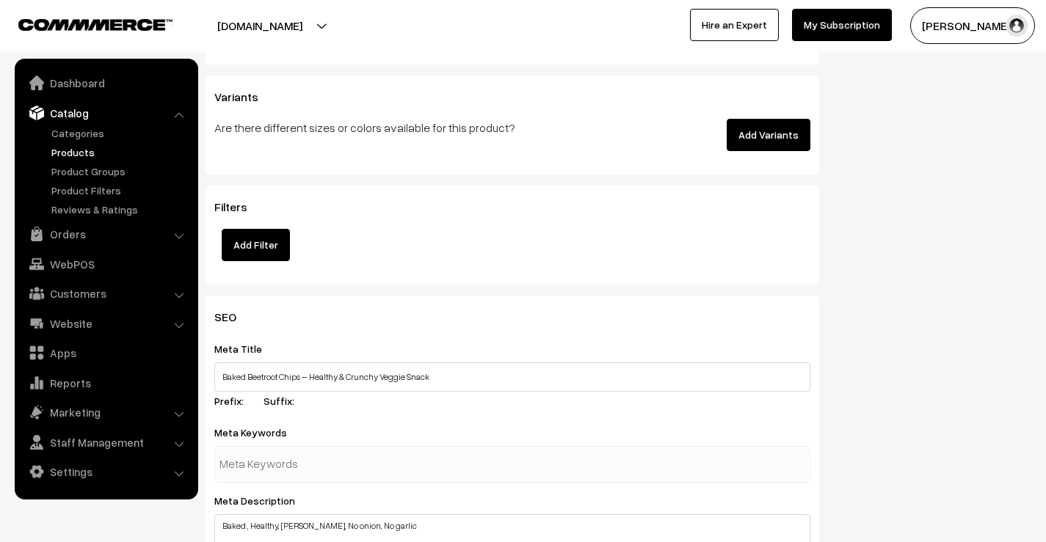
click at [339, 460] on input "text" at bounding box center [295, 464] width 153 height 29
click at [282, 450] on input "text" at bounding box center [295, 464] width 153 height 29
paste input "baked beetroot chips"
type input "baked beetroot chips"
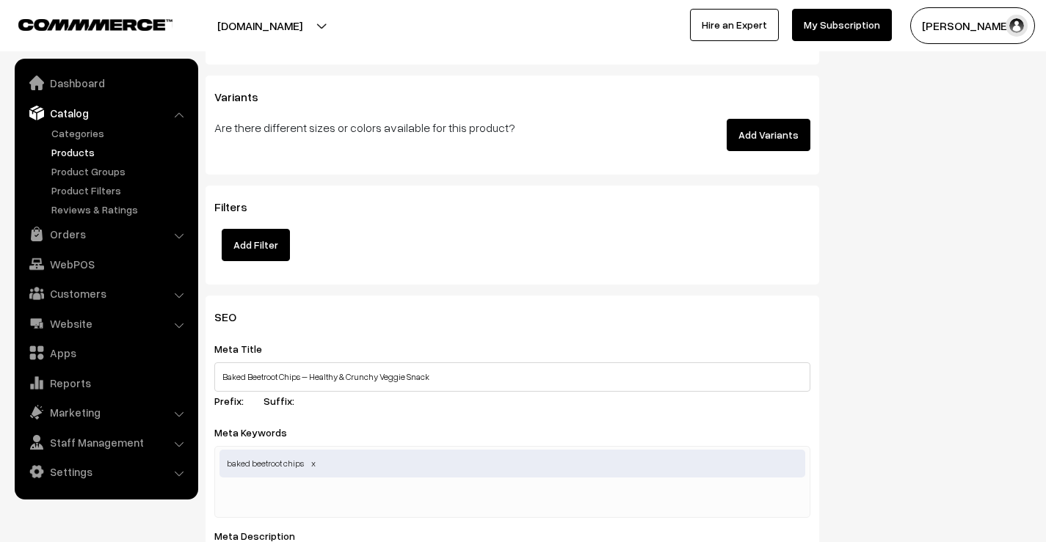
click at [273, 487] on input "text" at bounding box center [295, 499] width 153 height 29
paste input "healthy beetroot chips"
type input "healthy beetroot chips"
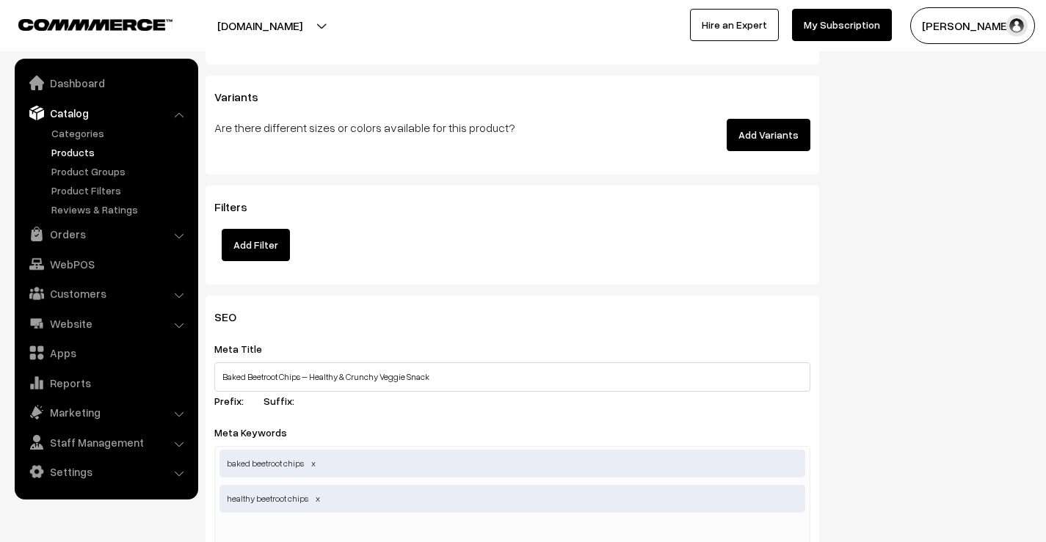
click at [286, 520] on input "text" at bounding box center [295, 534] width 153 height 29
paste input "nutritious beetroot snack"
type input "nutritious beetroot snack"
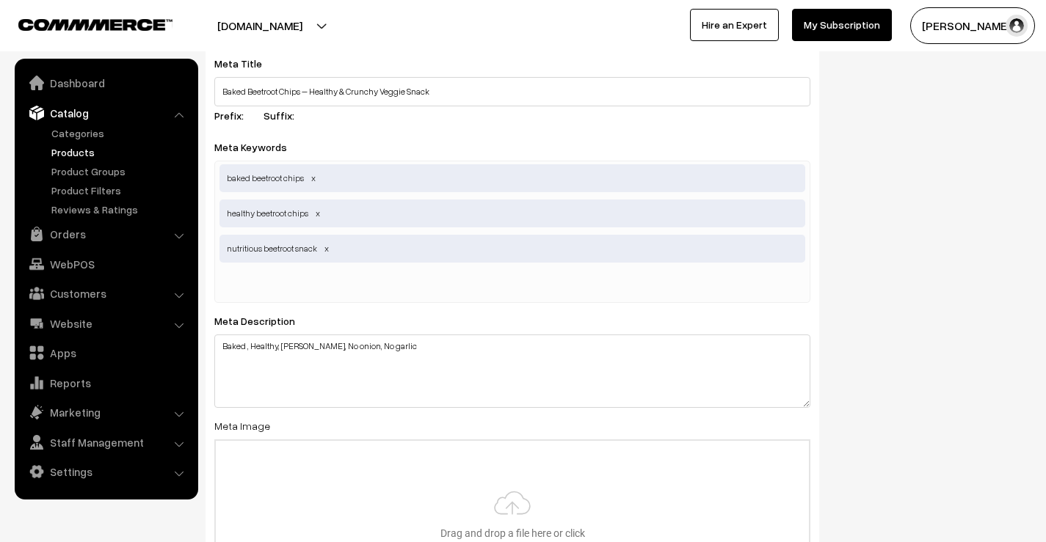
scroll to position [2055, 0]
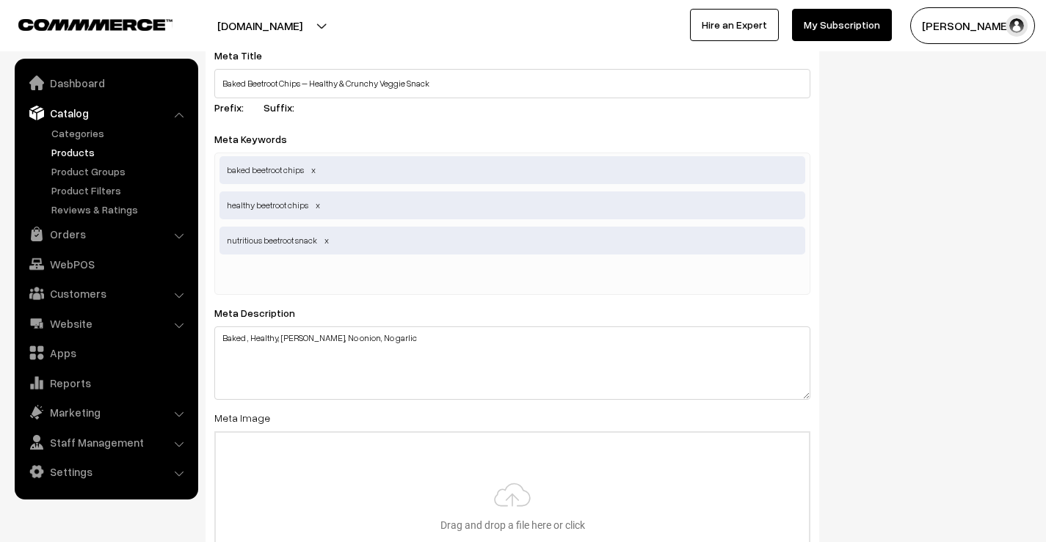
click at [242, 262] on input "text" at bounding box center [295, 276] width 153 height 29
paste input "healthy vegetable chips"
type input "healthy vegetable chips"
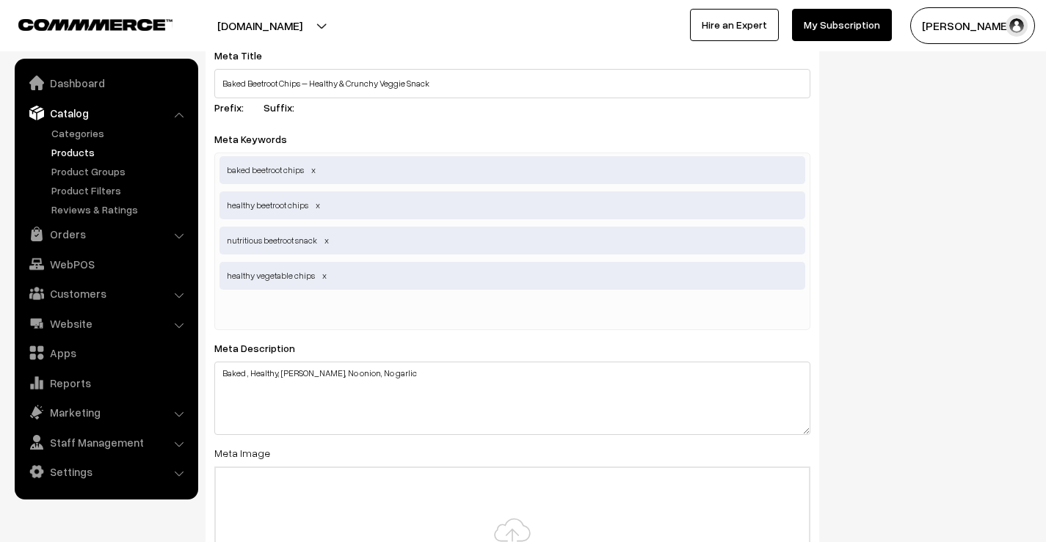
click at [273, 300] on input "text" at bounding box center [295, 311] width 153 height 29
paste input "gluten free beetroot chips"
type input "gluten free beetroot chips"
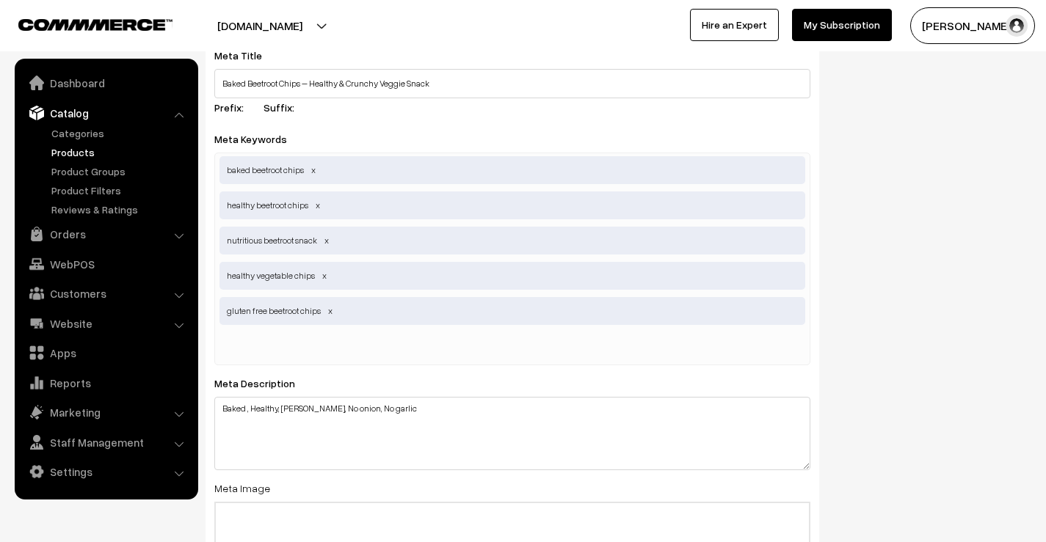
click at [309, 338] on input "text" at bounding box center [295, 347] width 153 height 29
paste input "crispy beetroot snack"
type input "crispy beetroot snack"
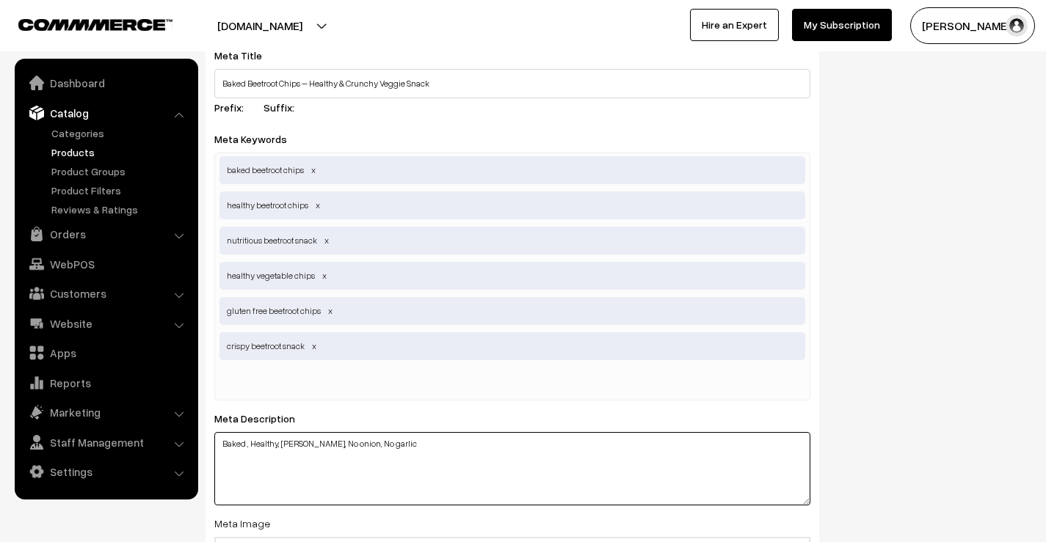
click at [275, 432] on textarea "Baked , Healthy, Satvik, No onion, No garlic" at bounding box center [512, 468] width 596 height 73
click at [385, 432] on textarea "Baked , Healthy, Satvik, No onion, No garlic" at bounding box center [512, 468] width 596 height 73
type textarea "B"
click at [294, 457] on textarea "Baked , Healthy, Satvik, No onion, No garlic" at bounding box center [512, 468] width 596 height 73
paste textarea "Enjoy the natural crunch of Baked Beetroot Chips – a healthy, gluten-free veggi…"
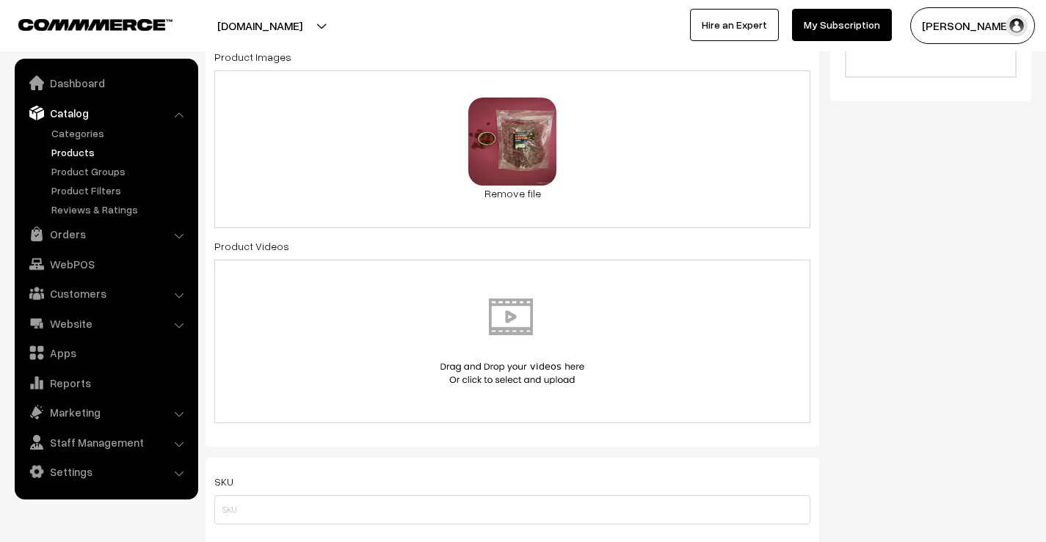
scroll to position [0, 0]
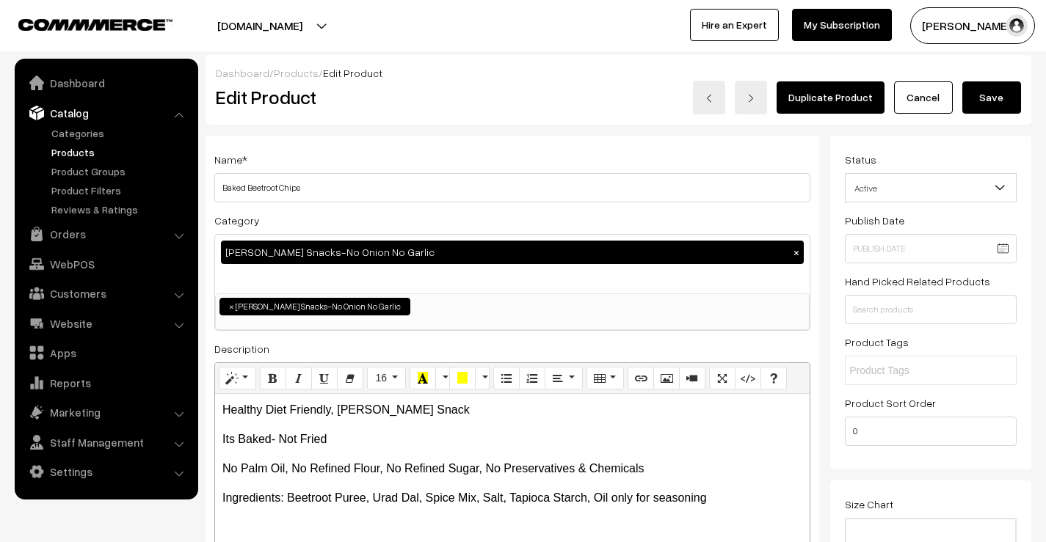
type textarea "Enjoy the natural crunch of Baked Beetroot Chips – a healthy, gluten-free veggi…"
click at [992, 100] on button "Save" at bounding box center [991, 97] width 59 height 32
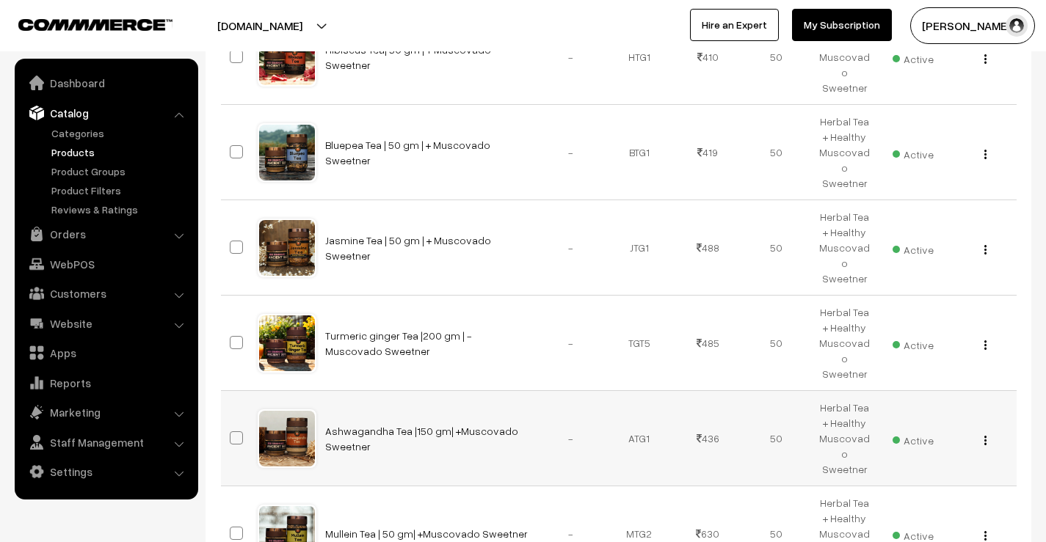
scroll to position [661, 0]
